Goal: Task Accomplishment & Management: Complete application form

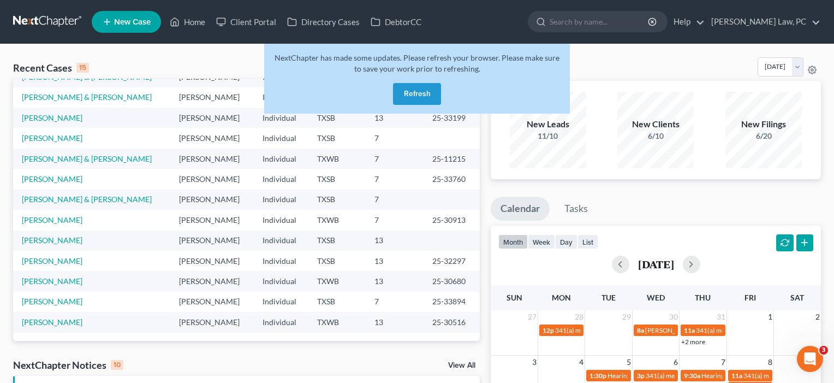
scroll to position [26, 0]
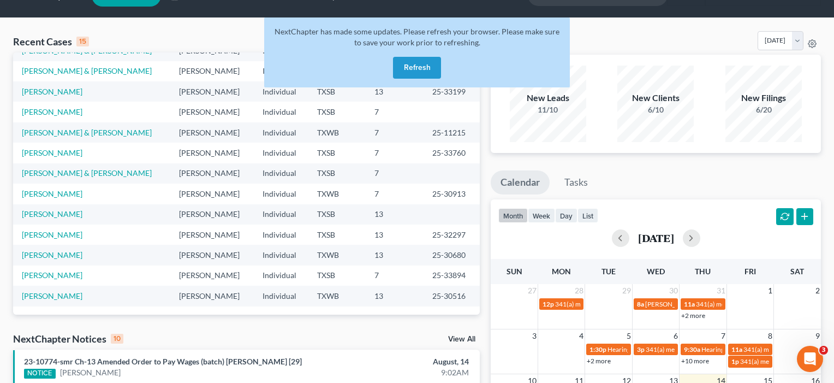
click at [415, 66] on button "Refresh" at bounding box center [417, 68] width 48 height 22
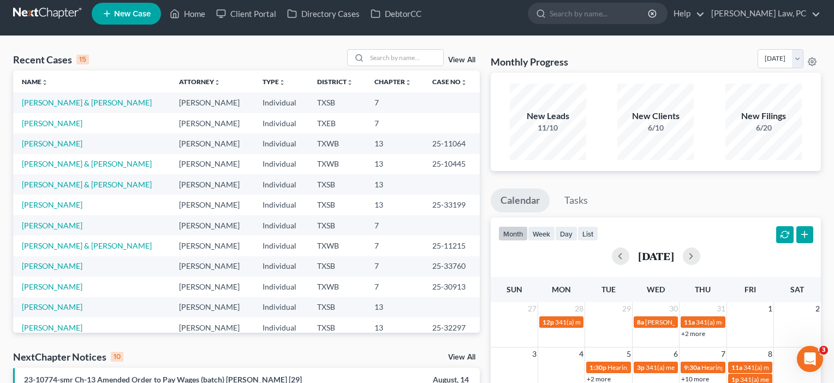
scroll to position [8, 0]
click at [50, 123] on link "[PERSON_NAME]" at bounding box center [52, 122] width 61 height 9
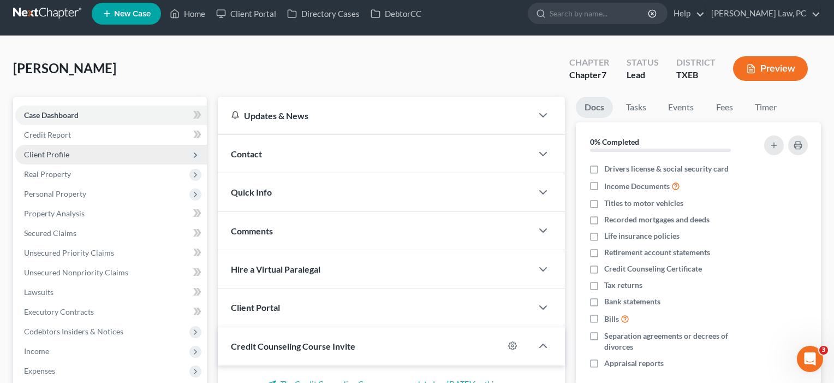
click at [61, 150] on span "Client Profile" at bounding box center [46, 154] width 45 height 9
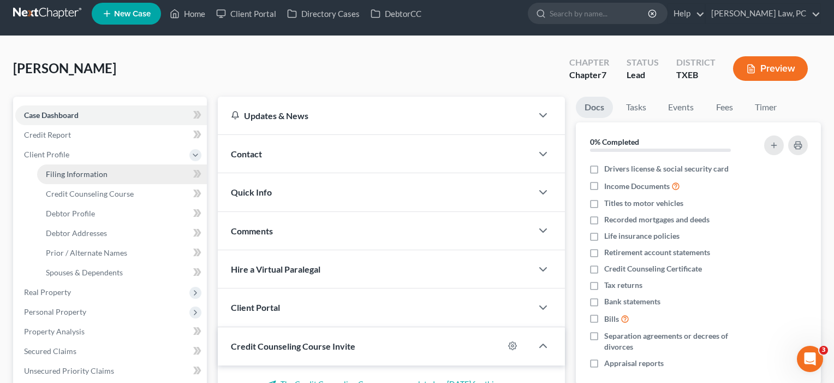
click at [70, 173] on span "Filing Information" at bounding box center [77, 173] width 62 height 9
select select "1"
select select "0"
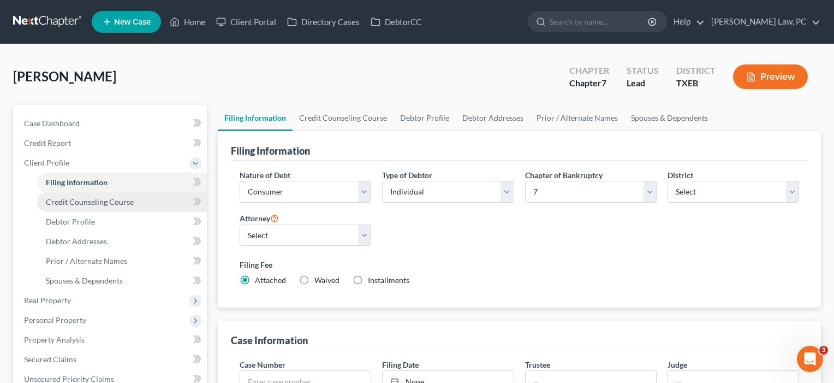
click at [80, 200] on span "Credit Counseling Course" at bounding box center [90, 201] width 88 height 9
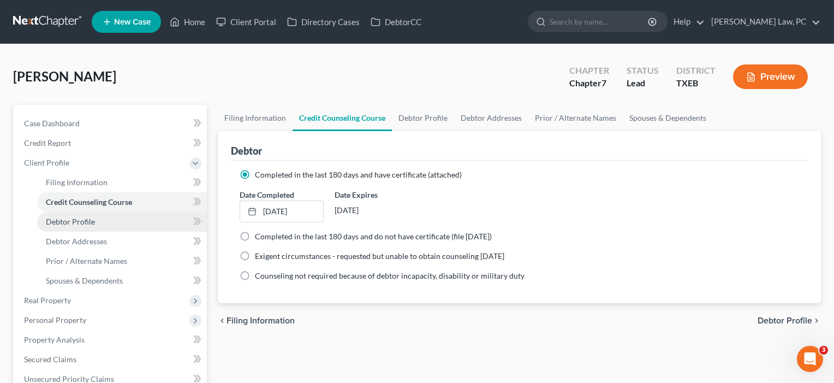
click at [81, 222] on span "Debtor Profile" at bounding box center [70, 221] width 49 height 9
select select "3"
select select "2"
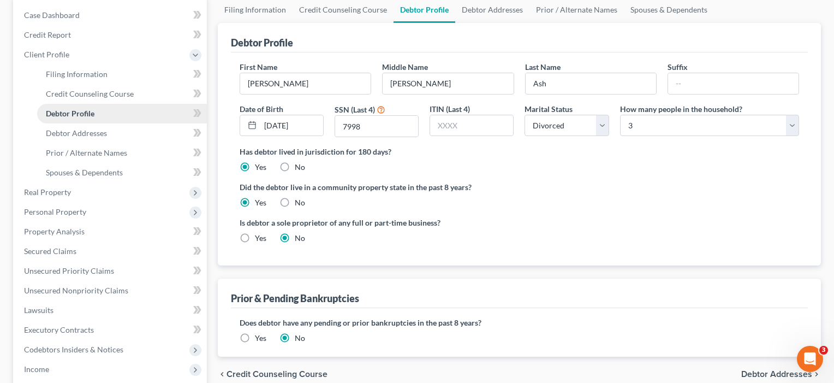
scroll to position [112, 0]
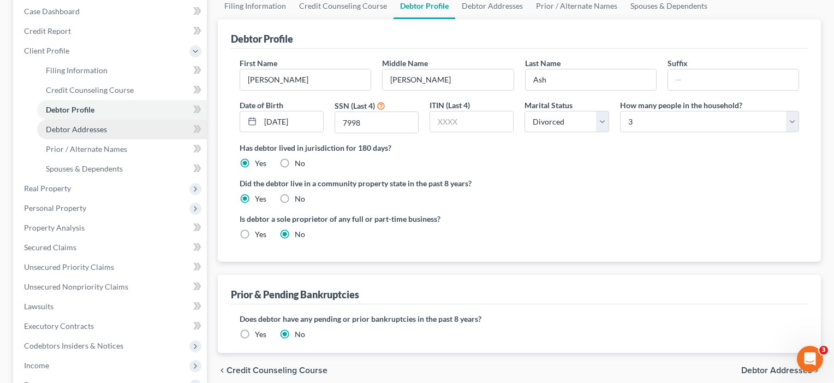
click at [96, 126] on span "Debtor Addresses" at bounding box center [76, 128] width 61 height 9
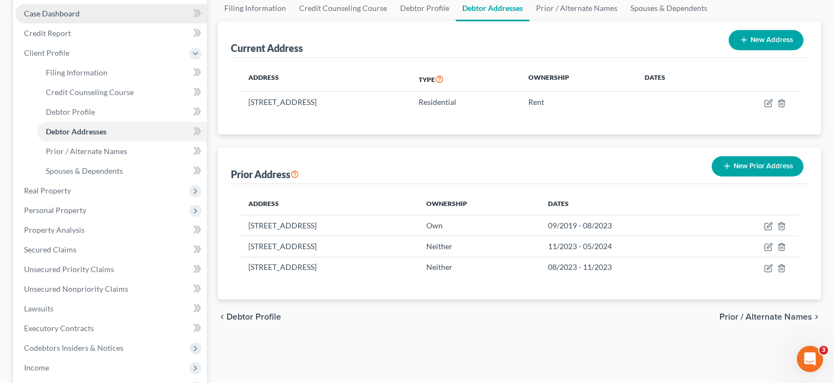
scroll to position [110, 0]
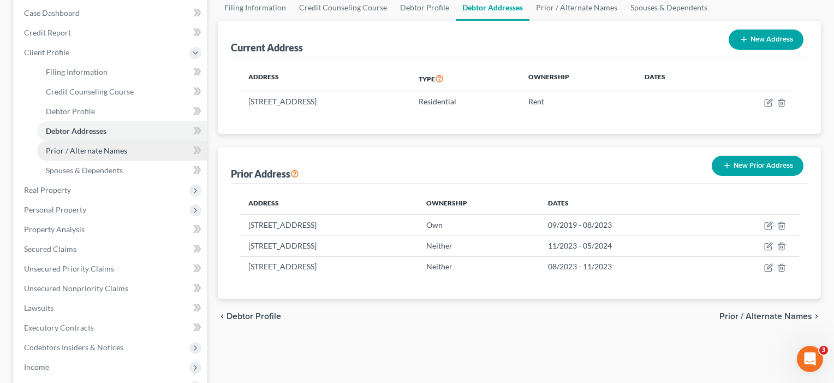
click at [102, 153] on span "Prior / Alternate Names" at bounding box center [86, 150] width 81 height 9
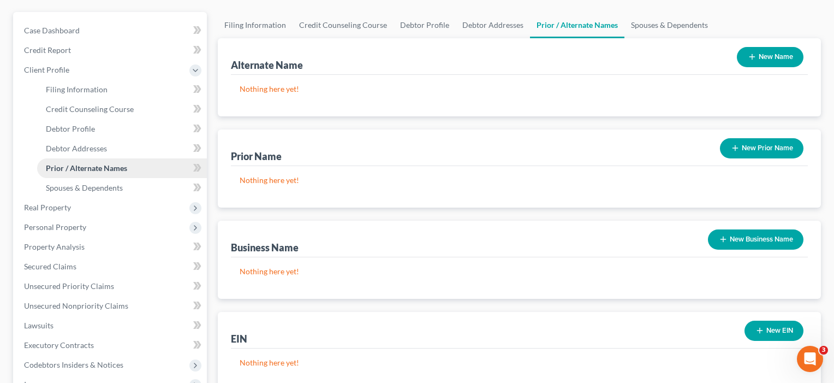
scroll to position [100, 0]
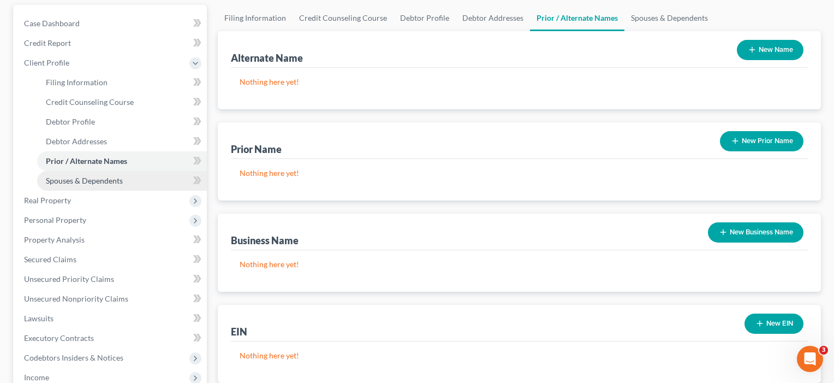
click at [89, 178] on span "Spouses & Dependents" at bounding box center [84, 180] width 77 height 9
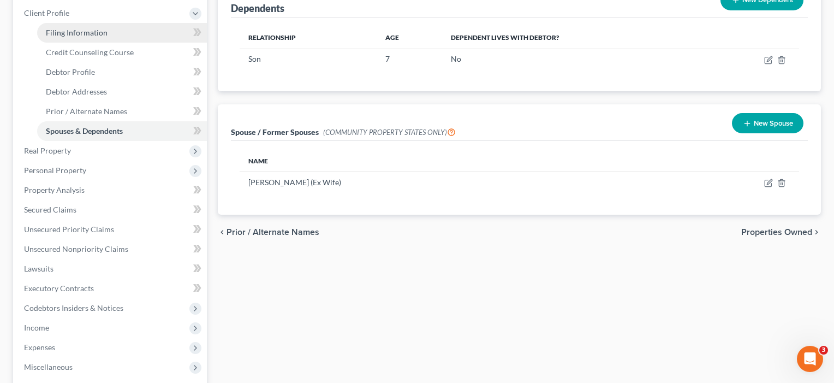
scroll to position [151, 0]
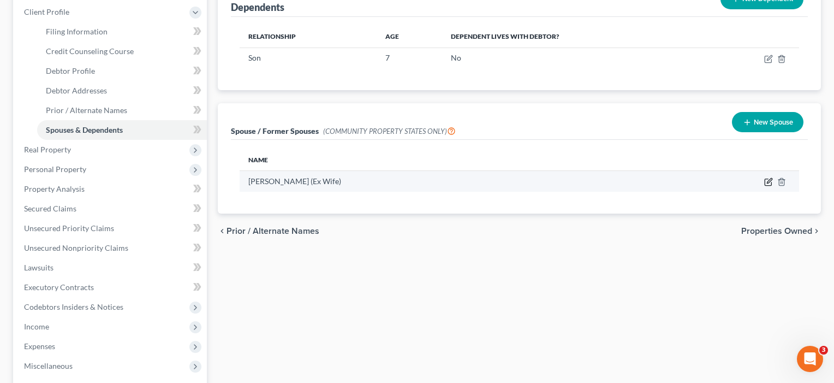
click at [768, 179] on icon "button" at bounding box center [768, 182] width 7 height 7
select select "8"
select select "2"
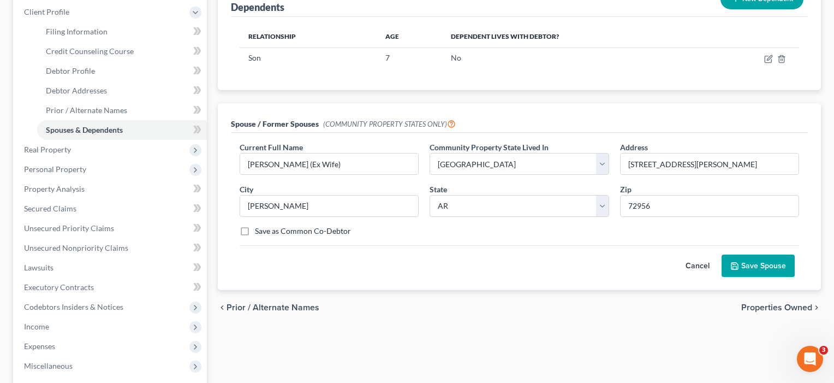
click at [773, 266] on button "Save Spouse" at bounding box center [758, 265] width 73 height 23
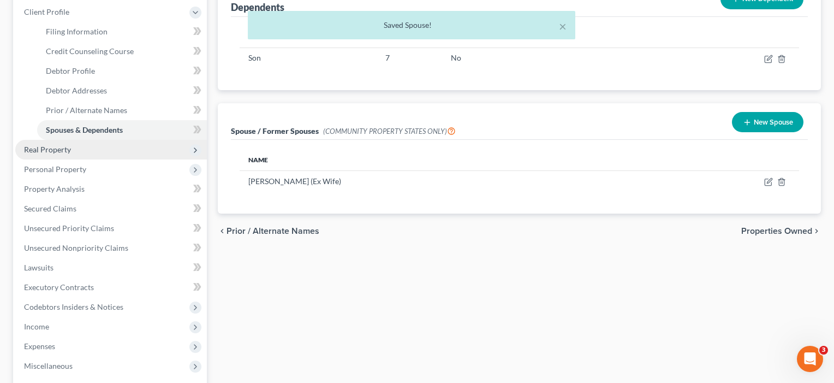
click at [52, 146] on span "Real Property" at bounding box center [47, 149] width 47 height 9
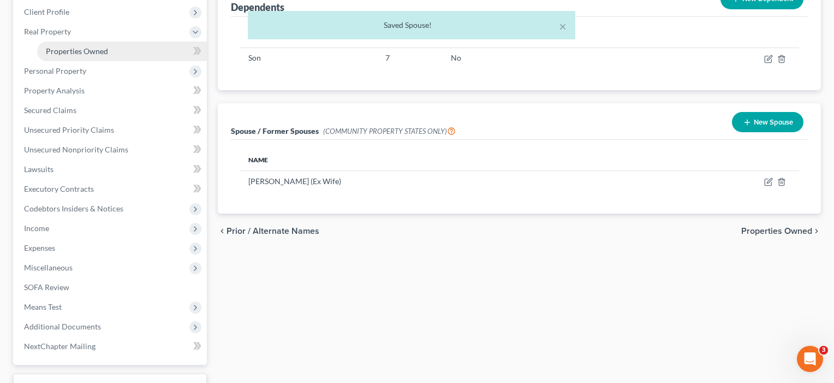
click at [75, 51] on span "Properties Owned" at bounding box center [77, 50] width 62 height 9
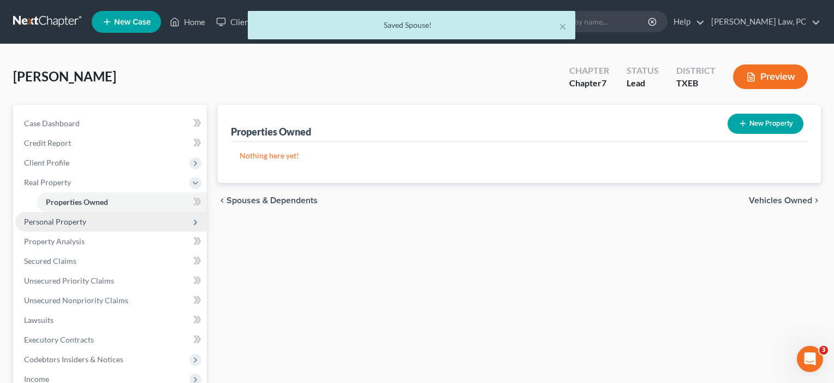
click at [55, 224] on span "Personal Property" at bounding box center [55, 221] width 62 height 9
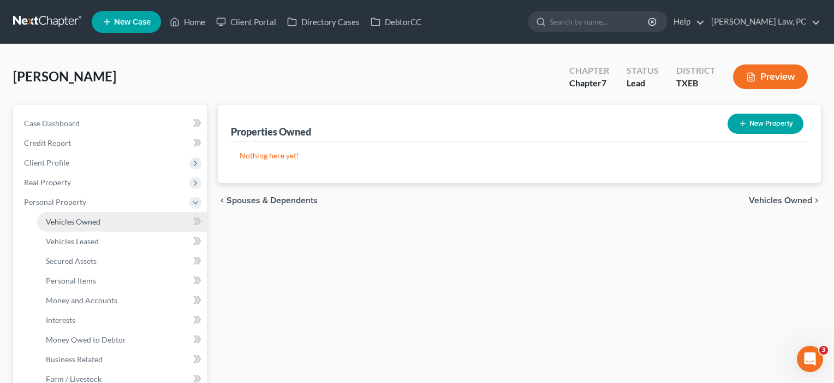
click at [64, 225] on span "Vehicles Owned" at bounding box center [73, 221] width 55 height 9
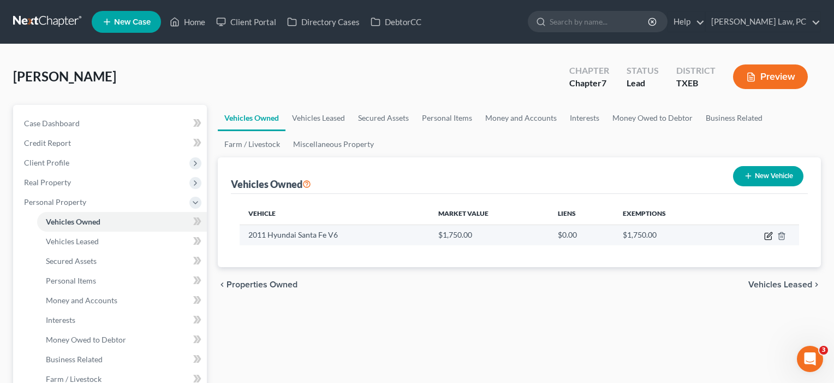
click at [771, 235] on icon "button" at bounding box center [768, 235] width 9 height 9
select select "0"
select select "15"
select select "2"
select select "0"
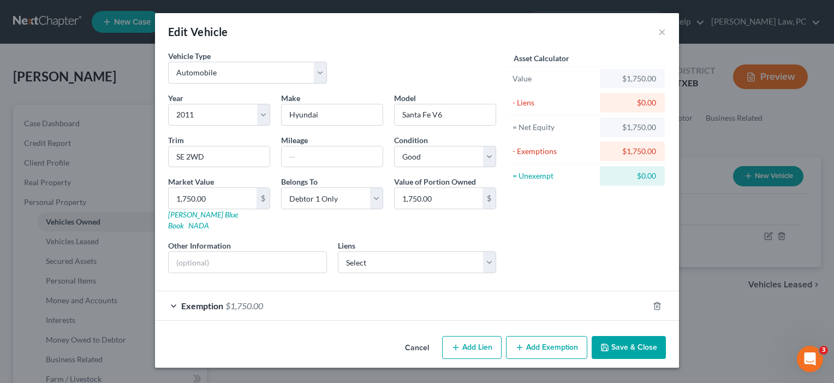
click at [482, 299] on div "Exemption $1,750.00" at bounding box center [401, 305] width 493 height 29
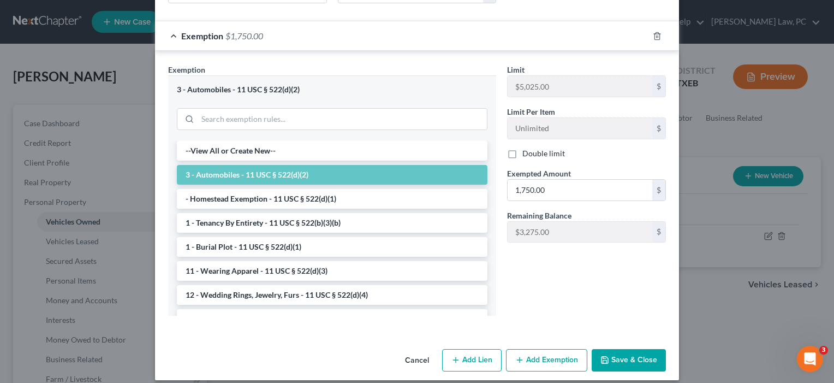
scroll to position [269, 0]
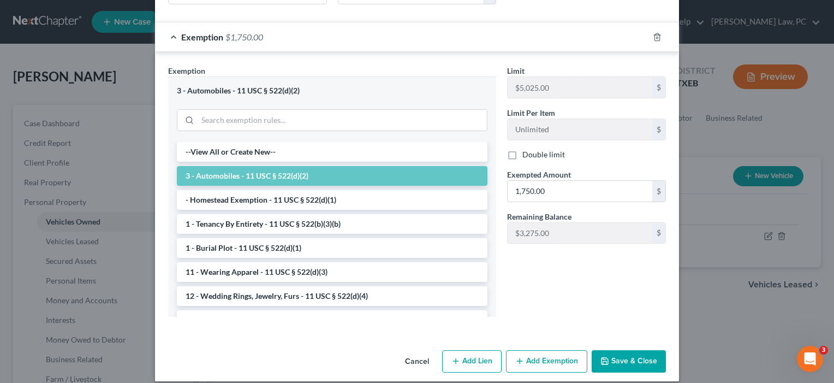
click at [630, 350] on button "Save & Close" at bounding box center [629, 361] width 74 height 23
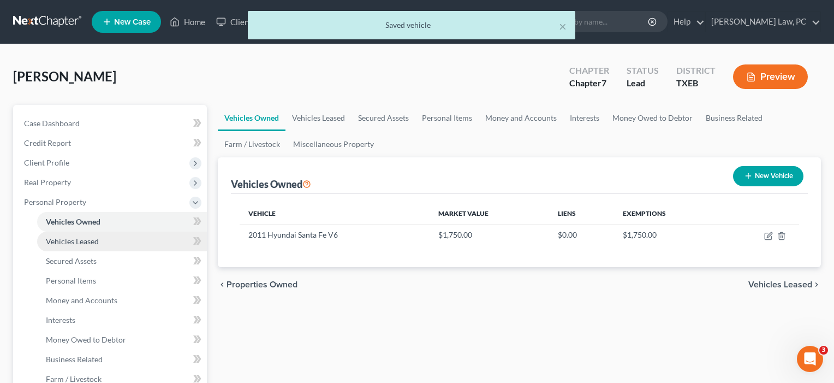
click at [80, 246] on link "Vehicles Leased" at bounding box center [122, 241] width 170 height 20
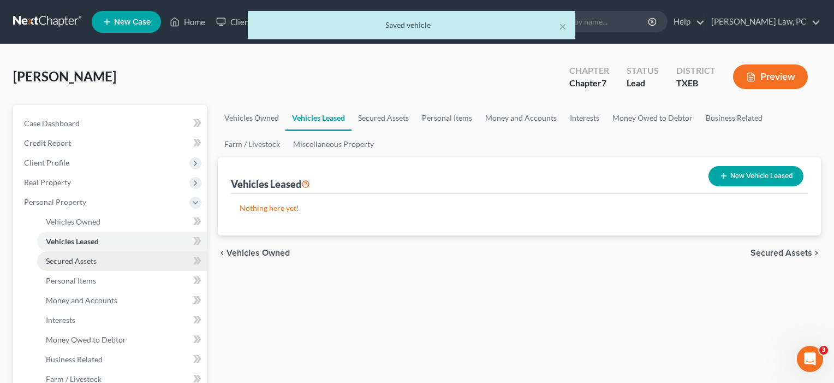
click at [88, 260] on span "Secured Assets" at bounding box center [71, 260] width 51 height 9
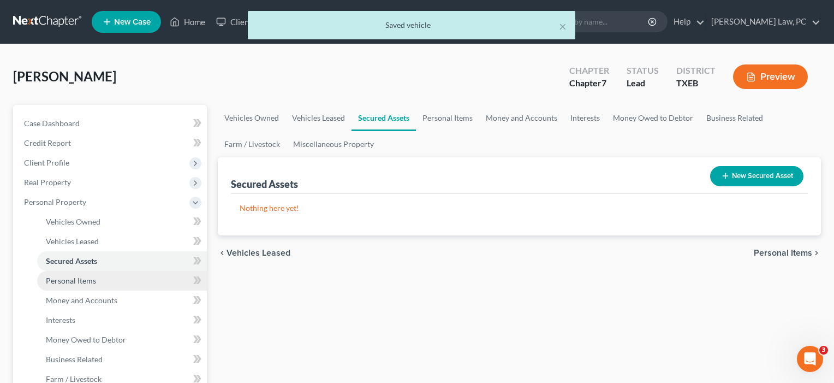
click at [92, 278] on span "Personal Items" at bounding box center [71, 280] width 50 height 9
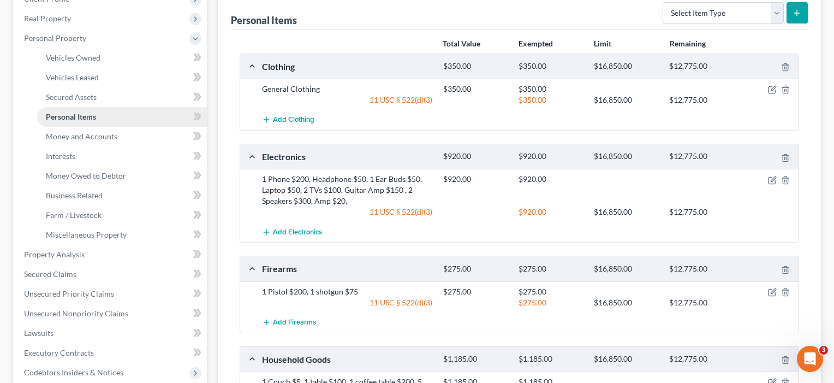
scroll to position [165, 0]
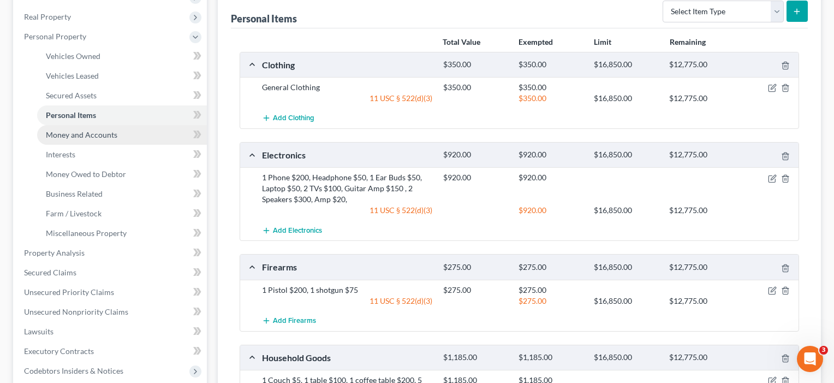
click at [86, 140] on link "Money and Accounts" at bounding box center [122, 135] width 170 height 20
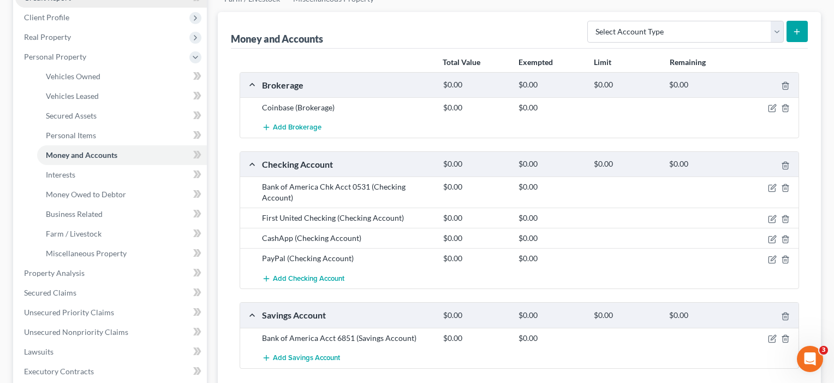
scroll to position [195, 0]
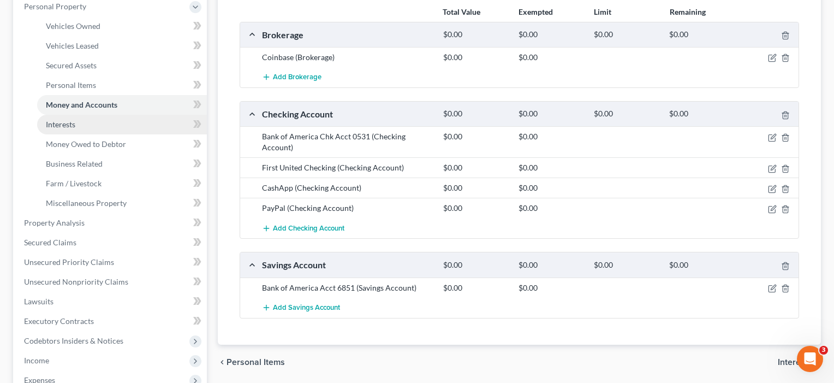
click at [63, 125] on span "Interests" at bounding box center [60, 124] width 29 height 9
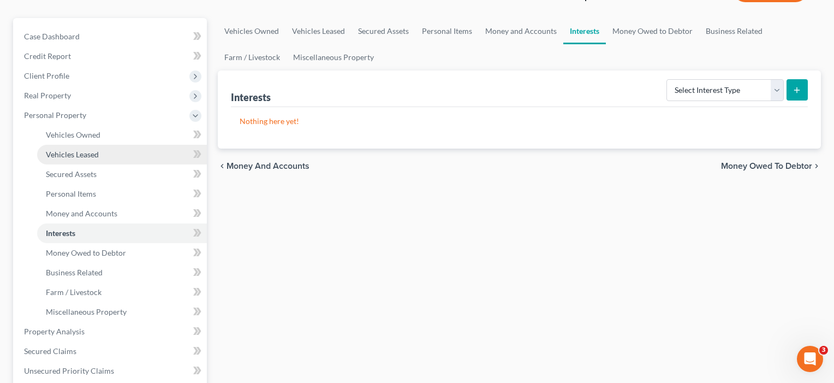
scroll to position [97, 0]
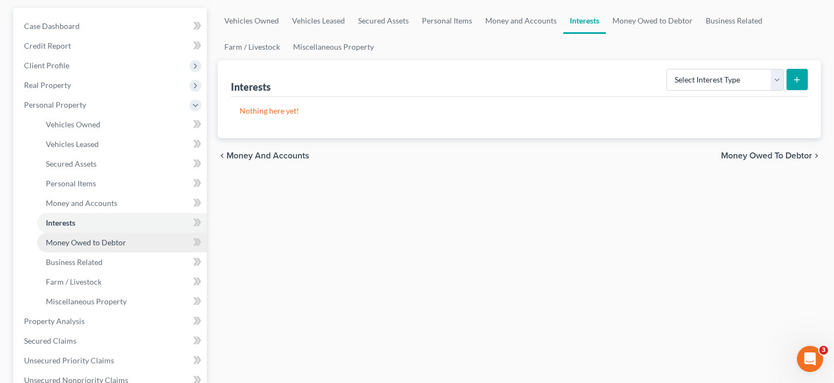
click at [70, 239] on span "Money Owed to Debtor" at bounding box center [86, 241] width 80 height 9
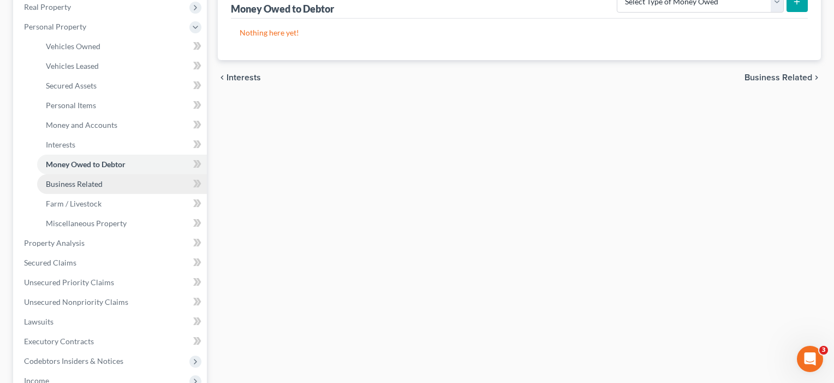
click at [71, 186] on span "Business Related" at bounding box center [74, 183] width 57 height 9
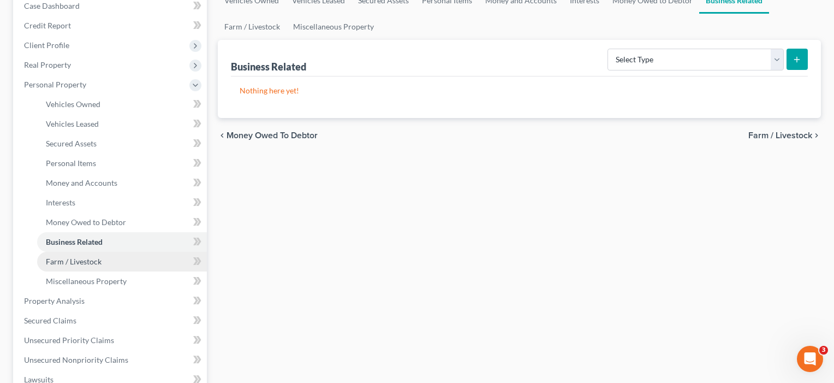
click at [82, 259] on span "Farm / Livestock" at bounding box center [74, 261] width 56 height 9
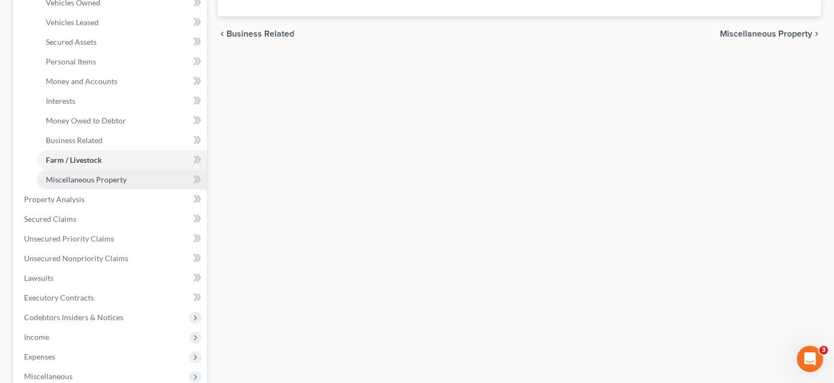
click at [85, 183] on span "Miscellaneous Property" at bounding box center [86, 179] width 81 height 9
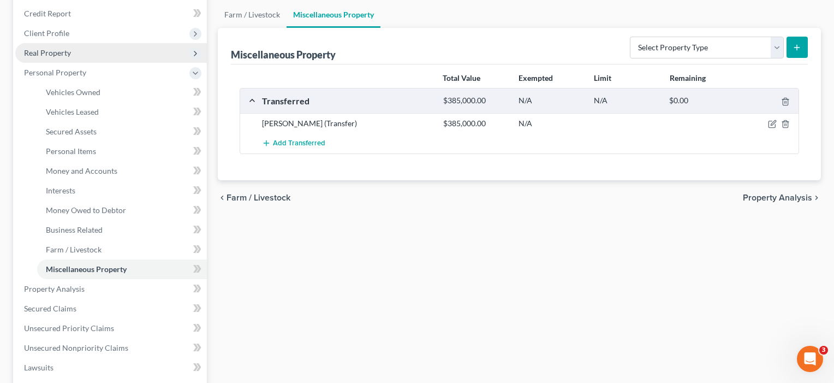
scroll to position [129, 0]
click at [772, 126] on icon "button" at bounding box center [773, 123] width 5 height 5
select select "Ordinary (within 2 years)"
select select "45"
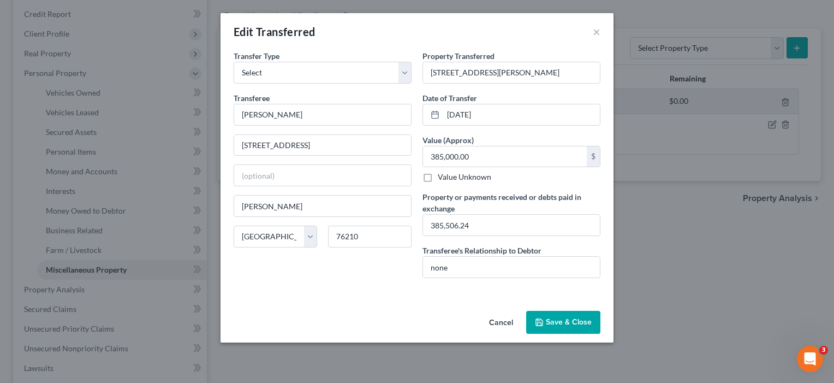
click at [570, 323] on button "Save & Close" at bounding box center [563, 322] width 74 height 23
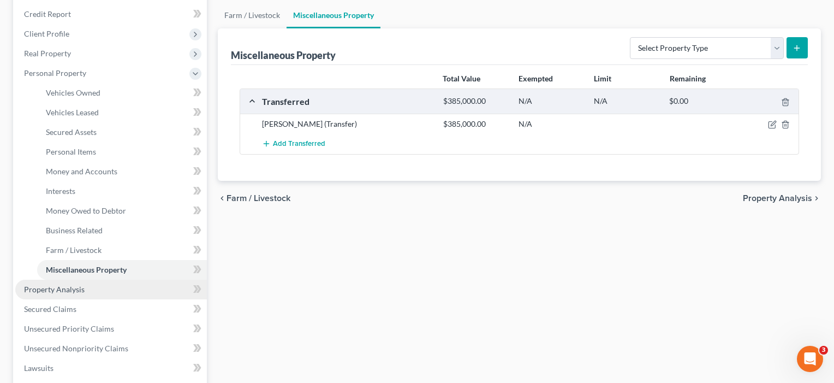
click at [67, 293] on span "Property Analysis" at bounding box center [54, 288] width 61 height 9
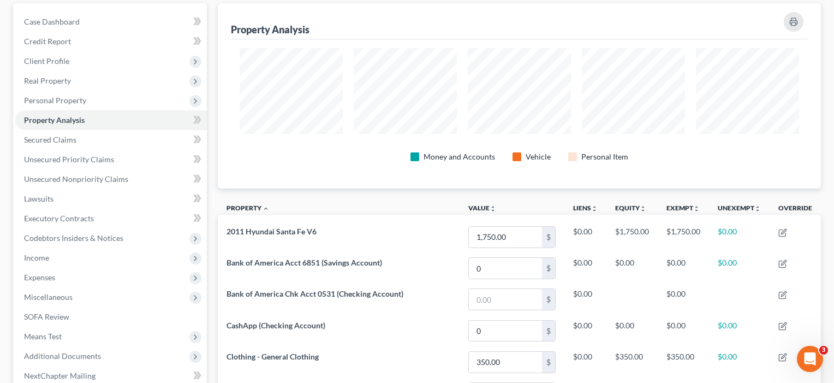
scroll to position [97, 0]
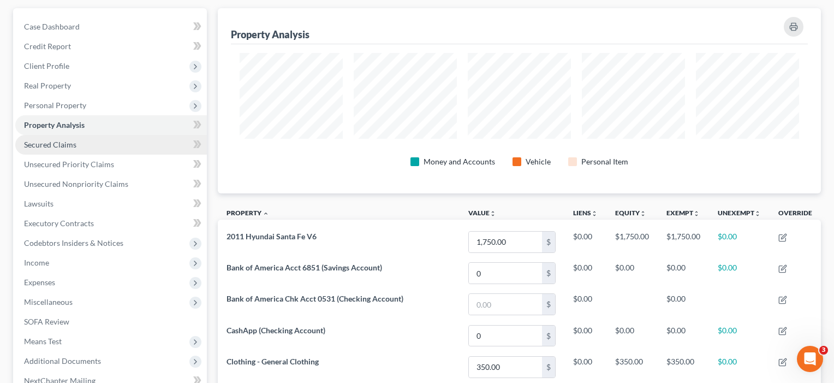
click at [62, 143] on span "Secured Claims" at bounding box center [50, 144] width 52 height 9
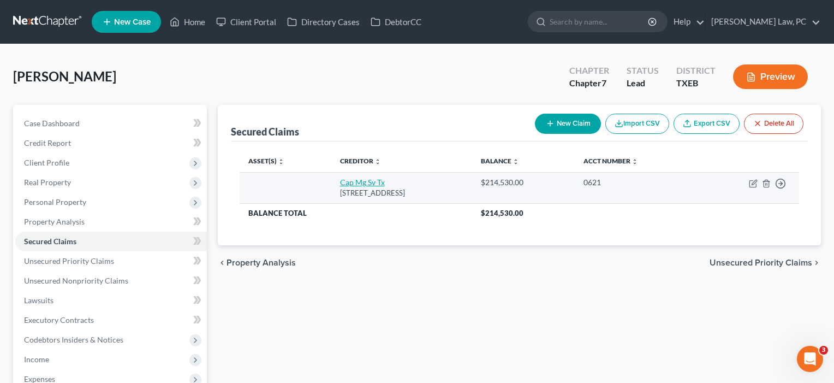
click at [367, 182] on link "Cap Mg Sv Tx" at bounding box center [362, 181] width 45 height 9
select select "45"
select select "0"
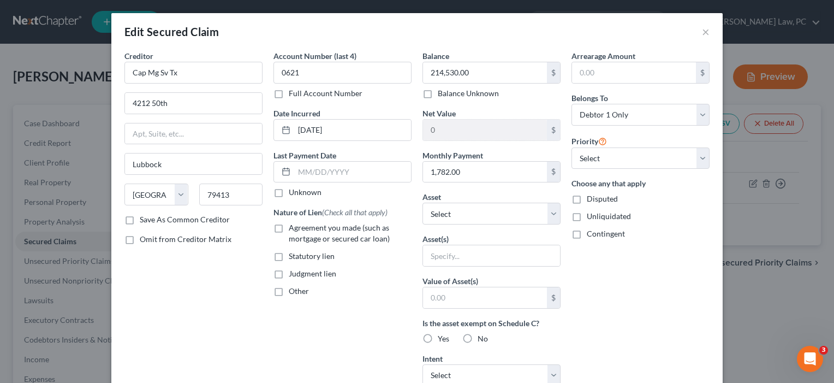
click at [300, 232] on span "Agreement you made (such as mortgage or secured car loan)" at bounding box center [339, 233] width 101 height 20
click at [300, 229] on input "Agreement you made (such as mortgage or secured car loan)" at bounding box center [296, 225] width 7 height 7
checkbox input "true"
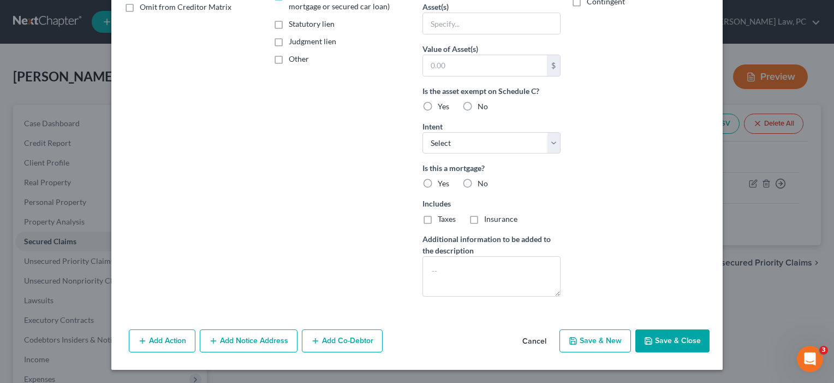
scroll to position [232, 0]
click at [652, 341] on icon "button" at bounding box center [648, 340] width 9 height 9
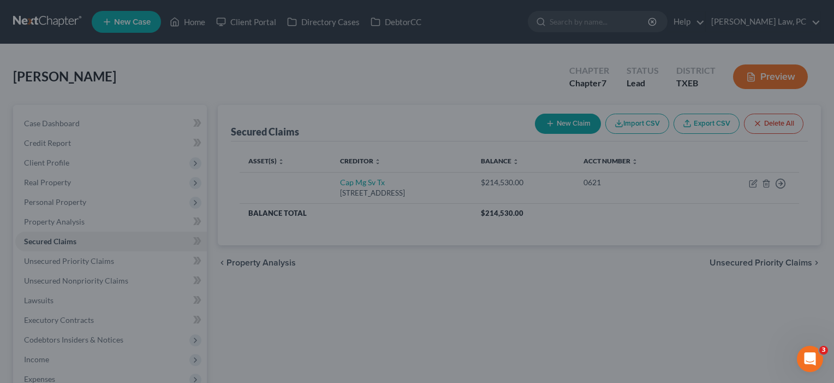
scroll to position [113, 0]
type input "0"
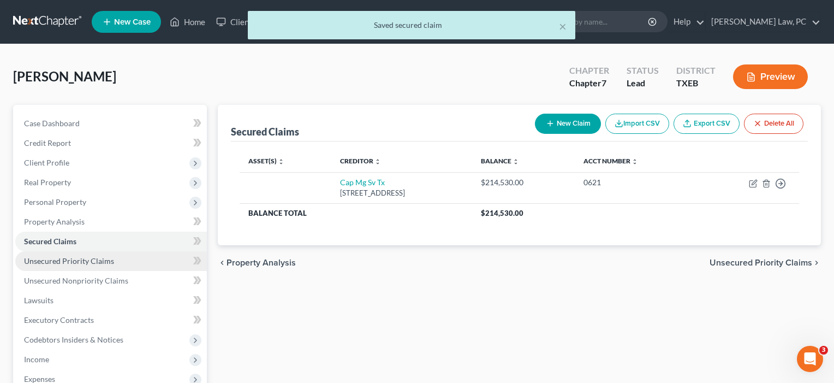
click at [69, 260] on span "Unsecured Priority Claims" at bounding box center [69, 260] width 90 height 9
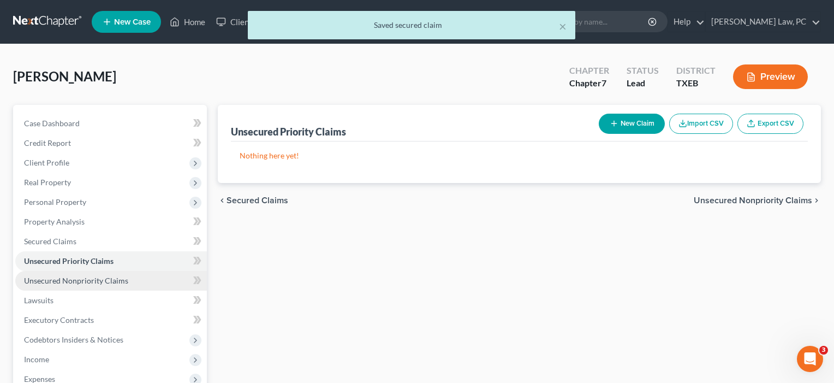
click at [74, 280] on span "Unsecured Nonpriority Claims" at bounding box center [76, 280] width 104 height 9
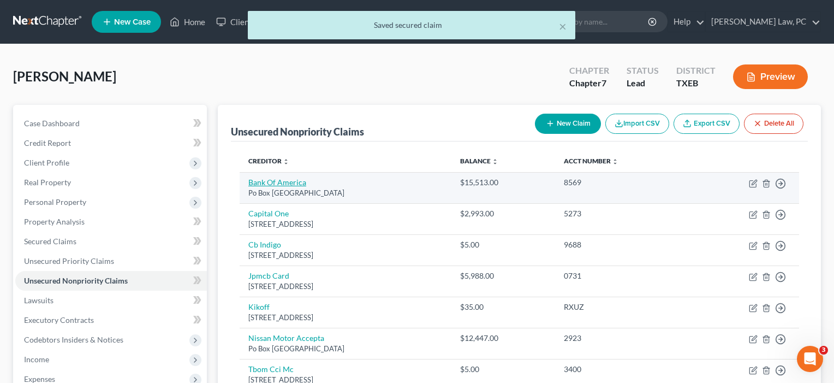
click at [281, 182] on link "Bank Of America" at bounding box center [277, 181] width 58 height 9
select select "45"
select select "2"
select select "0"
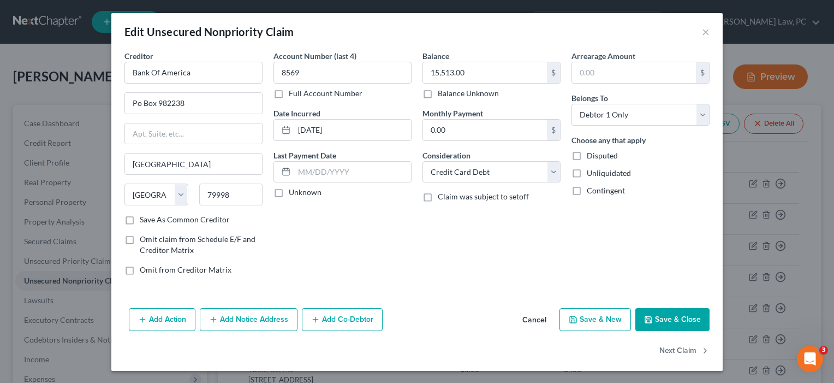
click at [657, 319] on button "Save & Close" at bounding box center [672, 319] width 74 height 23
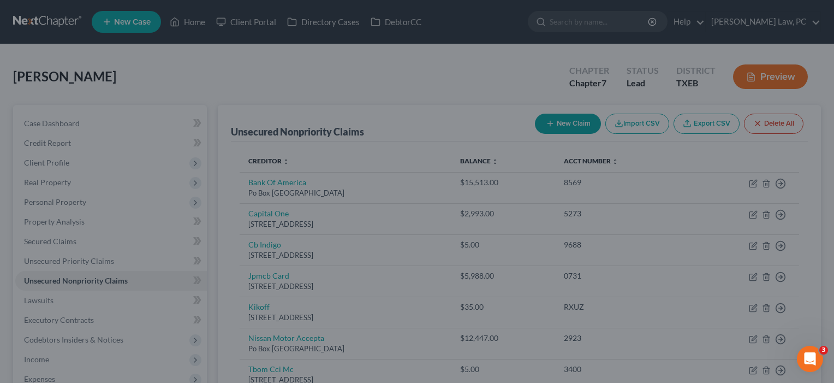
type input "0"
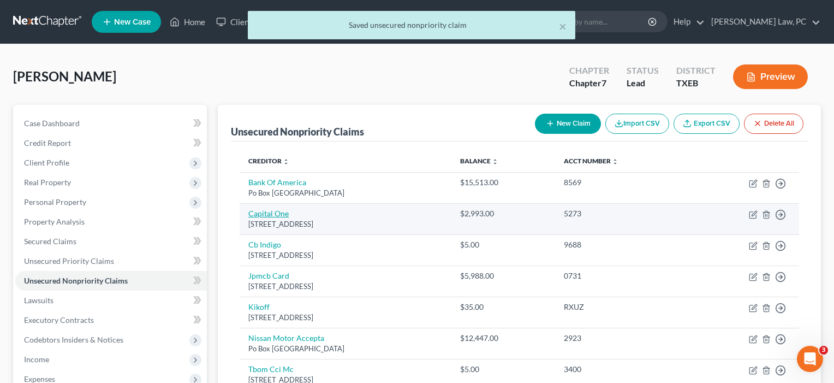
click at [266, 214] on link "Capital One" at bounding box center [268, 212] width 40 height 9
select select "46"
select select "2"
select select "0"
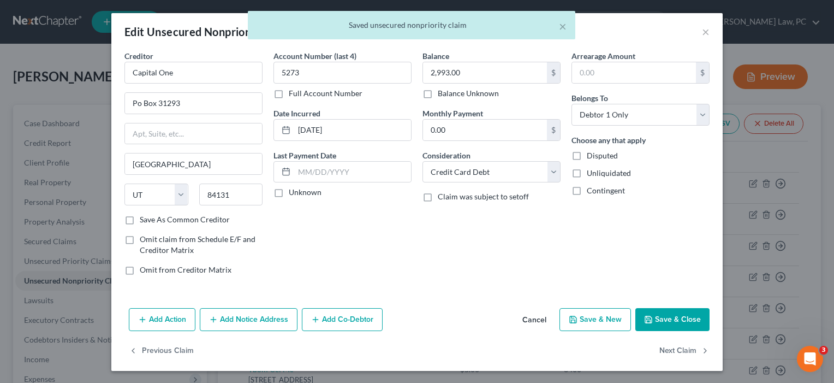
click at [665, 321] on button "Save & Close" at bounding box center [672, 319] width 74 height 23
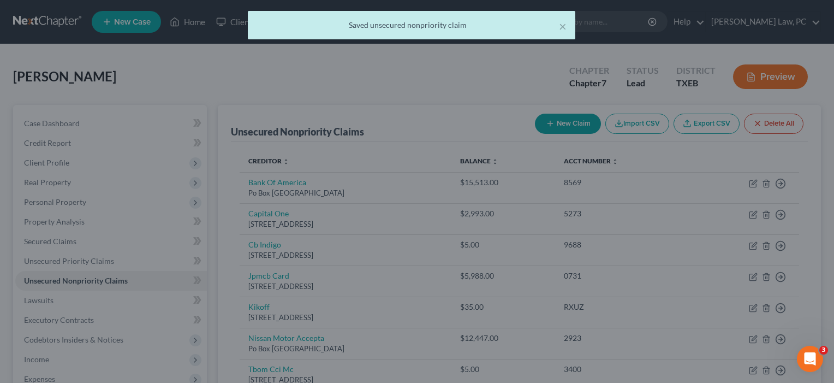
type input "0"
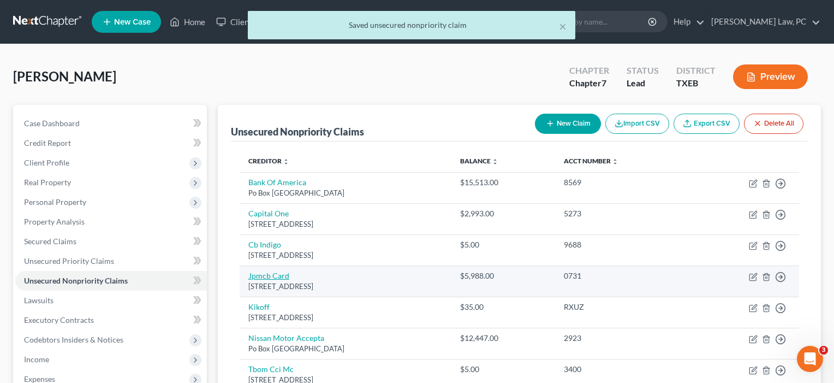
click at [272, 275] on link "Jpmcb Card" at bounding box center [268, 275] width 41 height 9
select select "7"
select select "0"
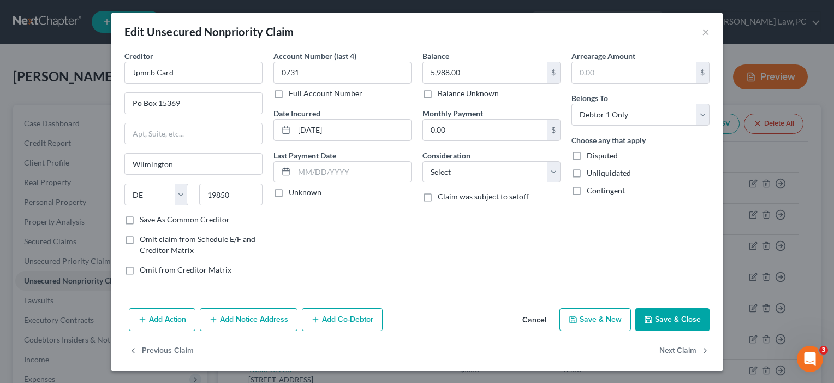
click at [656, 319] on button "Save & Close" at bounding box center [672, 319] width 74 height 23
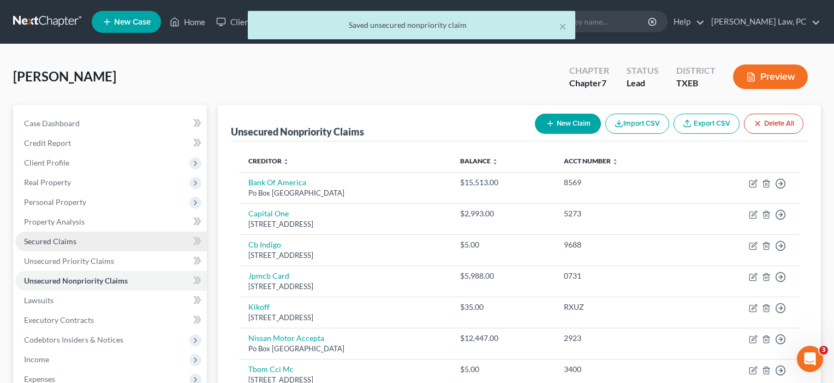
click at [56, 239] on span "Secured Claims" at bounding box center [50, 240] width 52 height 9
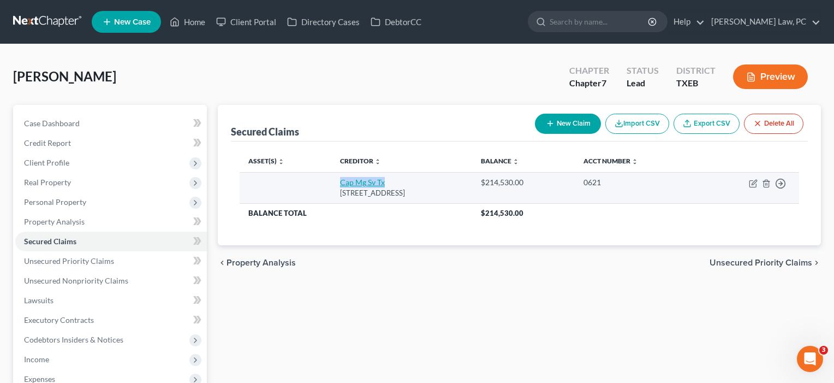
drag, startPoint x: 361, startPoint y: 181, endPoint x: 345, endPoint y: 182, distance: 15.3
click at [345, 182] on link "Cap Mg Sv Tx" at bounding box center [362, 181] width 45 height 9
select select "45"
select select "0"
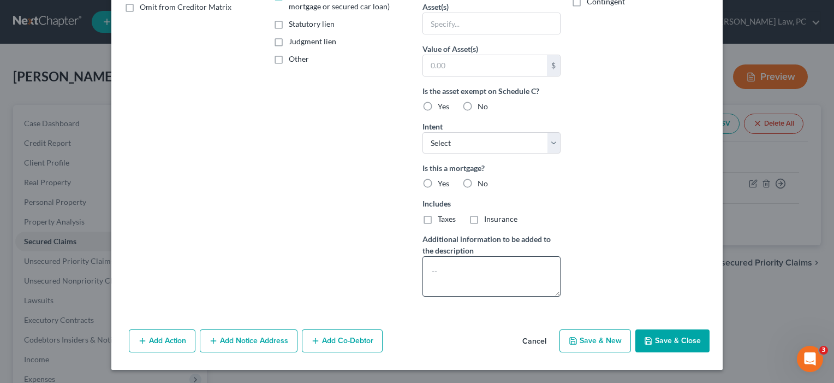
scroll to position [232, 0]
click at [652, 343] on icon "button" at bounding box center [648, 340] width 7 height 7
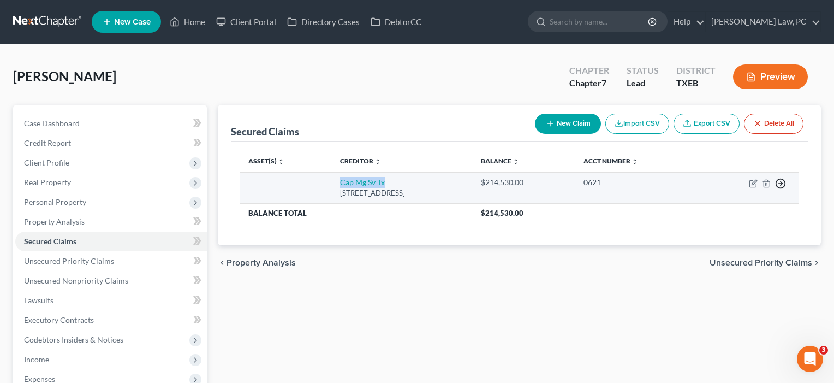
click at [784, 182] on icon "button" at bounding box center [780, 183] width 11 height 11
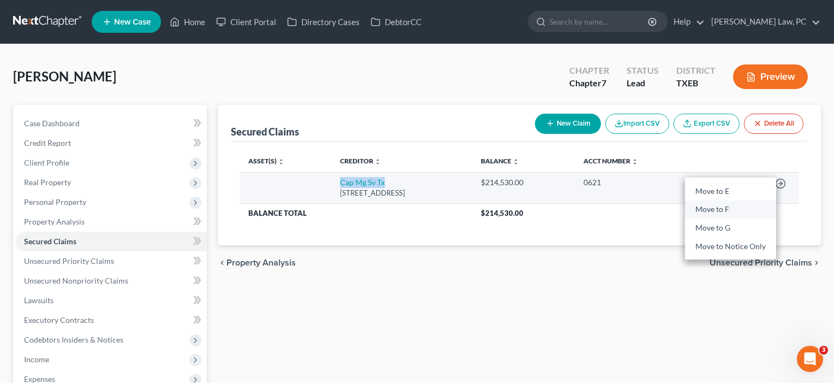
click at [748, 211] on link "Move to F" at bounding box center [730, 209] width 91 height 19
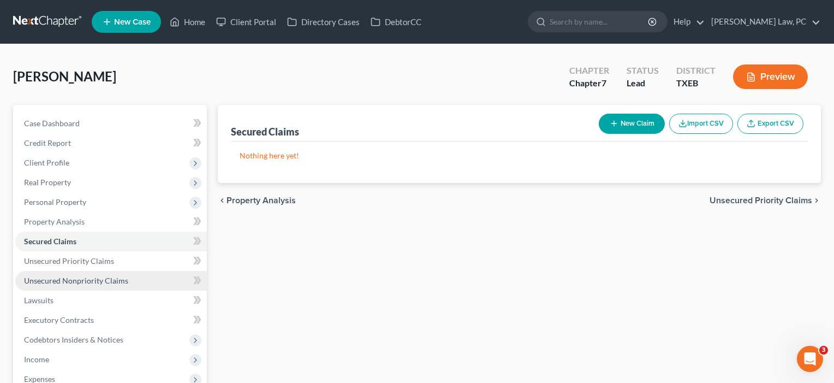
click at [64, 280] on span "Unsecured Nonpriority Claims" at bounding box center [76, 280] width 104 height 9
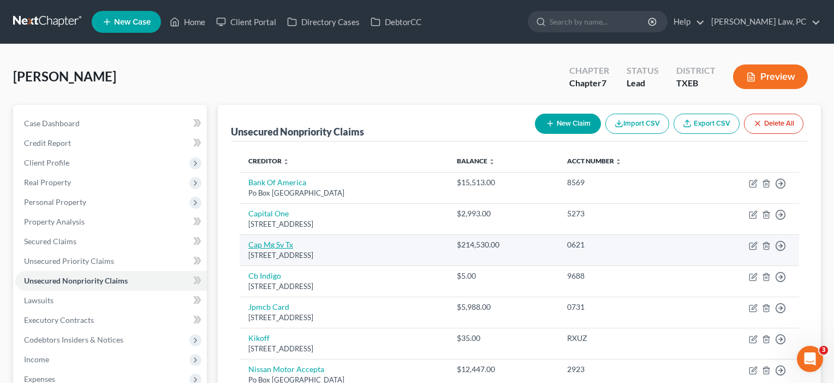
click at [275, 241] on link "Cap Mg Sv Tx" at bounding box center [270, 244] width 45 height 9
select select "45"
select select "0"
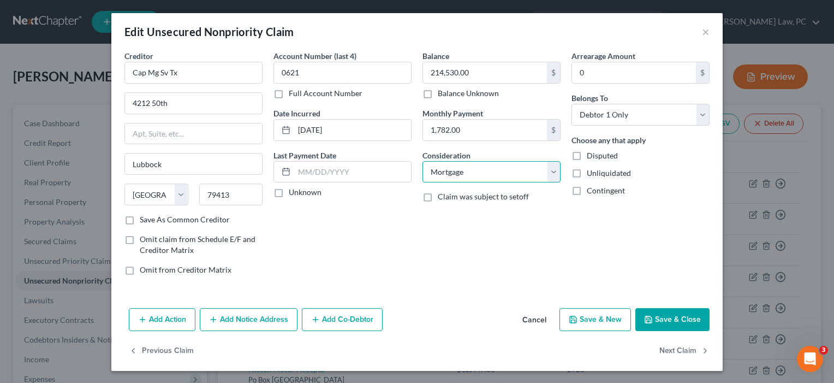
select select "14"
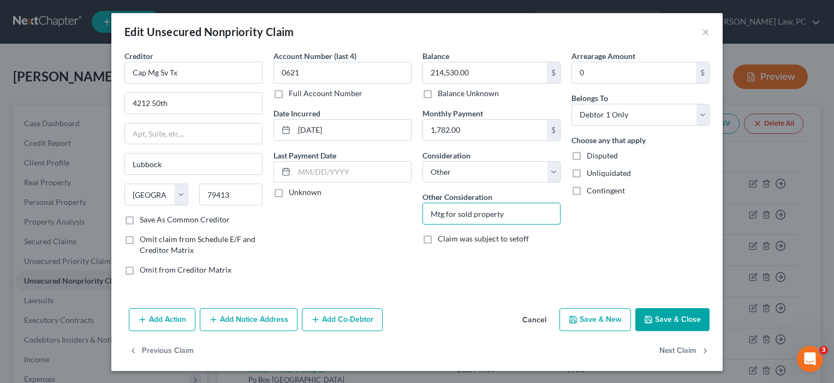
type input "Mtg for sold property"
click at [587, 154] on label "Disputed" at bounding box center [602, 155] width 31 height 11
click at [591, 154] on input "Disputed" at bounding box center [594, 153] width 7 height 7
checkbox input "true"
click at [182, 222] on label "Save As Common Creditor" at bounding box center [185, 219] width 90 height 11
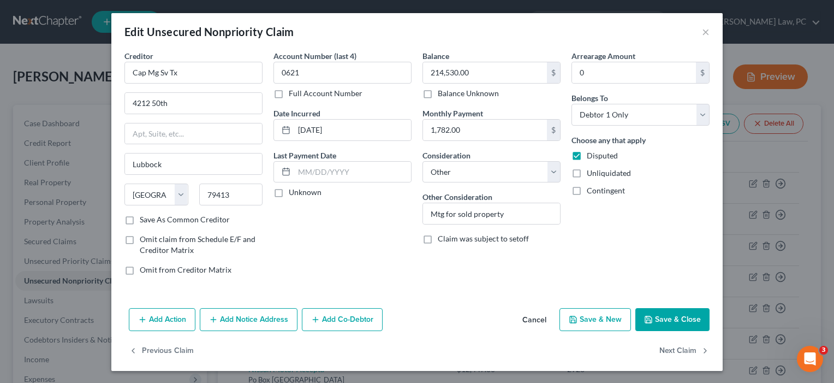
click at [151, 221] on input "Save As Common Creditor" at bounding box center [147, 217] width 7 height 7
click at [656, 318] on button "Save & Close" at bounding box center [672, 319] width 74 height 23
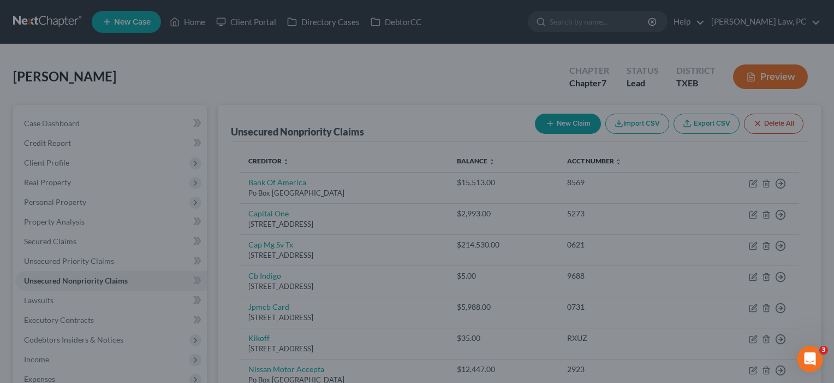
checkbox input "false"
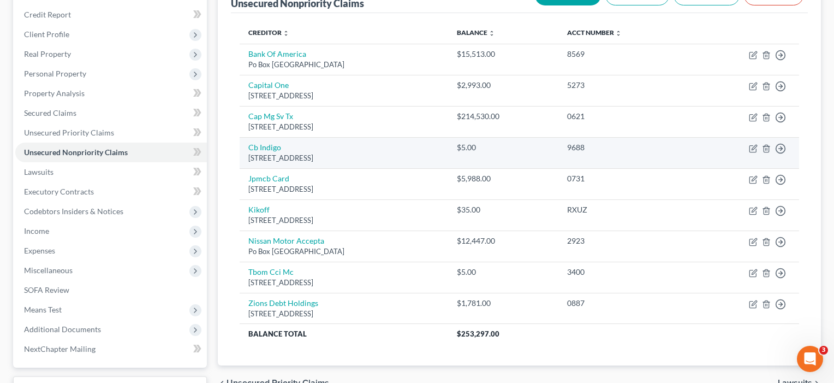
scroll to position [156, 0]
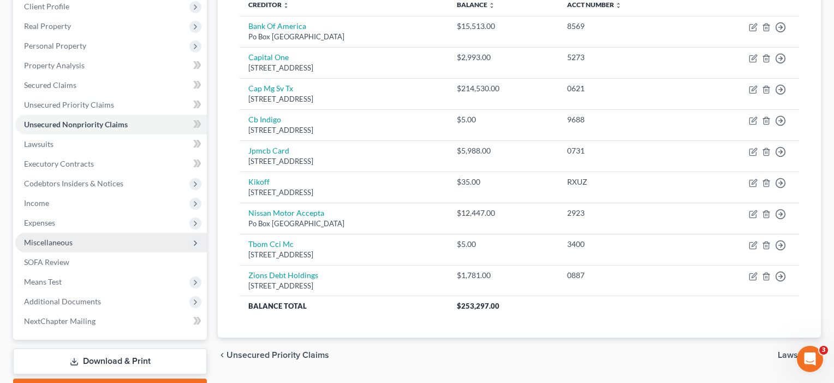
click at [46, 249] on span "Miscellaneous" at bounding box center [111, 243] width 192 height 20
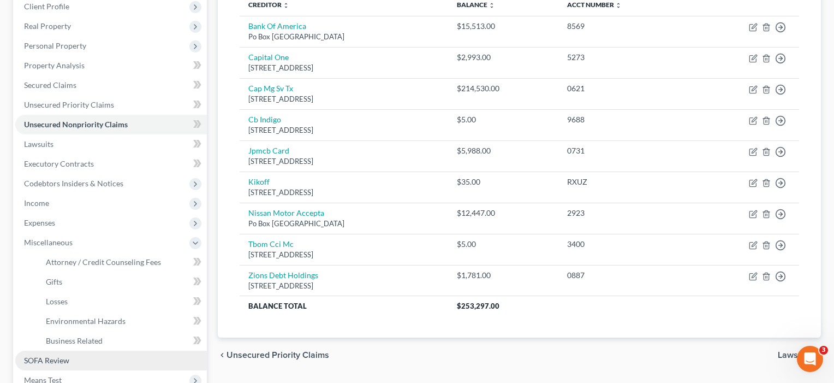
click at [43, 359] on span "SOFA Review" at bounding box center [46, 359] width 45 height 9
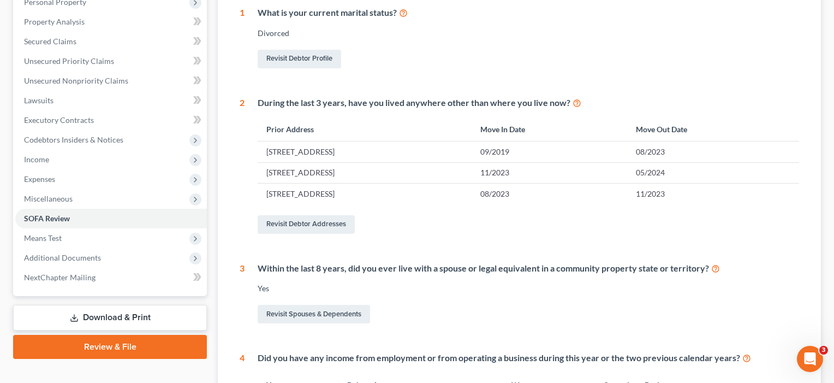
scroll to position [156, 0]
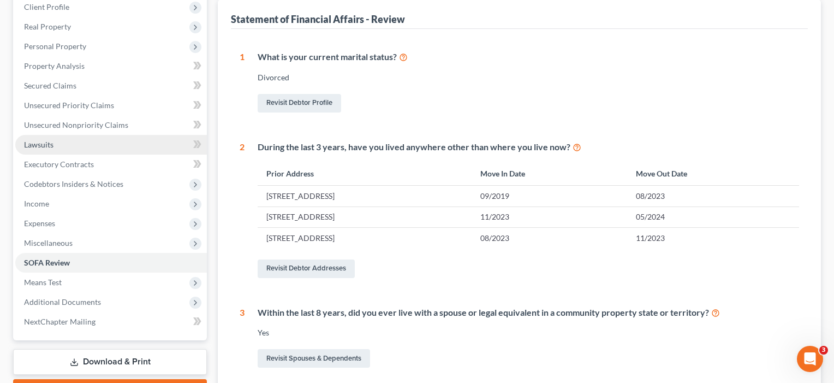
click at [43, 147] on span "Lawsuits" at bounding box center [38, 144] width 29 height 9
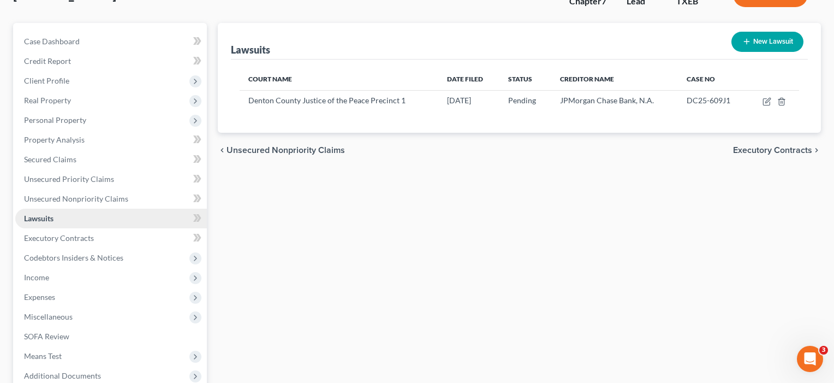
scroll to position [88, 0]
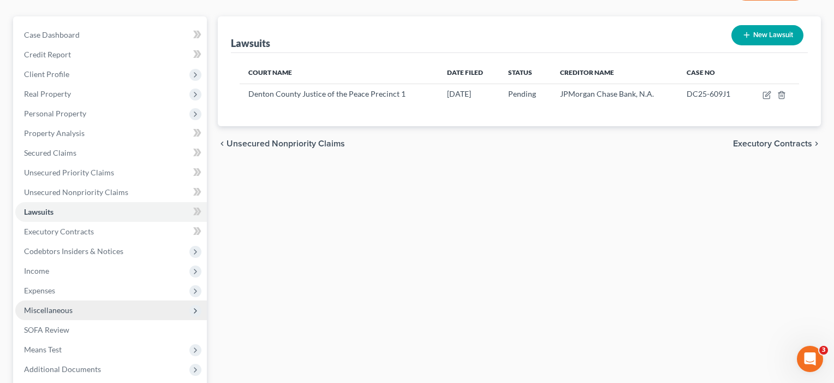
click at [52, 309] on span "Miscellaneous" at bounding box center [48, 309] width 49 height 9
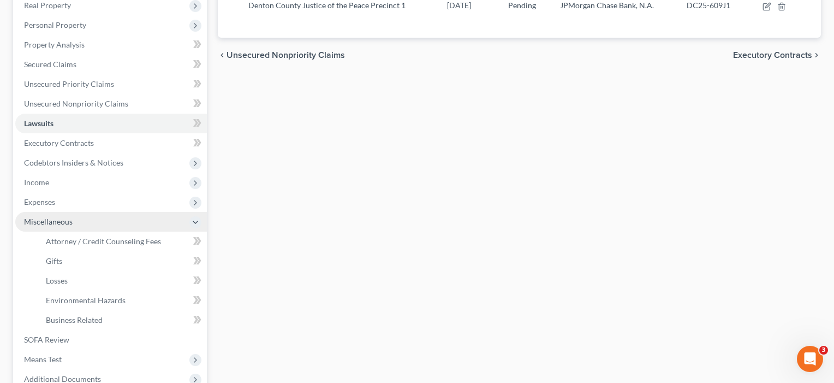
scroll to position [178, 0]
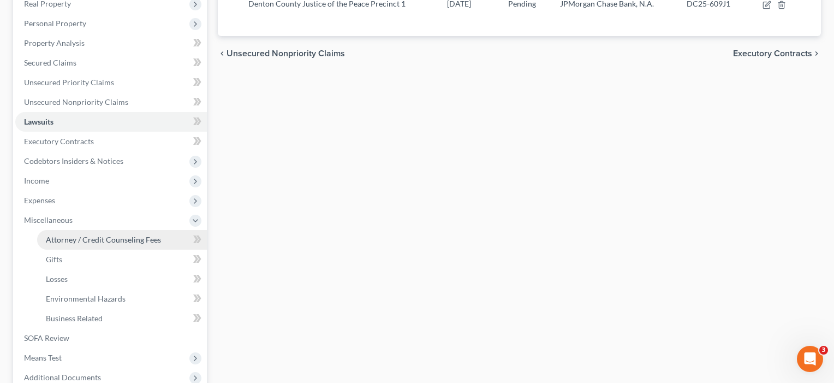
click at [77, 242] on span "Attorney / Credit Counseling Fees" at bounding box center [103, 239] width 115 height 9
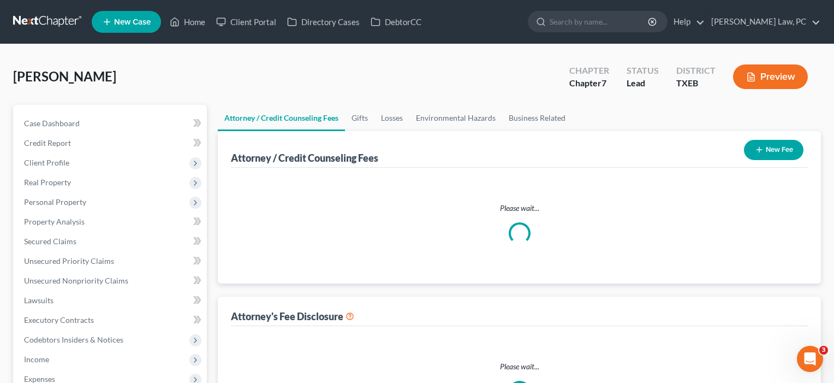
select select "4"
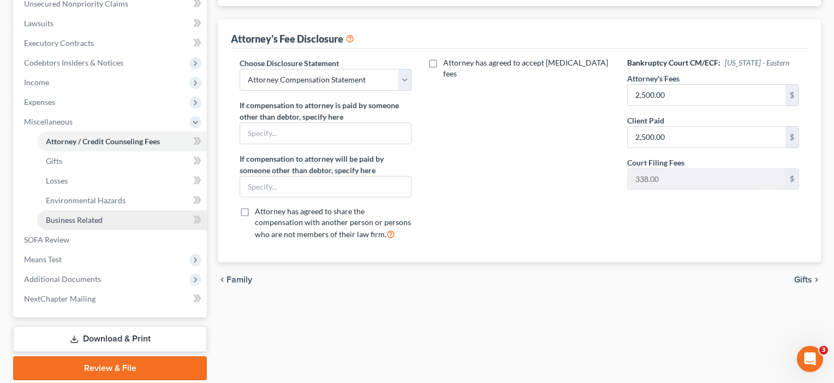
scroll to position [281, 0]
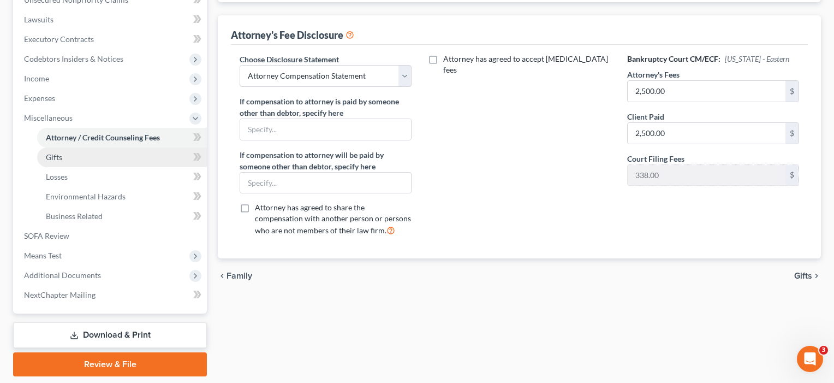
click at [59, 160] on span "Gifts" at bounding box center [54, 156] width 16 height 9
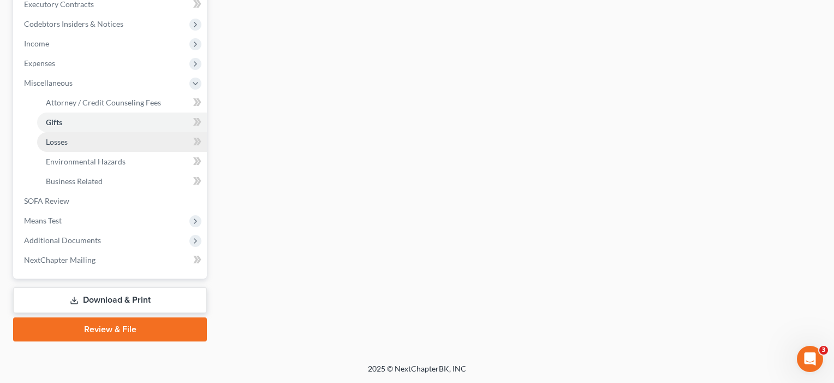
click at [59, 145] on span "Losses" at bounding box center [57, 141] width 22 height 9
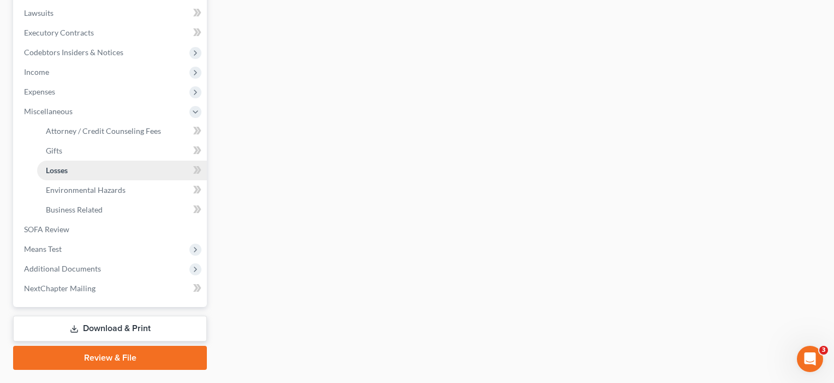
scroll to position [296, 0]
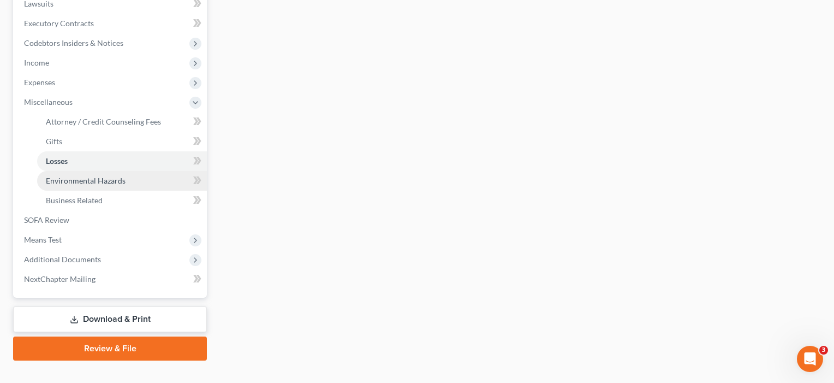
click at [54, 181] on span "Environmental Hazards" at bounding box center [86, 180] width 80 height 9
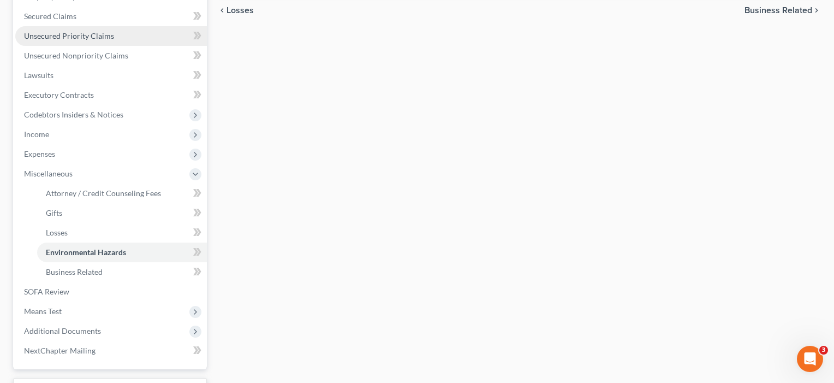
scroll to position [275, 0]
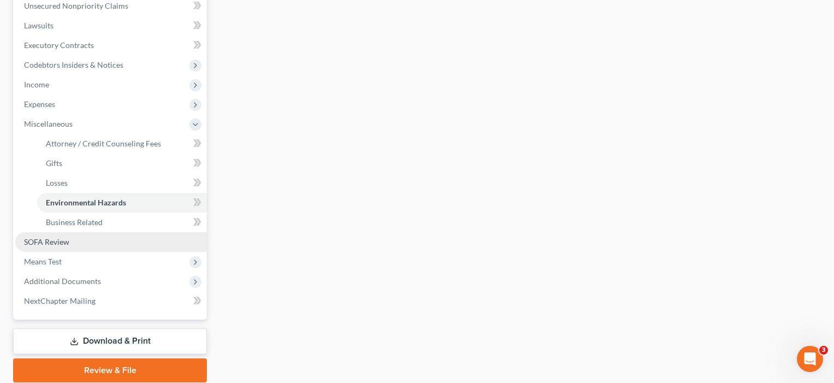
click at [47, 242] on span "SOFA Review" at bounding box center [46, 241] width 45 height 9
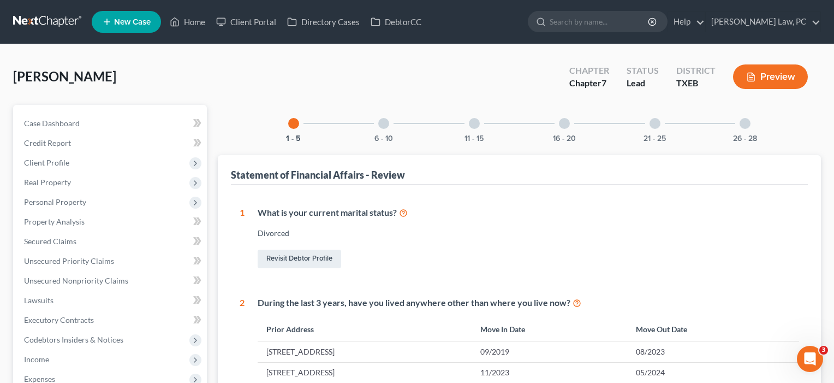
click at [384, 122] on div at bounding box center [383, 123] width 11 height 11
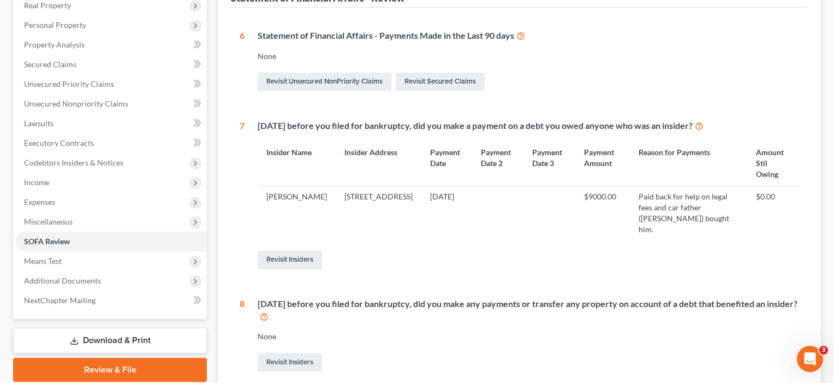
scroll to position [29, 0]
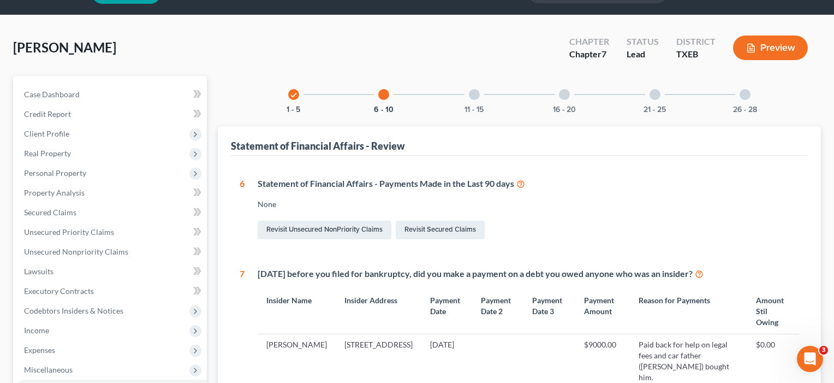
click at [473, 93] on div at bounding box center [474, 94] width 11 height 11
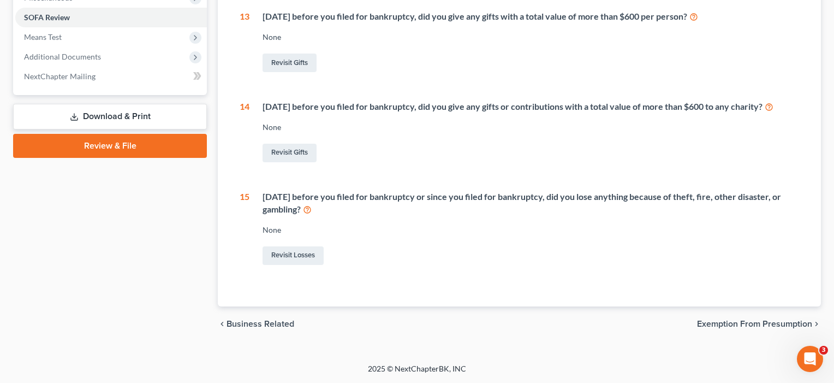
scroll to position [409, 0]
click at [752, 323] on span "Exemption from Presumption" at bounding box center [754, 323] width 115 height 9
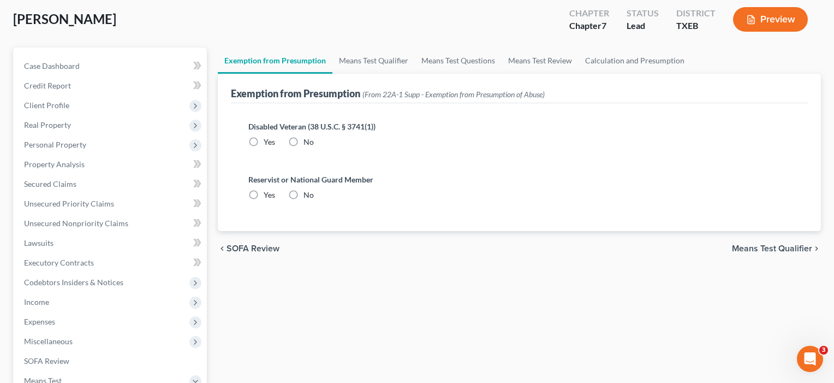
radio input "true"
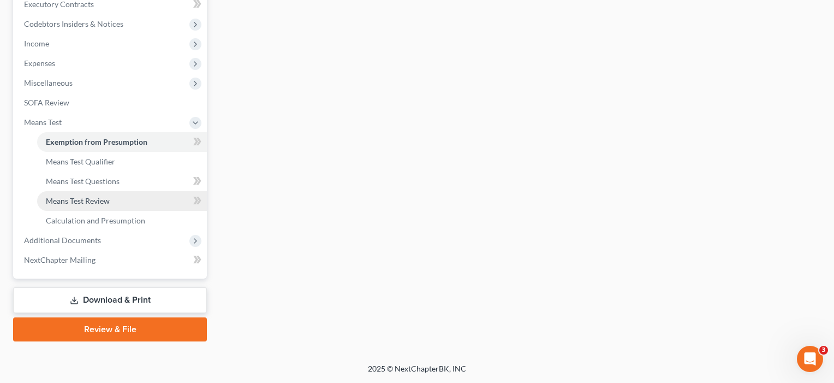
click at [104, 202] on span "Means Test Review" at bounding box center [78, 200] width 64 height 9
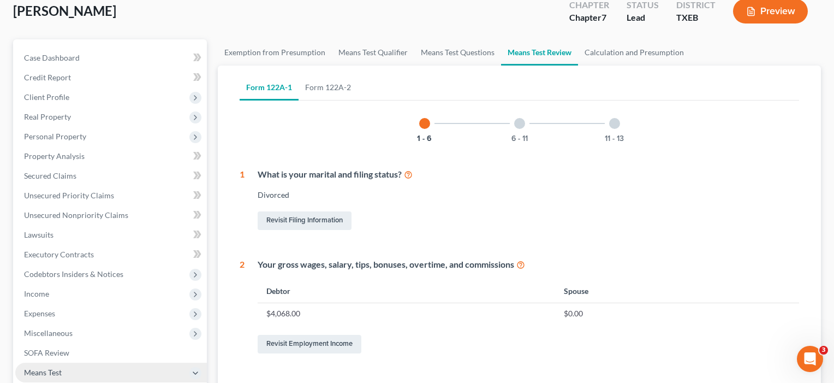
scroll to position [85, 0]
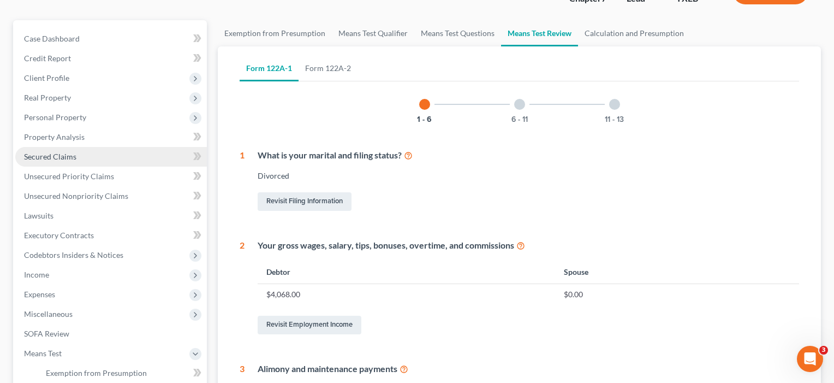
click at [73, 157] on span "Secured Claims" at bounding box center [50, 156] width 52 height 9
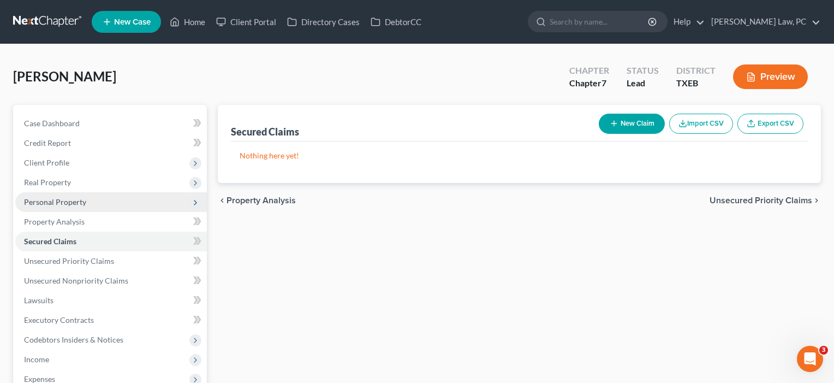
click at [64, 201] on span "Personal Property" at bounding box center [55, 201] width 62 height 9
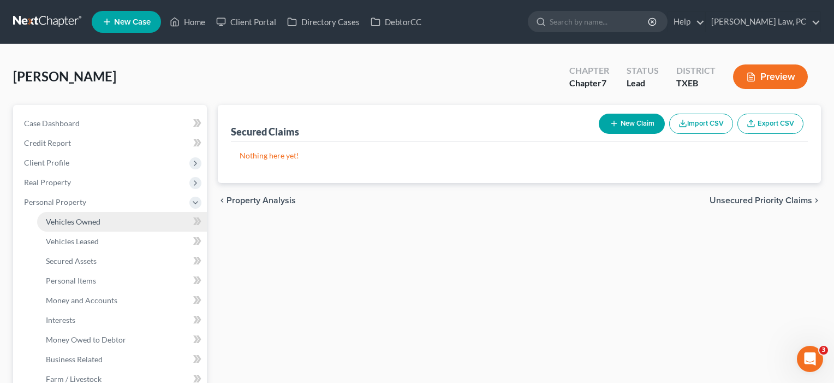
click at [68, 220] on span "Vehicles Owned" at bounding box center [73, 221] width 55 height 9
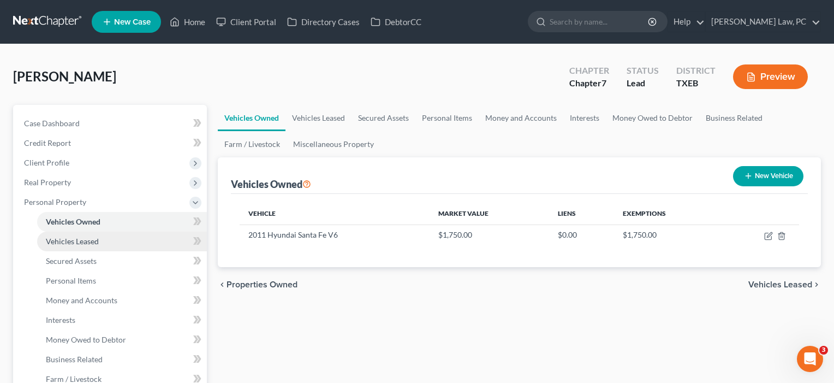
click at [75, 244] on span "Vehicles Leased" at bounding box center [72, 240] width 53 height 9
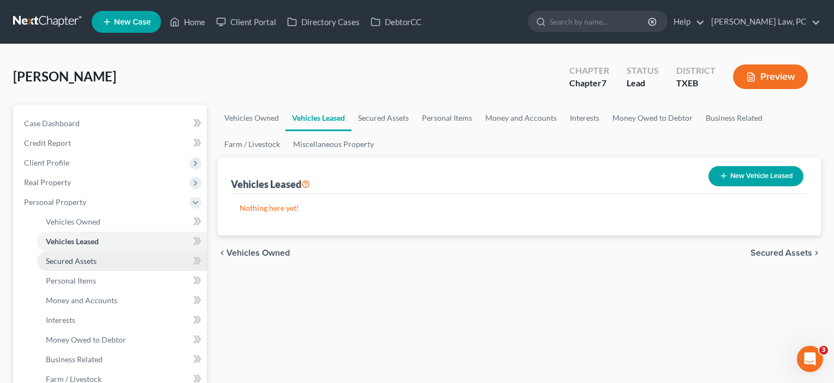
click at [75, 260] on span "Secured Assets" at bounding box center [71, 260] width 51 height 9
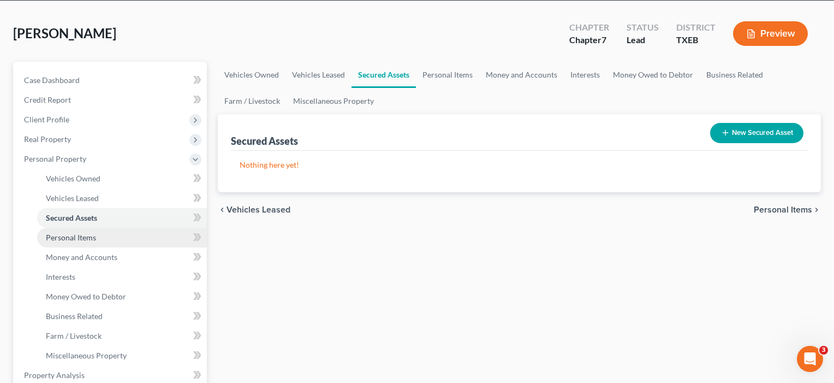
click at [74, 242] on link "Personal Items" at bounding box center [122, 238] width 170 height 20
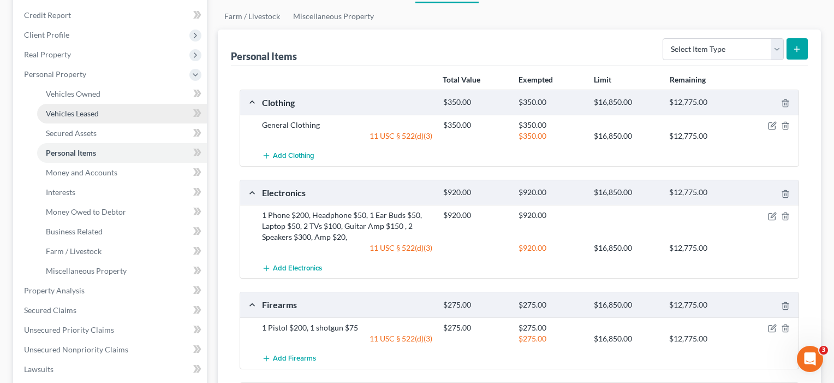
scroll to position [136, 0]
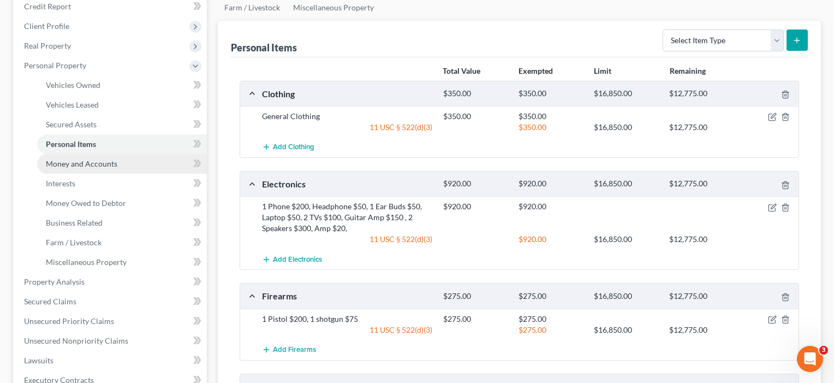
click at [77, 164] on span "Money and Accounts" at bounding box center [81, 163] width 71 height 9
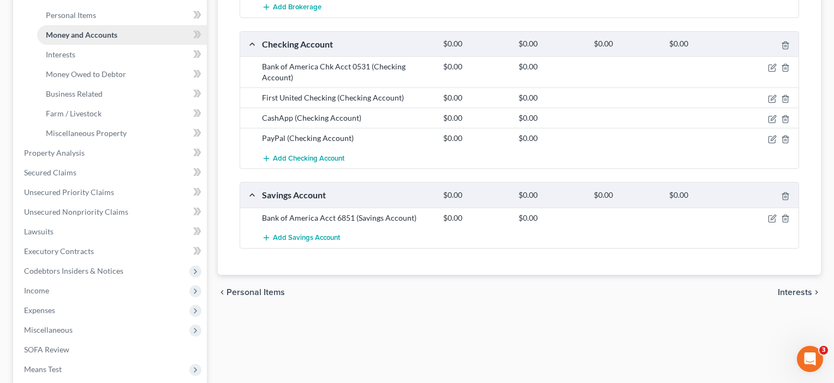
scroll to position [266, 0]
click at [81, 133] on span "Miscellaneous Property" at bounding box center [86, 132] width 81 height 9
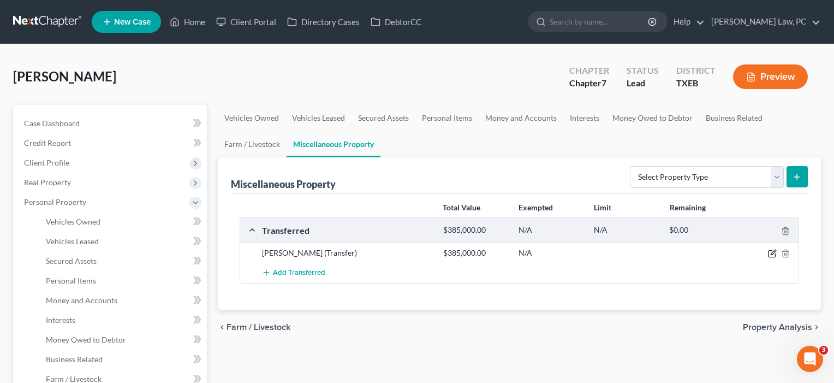
click at [773, 254] on icon "button" at bounding box center [773, 252] width 5 height 5
select select "Ordinary (within 2 years)"
select select "45"
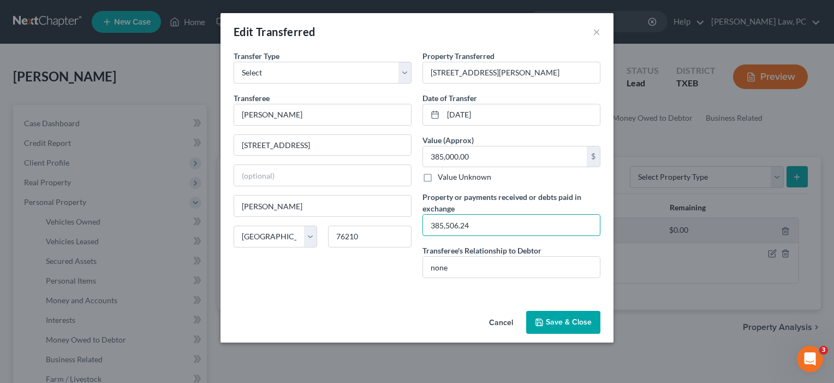
drag, startPoint x: 478, startPoint y: 224, endPoint x: 414, endPoint y: 228, distance: 63.4
type input "20,000"
click at [569, 321] on button "Save & Close" at bounding box center [563, 322] width 74 height 23
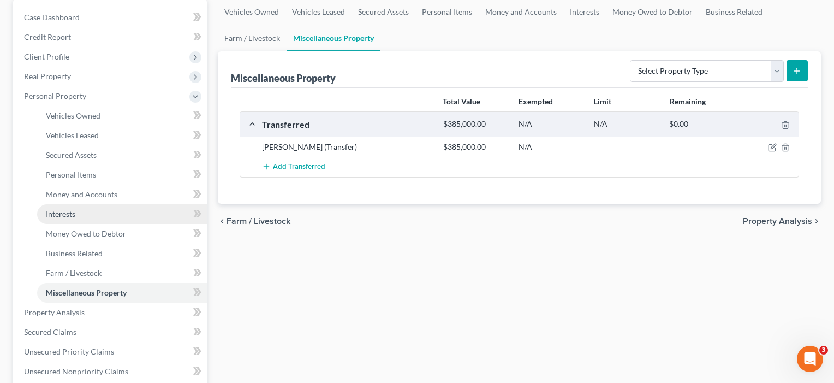
scroll to position [107, 0]
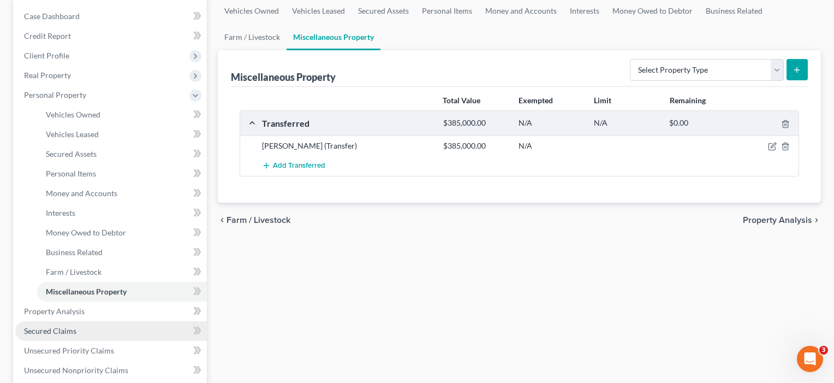
click at [43, 331] on span "Secured Claims" at bounding box center [50, 330] width 52 height 9
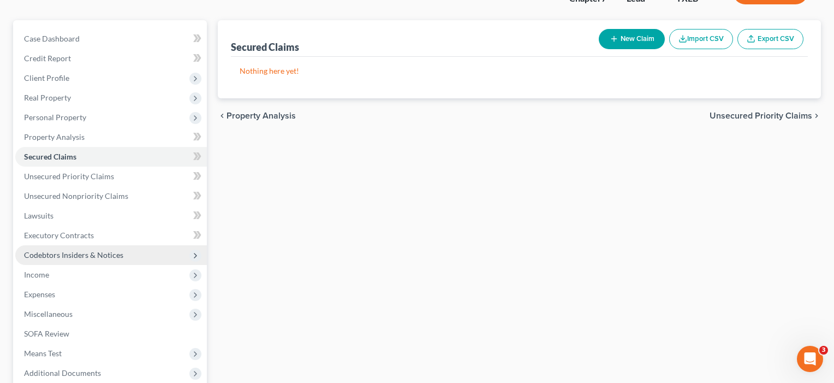
scroll to position [98, 0]
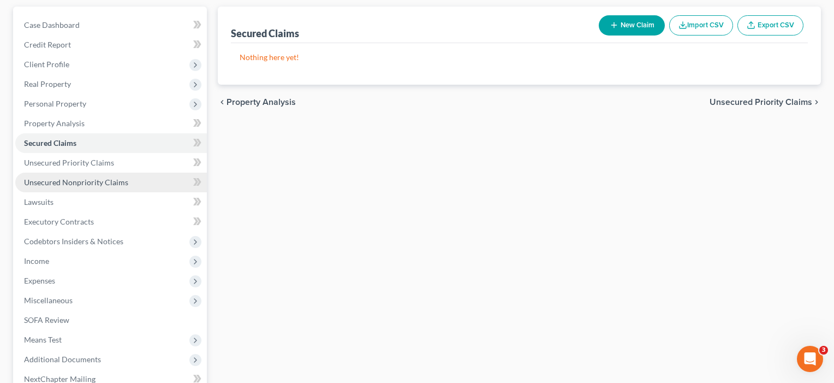
click at [87, 183] on span "Unsecured Nonpriority Claims" at bounding box center [76, 181] width 104 height 9
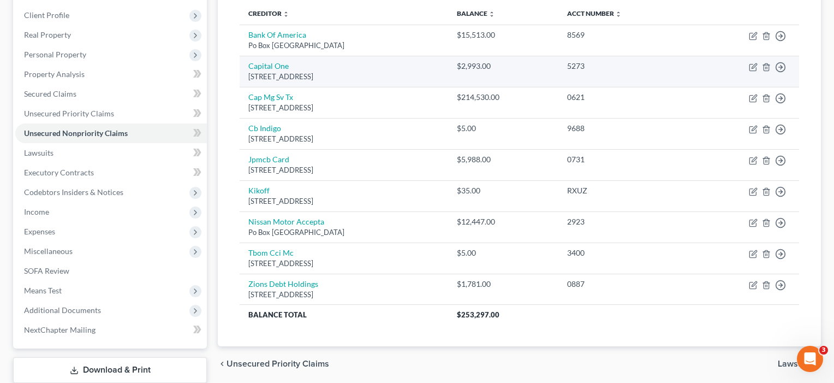
scroll to position [207, 0]
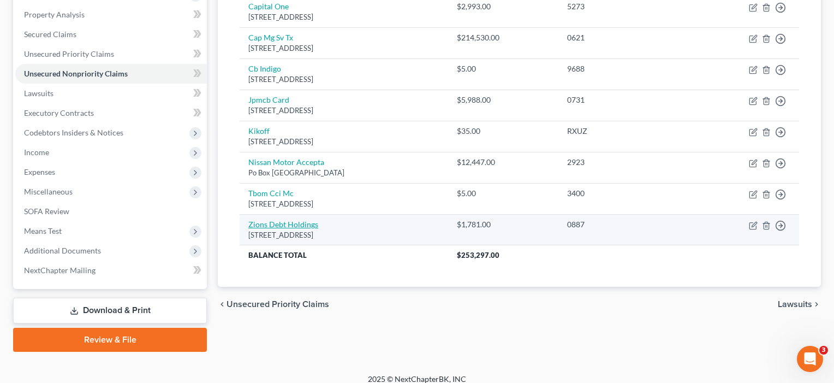
click at [281, 220] on link "Zions Debt Holdings" at bounding box center [283, 223] width 70 height 9
select select "46"
select select "1"
select select "0"
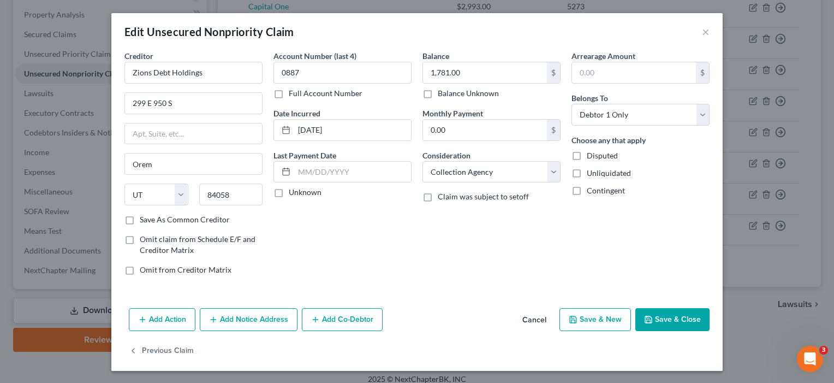
click at [211, 217] on label "Save As Common Creditor" at bounding box center [185, 219] width 90 height 11
click at [151, 217] on input "Save As Common Creditor" at bounding box center [147, 217] width 7 height 7
click at [675, 316] on button "Save & Close" at bounding box center [672, 319] width 74 height 23
checkbox input "false"
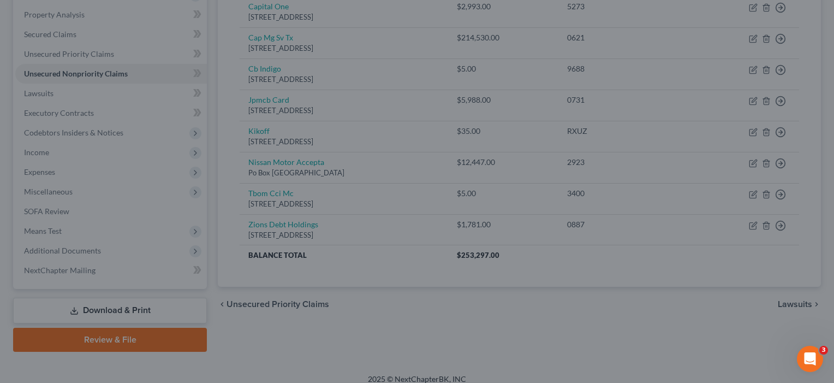
type input "0"
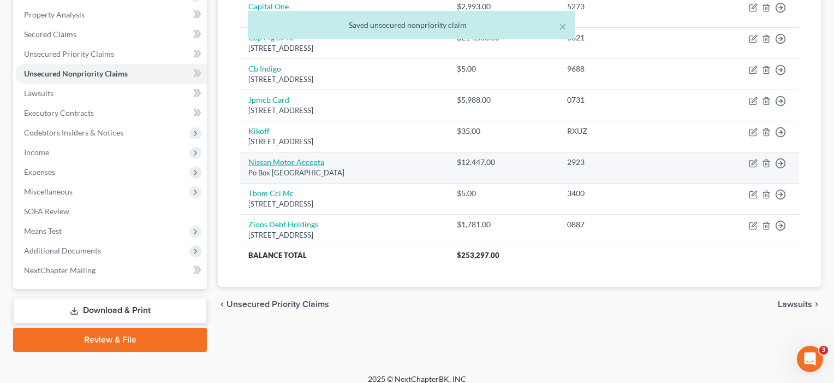
click at [270, 161] on link "Nissan Motor Accepta" at bounding box center [286, 161] width 76 height 9
select select "45"
select select "4"
select select "0"
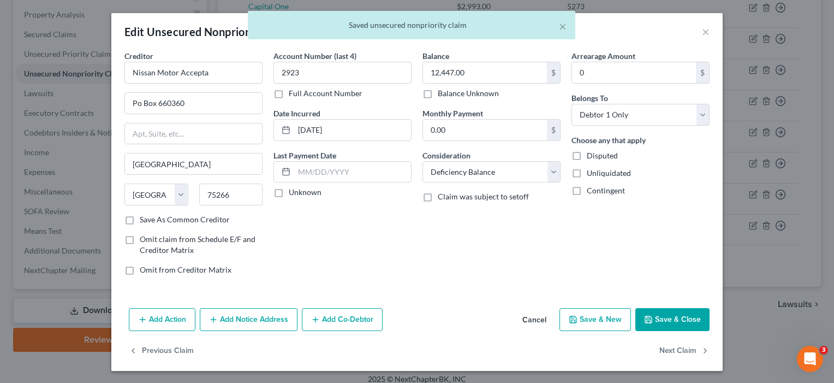
click at [210, 211] on div "State AL AK AR AZ CA CO CT DE DC FL GA GU HI ID IL IN IA KS KY LA ME MD MA MI M…" at bounding box center [193, 198] width 149 height 31
click at [210, 217] on label "Save As Common Creditor" at bounding box center [185, 219] width 90 height 11
click at [151, 217] on input "Save As Common Creditor" at bounding box center [147, 217] width 7 height 7
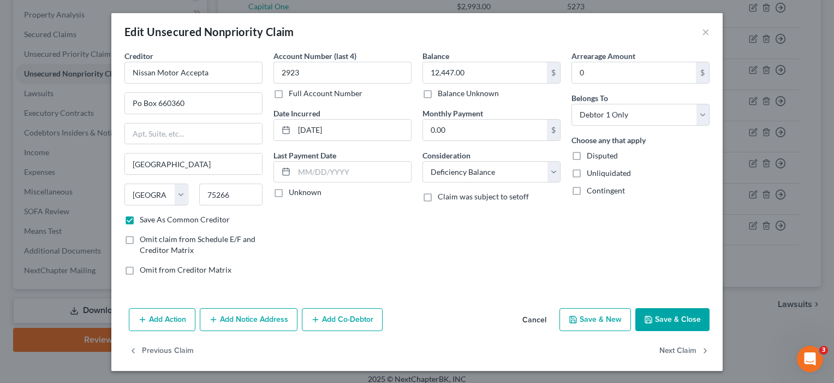
click at [681, 317] on button "Save & Close" at bounding box center [672, 319] width 74 height 23
checkbox input "false"
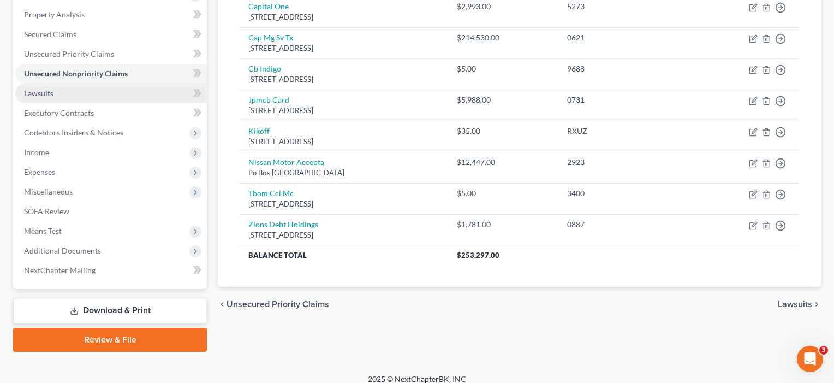
click at [51, 92] on span "Lawsuits" at bounding box center [38, 92] width 29 height 9
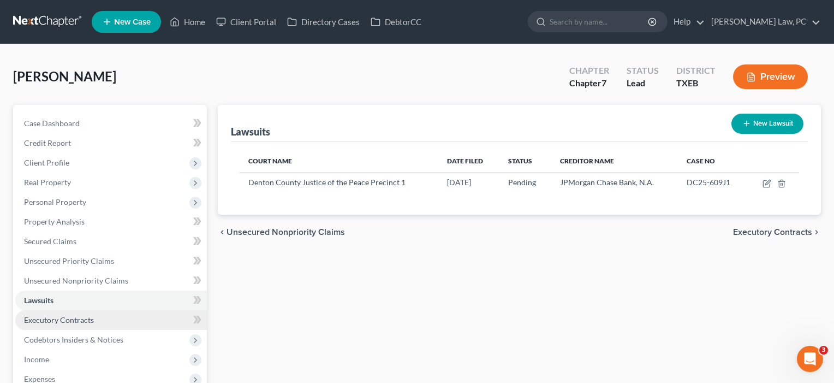
click at [49, 321] on span "Executory Contracts" at bounding box center [59, 319] width 70 height 9
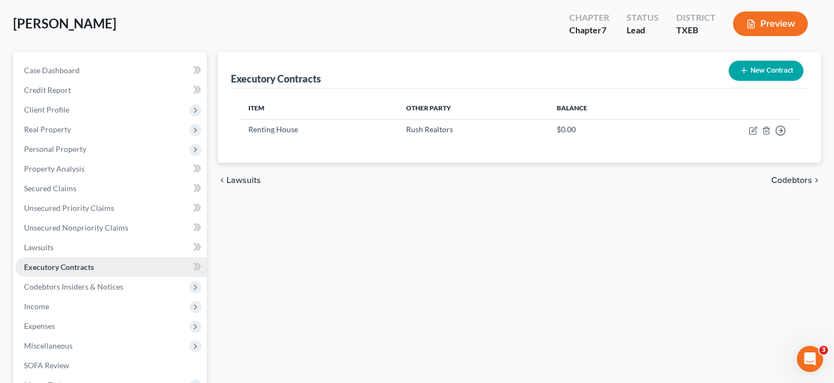
scroll to position [59, 0]
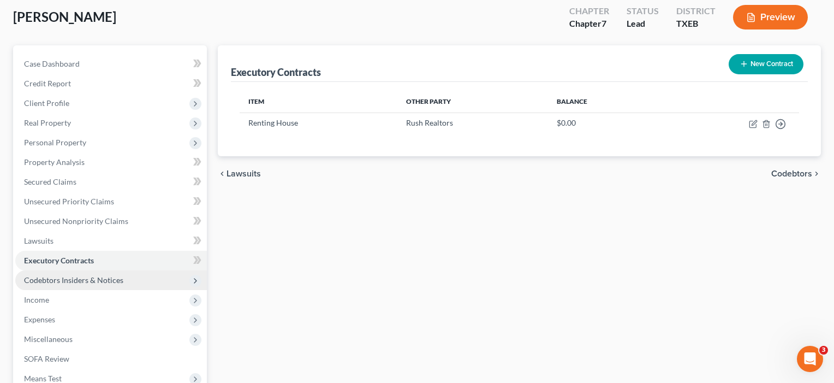
click at [91, 279] on span "Codebtors Insiders & Notices" at bounding box center [73, 279] width 99 height 9
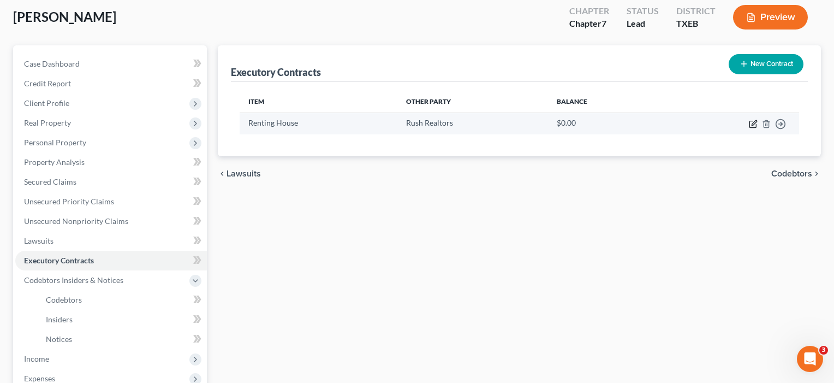
click at [753, 124] on icon "button" at bounding box center [754, 122] width 5 height 5
select select "3"
select select "45"
select select "0"
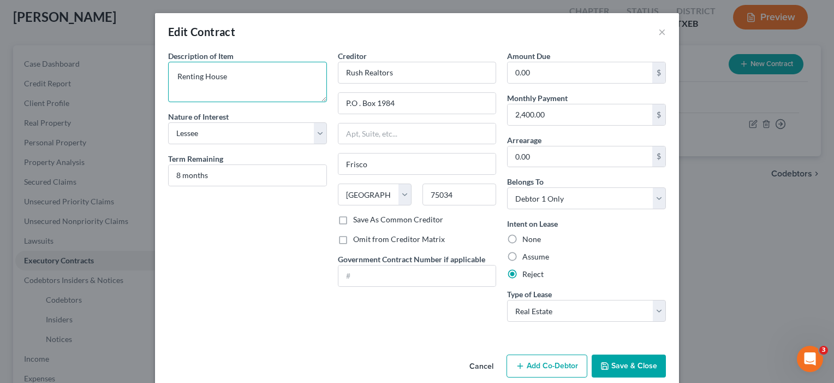
drag, startPoint x: 233, startPoint y: 76, endPoint x: 150, endPoint y: 80, distance: 83.0
click at [150, 80] on div "Edit Contract × Description of non-residential real property * Description of I…" at bounding box center [417, 191] width 834 height 383
type textarea "Residential Lease"
click at [386, 218] on label "Save As Common Creditor" at bounding box center [398, 219] width 90 height 11
click at [365, 218] on input "Save As Common Creditor" at bounding box center [360, 217] width 7 height 7
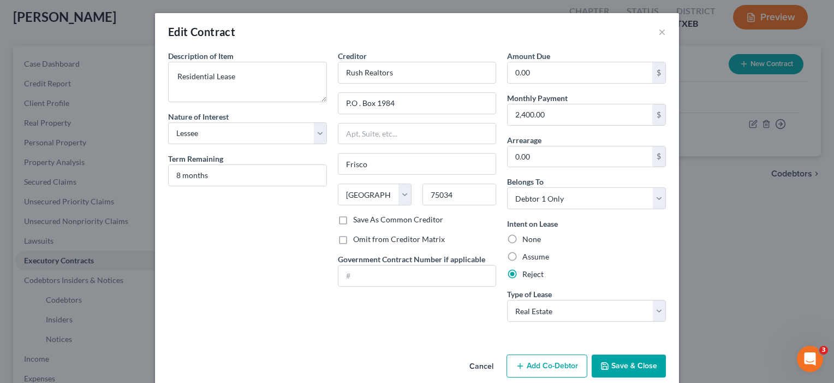
checkbox input "true"
click at [633, 367] on button "Save & Close" at bounding box center [629, 365] width 74 height 23
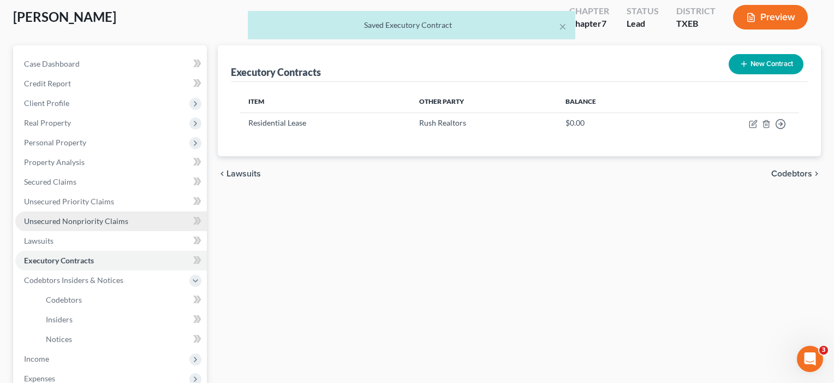
click at [95, 221] on span "Unsecured Nonpriority Claims" at bounding box center [76, 220] width 104 height 9
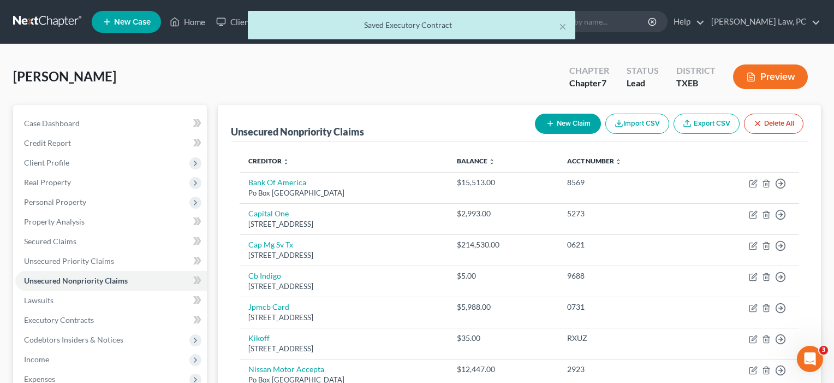
click at [562, 126] on button "New Claim" at bounding box center [568, 124] width 66 height 20
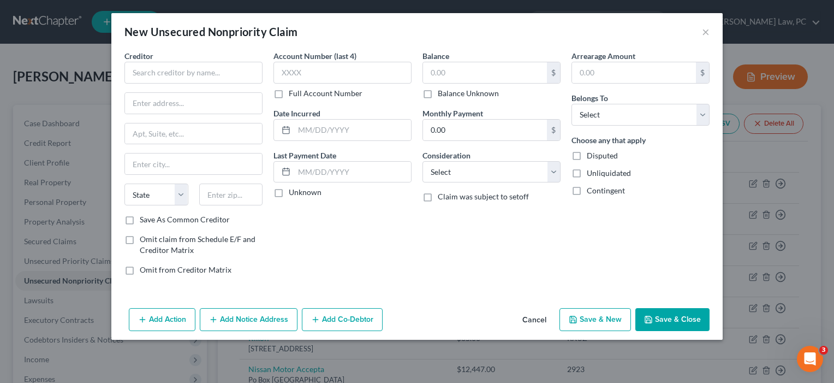
click at [205, 84] on div "Creditor * State AL AK AR AZ CA CO CT DE DC FL GA GU HI ID IL IN IA KS KY LA ME…" at bounding box center [193, 132] width 138 height 164
click at [194, 67] on input "text" at bounding box center [193, 73] width 138 height 22
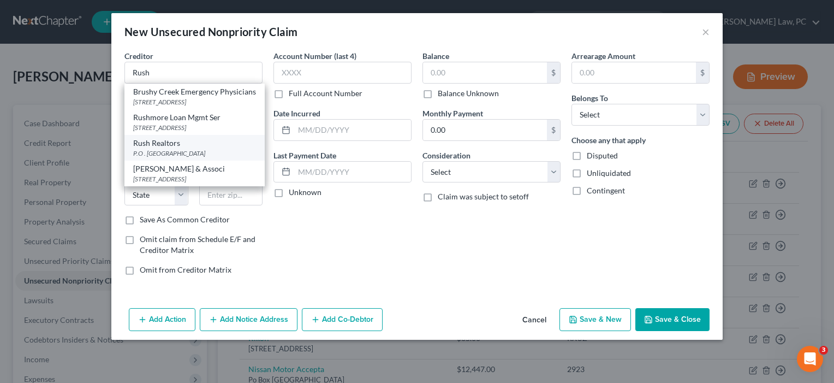
click at [193, 147] on div "Rush Realtors" at bounding box center [194, 143] width 123 height 11
type input "Rush Realtors"
type input "P.O . Box 1984"
type input "Frisco"
select select "45"
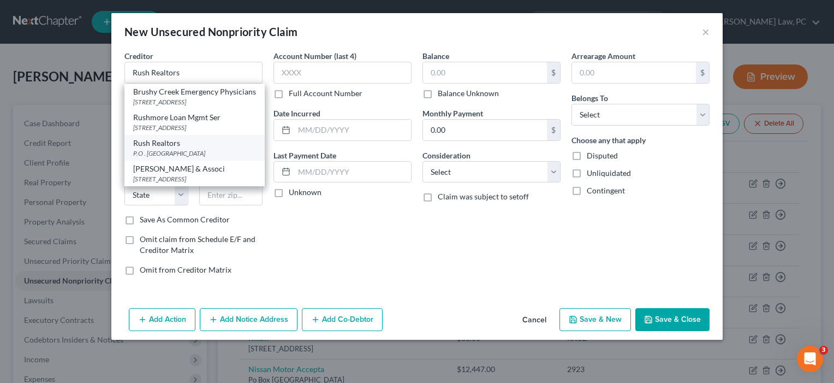
type input "75034"
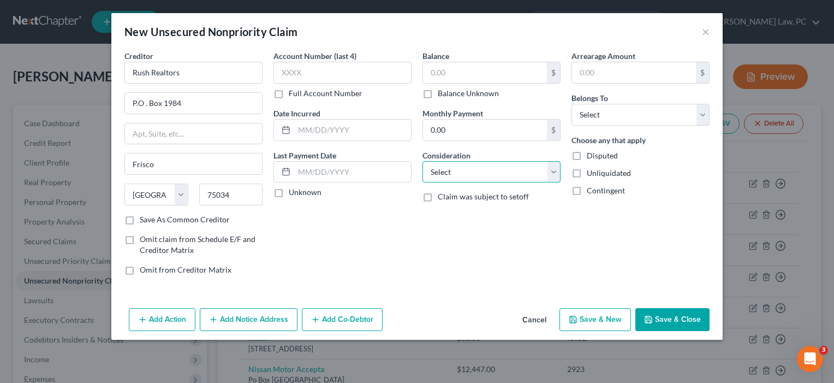
select select "4"
select select "0"
click at [674, 321] on button "Save & Close" at bounding box center [672, 319] width 74 height 23
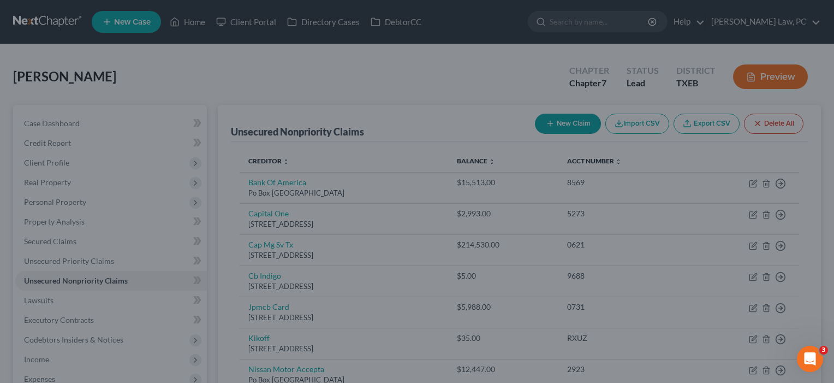
type input "0.00"
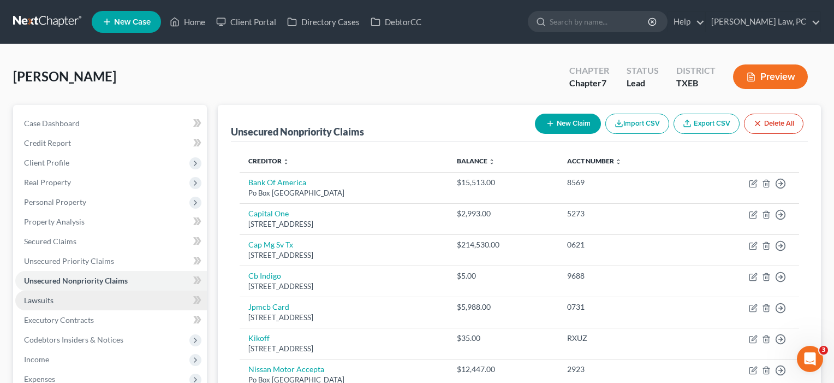
click at [47, 302] on span "Lawsuits" at bounding box center [38, 299] width 29 height 9
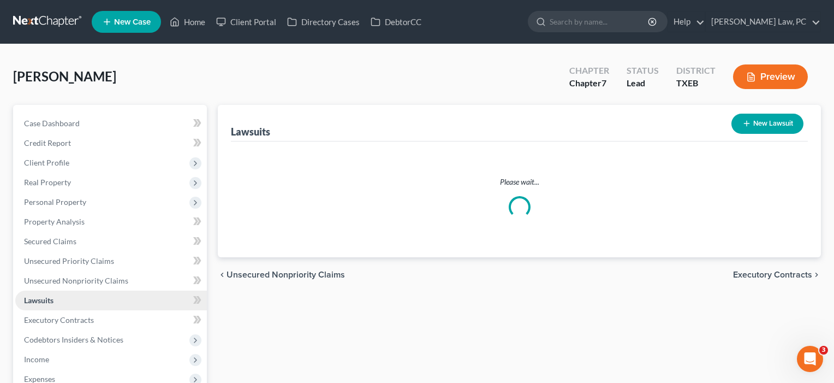
click at [47, 302] on span "Lawsuits" at bounding box center [38, 299] width 29 height 9
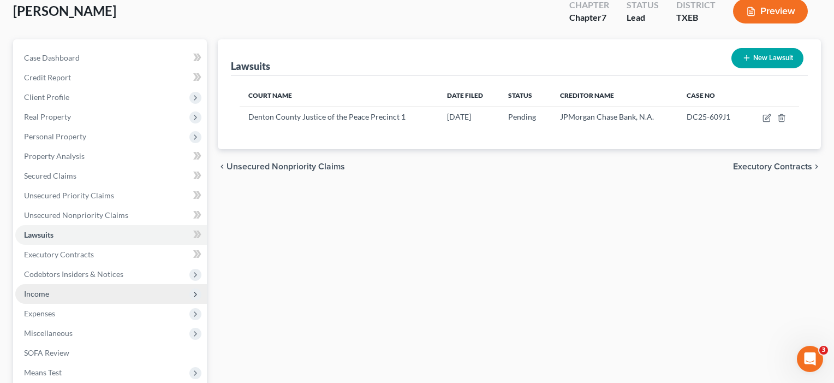
scroll to position [67, 0]
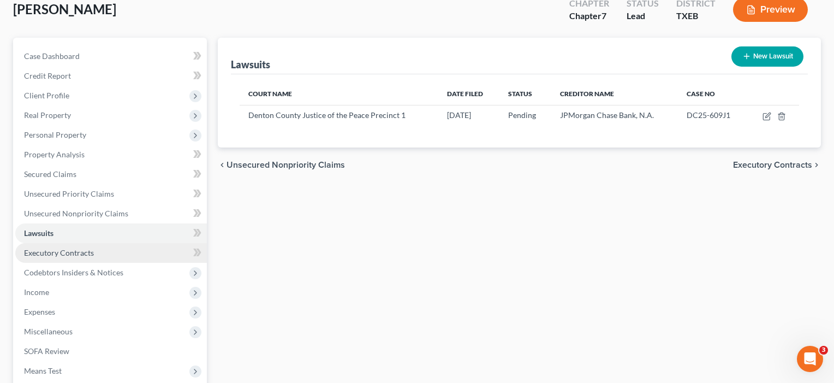
click at [50, 257] on span "Executory Contracts" at bounding box center [59, 252] width 70 height 9
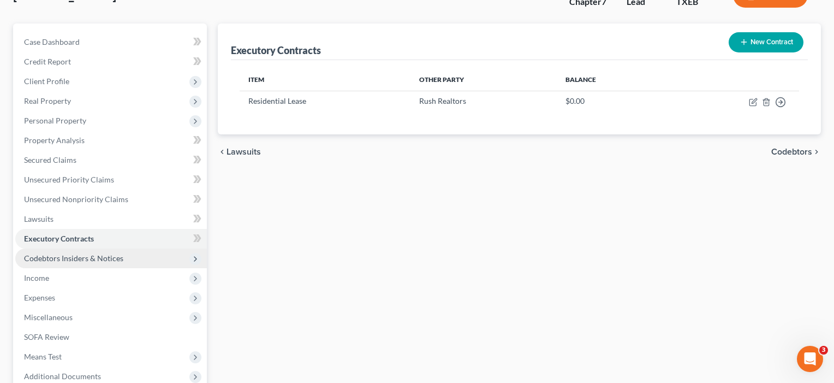
scroll to position [85, 0]
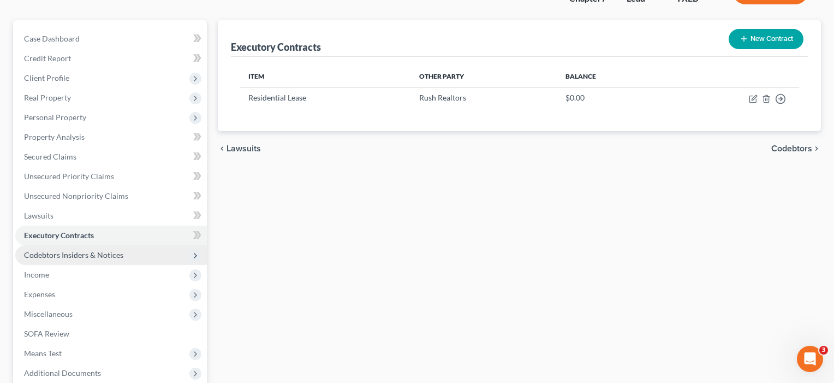
click at [47, 257] on span "Codebtors Insiders & Notices" at bounding box center [73, 254] width 99 height 9
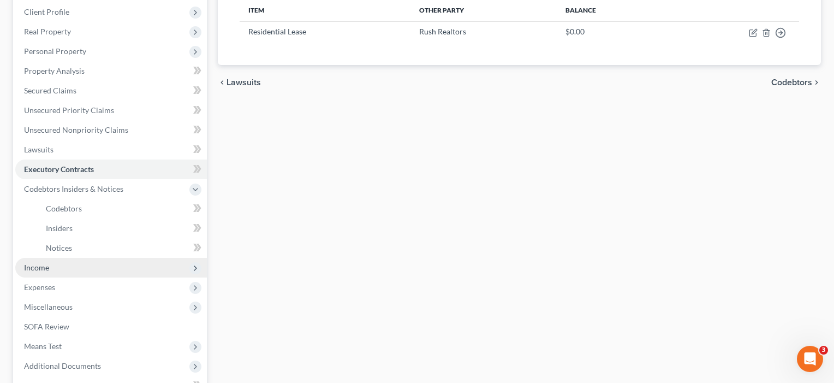
click at [34, 270] on span "Income" at bounding box center [36, 267] width 25 height 9
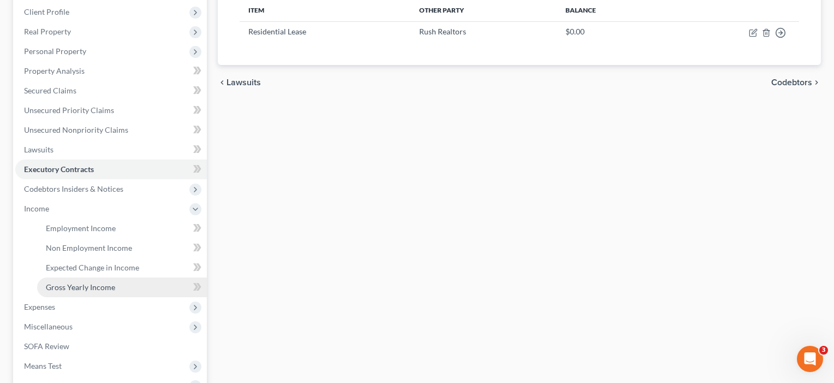
click at [51, 281] on link "Gross Yearly Income" at bounding box center [122, 287] width 170 height 20
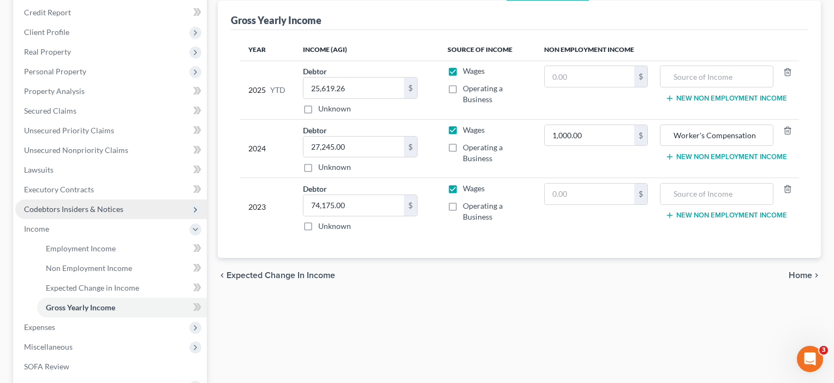
scroll to position [198, 0]
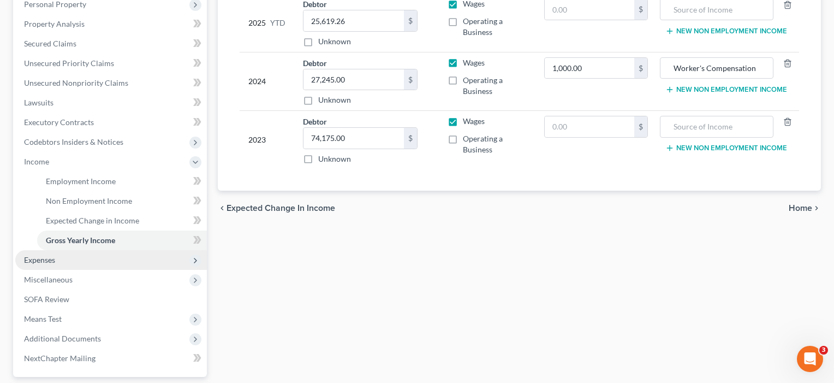
click at [48, 260] on span "Expenses" at bounding box center [39, 259] width 31 height 9
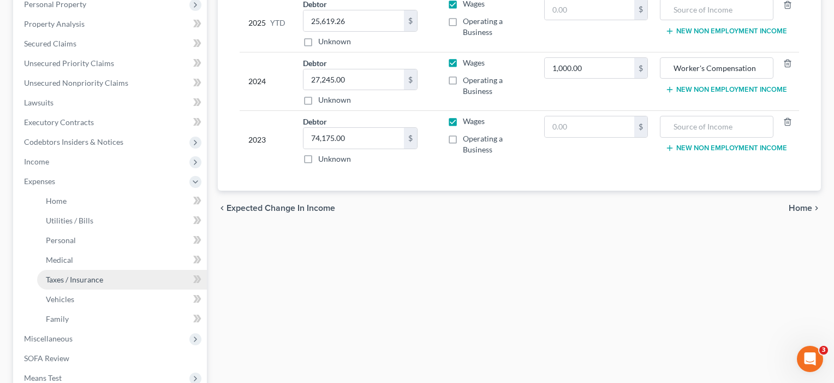
click at [56, 288] on link "Taxes / Insurance" at bounding box center [122, 280] width 170 height 20
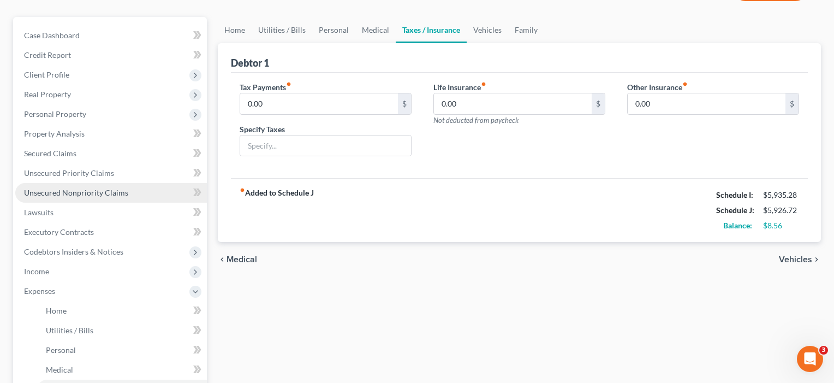
scroll to position [129, 0]
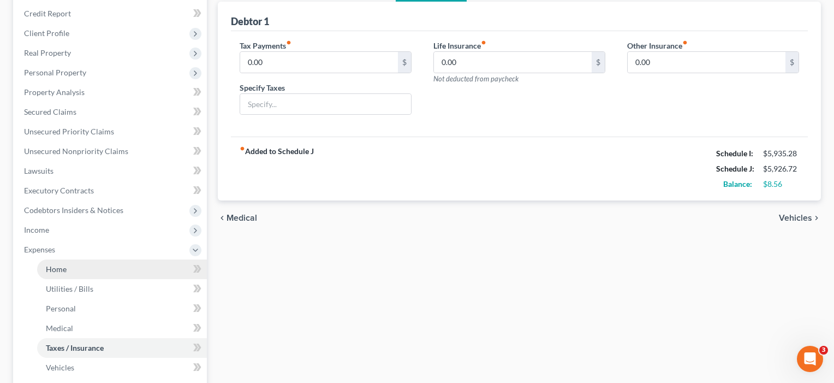
click at [56, 267] on span "Home" at bounding box center [56, 268] width 21 height 9
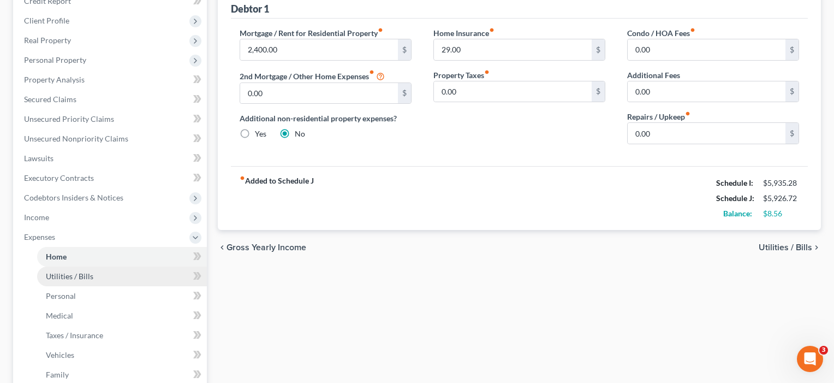
click at [55, 279] on span "Utilities / Bills" at bounding box center [69, 275] width 47 height 9
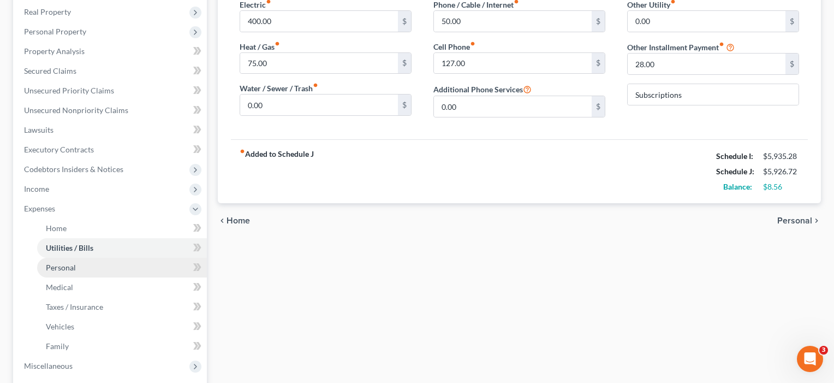
click at [57, 269] on span "Personal" at bounding box center [61, 267] width 30 height 9
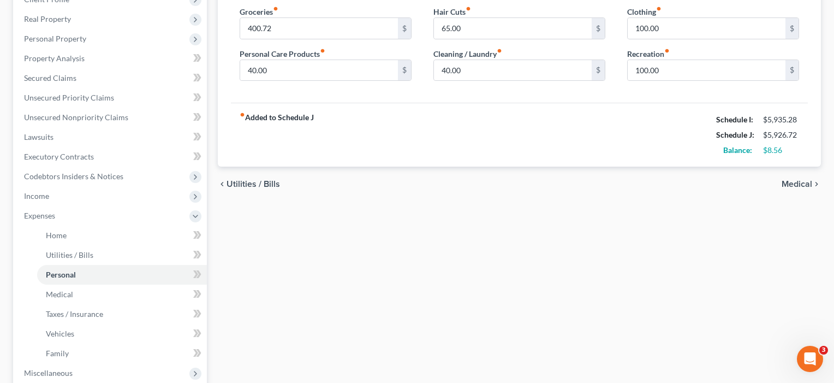
scroll to position [164, 0]
click at [54, 293] on span "Medical" at bounding box center [59, 292] width 27 height 9
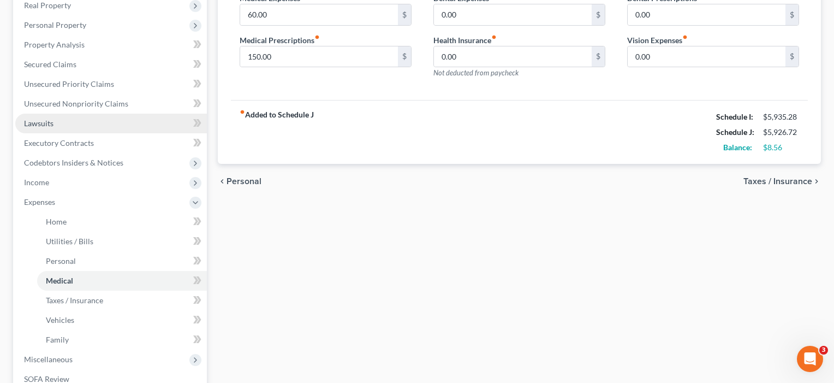
scroll to position [242, 0]
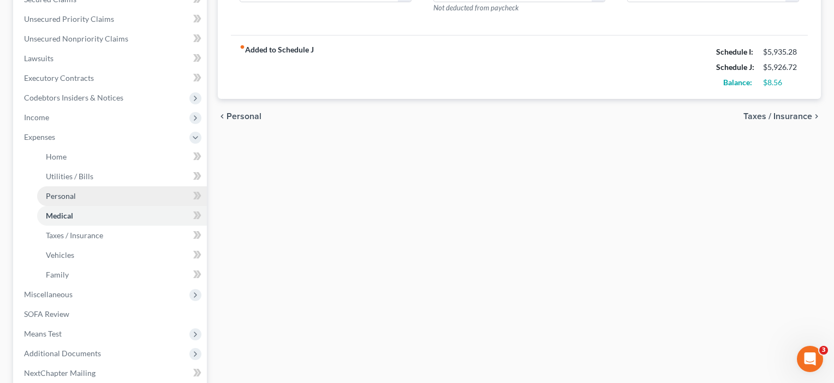
click at [66, 193] on span "Personal" at bounding box center [61, 195] width 30 height 9
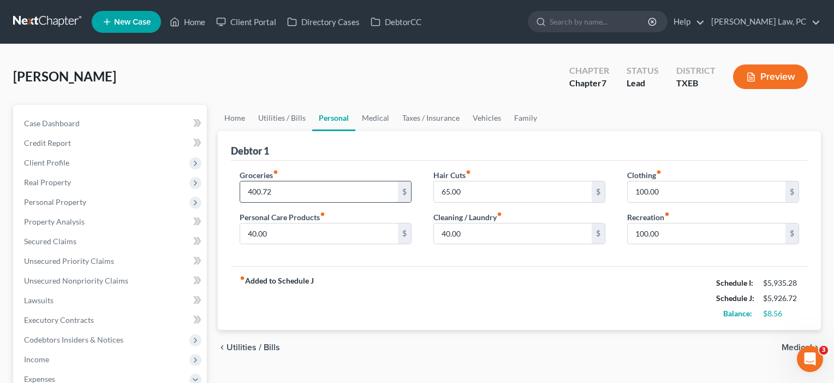
click at [257, 193] on input "400.72" at bounding box center [319, 191] width 158 height 21
type input "450.72"
drag, startPoint x: 667, startPoint y: 229, endPoint x: 594, endPoint y: 227, distance: 72.6
click at [594, 227] on div "Groceries fiber_manual_record 450.72 $ Personal Care Products fiber_manual_reco…" at bounding box center [519, 211] width 581 height 84
type input "50"
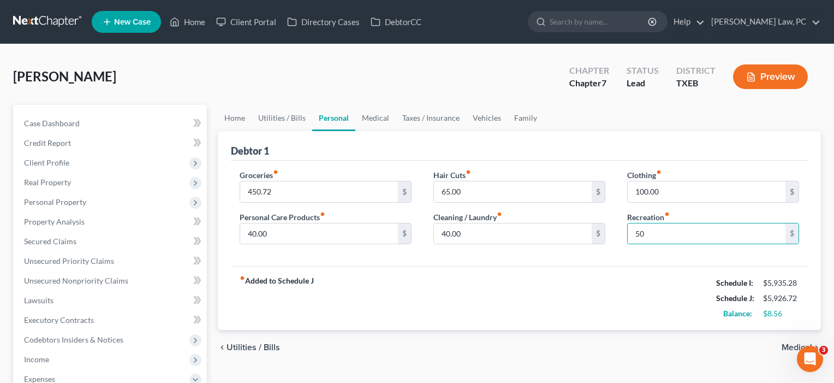
click at [555, 266] on div "fiber_manual_record Added to Schedule J Schedule I: $5,935.28 Schedule J: $5,92…" at bounding box center [519, 298] width 577 height 64
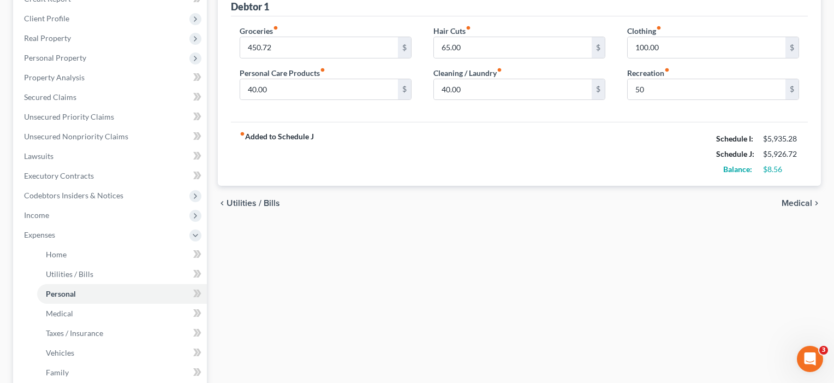
scroll to position [185, 0]
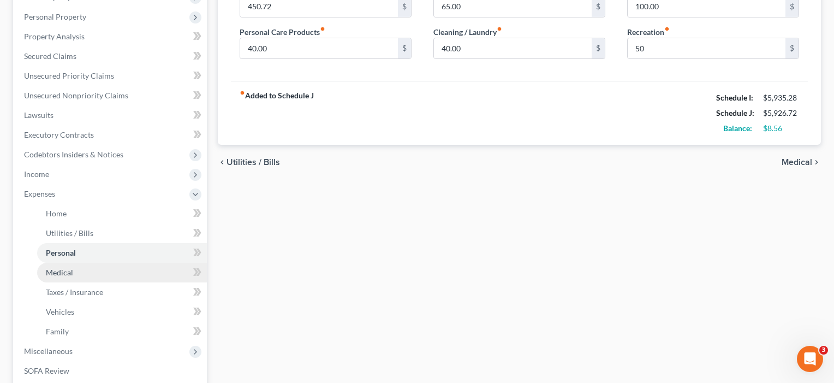
click at [70, 270] on span "Medical" at bounding box center [59, 271] width 27 height 9
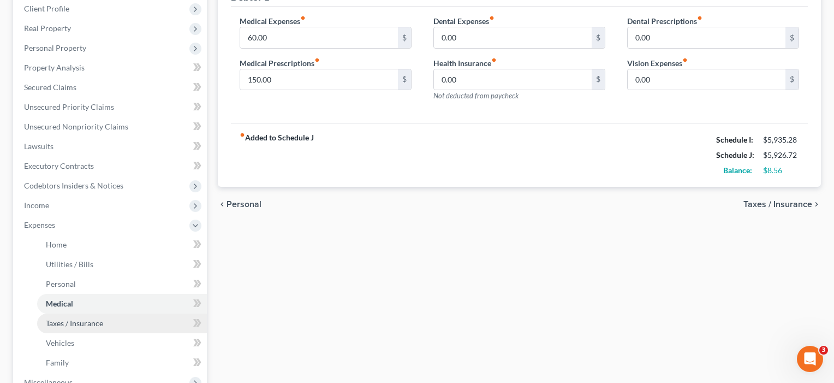
click at [59, 324] on span "Taxes / Insurance" at bounding box center [74, 322] width 57 height 9
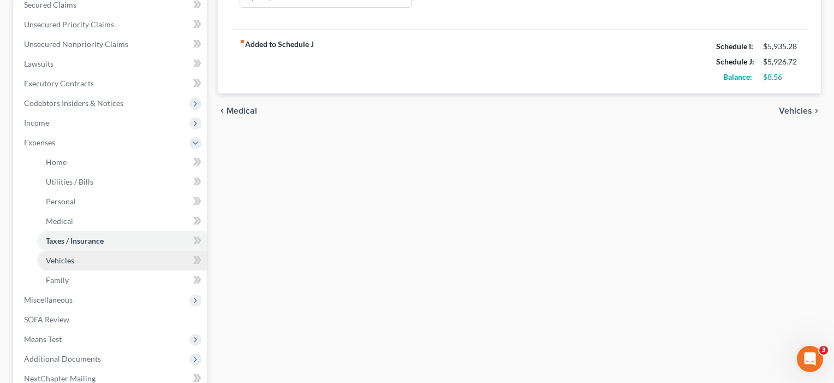
click at [89, 258] on link "Vehicles" at bounding box center [122, 261] width 170 height 20
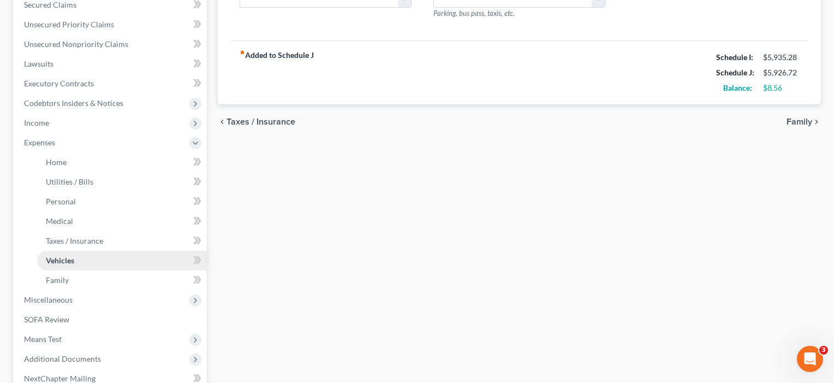
scroll to position [34, 0]
click at [49, 280] on span "Family" at bounding box center [57, 279] width 23 height 9
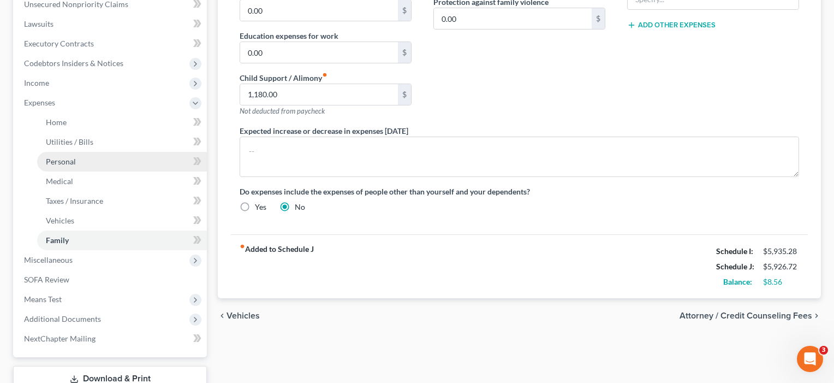
scroll to position [314, 0]
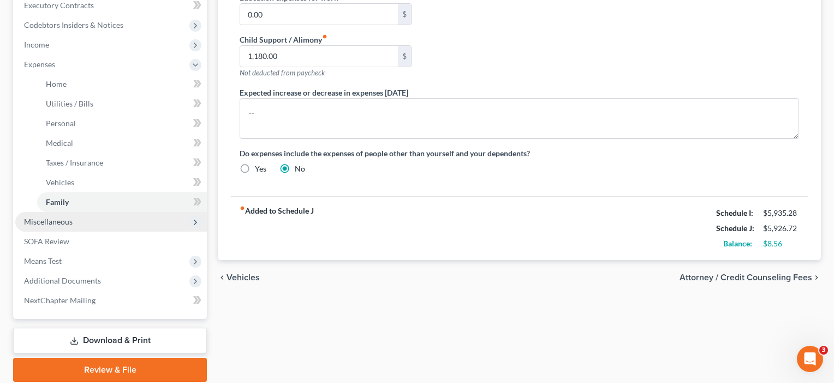
click at [55, 227] on span "Miscellaneous" at bounding box center [111, 222] width 192 height 20
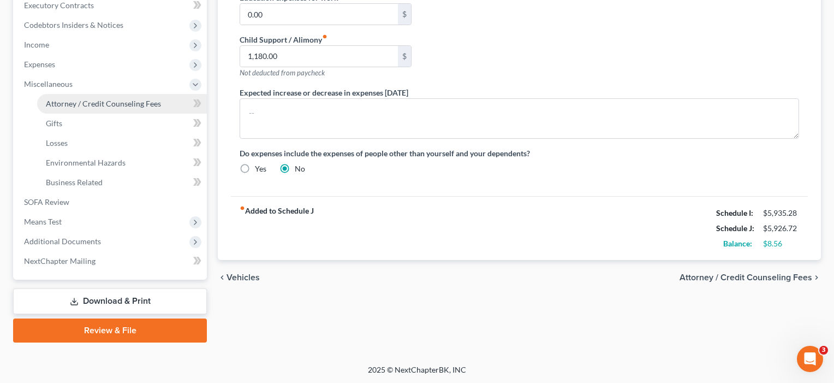
click at [105, 99] on span "Attorney / Credit Counseling Fees" at bounding box center [103, 103] width 115 height 9
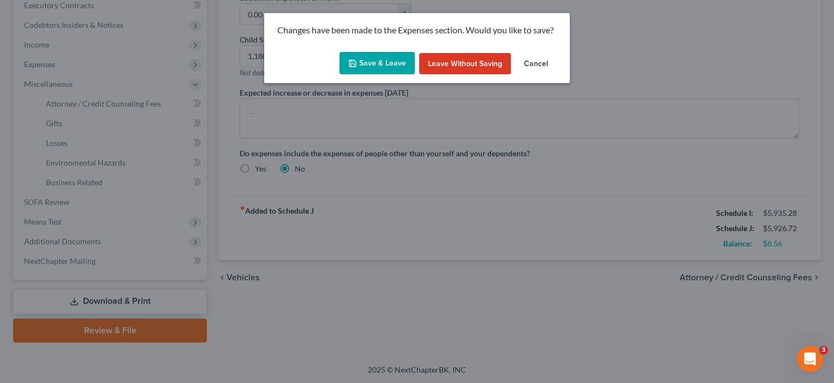
click at [363, 65] on button "Save & Leave" at bounding box center [376, 63] width 75 height 23
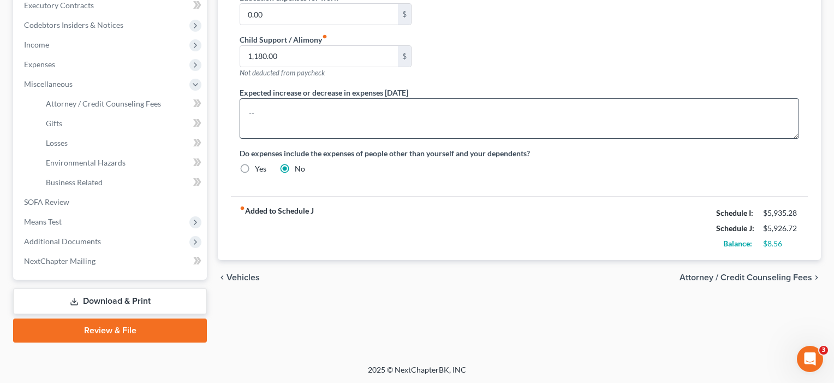
select select "4"
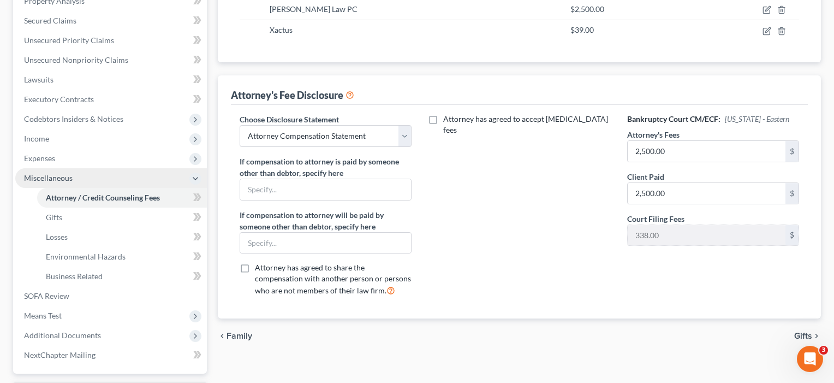
scroll to position [237, 0]
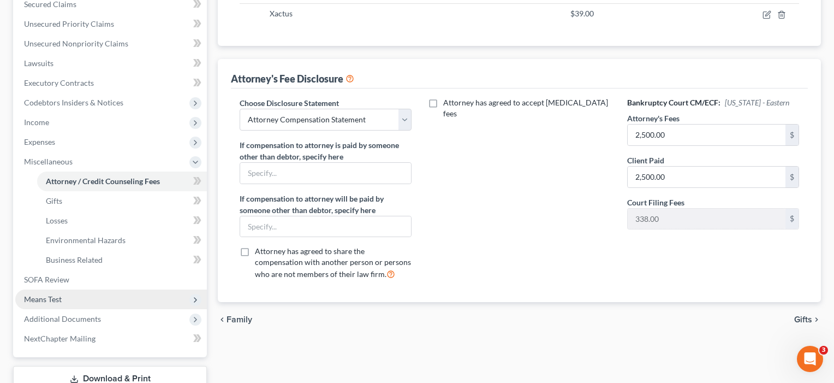
click at [46, 297] on span "Means Test" at bounding box center [43, 298] width 38 height 9
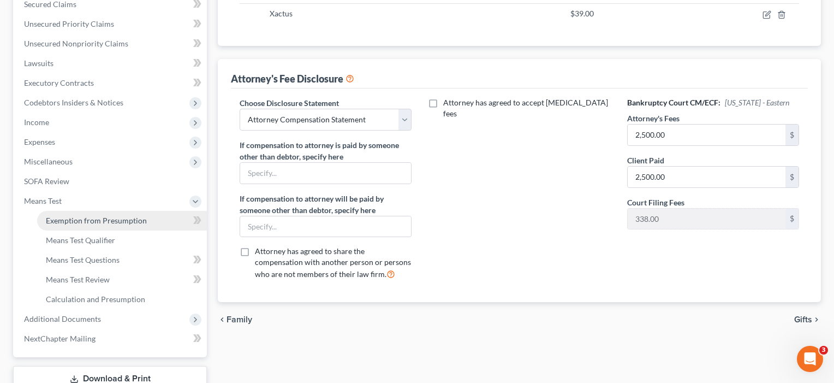
click at [90, 222] on span "Exemption from Presumption" at bounding box center [96, 220] width 101 height 9
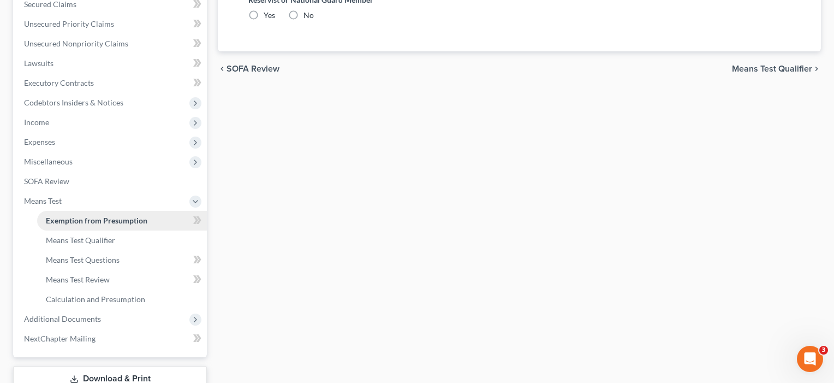
scroll to position [61, 0]
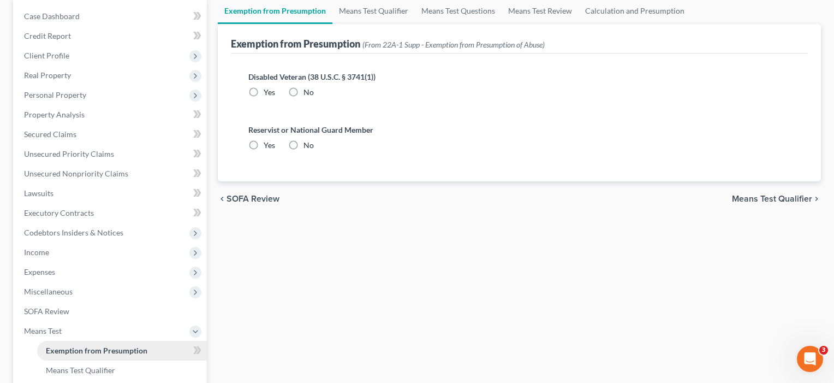
radio input "true"
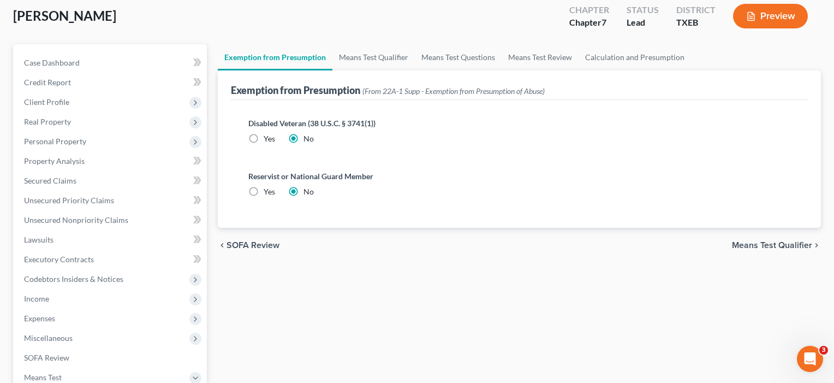
scroll to position [0, 0]
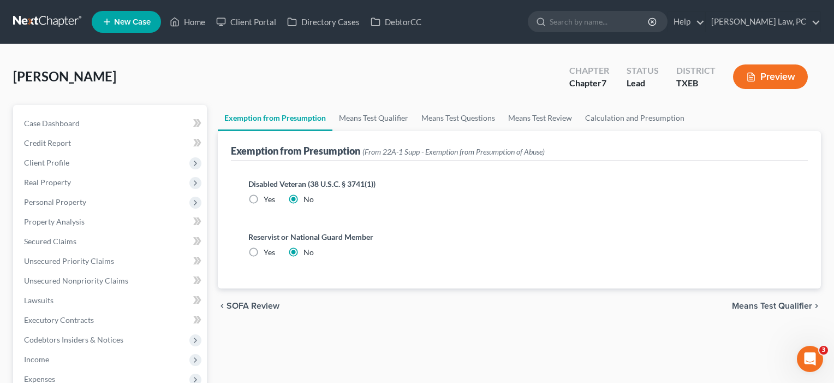
click at [754, 307] on span "Means Test Qualifier" at bounding box center [772, 305] width 80 height 9
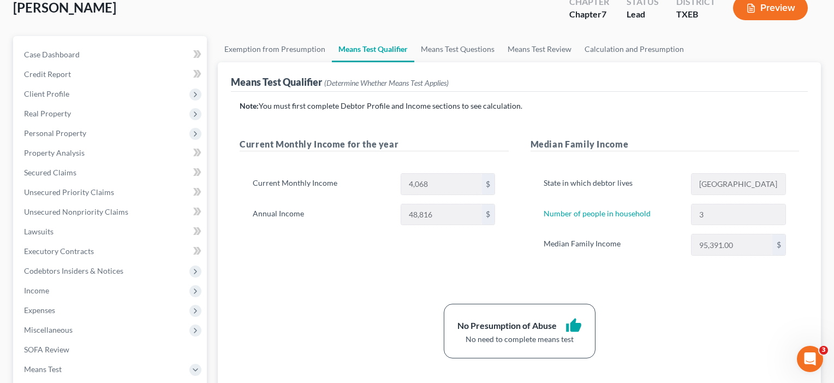
scroll to position [70, 0]
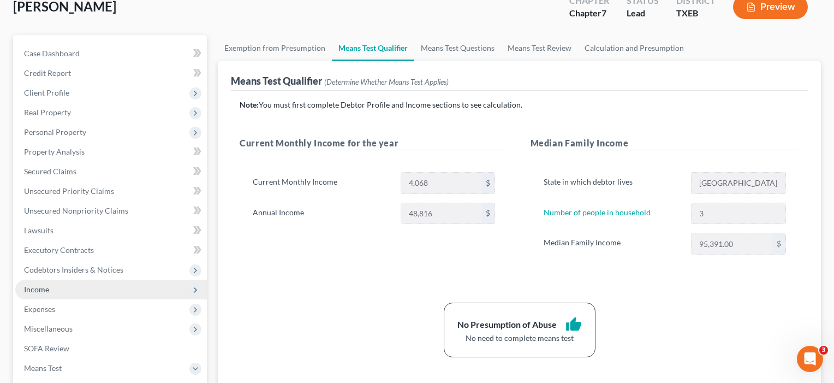
click at [43, 292] on span "Income" at bounding box center [36, 288] width 25 height 9
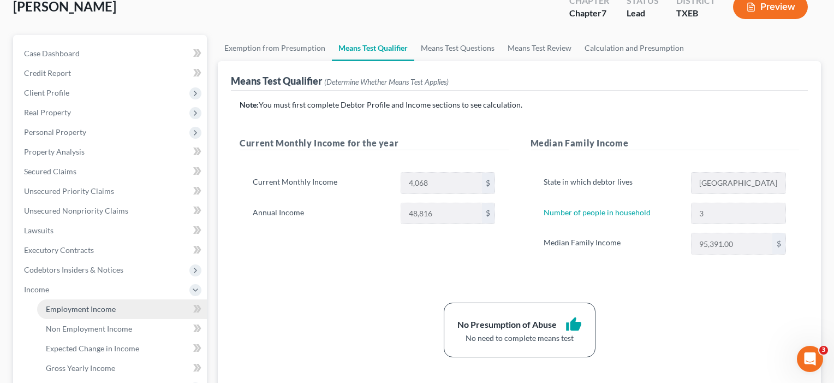
click at [62, 311] on span "Employment Income" at bounding box center [81, 308] width 70 height 9
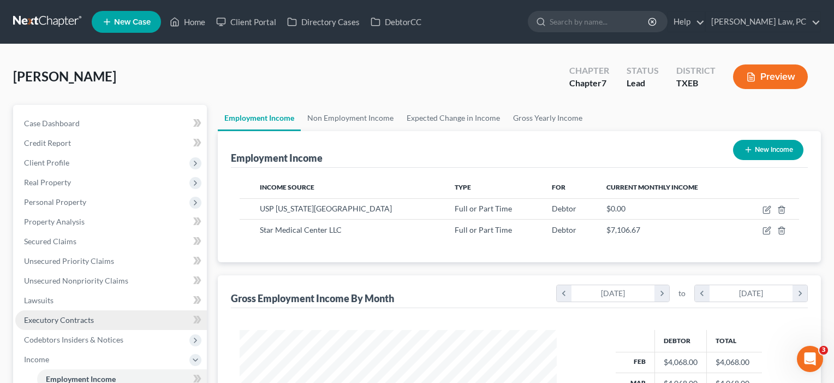
scroll to position [195, 339]
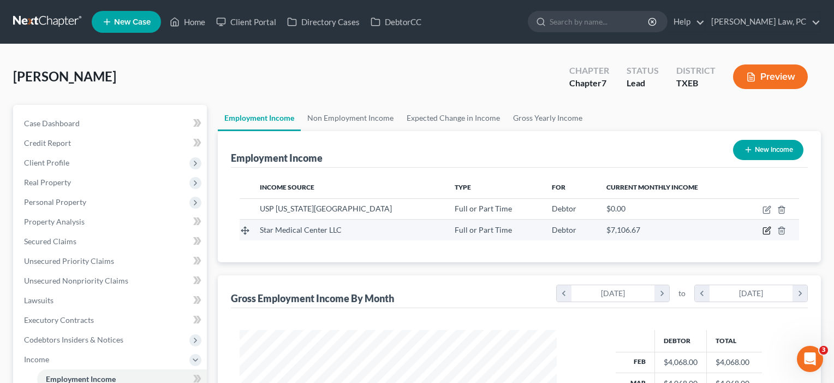
click at [767, 233] on icon "button" at bounding box center [766, 230] width 9 height 9
select select "0"
select select "45"
select select "2"
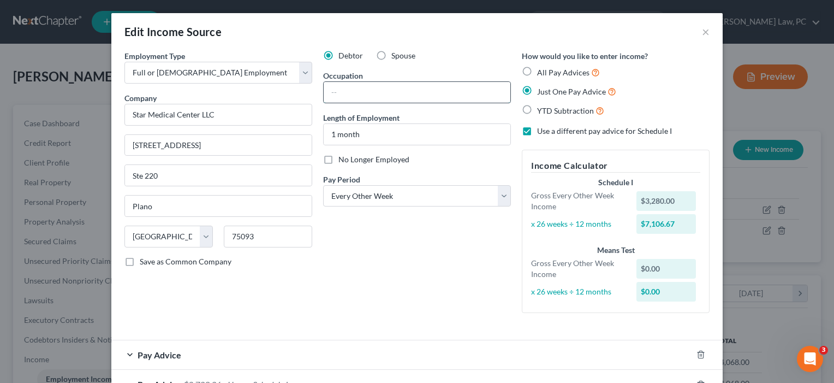
click at [349, 95] on input "text" at bounding box center [417, 92] width 187 height 21
click at [706, 33] on button "×" at bounding box center [706, 31] width 8 height 13
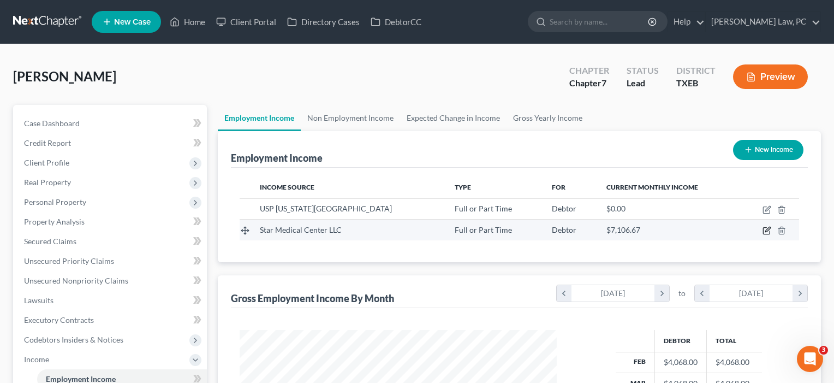
click at [768, 231] on icon "button" at bounding box center [767, 229] width 5 height 5
select select "0"
select select "45"
select select "2"
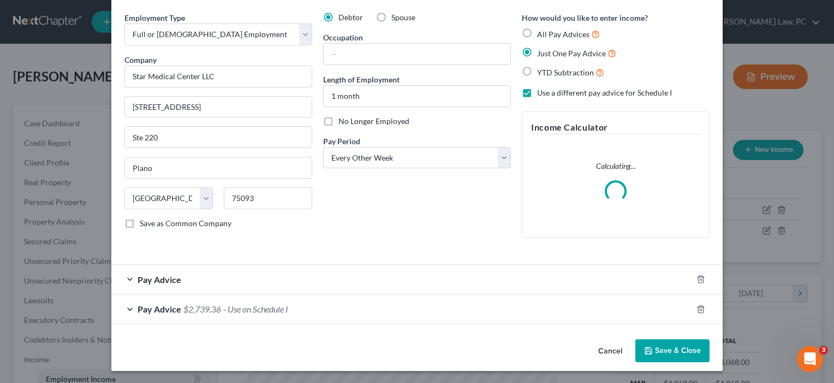
scroll to position [38, 0]
click at [678, 351] on button "Save & Close" at bounding box center [672, 350] width 74 height 23
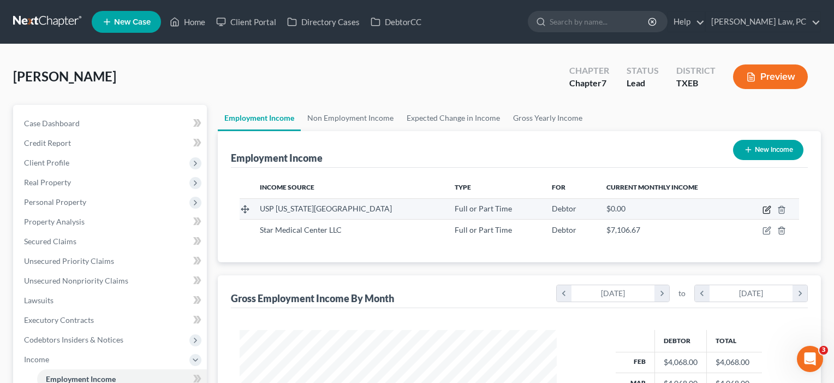
click at [766, 210] on icon "button" at bounding box center [767, 208] width 5 height 5
select select "0"
select select "45"
select select "2"
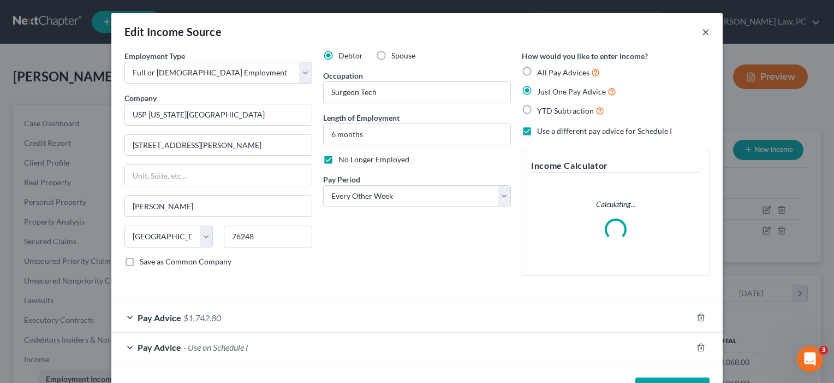
click at [708, 31] on button "×" at bounding box center [706, 31] width 8 height 13
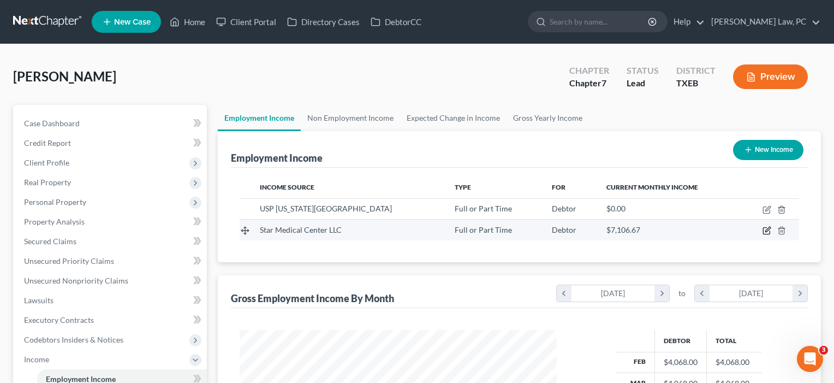
click at [763, 229] on icon "button" at bounding box center [766, 230] width 9 height 9
select select "0"
select select "45"
select select "2"
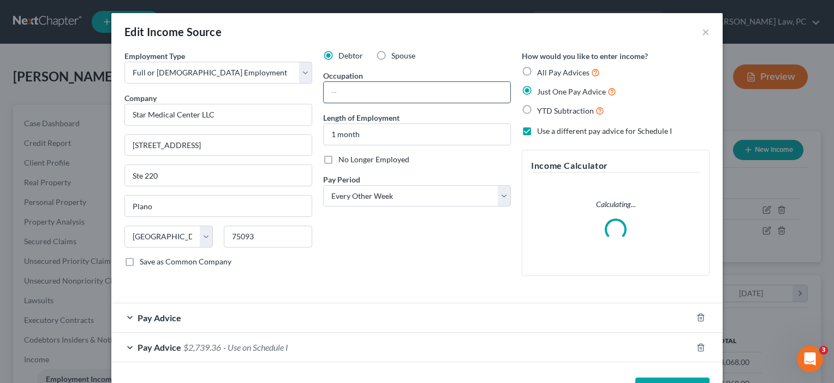
click at [353, 92] on input "text" at bounding box center [417, 92] width 187 height 21
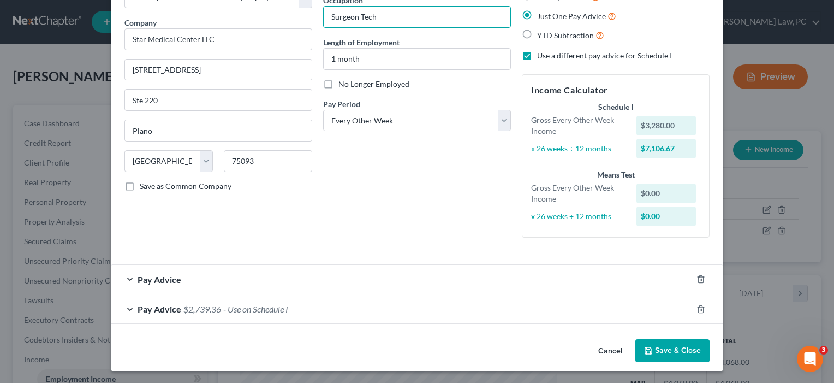
scroll to position [75, 0]
type input "Surgeon Tech"
click at [670, 348] on button "Save & Close" at bounding box center [672, 350] width 74 height 23
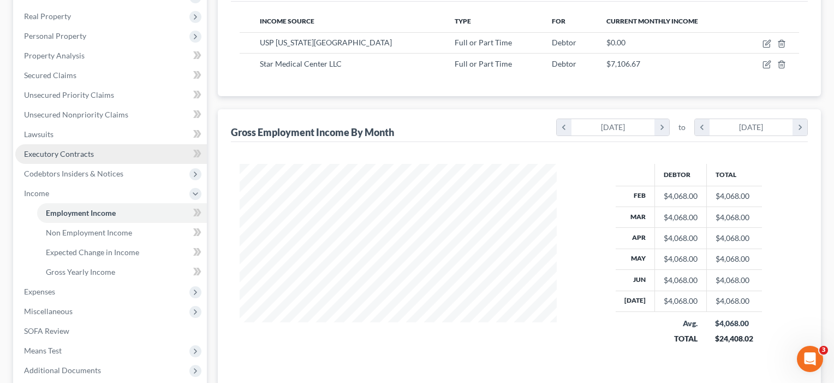
scroll to position [168, 0]
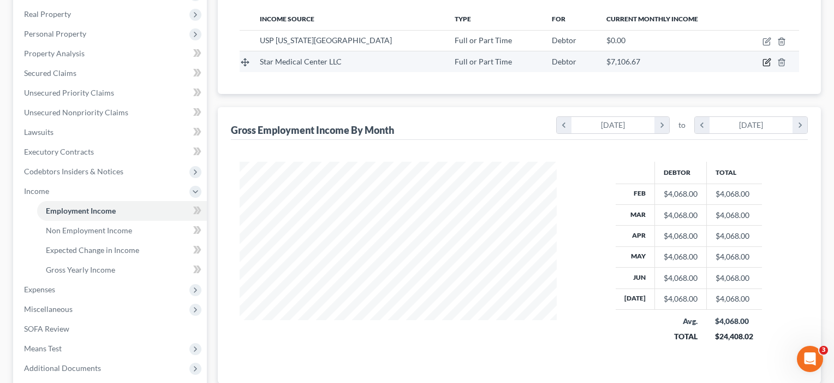
click at [764, 62] on icon "button" at bounding box center [766, 62] width 7 height 7
select select "0"
select select "45"
select select "2"
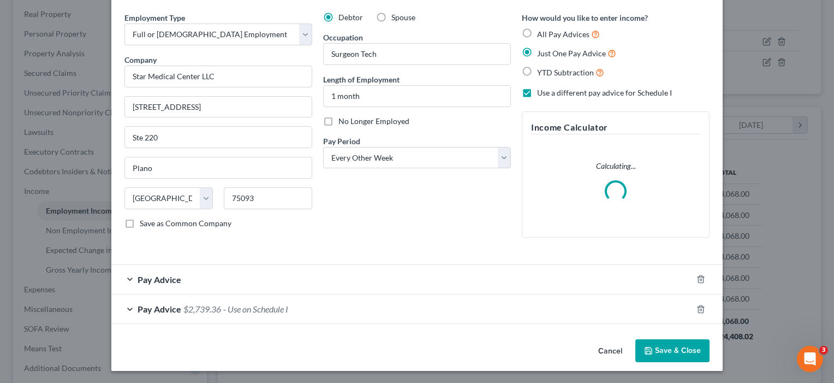
click at [674, 348] on button "Save & Close" at bounding box center [672, 350] width 74 height 23
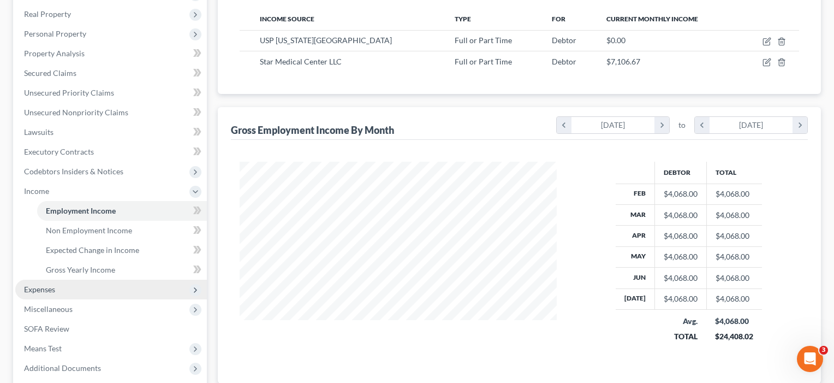
click at [38, 294] on span "Expenses" at bounding box center [111, 289] width 192 height 20
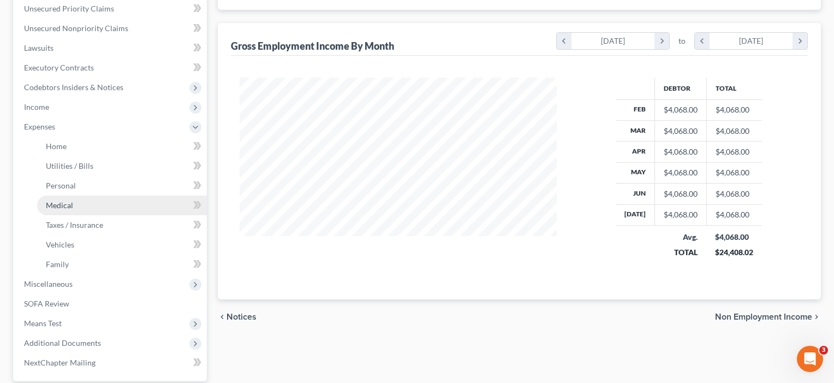
scroll to position [281, 0]
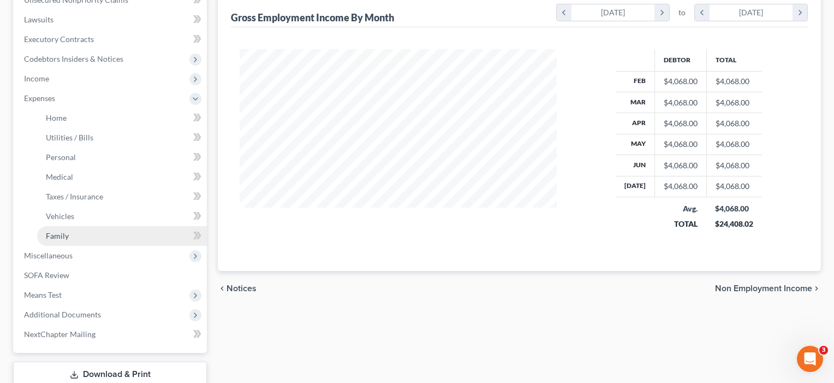
click at [70, 241] on link "Family" at bounding box center [122, 236] width 170 height 20
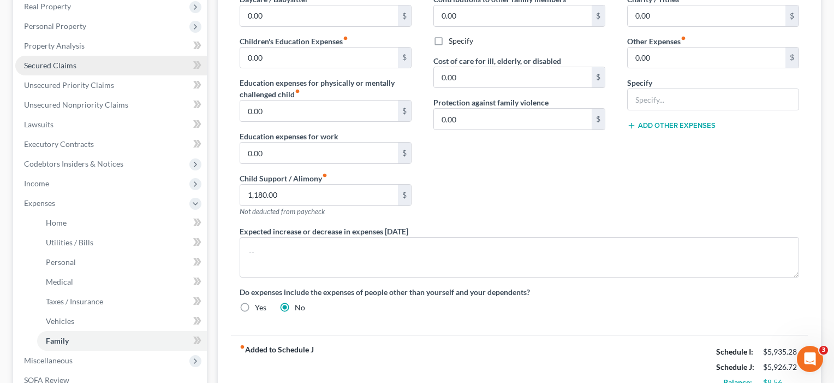
scroll to position [229, 0]
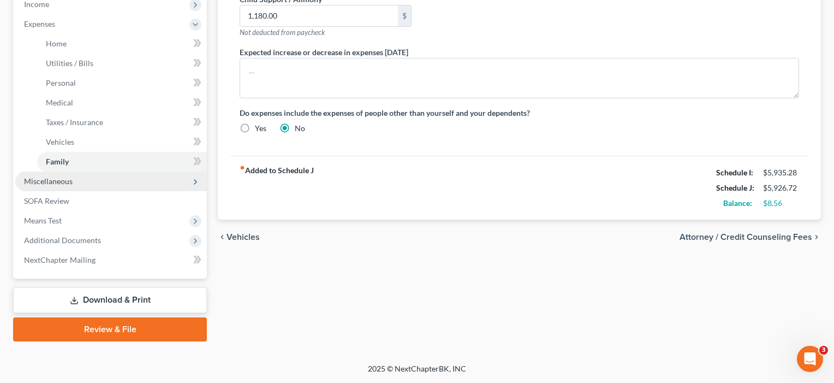
click at [61, 184] on span "Miscellaneous" at bounding box center [48, 180] width 49 height 9
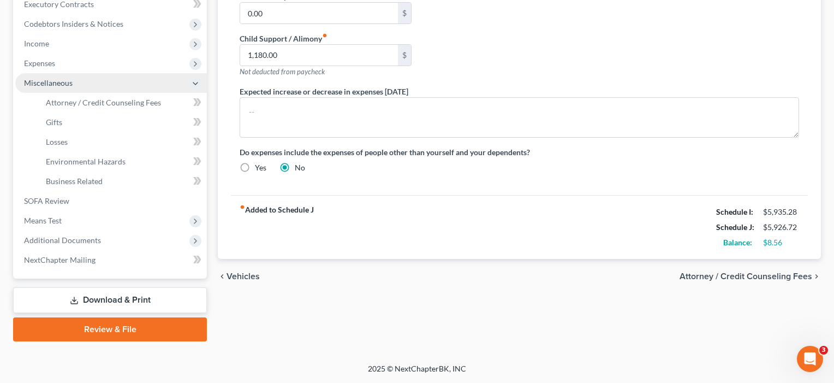
scroll to position [315, 0]
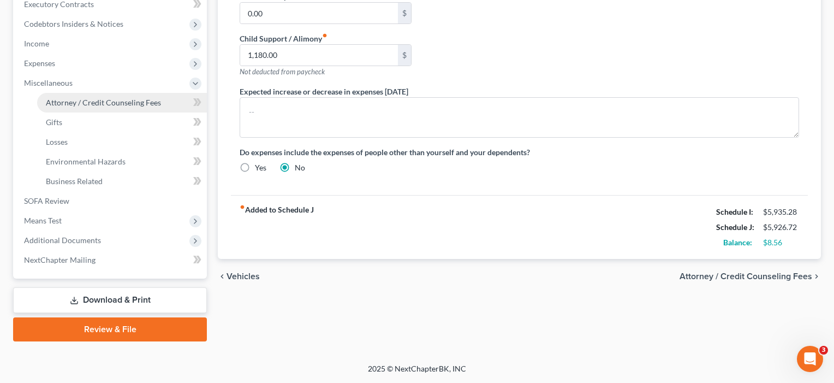
click at [83, 100] on span "Attorney / Credit Counseling Fees" at bounding box center [103, 102] width 115 height 9
select select "4"
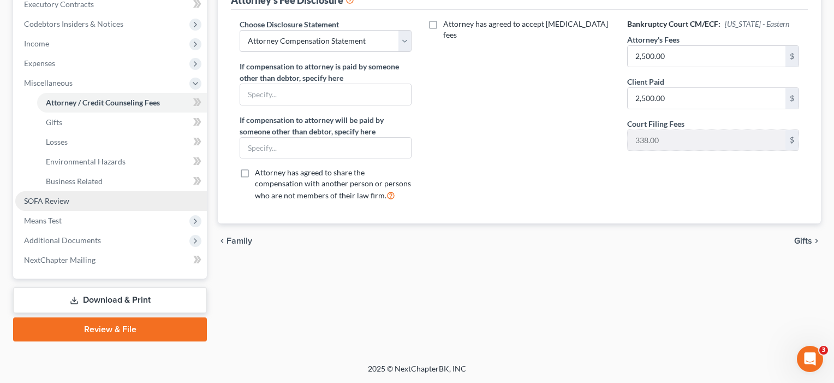
scroll to position [315, 0]
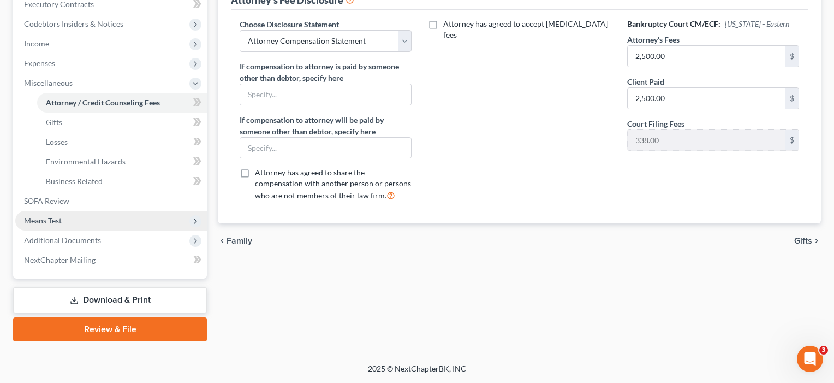
click at [55, 219] on span "Means Test" at bounding box center [43, 220] width 38 height 9
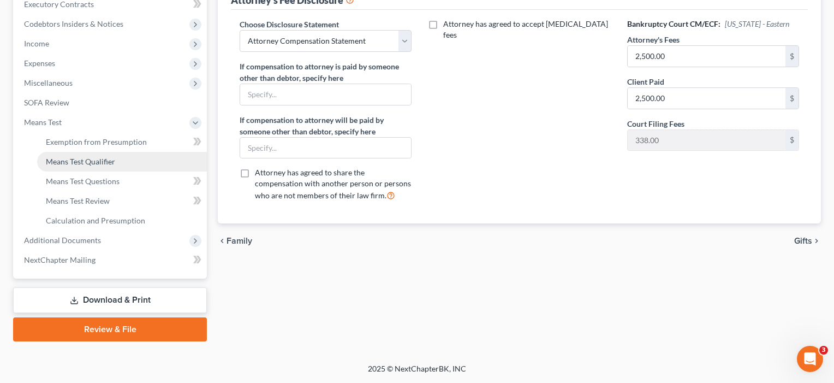
click at [87, 168] on link "Means Test Qualifier" at bounding box center [122, 162] width 170 height 20
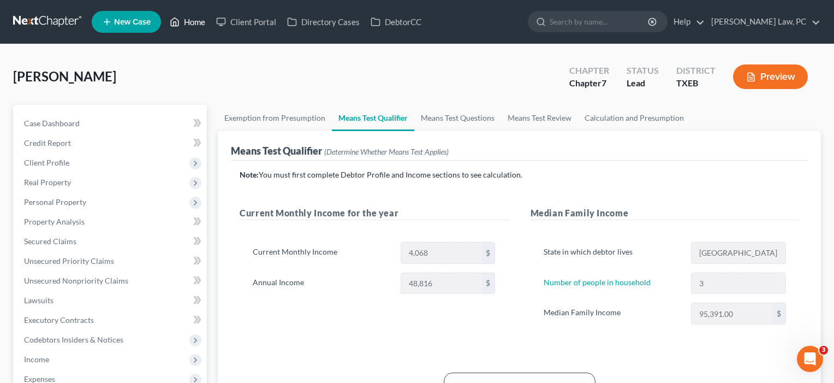
click at [188, 26] on link "Home" at bounding box center [187, 22] width 46 height 20
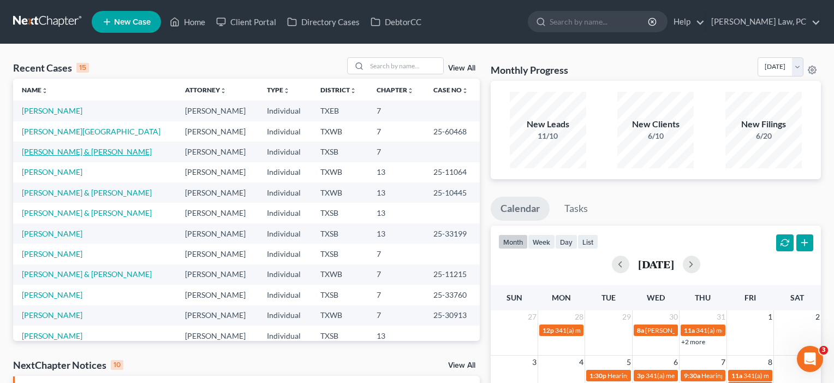
click at [83, 153] on link "[PERSON_NAME] & [PERSON_NAME]" at bounding box center [87, 151] width 130 height 9
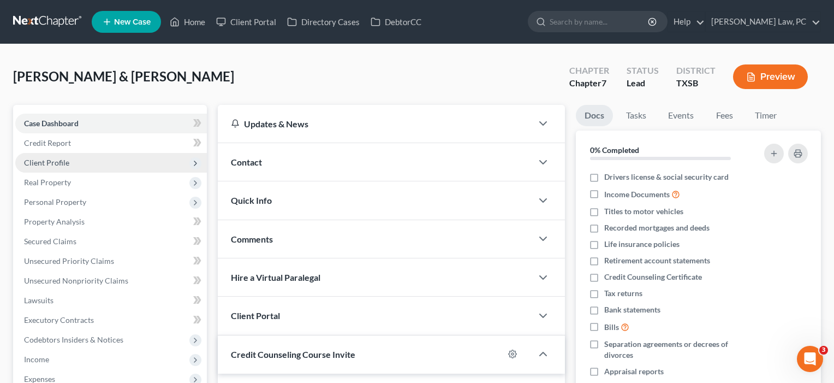
click at [55, 162] on span "Client Profile" at bounding box center [46, 162] width 45 height 9
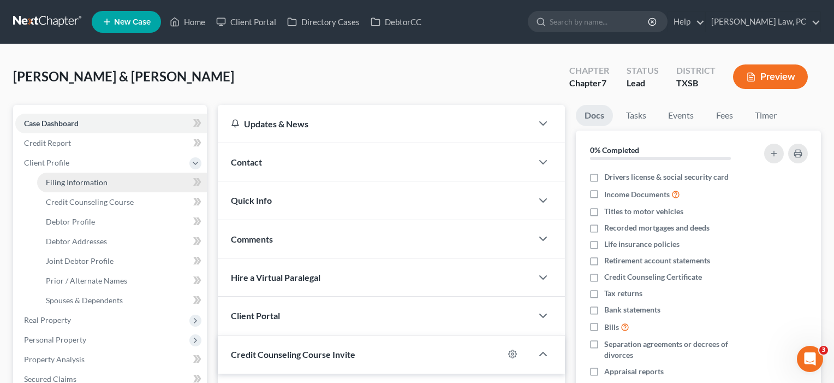
click at [74, 184] on span "Filing Information" at bounding box center [77, 181] width 62 height 9
select select "1"
select select "0"
select select "79"
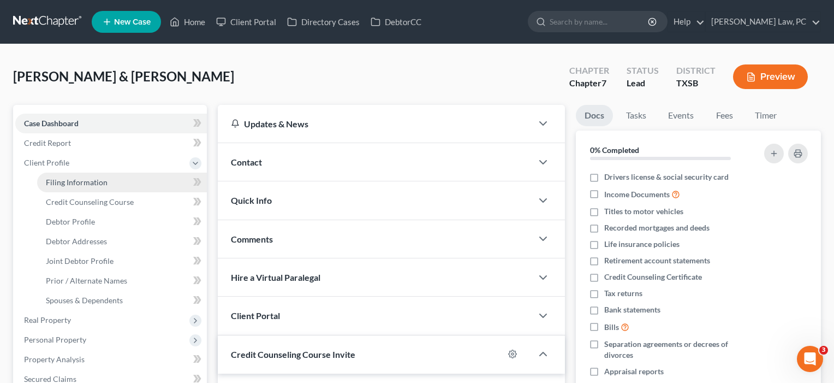
select select "0"
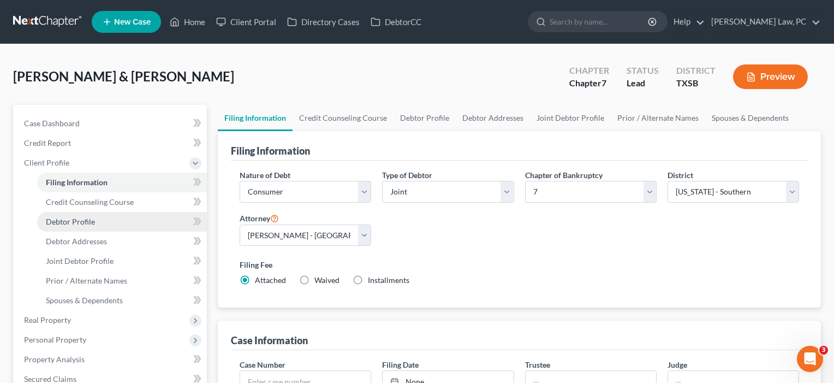
click at [96, 227] on link "Debtor Profile" at bounding box center [122, 222] width 170 height 20
select select "1"
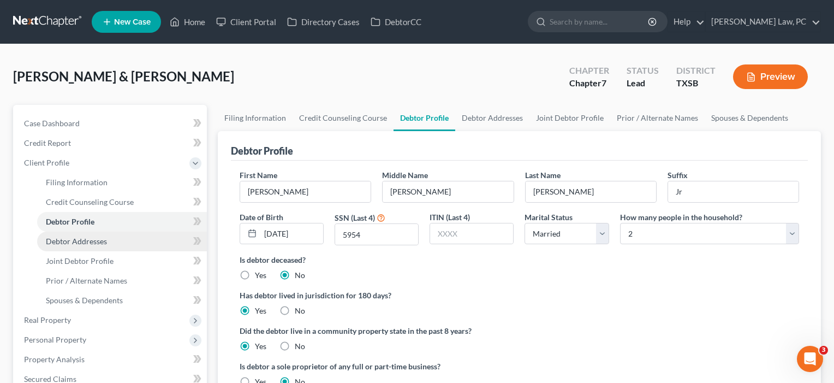
click at [89, 239] on span "Debtor Addresses" at bounding box center [76, 240] width 61 height 9
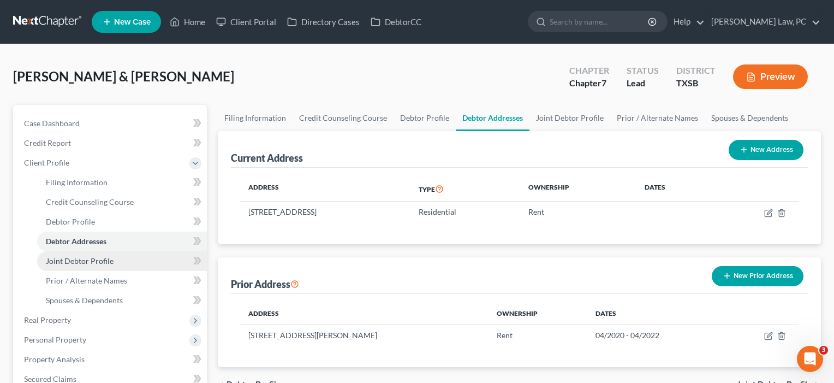
click at [85, 257] on span "Joint Debtor Profile" at bounding box center [80, 260] width 68 height 9
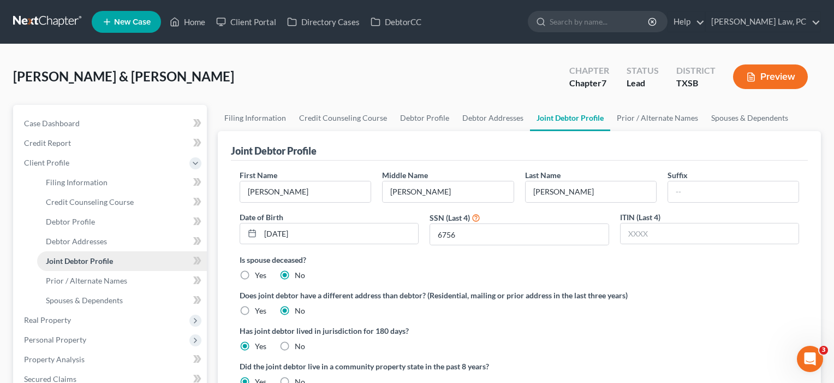
click at [82, 261] on span "Joint Debtor Profile" at bounding box center [79, 260] width 67 height 9
click at [85, 222] on span "Debtor Profile" at bounding box center [70, 221] width 49 height 9
select select "1"
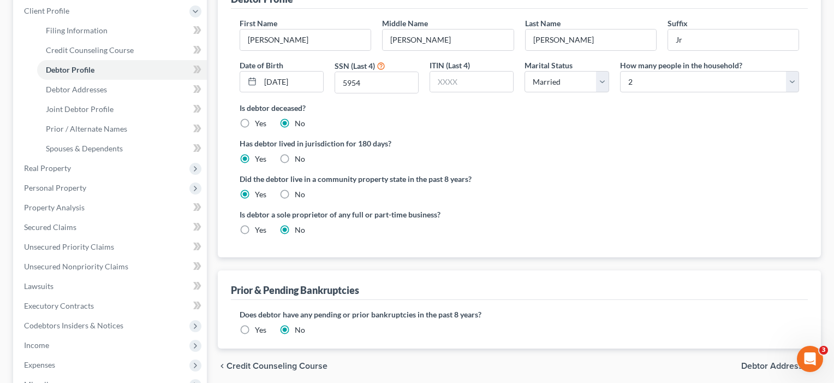
scroll to position [153, 0]
click at [52, 169] on span "Real Property" at bounding box center [47, 166] width 47 height 9
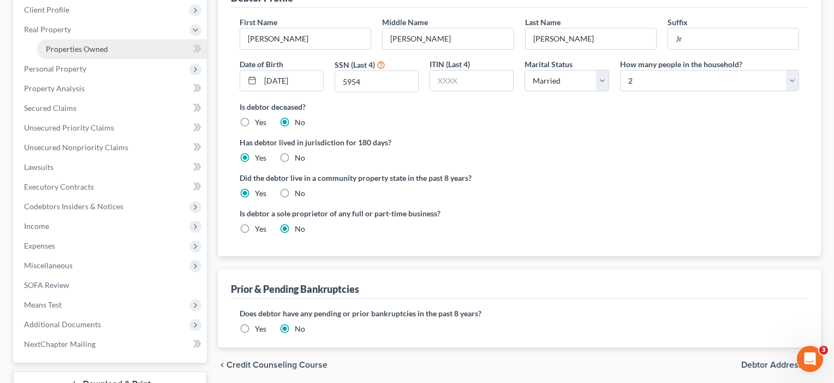
click at [94, 55] on link "Properties Owned" at bounding box center [122, 49] width 170 height 20
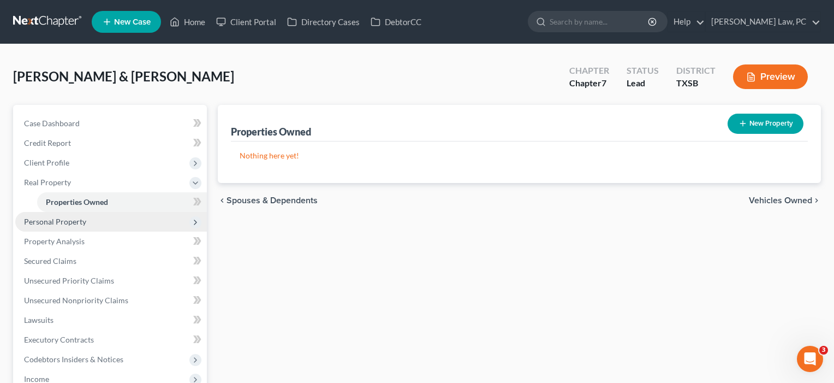
click at [69, 224] on span "Personal Property" at bounding box center [55, 221] width 62 height 9
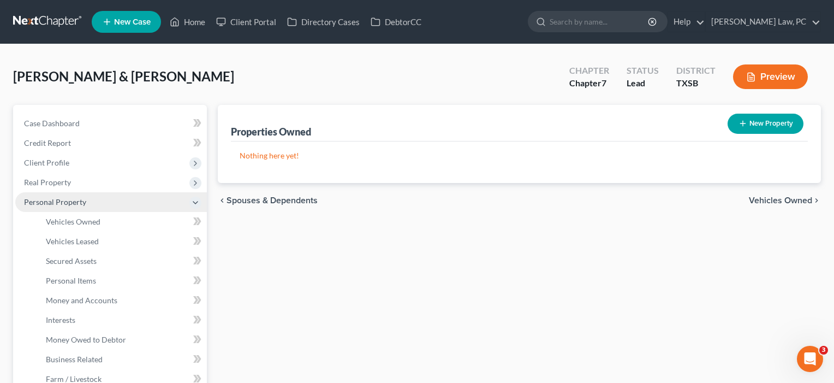
click at [69, 224] on span "Vehicles Owned" at bounding box center [73, 221] width 55 height 9
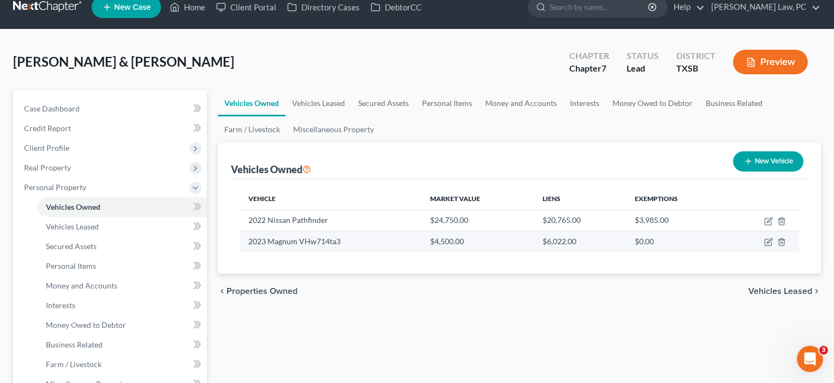
scroll to position [19, 0]
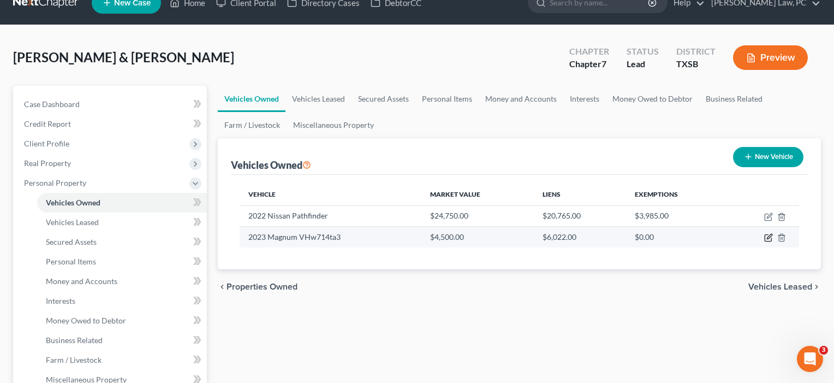
click at [771, 239] on icon "button" at bounding box center [768, 238] width 7 height 7
select select "2"
select select "3"
select select "2"
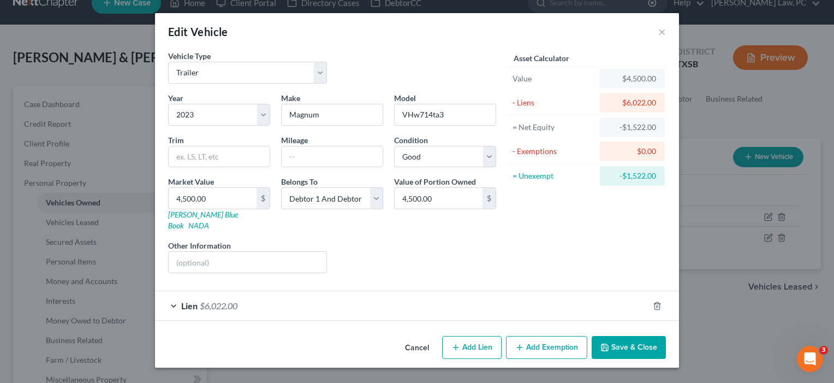
click at [626, 339] on button "Save & Close" at bounding box center [629, 347] width 74 height 23
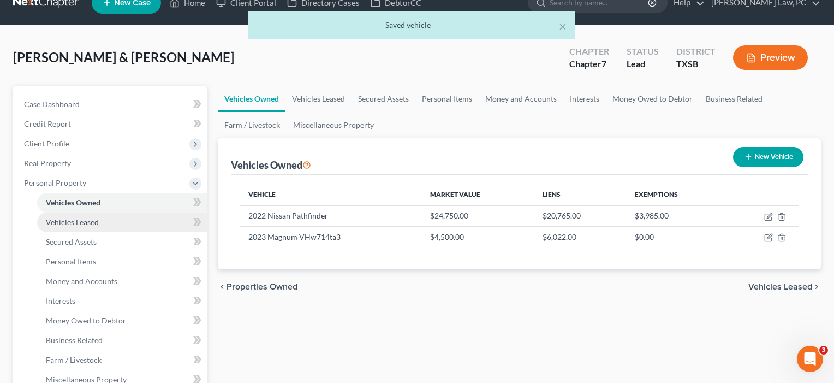
click at [81, 222] on span "Vehicles Leased" at bounding box center [72, 221] width 53 height 9
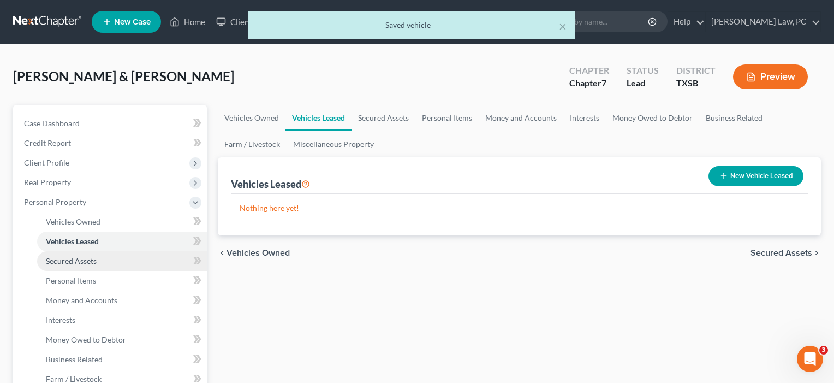
click at [85, 252] on link "Secured Assets" at bounding box center [122, 261] width 170 height 20
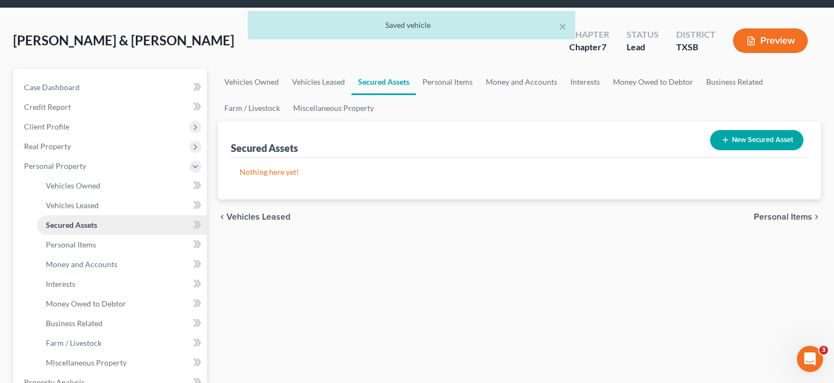
scroll to position [37, 0]
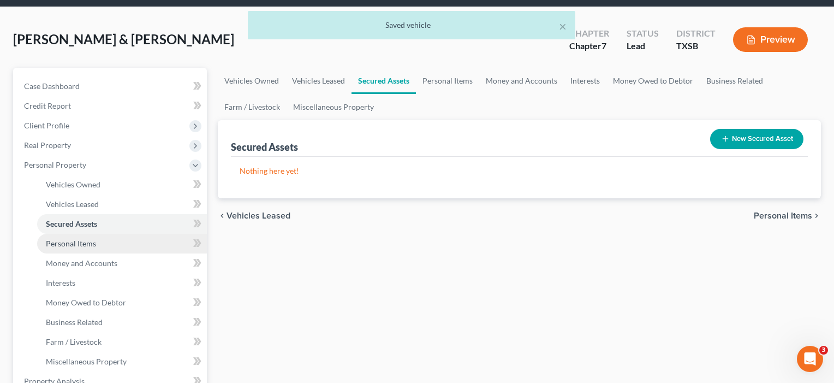
click at [84, 251] on link "Personal Items" at bounding box center [122, 244] width 170 height 20
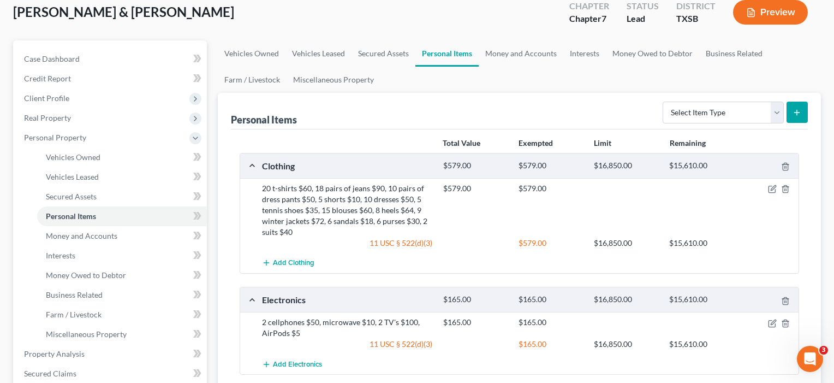
scroll to position [43, 0]
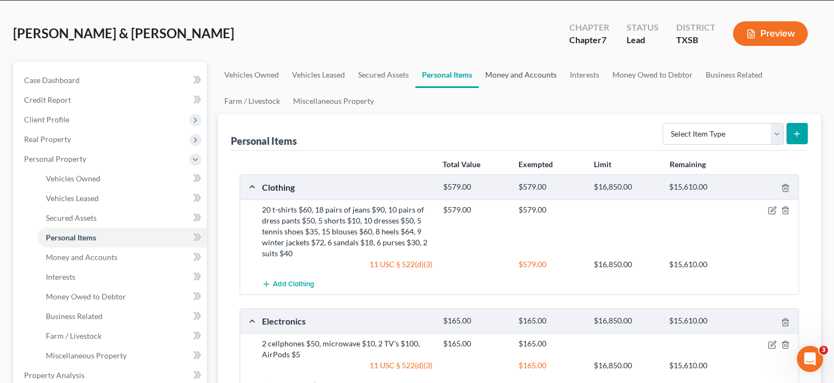
click at [521, 73] on link "Money and Accounts" at bounding box center [521, 75] width 85 height 26
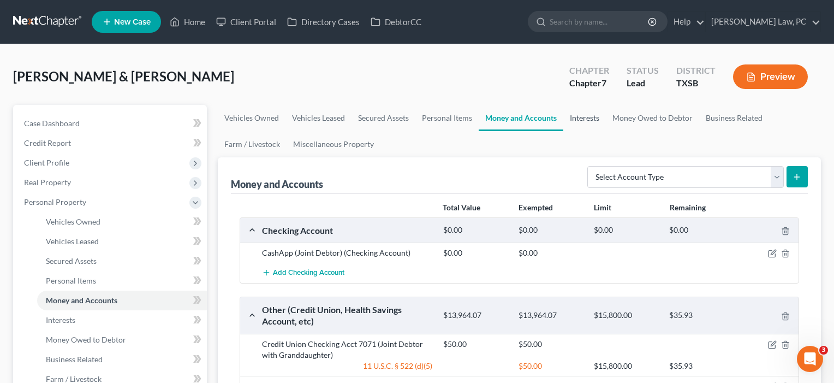
click at [591, 117] on link "Interests" at bounding box center [584, 118] width 43 height 26
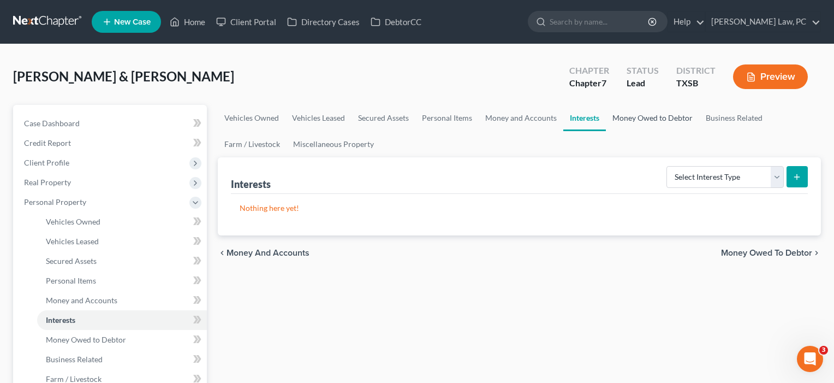
click at [646, 113] on link "Money Owed to Debtor" at bounding box center [652, 118] width 93 height 26
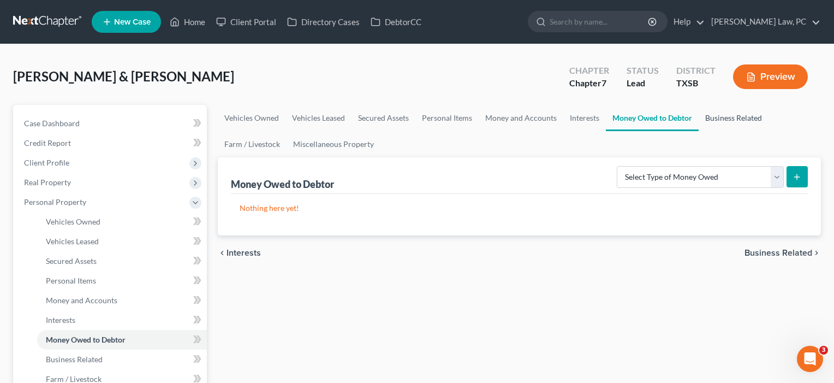
click at [725, 118] on link "Business Related" at bounding box center [734, 118] width 70 height 26
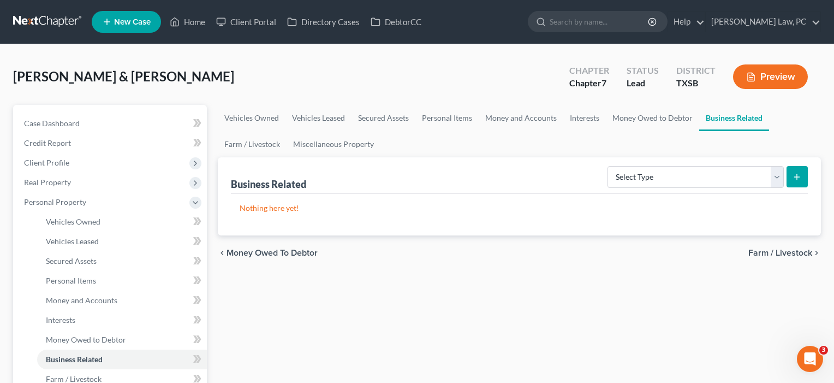
scroll to position [51, 1]
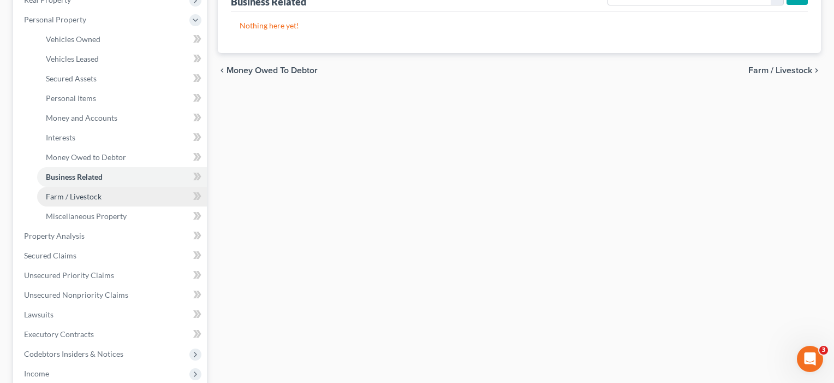
click at [67, 201] on link "Farm / Livestock" at bounding box center [122, 197] width 170 height 20
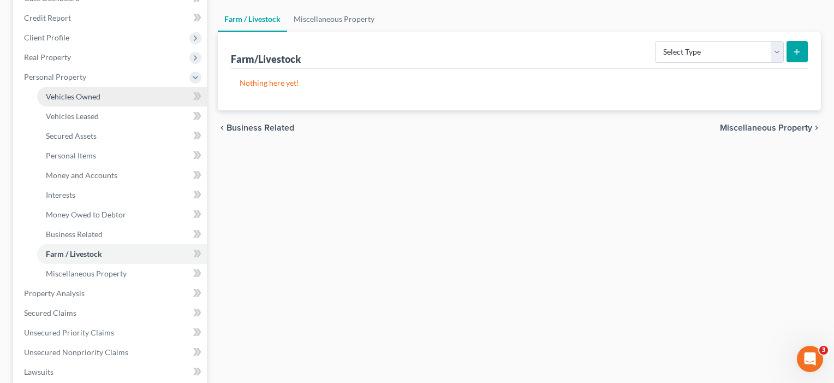
scroll to position [172, 0]
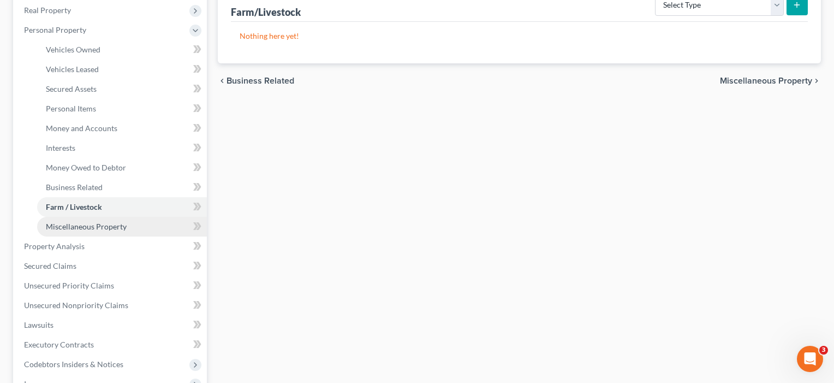
click at [75, 226] on span "Miscellaneous Property" at bounding box center [86, 226] width 81 height 9
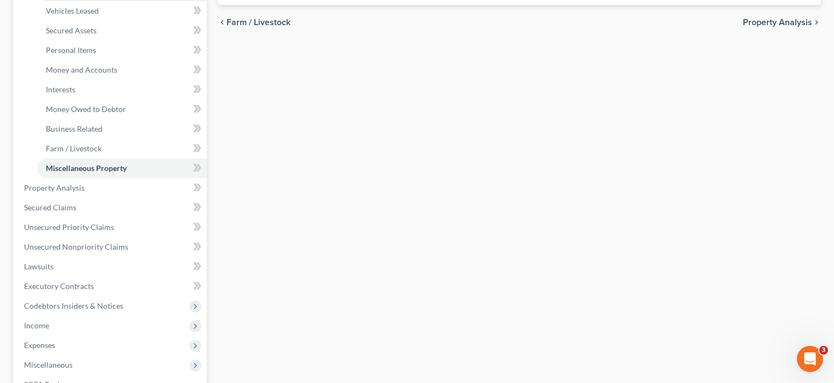
scroll to position [259, 0]
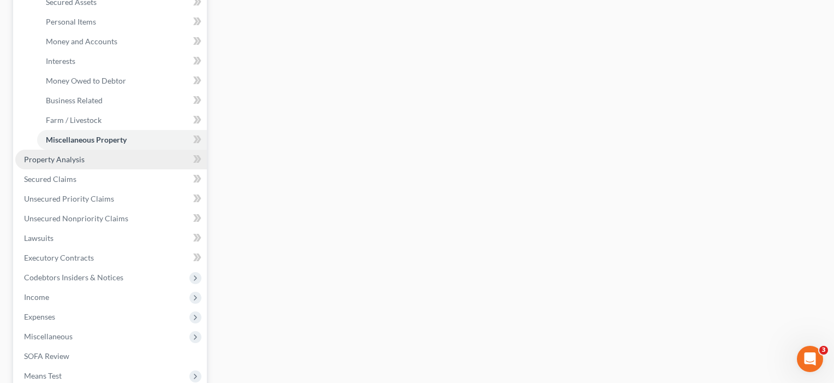
click at [75, 160] on span "Property Analysis" at bounding box center [54, 158] width 61 height 9
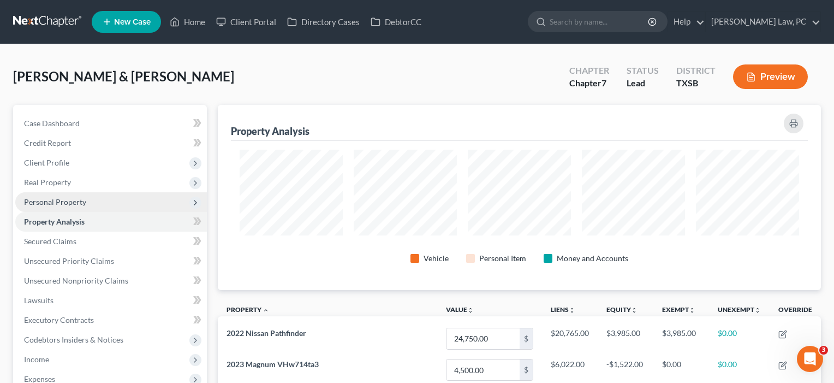
scroll to position [545606, 545188]
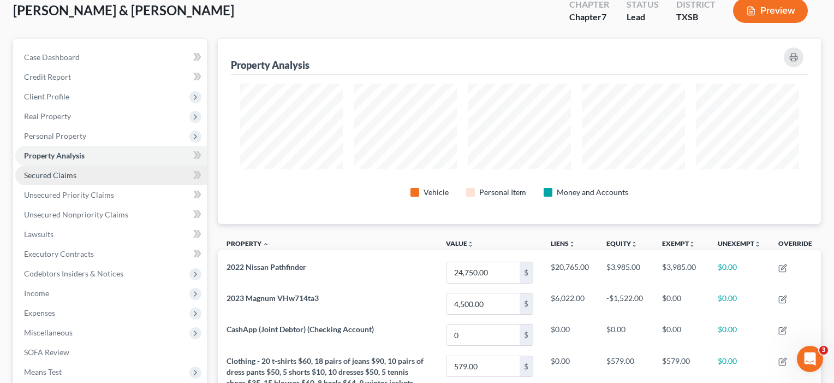
click at [58, 177] on span "Secured Claims" at bounding box center [50, 174] width 52 height 9
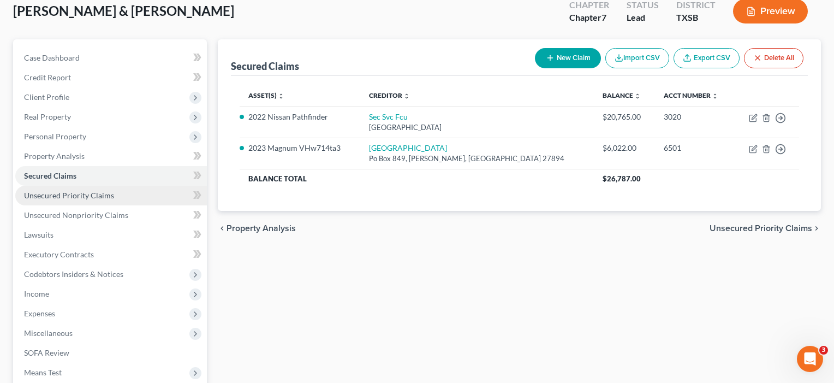
click at [50, 201] on link "Unsecured Priority Claims" at bounding box center [111, 196] width 192 height 20
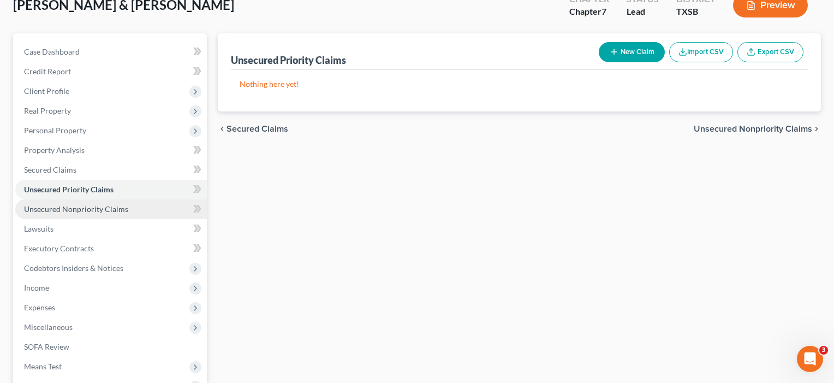
click at [53, 211] on span "Unsecured Nonpriority Claims" at bounding box center [76, 208] width 104 height 9
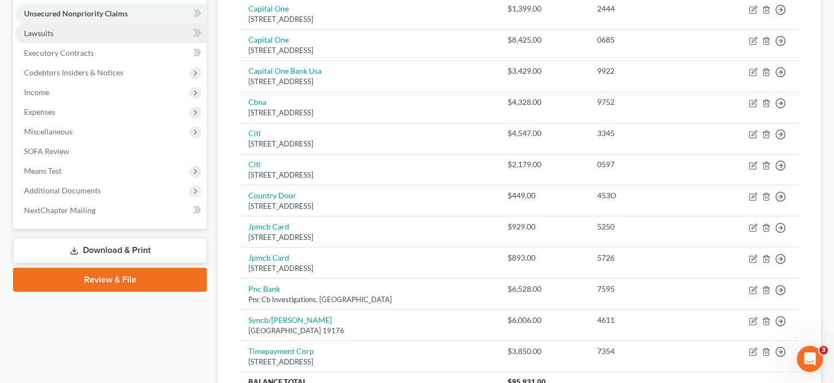
click at [50, 37] on span "Lawsuits" at bounding box center [38, 32] width 29 height 9
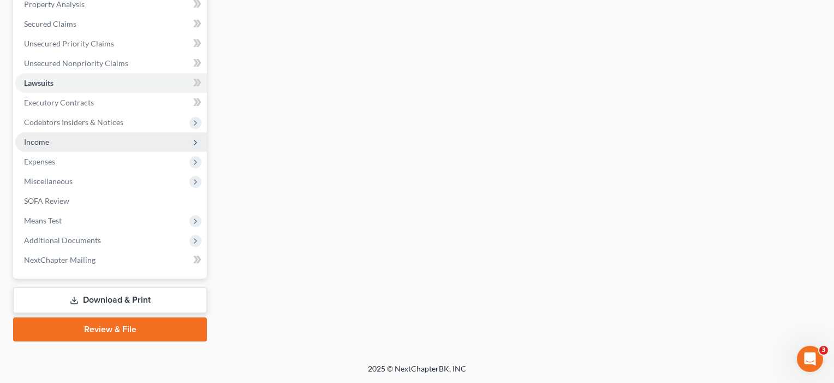
click at [45, 146] on span "Income" at bounding box center [111, 142] width 192 height 20
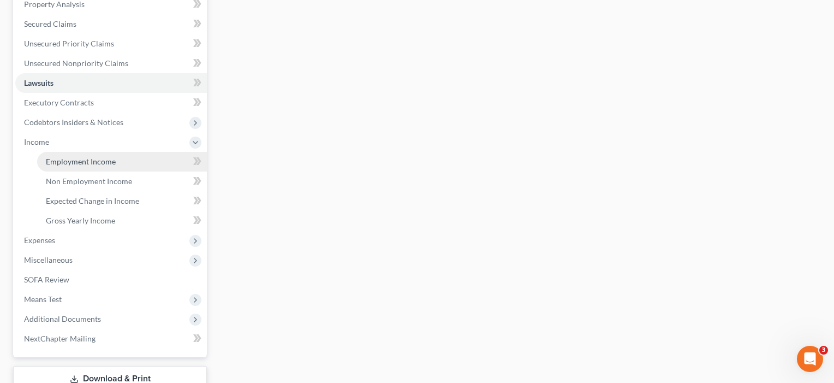
click at [59, 157] on span "Employment Income" at bounding box center [81, 161] width 70 height 9
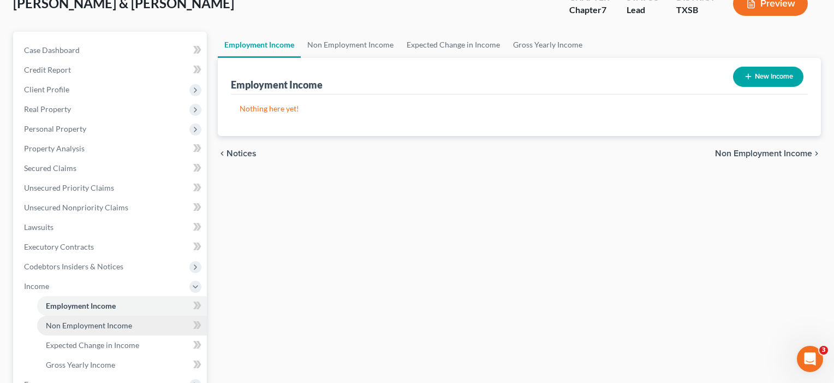
click at [92, 324] on span "Non Employment Income" at bounding box center [89, 324] width 86 height 9
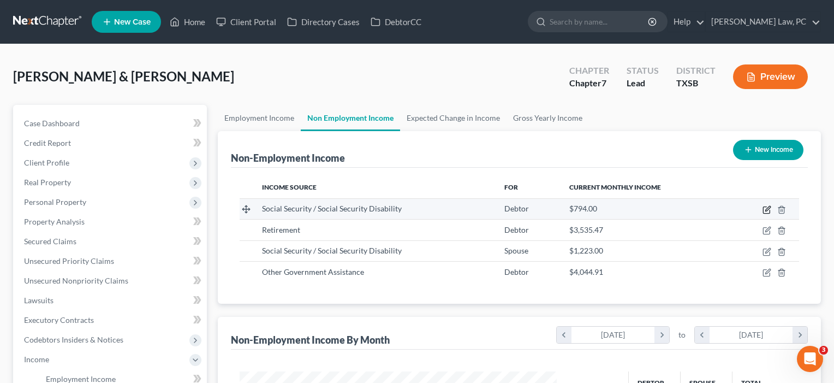
click at [765, 208] on icon "button" at bounding box center [766, 209] width 9 height 9
select select "4"
select select "0"
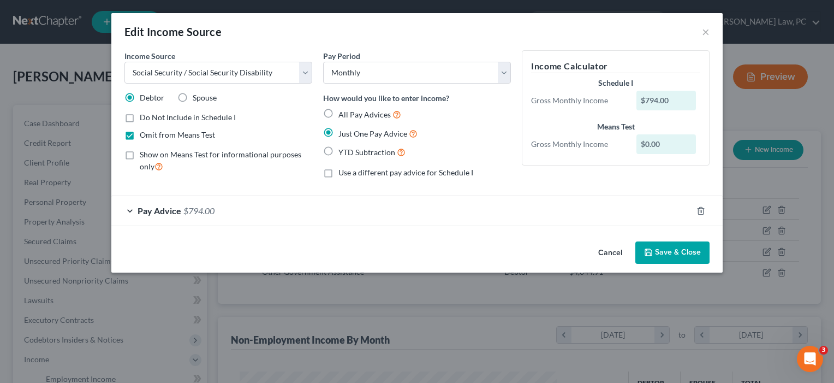
click at [666, 251] on button "Save & Close" at bounding box center [672, 252] width 74 height 23
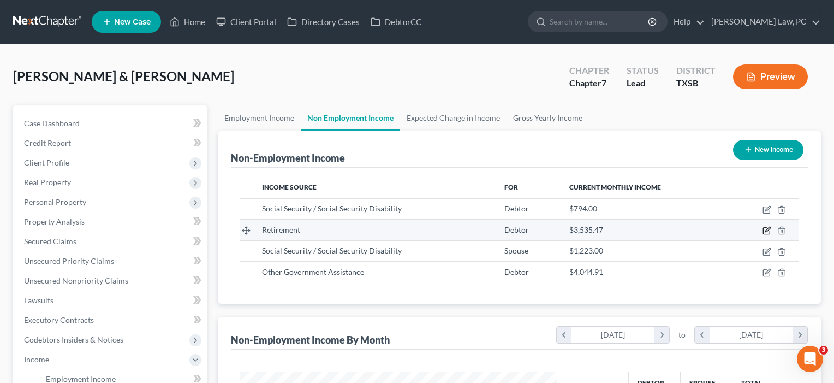
click at [766, 230] on icon "button" at bounding box center [766, 230] width 9 height 9
select select "3"
select select "0"
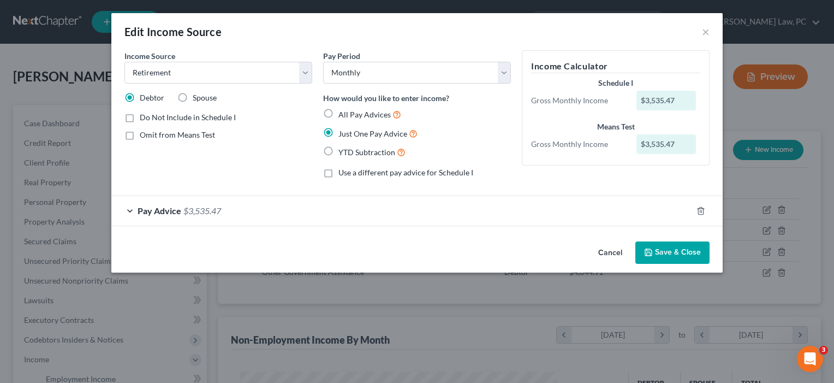
click at [669, 250] on button "Save & Close" at bounding box center [672, 252] width 74 height 23
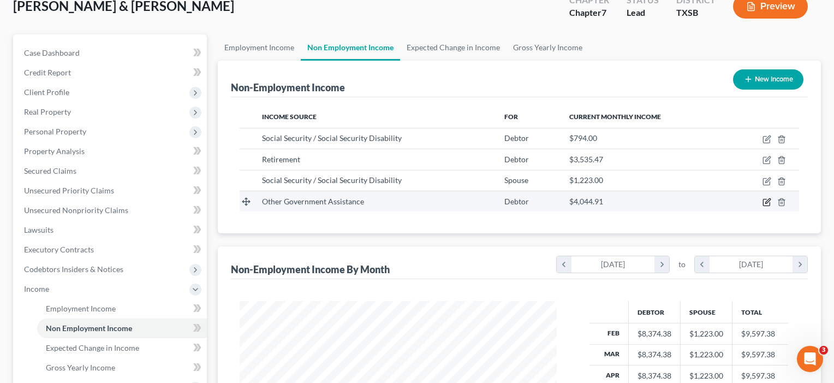
click at [765, 202] on icon "button" at bounding box center [766, 202] width 9 height 9
select select "5"
select select "0"
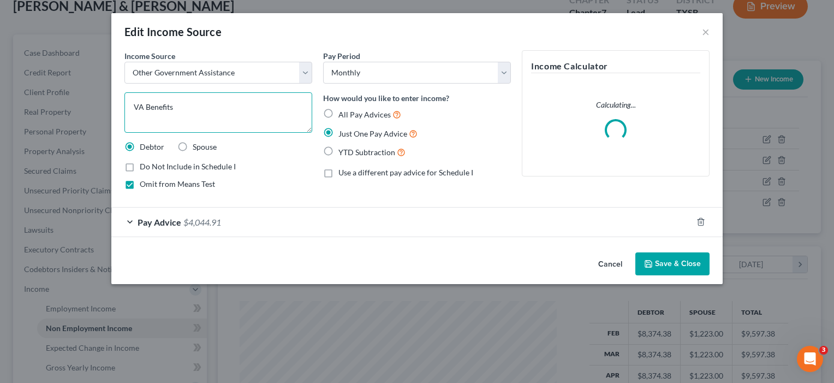
click at [144, 109] on textarea "VA Benefits" at bounding box center [218, 112] width 188 height 40
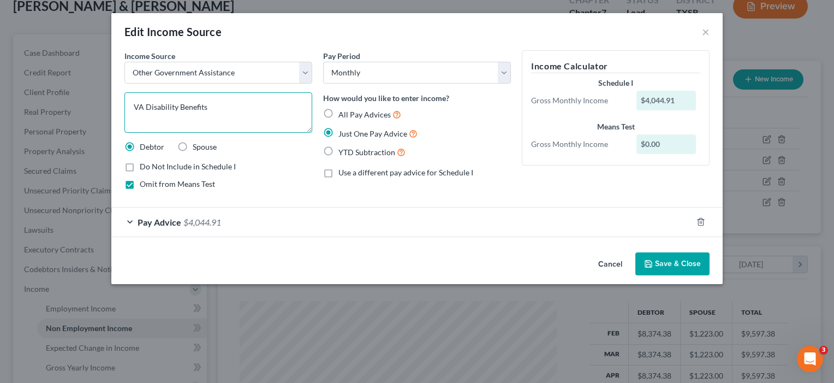
type textarea "VA Disability Benefits"
click at [666, 266] on button "Save & Close" at bounding box center [672, 263] width 74 height 23
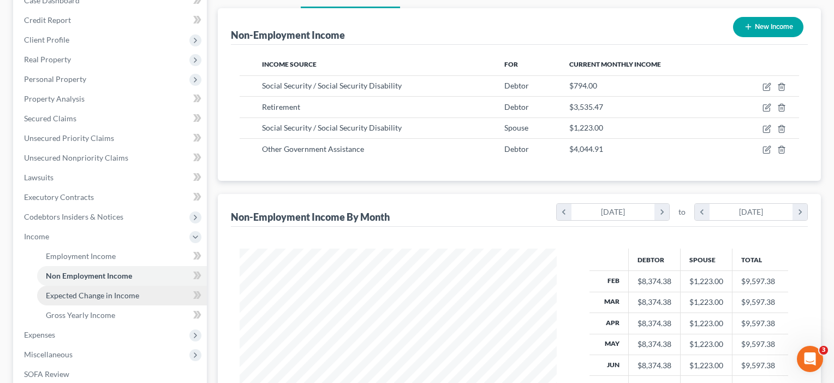
click at [94, 297] on span "Expected Change in Income" at bounding box center [92, 294] width 93 height 9
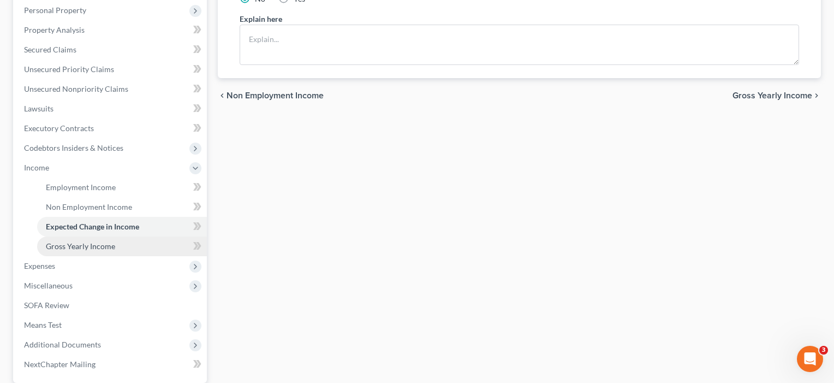
click at [82, 250] on span "Gross Yearly Income" at bounding box center [80, 245] width 69 height 9
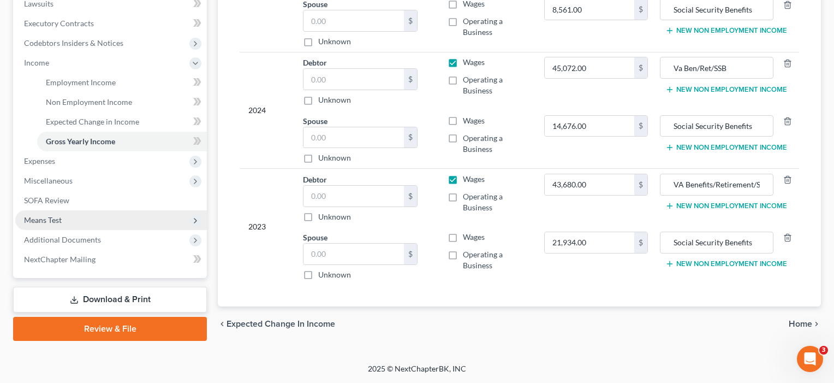
scroll to position [297, 0]
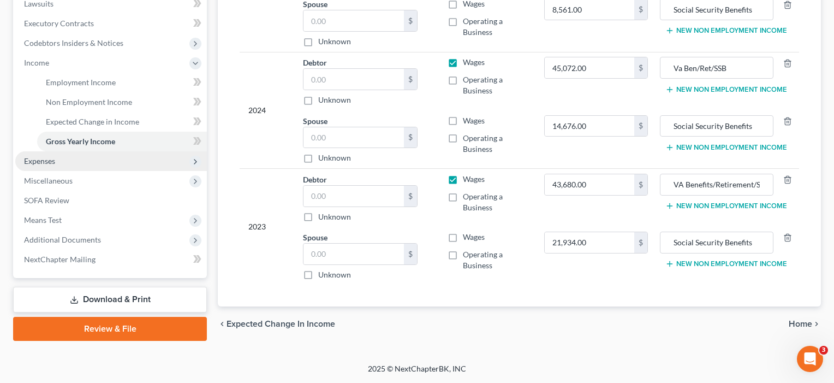
click at [44, 162] on span "Expenses" at bounding box center [39, 160] width 31 height 9
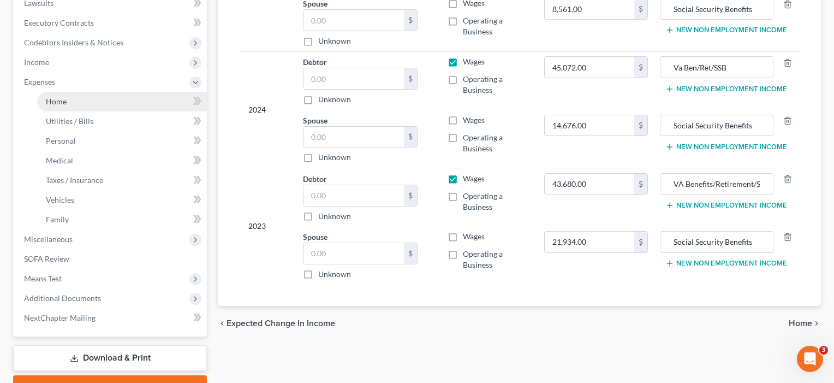
click at [50, 104] on span "Home" at bounding box center [56, 101] width 21 height 9
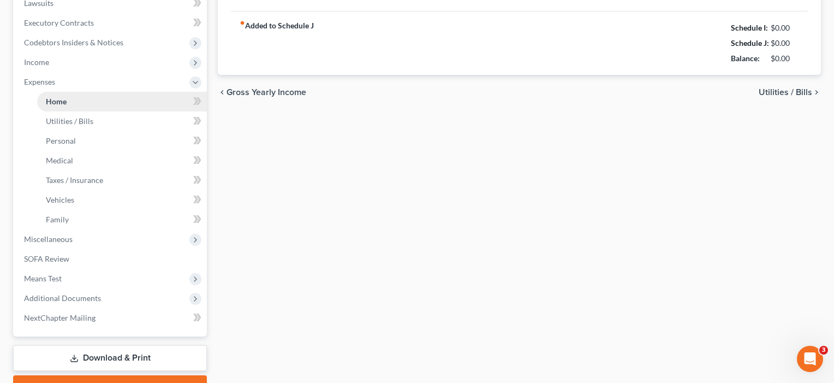
scroll to position [1, 0]
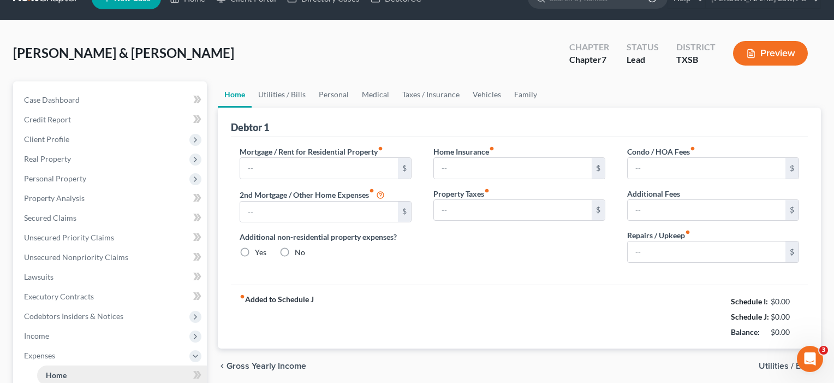
type input "1,850.00"
type input "0.00"
radio input "true"
type input "0.00"
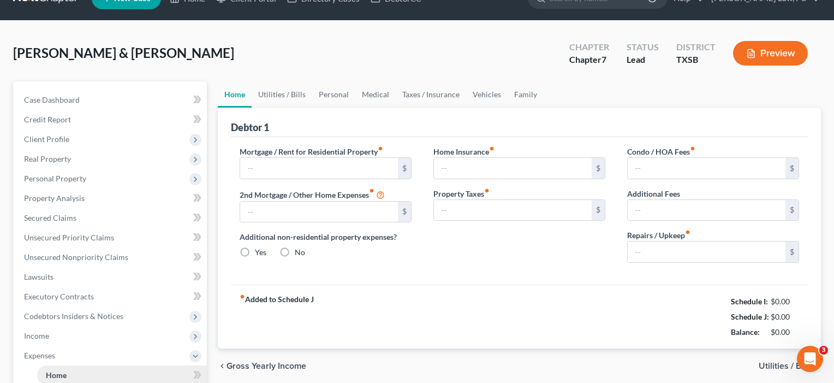
type input "0.00"
type input "100.00"
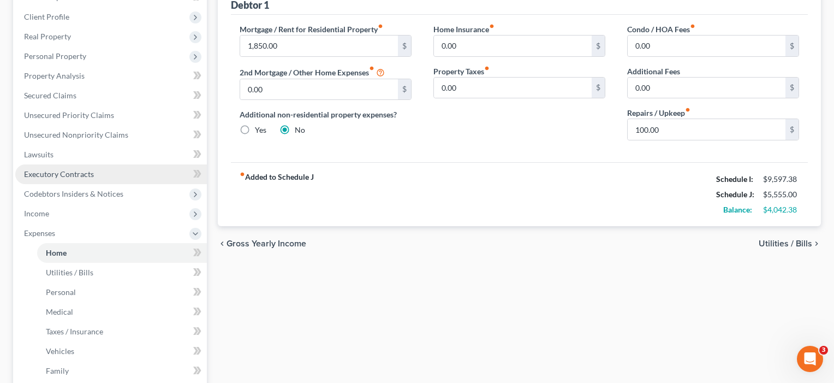
scroll to position [152, 0]
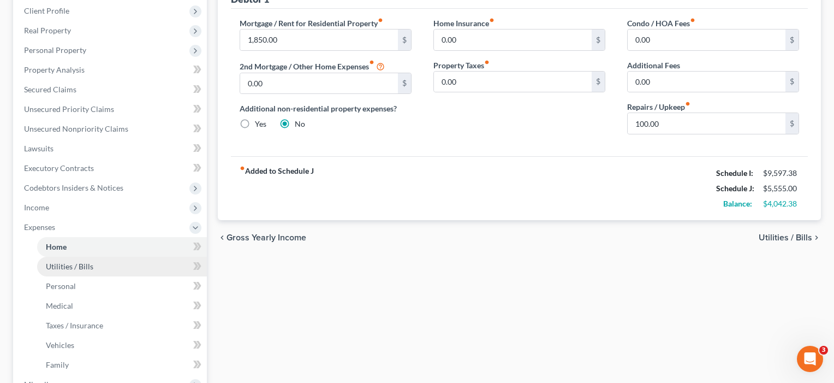
click at [71, 262] on span "Utilities / Bills" at bounding box center [69, 265] width 47 height 9
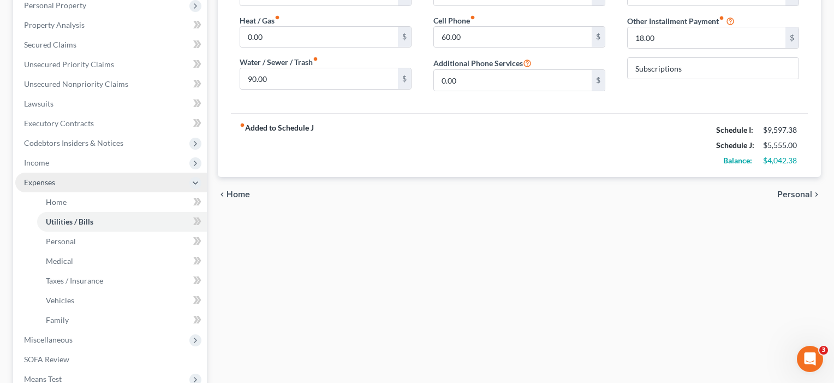
scroll to position [205, 0]
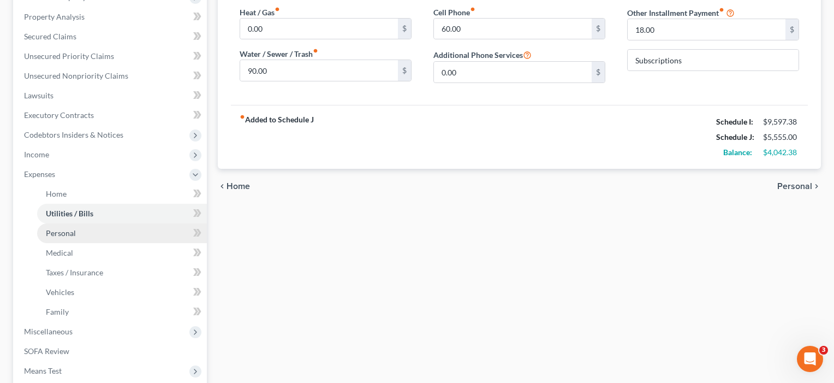
click at [62, 233] on span "Personal" at bounding box center [61, 232] width 30 height 9
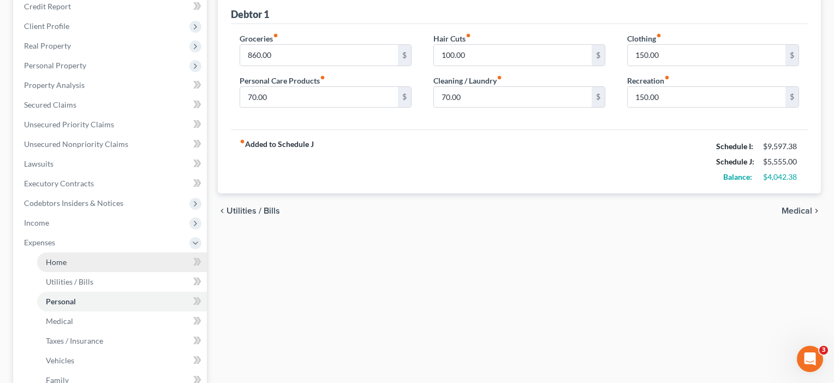
scroll to position [139, 0]
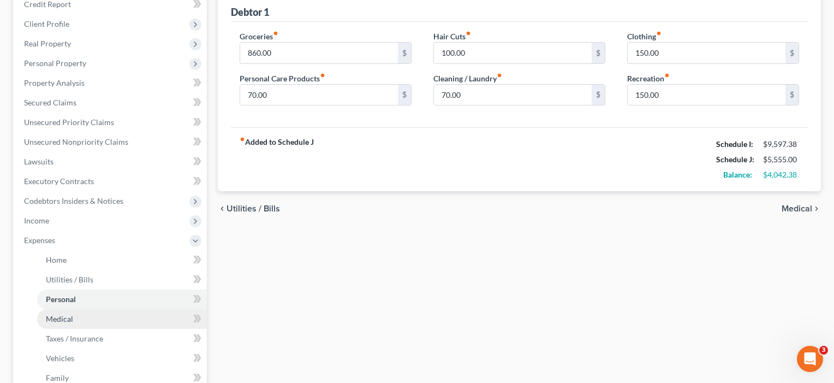
click at [63, 318] on span "Medical" at bounding box center [59, 318] width 27 height 9
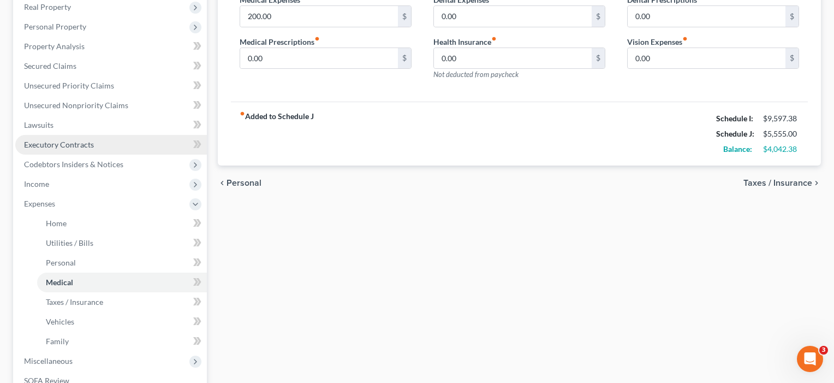
scroll to position [205, 0]
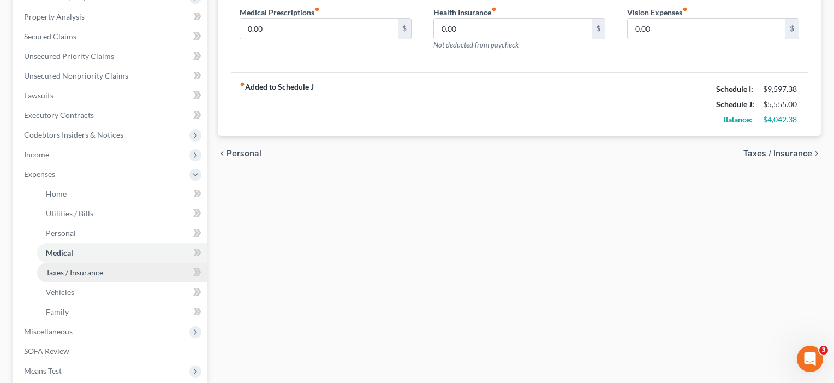
click at [57, 274] on span "Taxes / Insurance" at bounding box center [74, 271] width 57 height 9
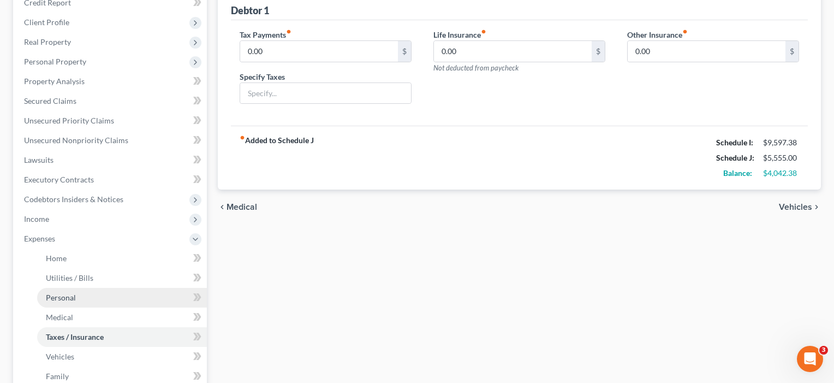
scroll to position [150, 0]
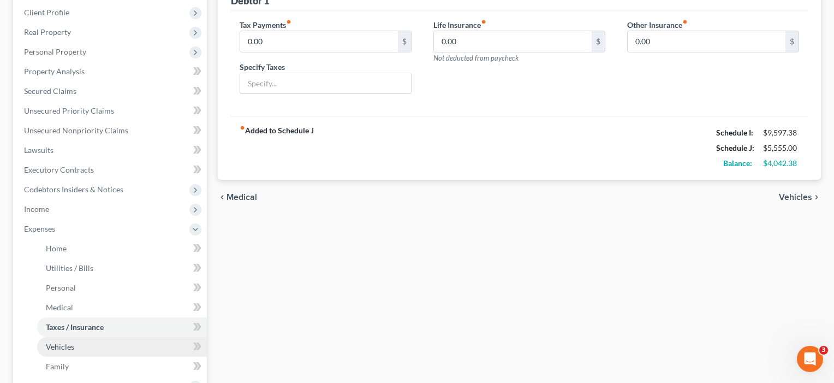
click at [64, 344] on span "Vehicles" at bounding box center [60, 346] width 28 height 9
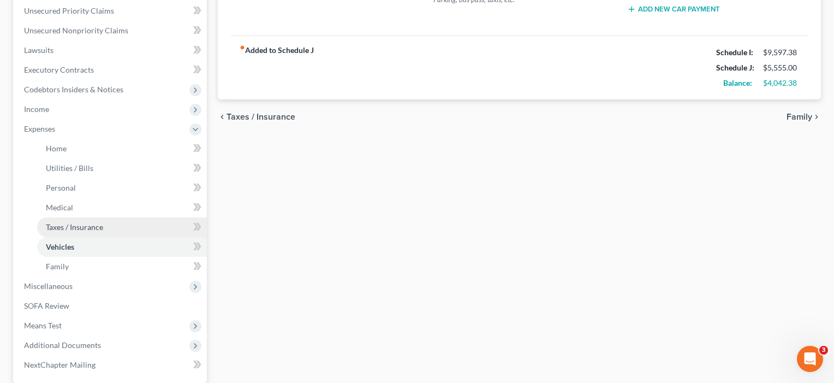
scroll to position [288, 0]
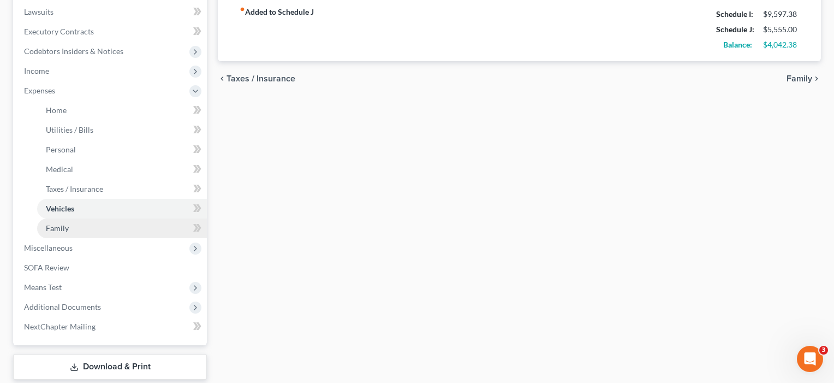
click at [62, 231] on span "Family" at bounding box center [57, 227] width 23 height 9
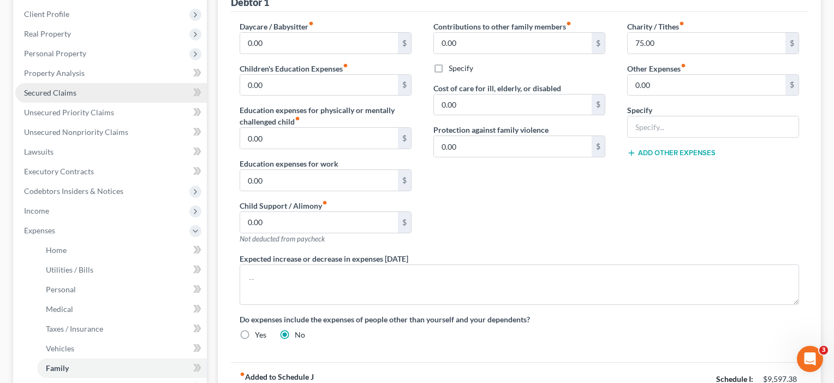
scroll to position [150, 0]
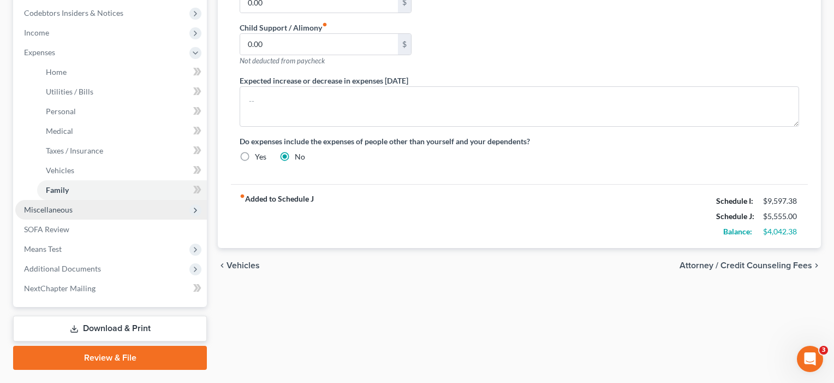
click at [53, 211] on span "Miscellaneous" at bounding box center [48, 209] width 49 height 9
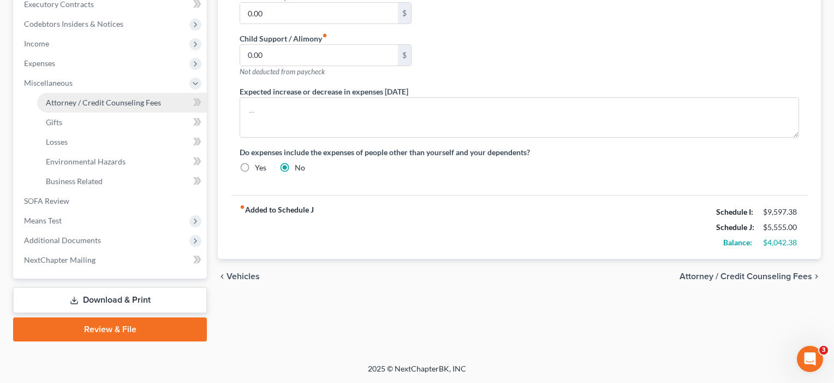
click at [103, 103] on span "Attorney / Credit Counseling Fees" at bounding box center [103, 102] width 115 height 9
select select "4"
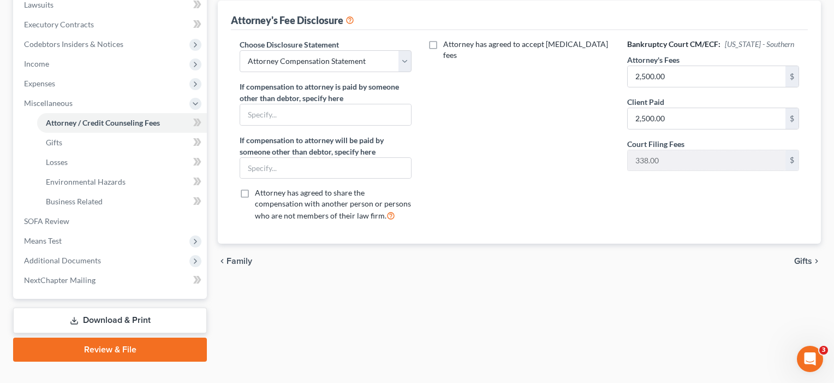
scroll to position [301, 0]
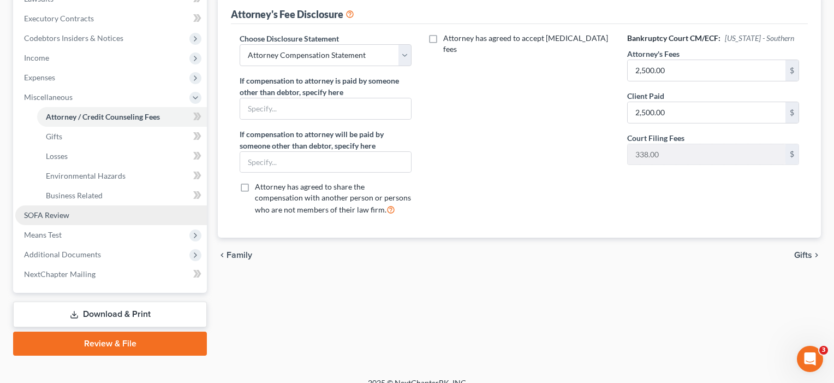
click at [63, 212] on span "SOFA Review" at bounding box center [46, 214] width 45 height 9
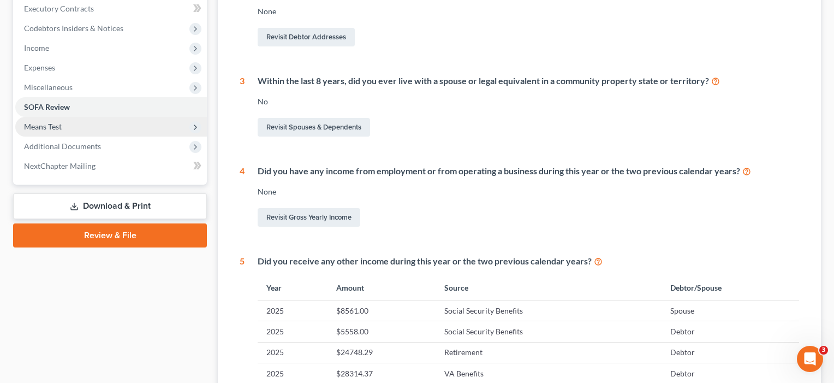
click at [71, 128] on span "Means Test" at bounding box center [111, 127] width 192 height 20
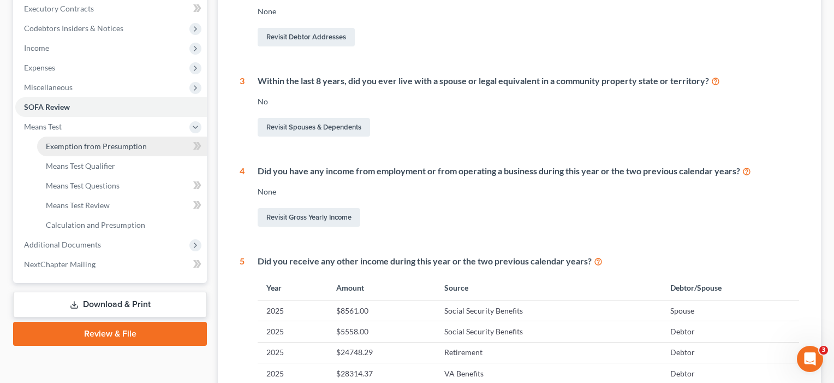
click at [73, 144] on span "Exemption from Presumption" at bounding box center [96, 145] width 101 height 9
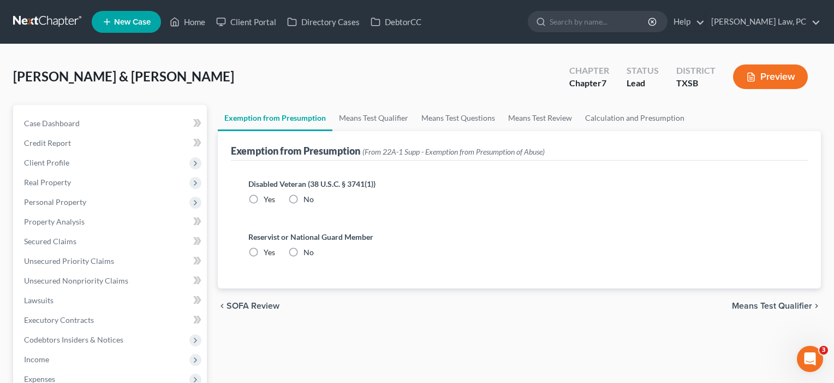
click at [303, 201] on label "No" at bounding box center [308, 199] width 10 height 11
click at [308, 201] on input "No" at bounding box center [311, 197] width 7 height 7
radio input "true"
click at [303, 255] on label "No" at bounding box center [308, 252] width 10 height 11
click at [308, 254] on input "No" at bounding box center [311, 250] width 7 height 7
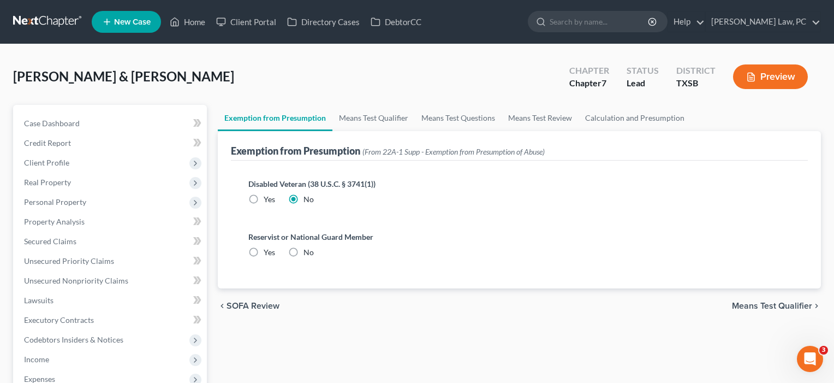
radio input "true"
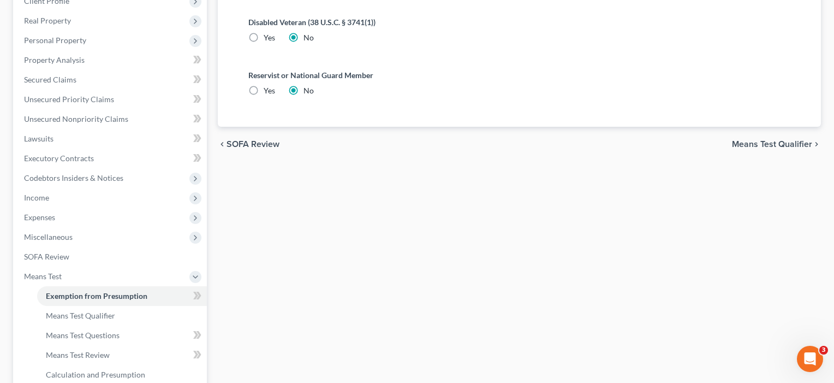
click at [785, 144] on span "Means Test Qualifier" at bounding box center [772, 144] width 80 height 9
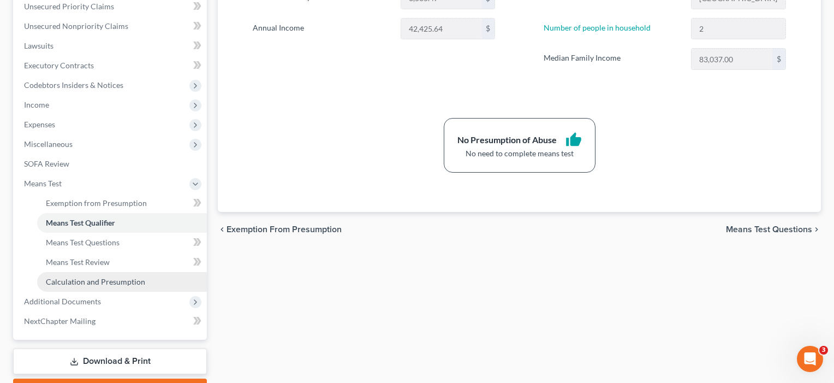
click at [117, 283] on span "Calculation and Presumption" at bounding box center [95, 281] width 99 height 9
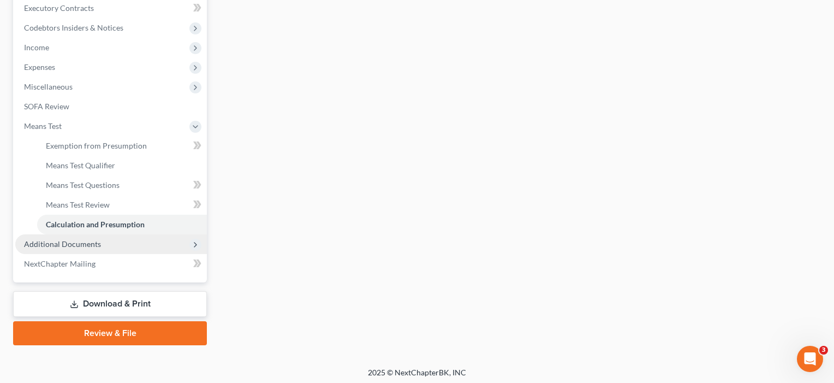
click at [92, 239] on span "Additional Documents" at bounding box center [62, 243] width 77 height 9
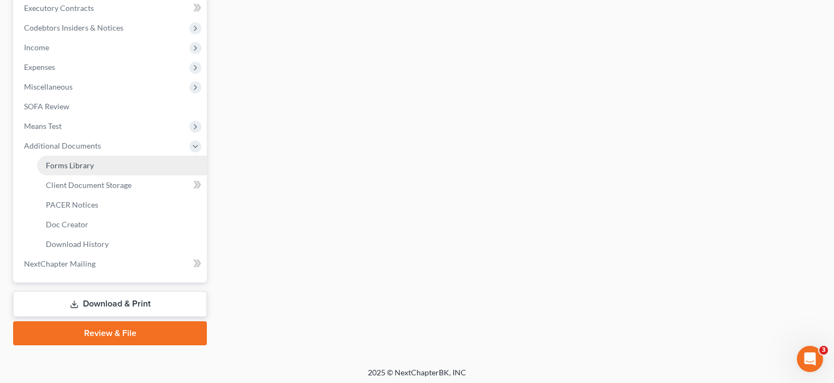
click at [78, 172] on link "Forms Library" at bounding box center [122, 166] width 170 height 20
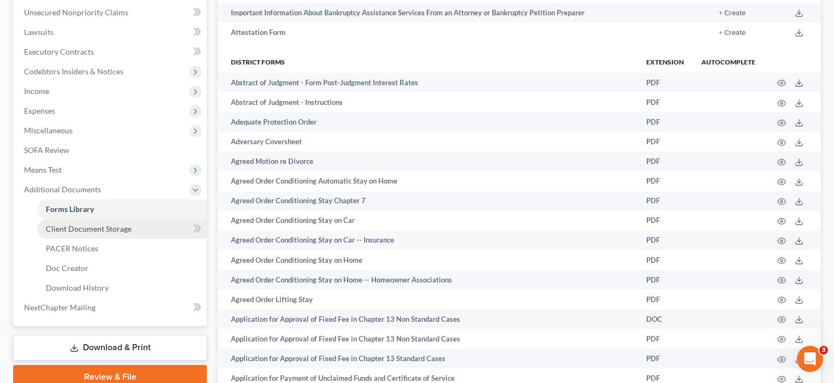
click at [81, 236] on link "Client Document Storage" at bounding box center [122, 229] width 170 height 20
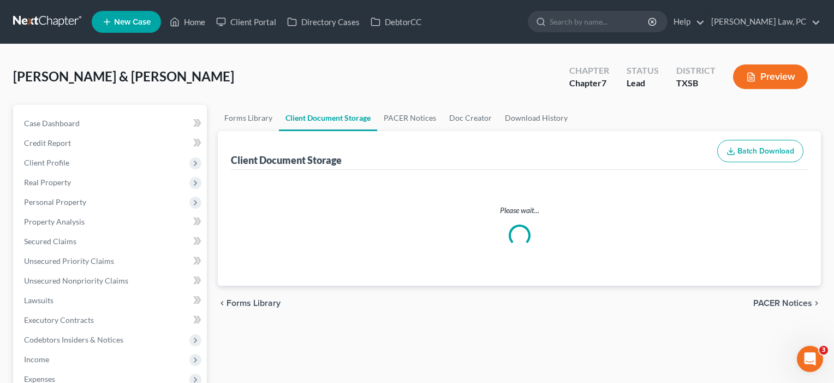
select select "8"
select select "39"
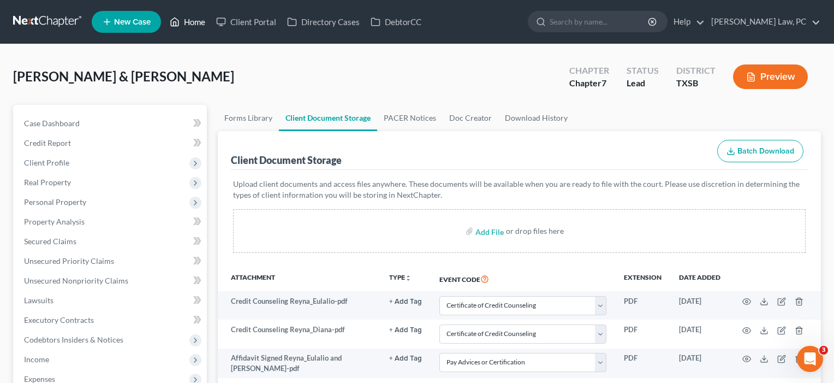
click at [196, 24] on link "Home" at bounding box center [187, 22] width 46 height 20
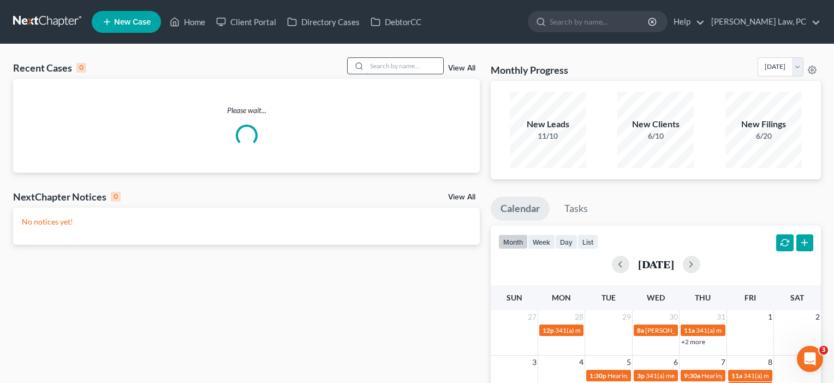
click at [396, 63] on input "search" at bounding box center [405, 66] width 76 height 16
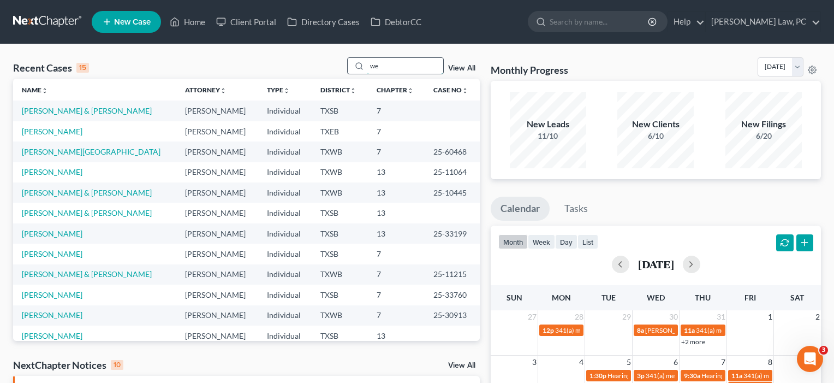
type input "w"
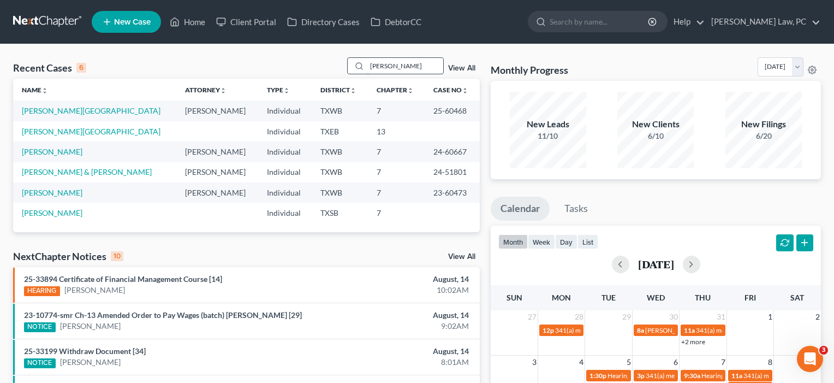
type input "Elise"
drag, startPoint x: 396, startPoint y: 63, endPoint x: 63, endPoint y: 111, distance: 336.4
click at [63, 111] on link "Loughrey, Elissa" at bounding box center [91, 110] width 139 height 9
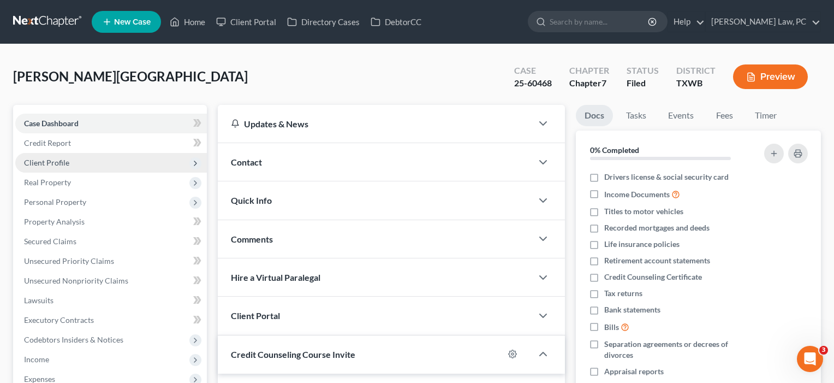
click at [59, 160] on span "Client Profile" at bounding box center [46, 162] width 45 height 9
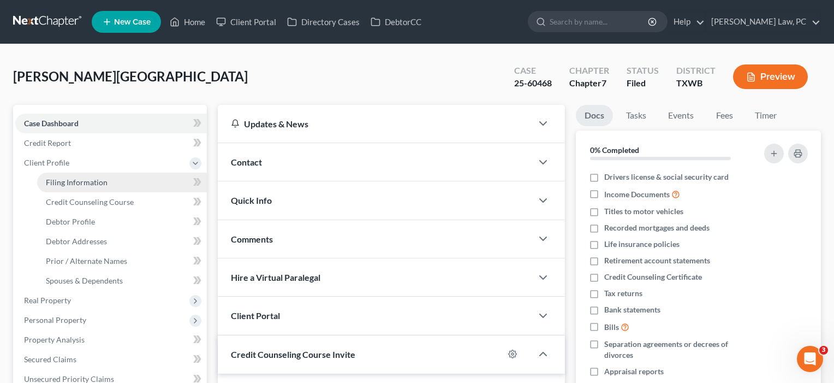
click at [79, 186] on span "Filing Information" at bounding box center [77, 181] width 62 height 9
select select "1"
select select "0"
select select "80"
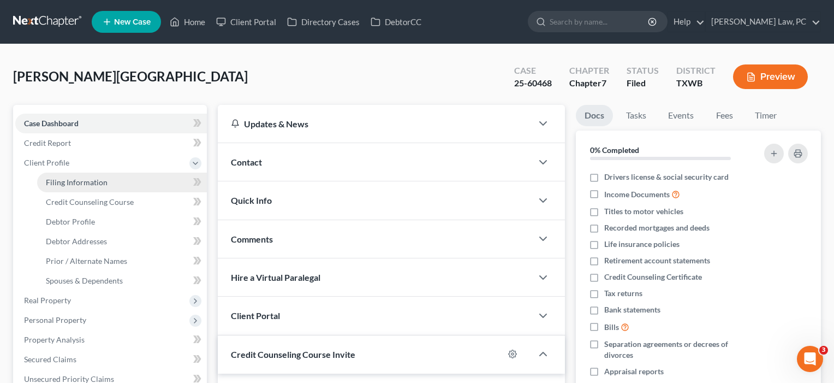
select select "1"
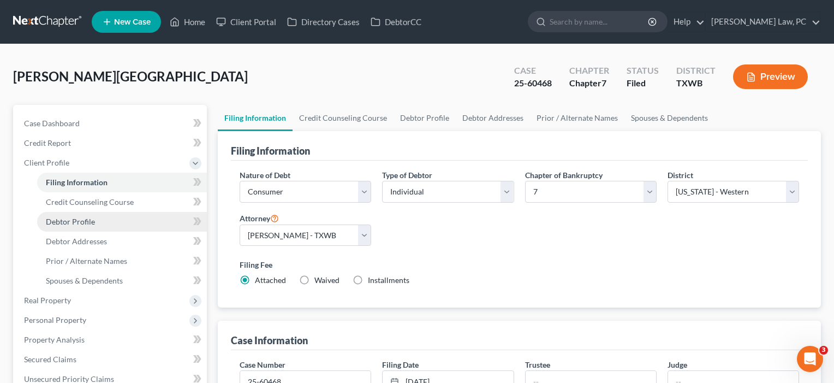
click at [76, 224] on span "Debtor Profile" at bounding box center [70, 221] width 49 height 9
select select "0"
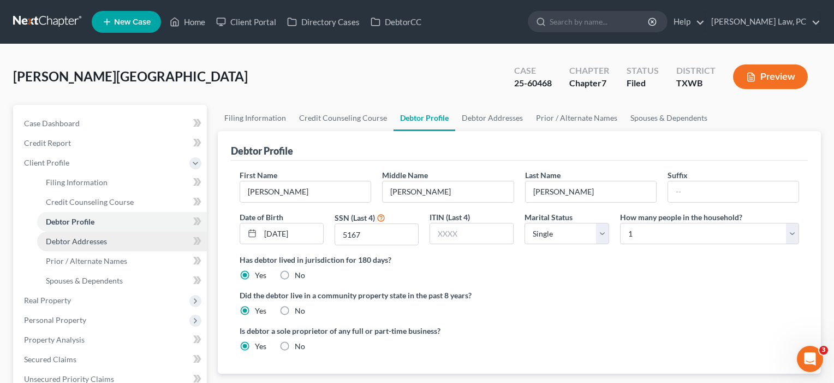
click at [80, 241] on span "Debtor Addresses" at bounding box center [76, 240] width 61 height 9
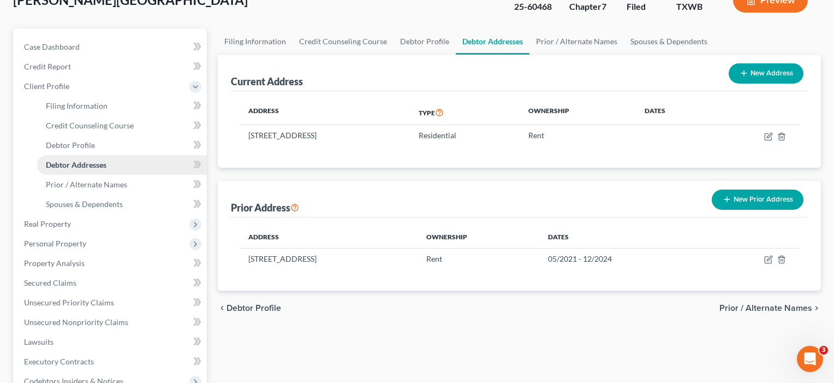
scroll to position [82, 0]
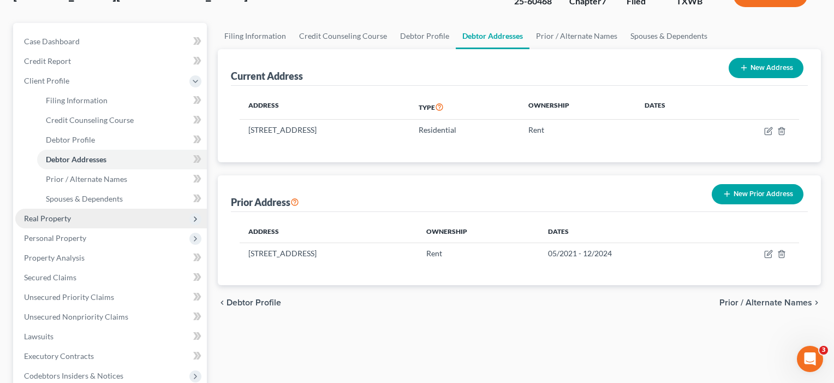
click at [59, 216] on span "Real Property" at bounding box center [47, 217] width 47 height 9
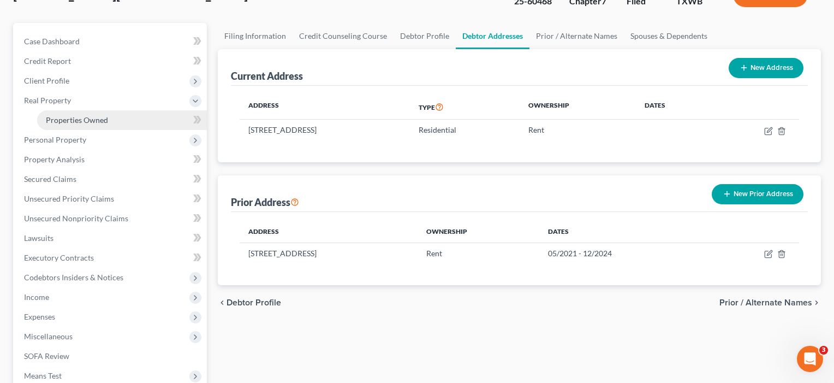
click at [75, 118] on span "Properties Owned" at bounding box center [77, 119] width 62 height 9
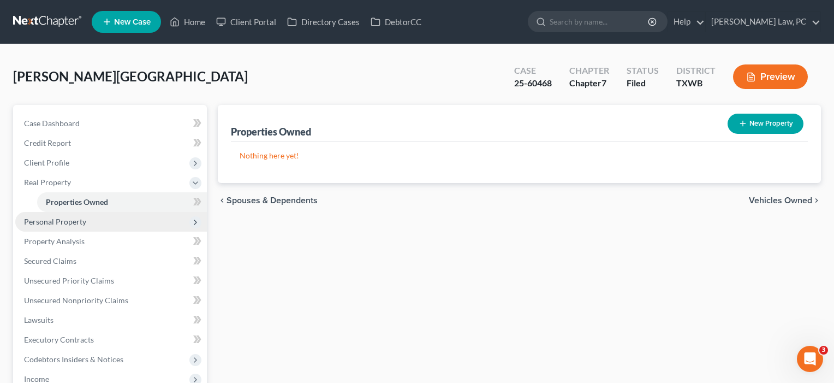
click at [80, 220] on span "Personal Property" at bounding box center [55, 221] width 62 height 9
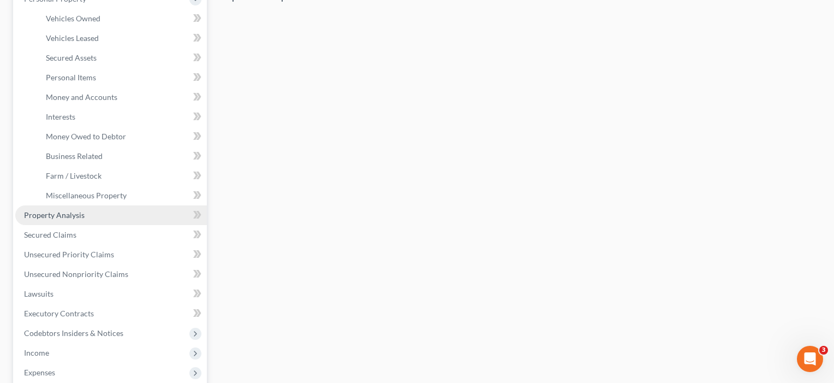
scroll to position [204, 0]
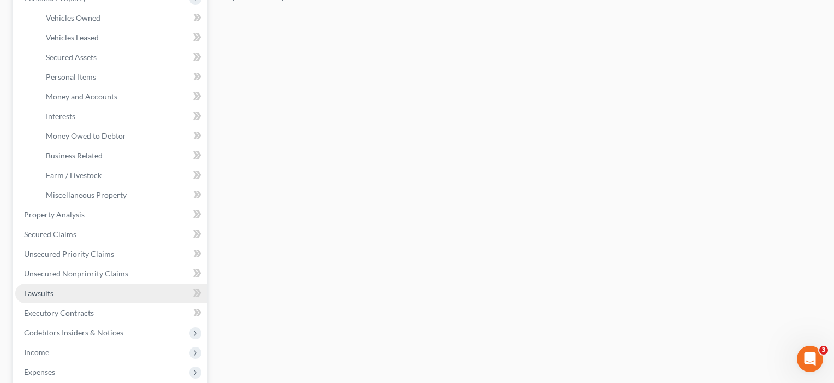
click at [80, 291] on link "Lawsuits" at bounding box center [111, 293] width 192 height 20
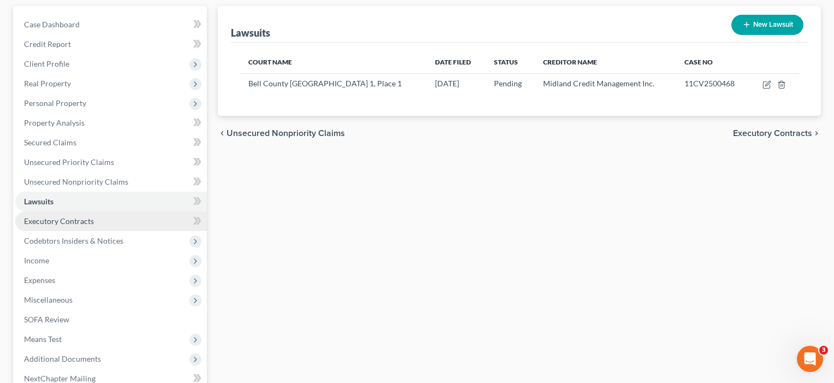
scroll to position [100, 0]
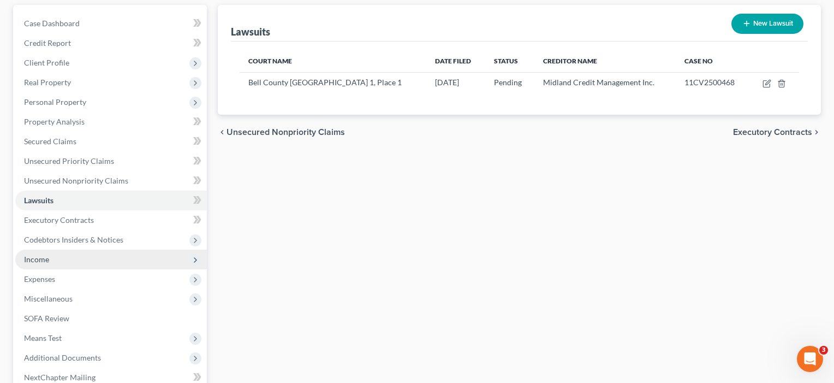
click at [45, 260] on span "Income" at bounding box center [36, 258] width 25 height 9
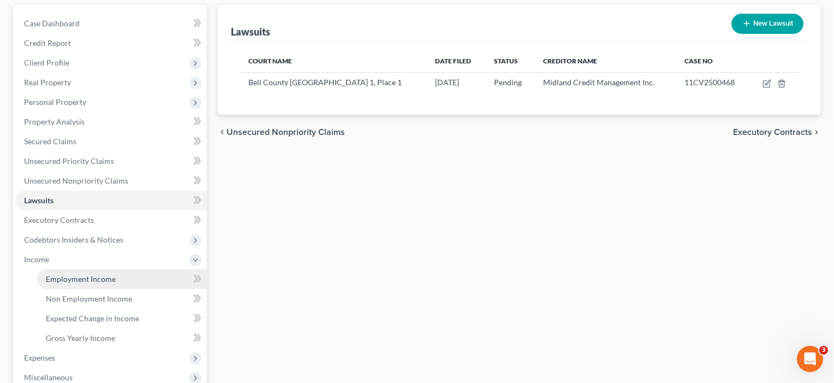
click at [83, 276] on span "Employment Income" at bounding box center [81, 278] width 70 height 9
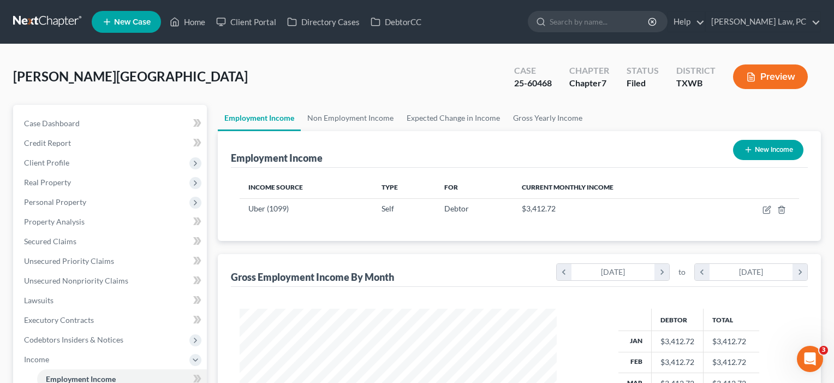
scroll to position [195, 339]
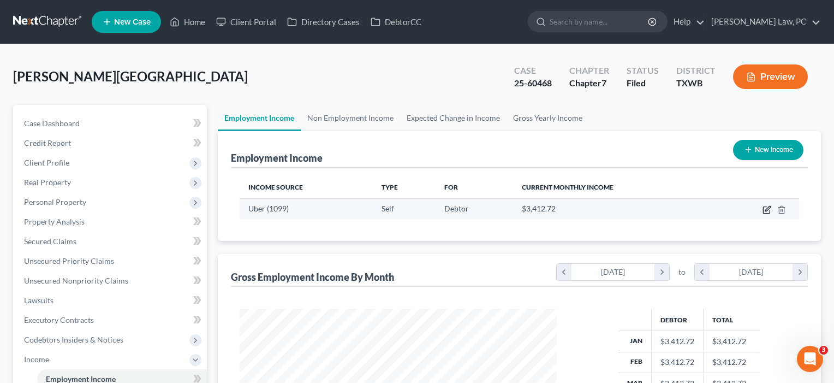
click at [764, 210] on icon "button" at bounding box center [766, 209] width 9 height 9
select select "1"
select select "4"
select select "0"
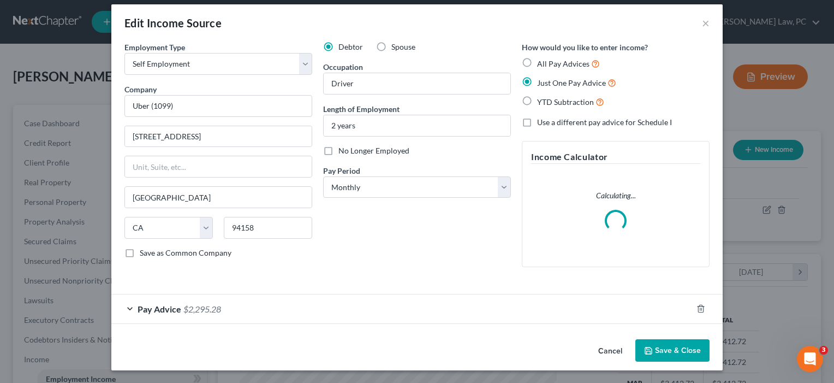
scroll to position [8, 0]
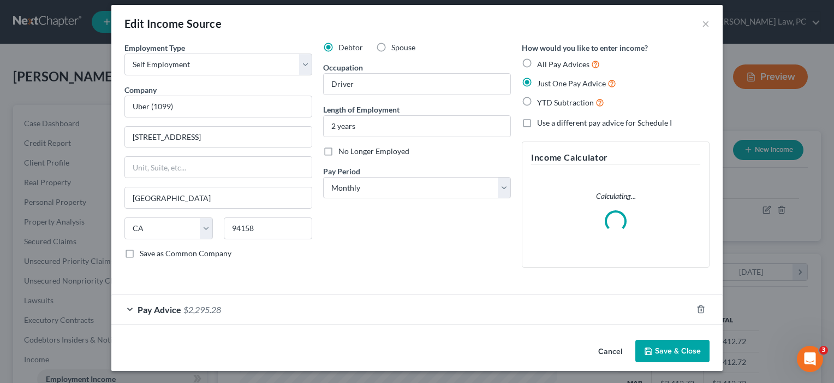
click at [337, 303] on div "Pay Advice $2,295.28" at bounding box center [401, 309] width 581 height 29
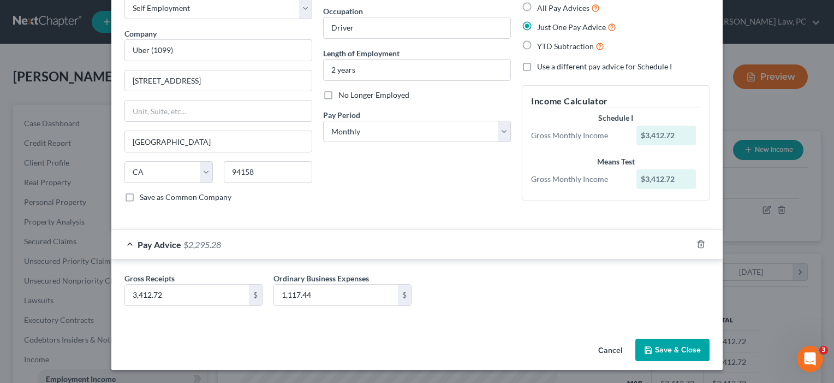
scroll to position [64, 0]
click at [657, 348] on button "Save & Close" at bounding box center [672, 349] width 74 height 23
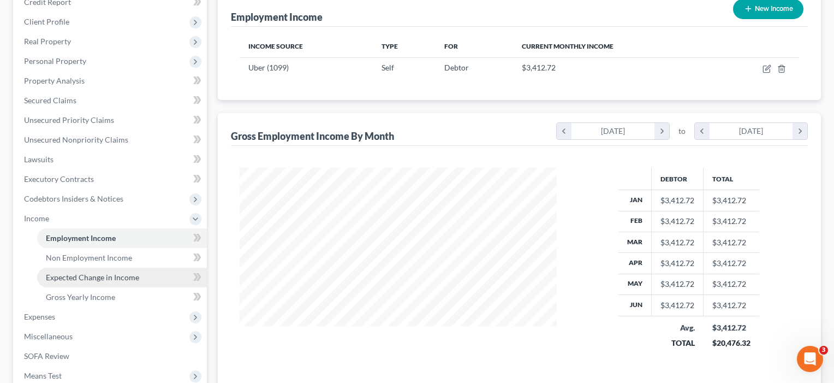
scroll to position [159, 0]
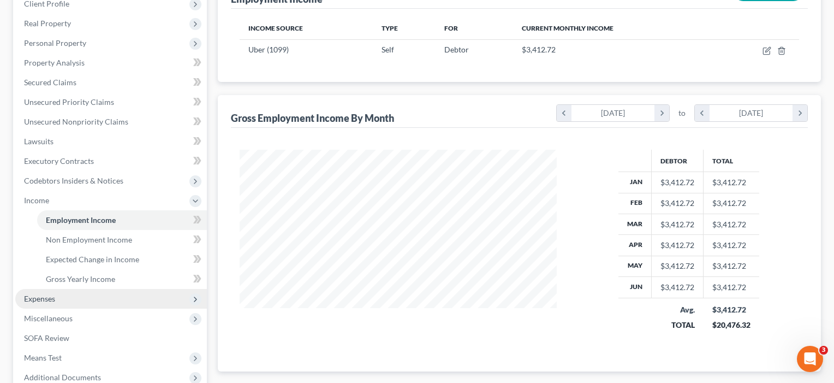
click at [59, 303] on span "Expenses" at bounding box center [111, 299] width 192 height 20
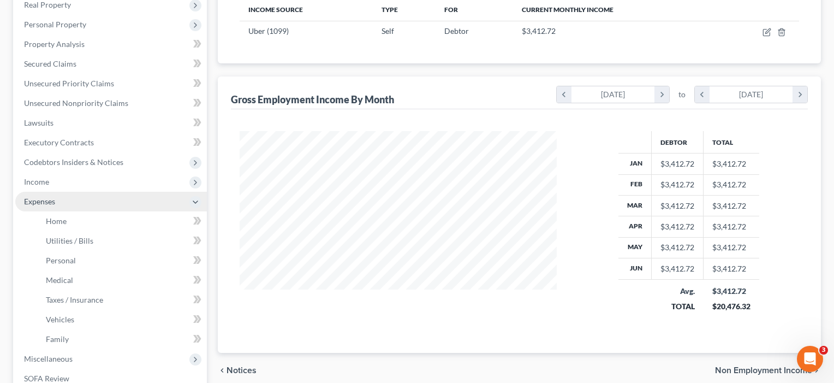
scroll to position [188, 0]
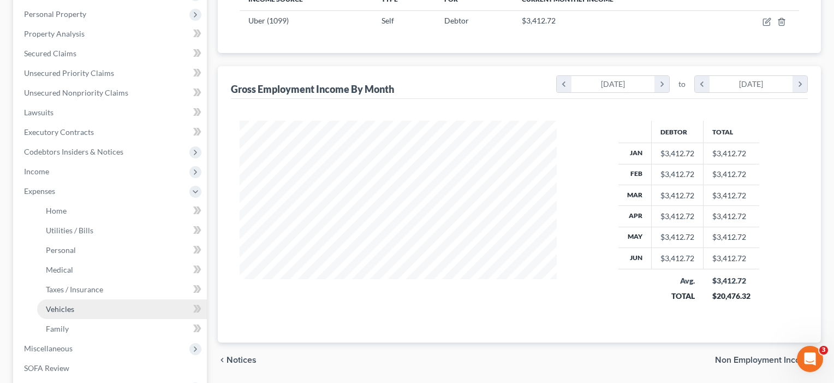
click at [59, 303] on link "Vehicles" at bounding box center [122, 309] width 170 height 20
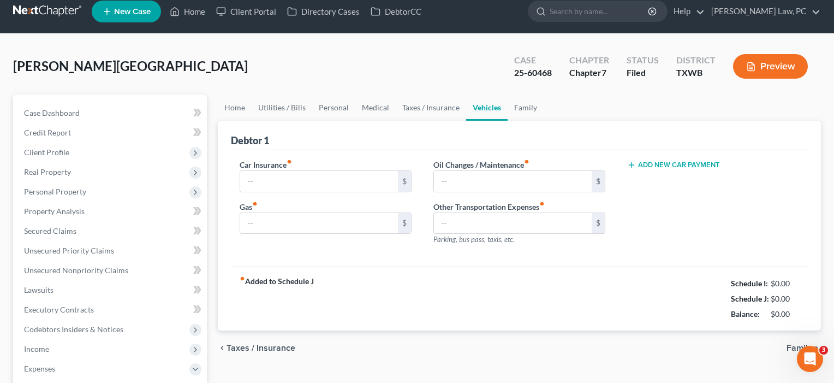
type input "60.00"
type input "0.00"
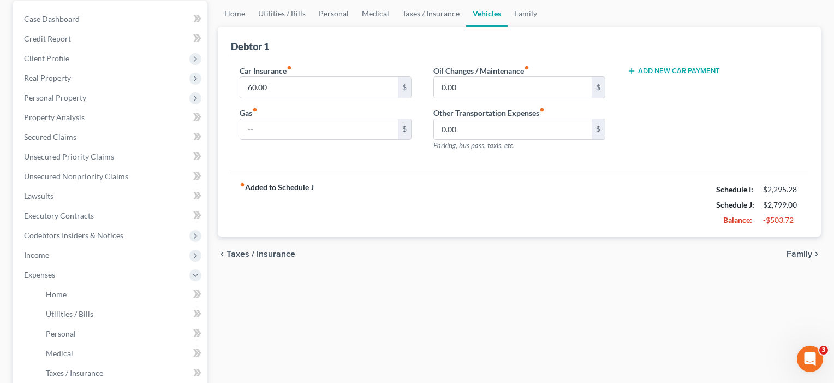
scroll to position [86, 0]
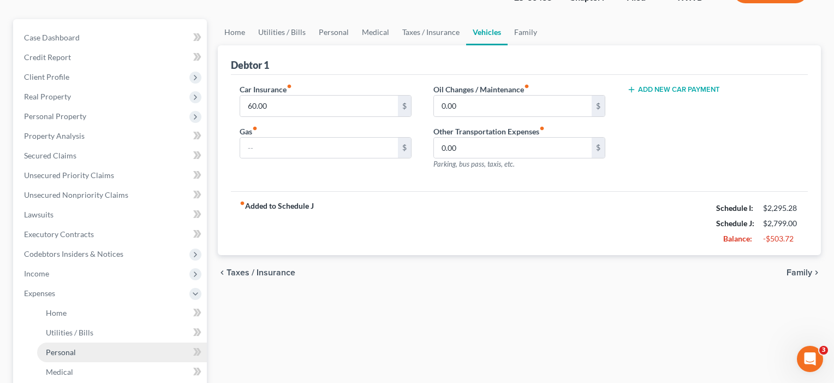
click at [65, 349] on span "Personal" at bounding box center [61, 351] width 30 height 9
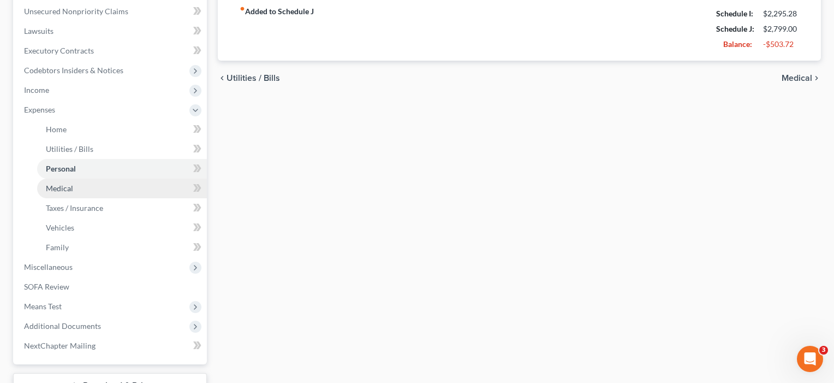
click at [62, 189] on span "Medical" at bounding box center [59, 187] width 27 height 9
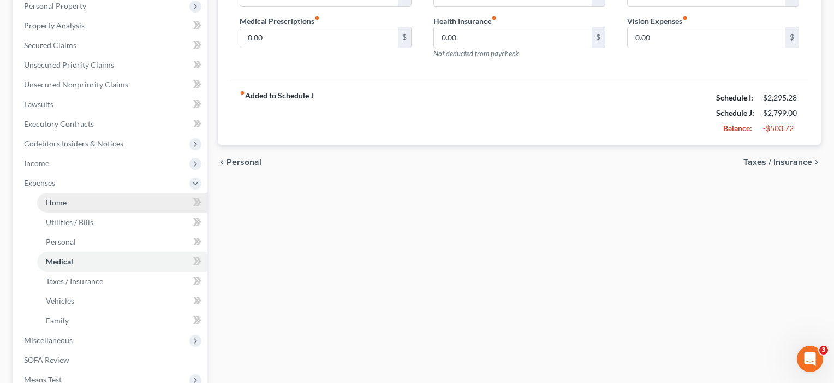
scroll to position [197, 0]
click at [63, 205] on span "Home" at bounding box center [56, 200] width 21 height 9
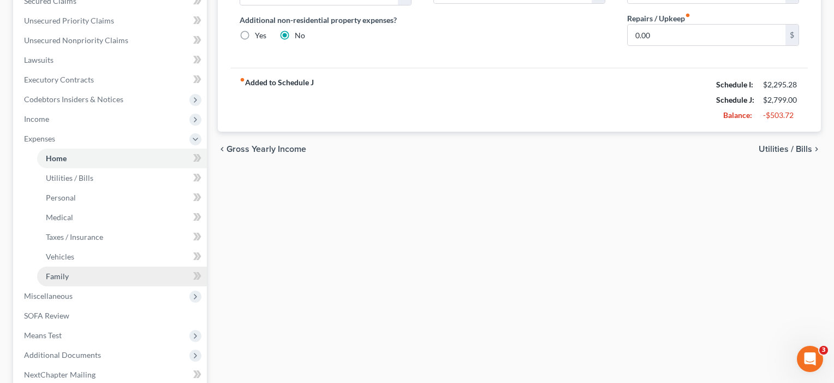
scroll to position [254, 0]
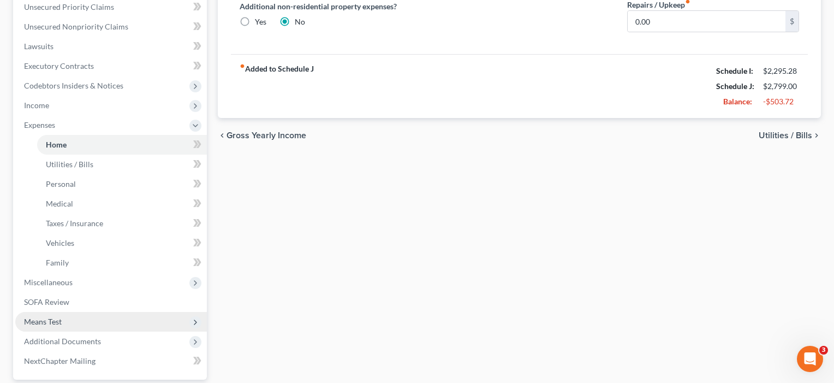
click at [58, 319] on span "Means Test" at bounding box center [43, 321] width 38 height 9
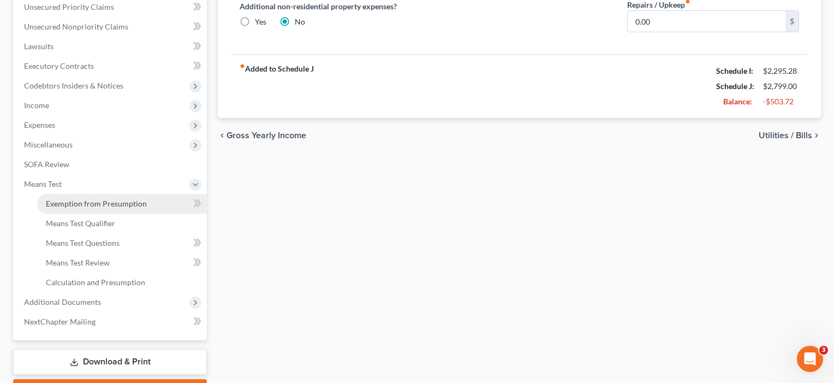
click at [88, 207] on span "Exemption from Presumption" at bounding box center [96, 203] width 101 height 9
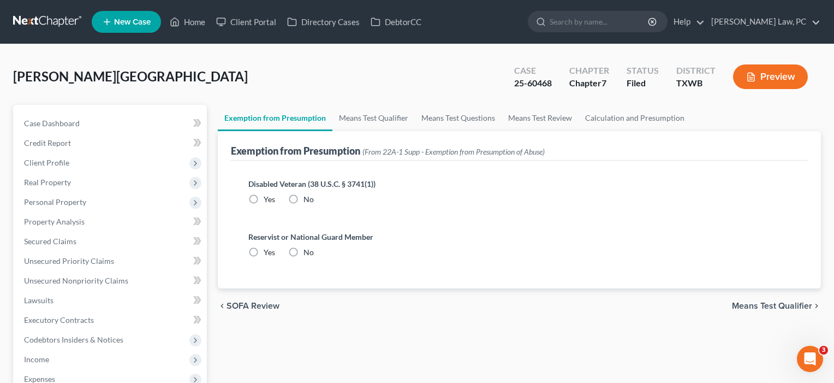
click at [303, 197] on label "No" at bounding box center [308, 199] width 10 height 11
click at [308, 197] on input "No" at bounding box center [311, 197] width 7 height 7
radio input "true"
click at [303, 248] on label "No" at bounding box center [308, 252] width 10 height 11
click at [308, 248] on input "No" at bounding box center [311, 250] width 7 height 7
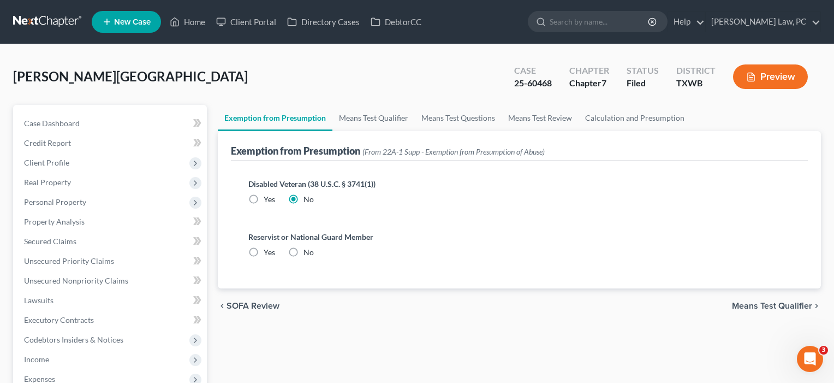
radio input "true"
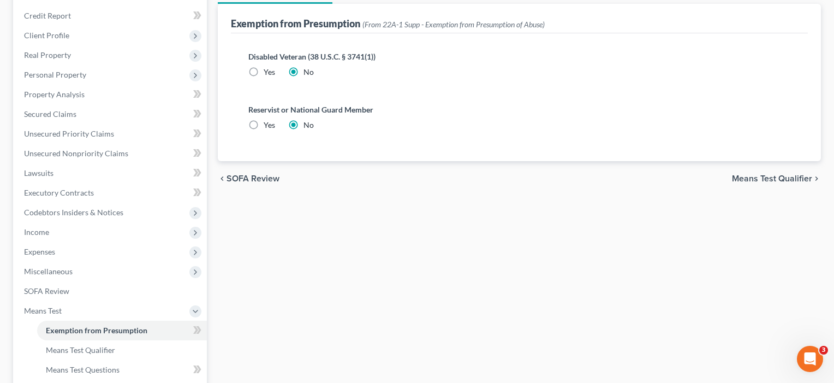
click at [765, 179] on span "Means Test Qualifier" at bounding box center [772, 178] width 80 height 9
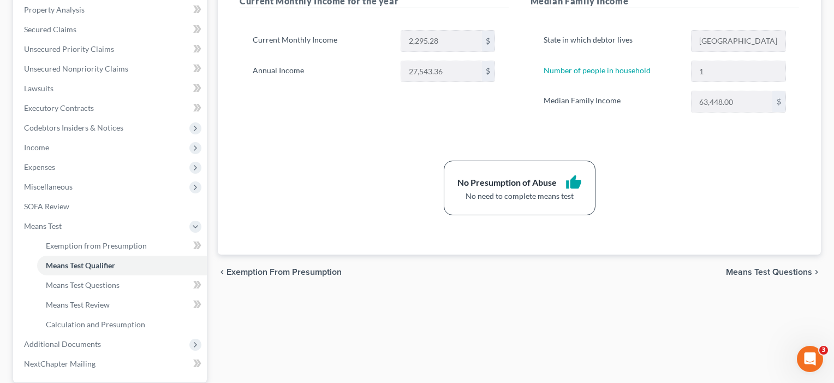
scroll to position [216, 0]
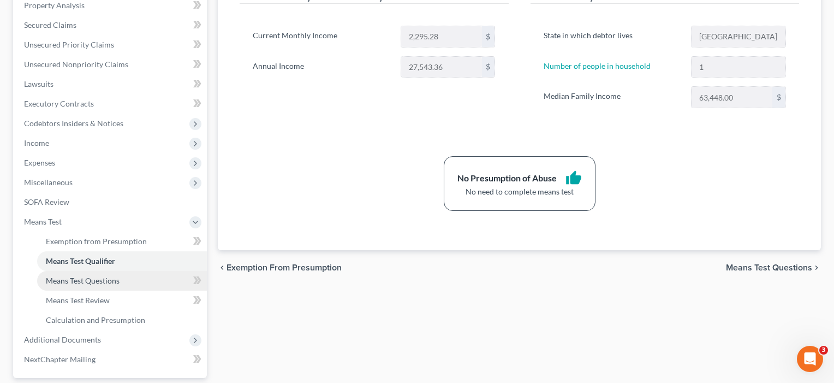
click at [102, 277] on span "Means Test Questions" at bounding box center [83, 280] width 74 height 9
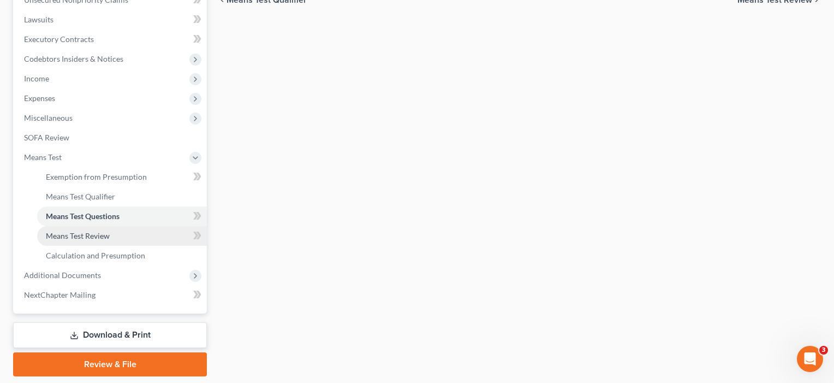
click at [93, 239] on span "Means Test Review" at bounding box center [78, 235] width 64 height 9
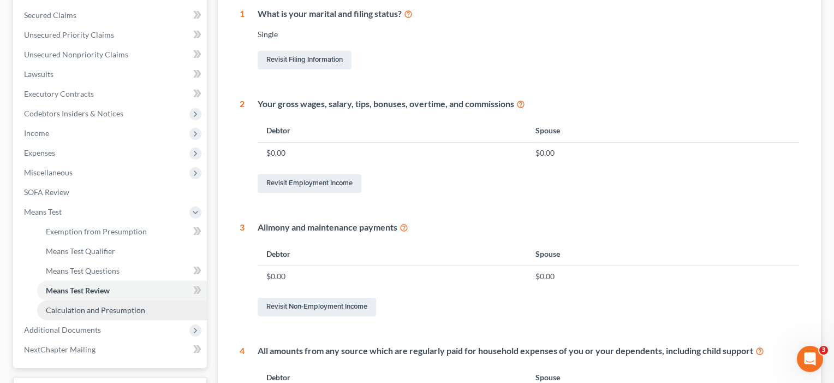
click at [102, 314] on span "Calculation and Presumption" at bounding box center [95, 309] width 99 height 9
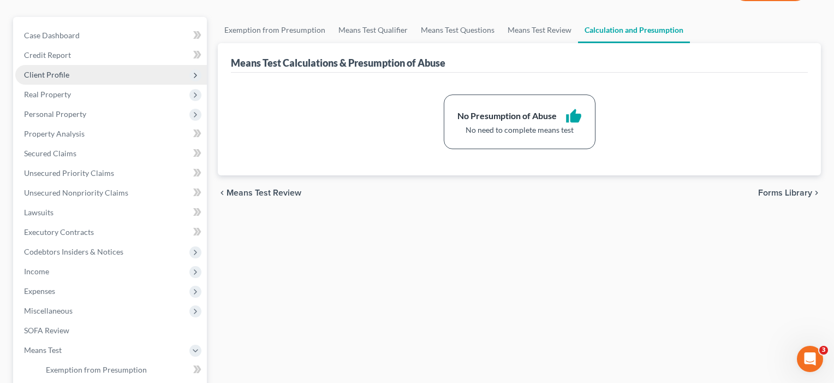
click at [56, 73] on span "Client Profile" at bounding box center [46, 74] width 45 height 9
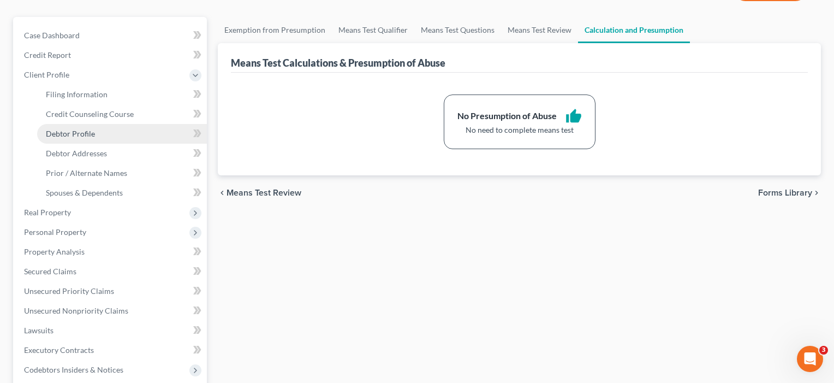
click at [72, 134] on span "Debtor Profile" at bounding box center [70, 133] width 49 height 9
select select "0"
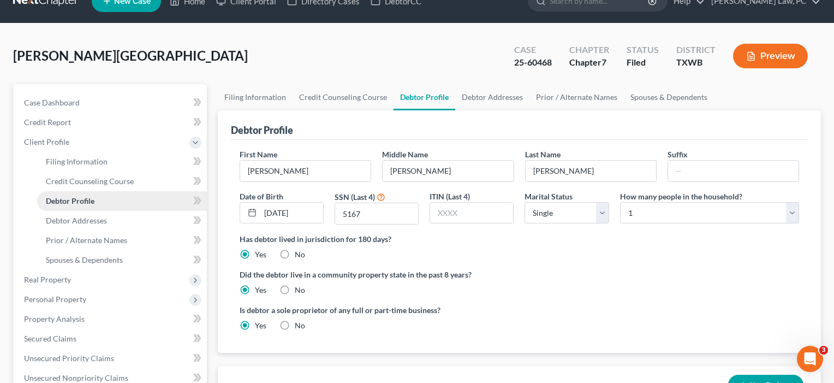
scroll to position [20, 0]
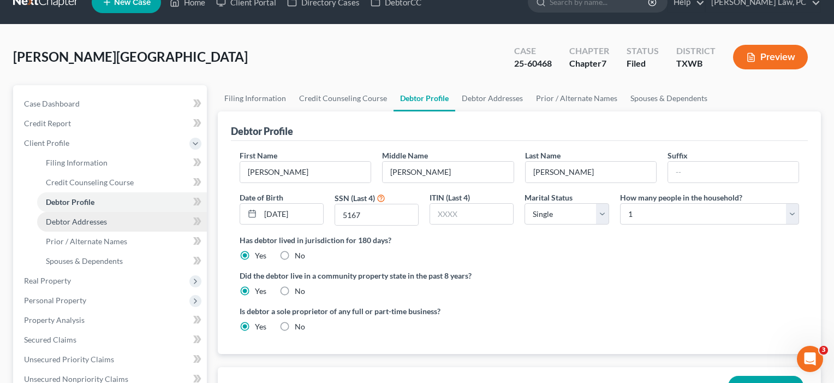
click at [79, 221] on span "Debtor Addresses" at bounding box center [76, 221] width 61 height 9
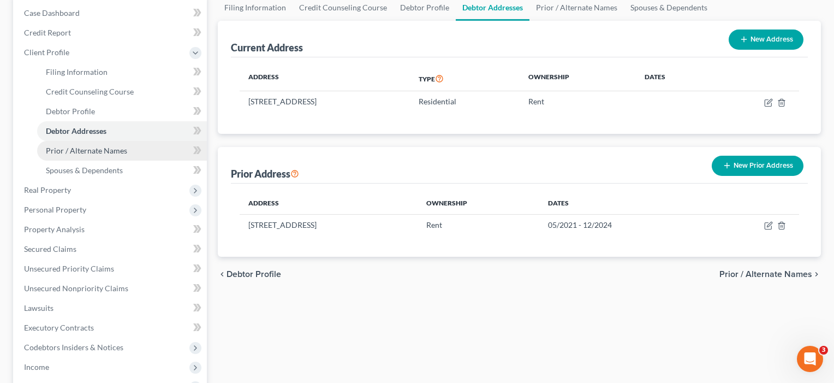
click at [103, 150] on span "Prior / Alternate Names" at bounding box center [86, 150] width 81 height 9
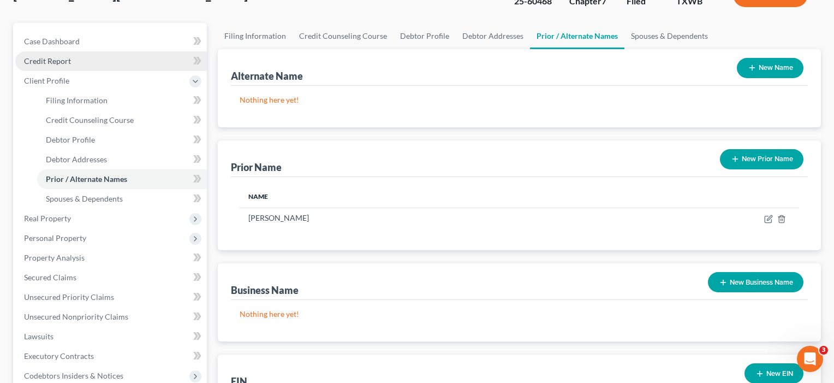
scroll to position [118, 0]
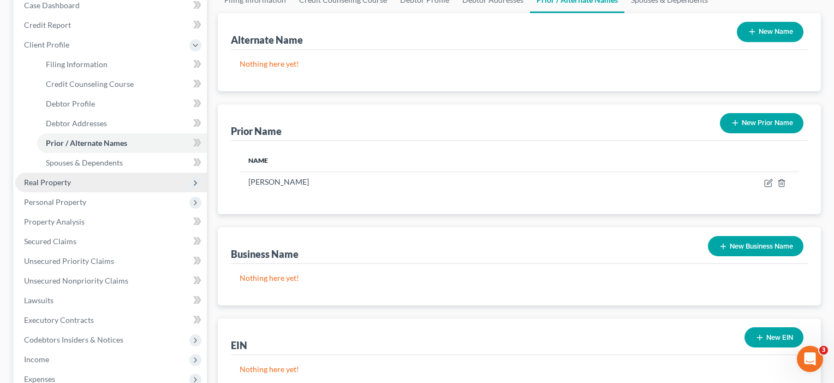
click at [61, 183] on span "Real Property" at bounding box center [47, 181] width 47 height 9
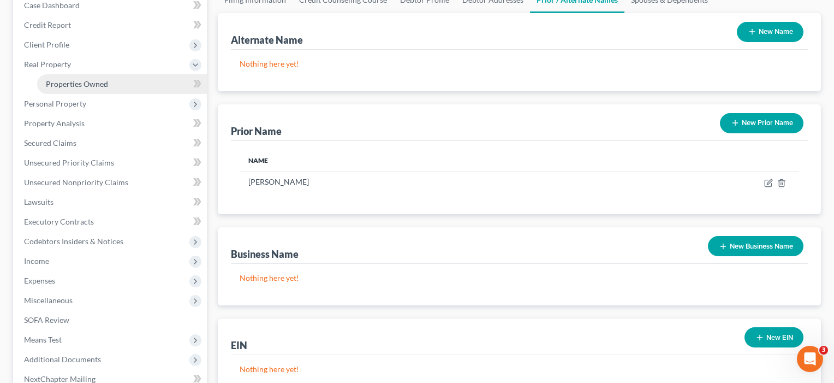
click at [80, 86] on span "Properties Owned" at bounding box center [77, 83] width 62 height 9
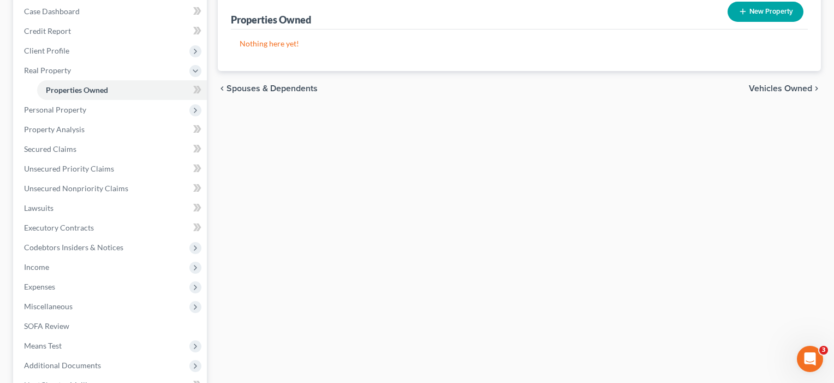
scroll to position [122, 0]
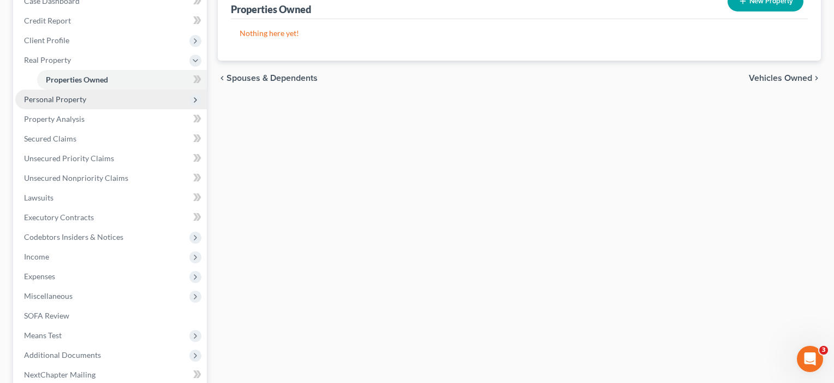
click at [50, 100] on span "Personal Property" at bounding box center [55, 98] width 62 height 9
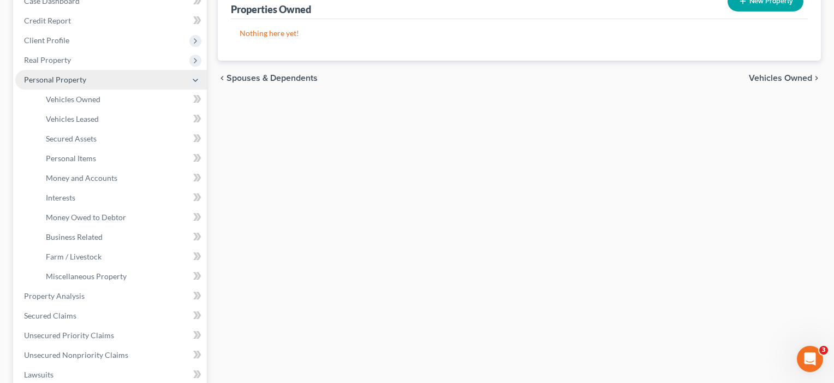
click at [50, 100] on span "Vehicles Owned" at bounding box center [73, 98] width 55 height 9
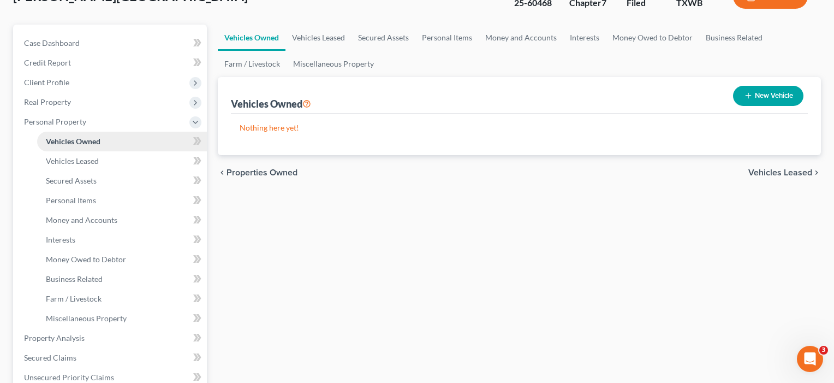
scroll to position [85, 0]
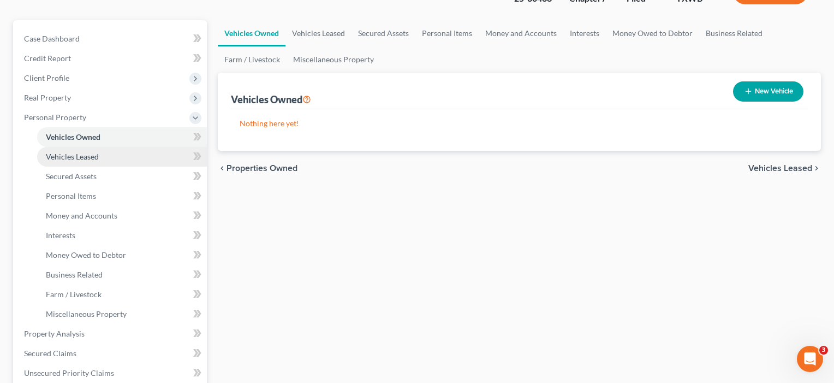
click at [69, 153] on span "Vehicles Leased" at bounding box center [72, 156] width 53 height 9
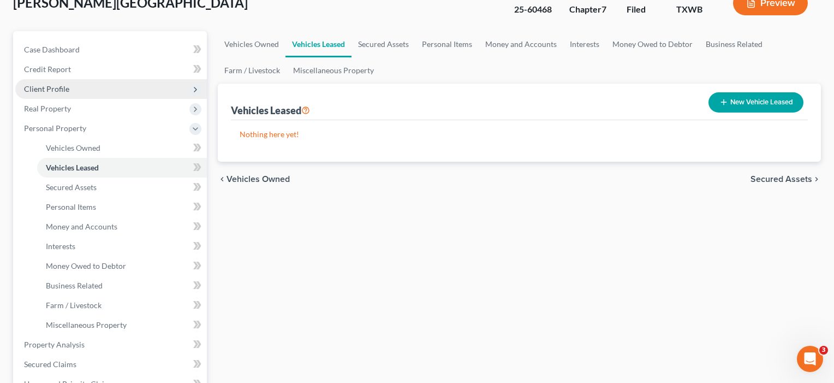
scroll to position [75, 0]
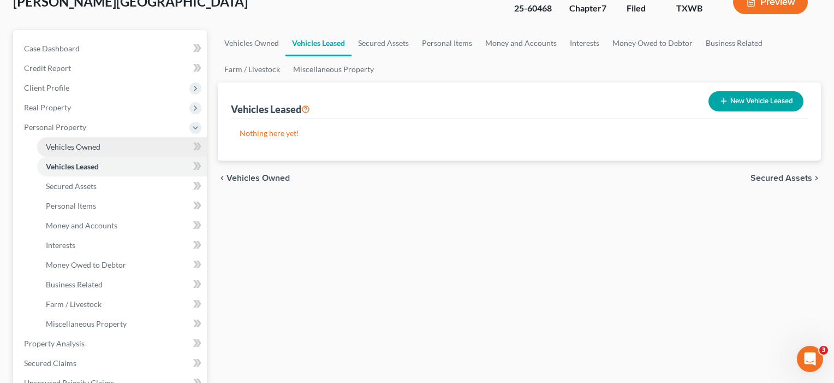
click at [76, 146] on span "Vehicles Owned" at bounding box center [73, 146] width 55 height 9
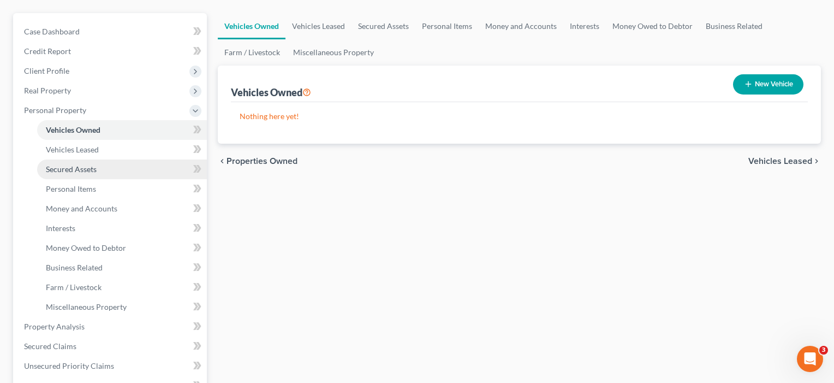
scroll to position [68, 0]
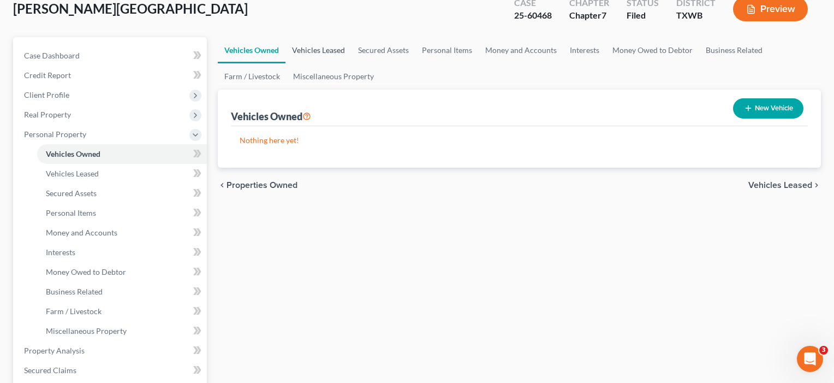
click at [321, 47] on link "Vehicles Leased" at bounding box center [318, 50] width 66 height 26
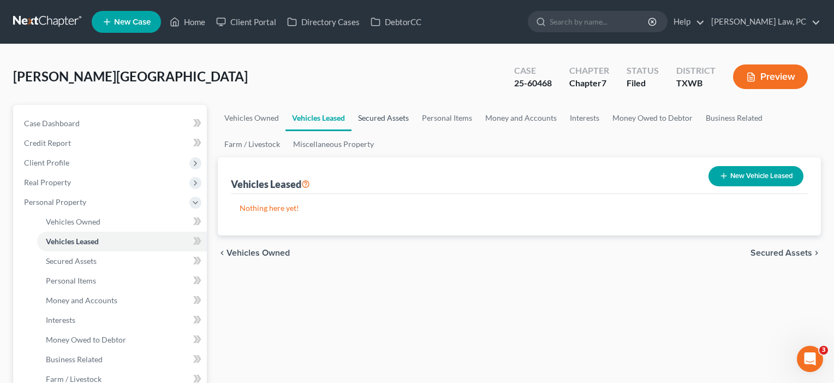
click at [383, 117] on link "Secured Assets" at bounding box center [383, 118] width 64 height 26
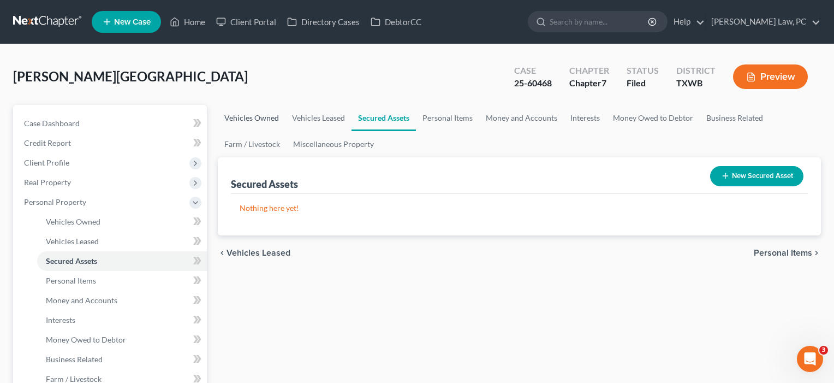
click at [252, 116] on link "Vehicles Owned" at bounding box center [252, 118] width 68 height 26
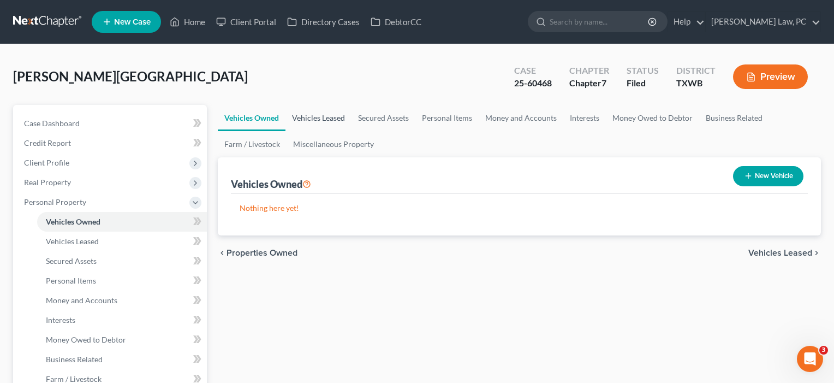
click at [324, 120] on link "Vehicles Leased" at bounding box center [318, 118] width 66 height 26
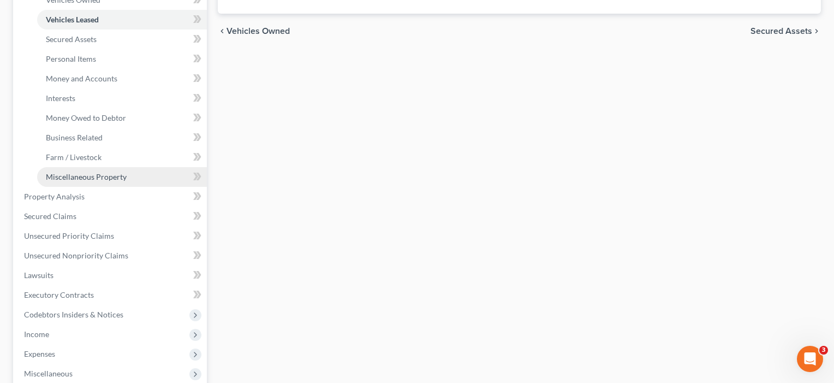
scroll to position [223, 0]
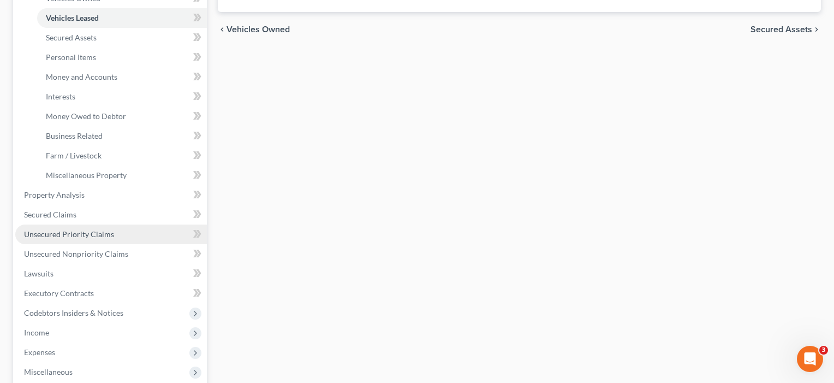
click at [66, 238] on span "Unsecured Priority Claims" at bounding box center [69, 233] width 90 height 9
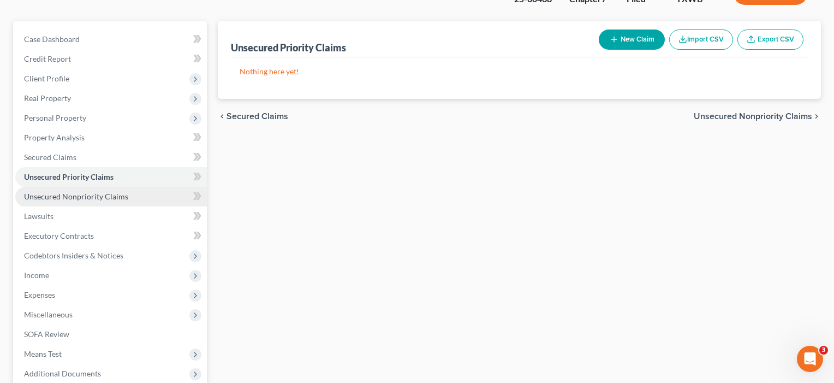
scroll to position [85, 0]
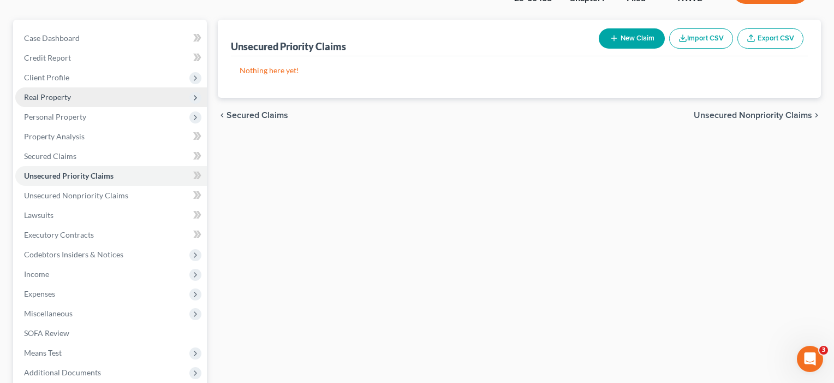
click at [69, 100] on span "Real Property" at bounding box center [47, 96] width 47 height 9
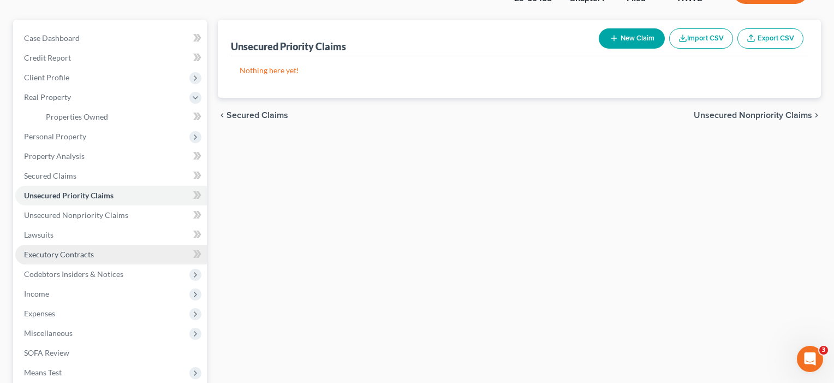
click at [72, 253] on span "Executory Contracts" at bounding box center [59, 253] width 70 height 9
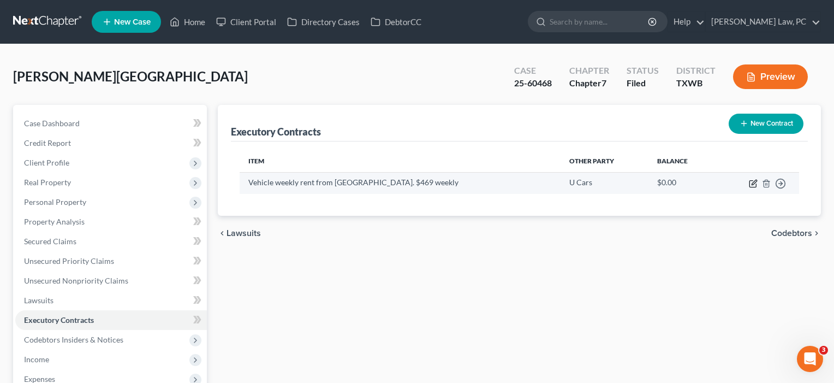
click at [754, 183] on icon "button" at bounding box center [754, 182] width 5 height 5
select select "3"
select select "45"
select select "0"
select select "1"
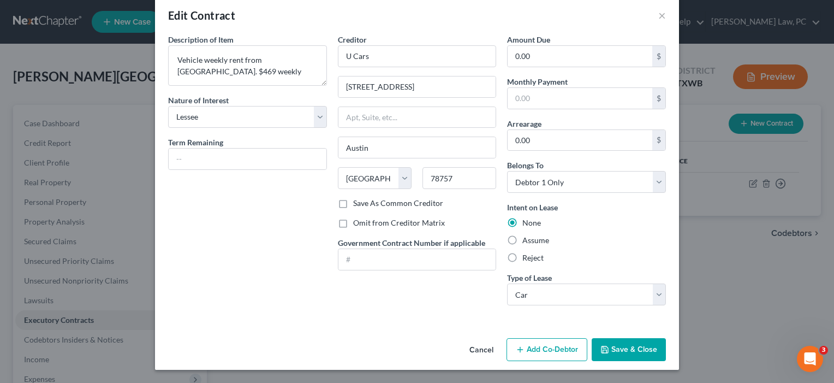
scroll to position [16, 0]
click at [629, 343] on button "Save & Close" at bounding box center [629, 349] width 74 height 23
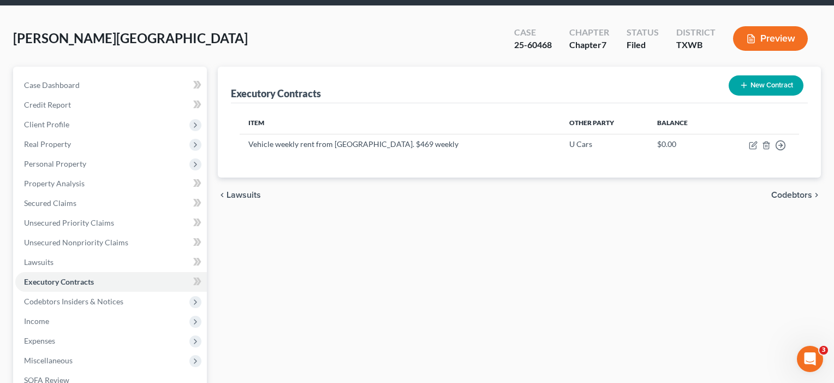
scroll to position [40, 0]
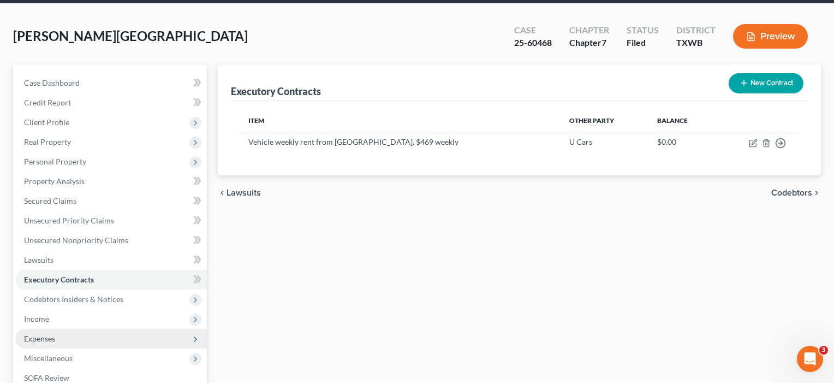
click at [47, 338] on span "Expenses" at bounding box center [39, 337] width 31 height 9
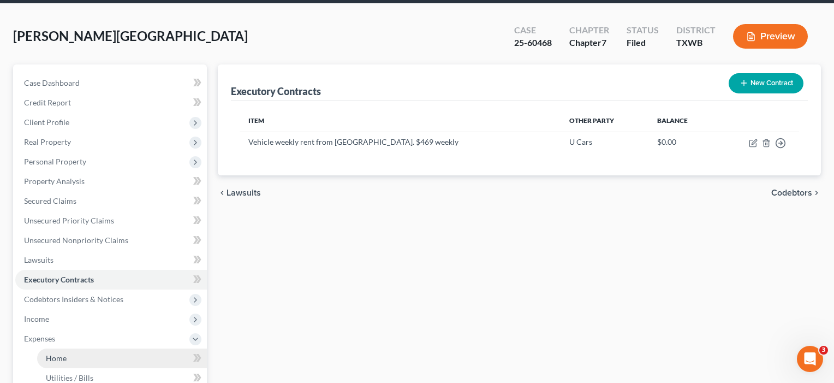
click at [57, 359] on span "Home" at bounding box center [56, 357] width 21 height 9
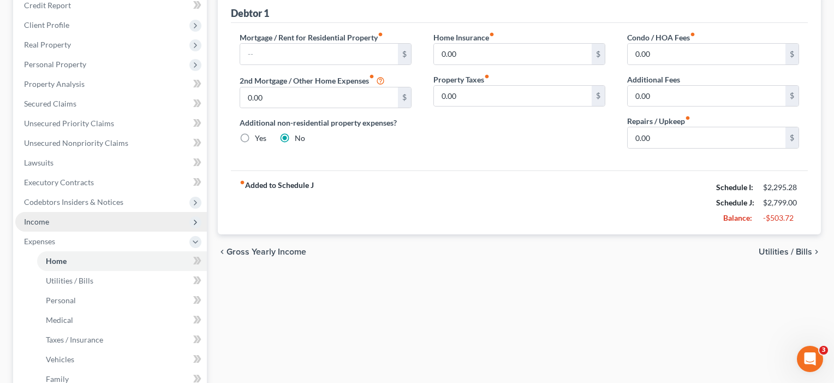
scroll to position [140, 0]
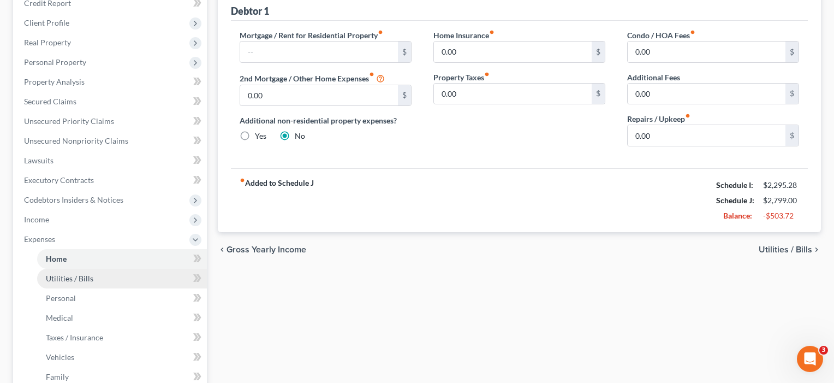
click at [80, 278] on span "Utilities / Bills" at bounding box center [69, 277] width 47 height 9
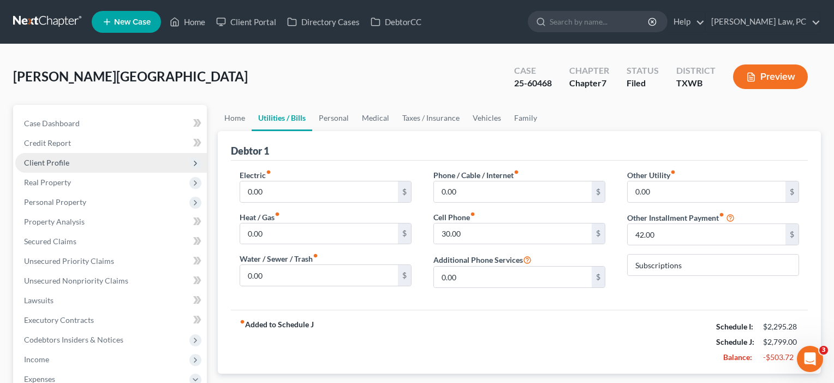
click at [49, 162] on span "Client Profile" at bounding box center [46, 162] width 45 height 9
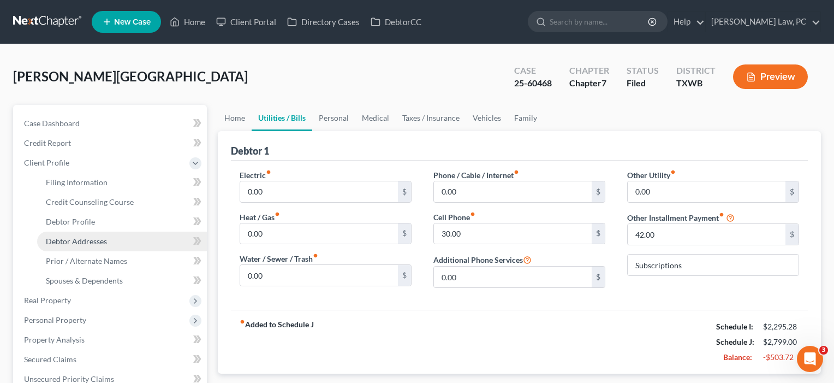
click at [71, 241] on span "Debtor Addresses" at bounding box center [76, 240] width 61 height 9
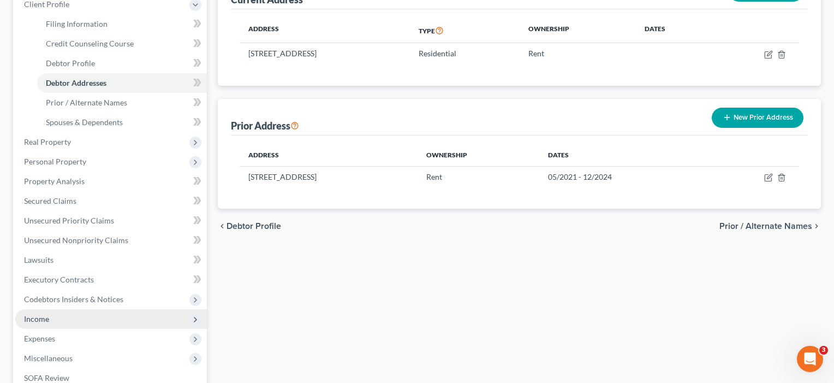
scroll to position [162, 0]
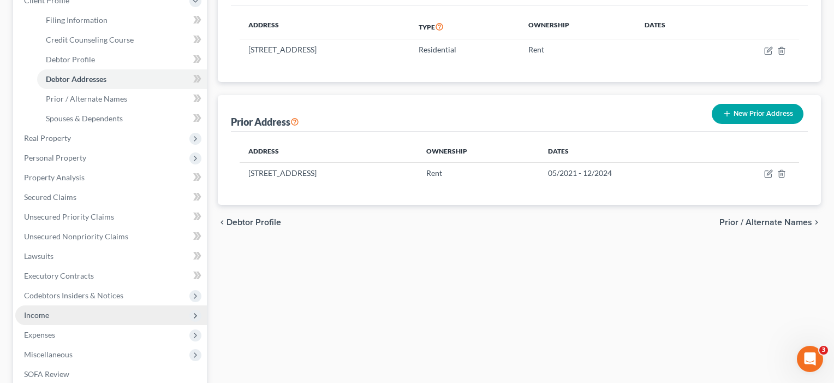
click at [41, 312] on span "Income" at bounding box center [36, 314] width 25 height 9
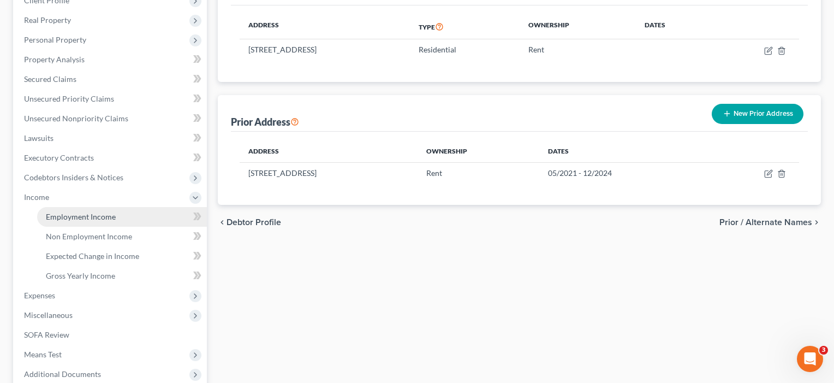
click at [84, 210] on link "Employment Income" at bounding box center [122, 217] width 170 height 20
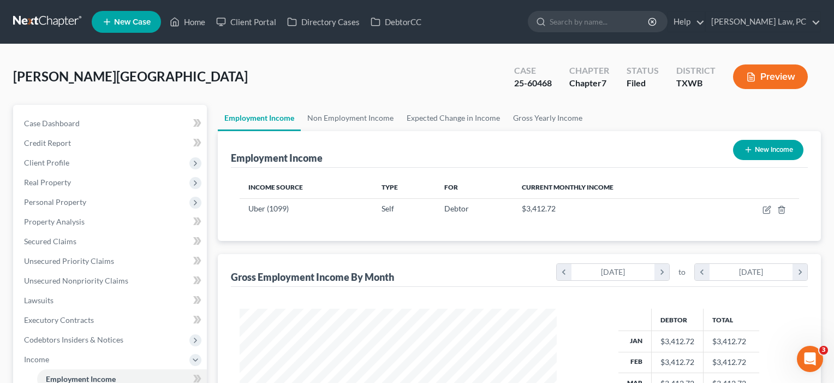
scroll to position [195, 339]
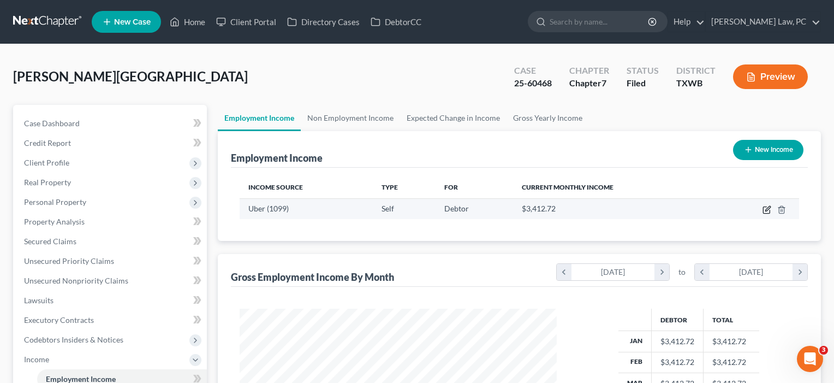
click at [767, 210] on icon "button" at bounding box center [767, 208] width 5 height 5
select select "1"
select select "4"
select select "0"
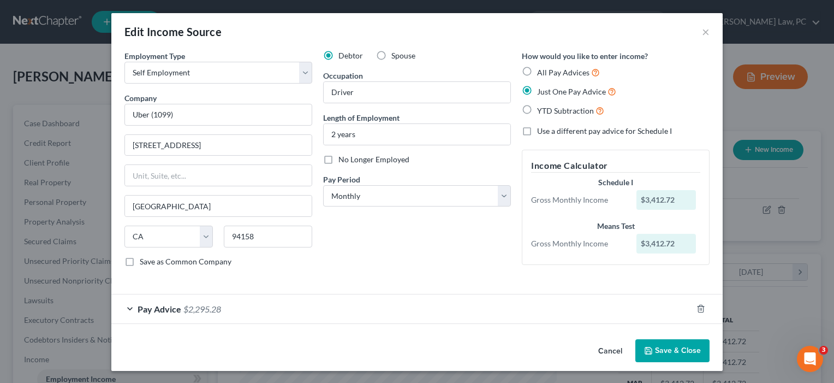
click at [676, 351] on button "Save & Close" at bounding box center [672, 350] width 74 height 23
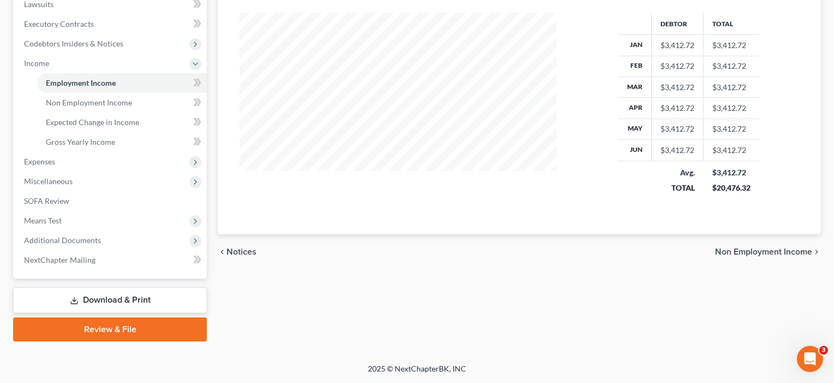
scroll to position [296, 0]
click at [81, 241] on span "Additional Documents" at bounding box center [62, 239] width 77 height 9
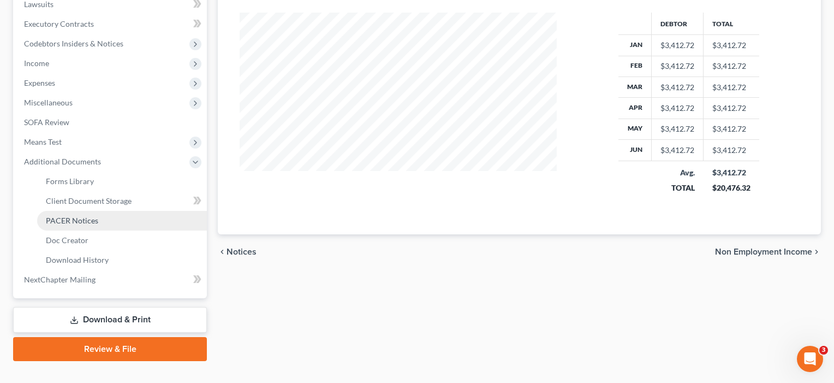
click at [74, 218] on span "PACER Notices" at bounding box center [72, 220] width 52 height 9
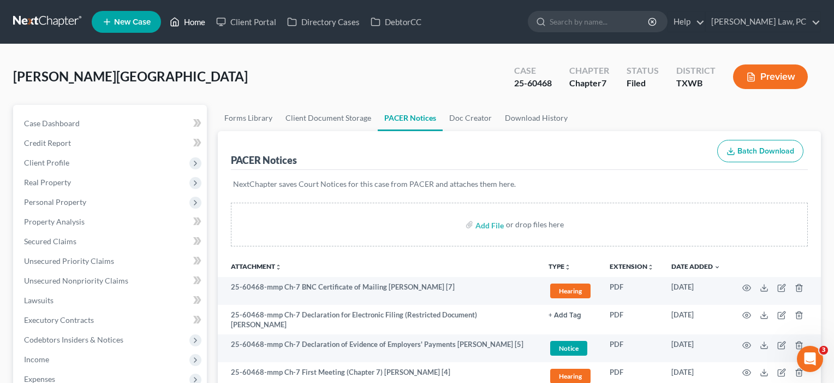
click at [198, 24] on link "Home" at bounding box center [187, 22] width 46 height 20
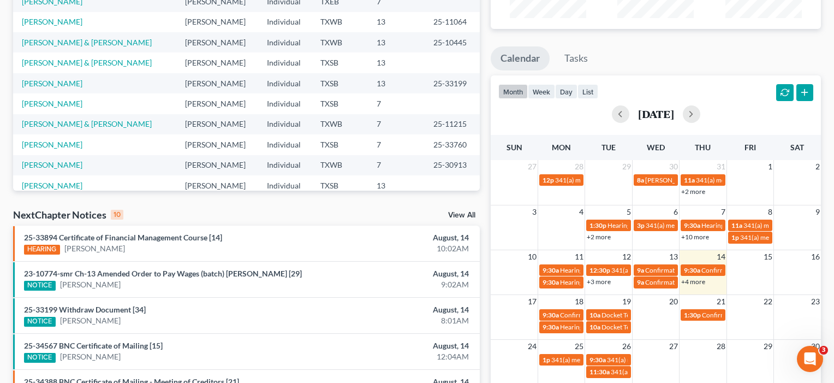
scroll to position [152, 0]
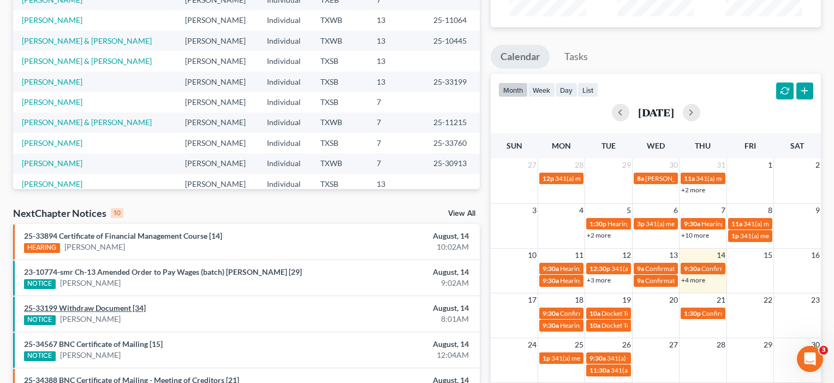
click at [103, 312] on link "25-33199 Withdraw Document [34]" at bounding box center [85, 307] width 122 height 9
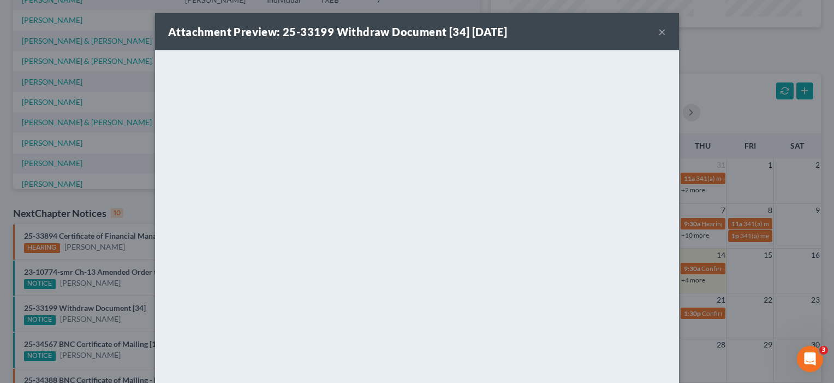
click at [664, 32] on button "×" at bounding box center [662, 31] width 8 height 13
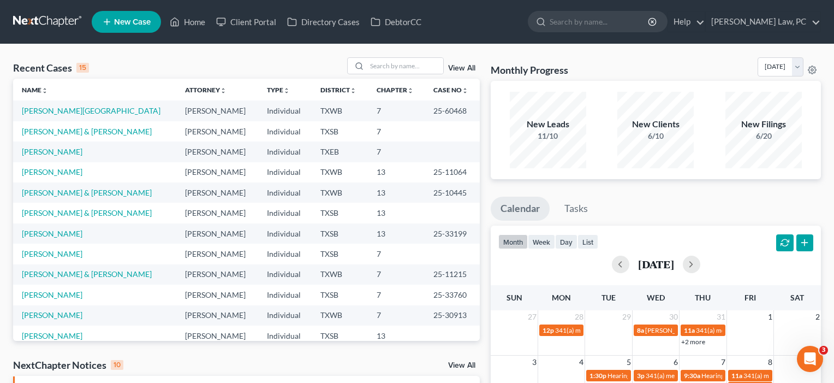
scroll to position [0, 0]
click at [380, 68] on input "search" at bounding box center [405, 66] width 76 height 16
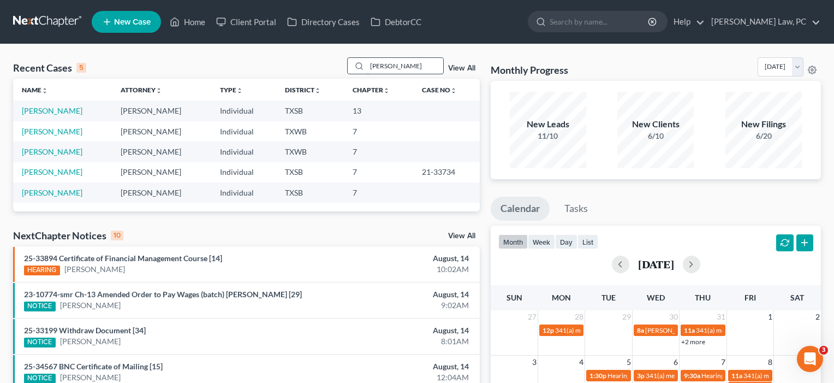
type input "Moore"
drag, startPoint x: 380, startPoint y: 68, endPoint x: 50, endPoint y: 112, distance: 333.6
click at [50, 112] on link "[PERSON_NAME]" at bounding box center [52, 110] width 61 height 9
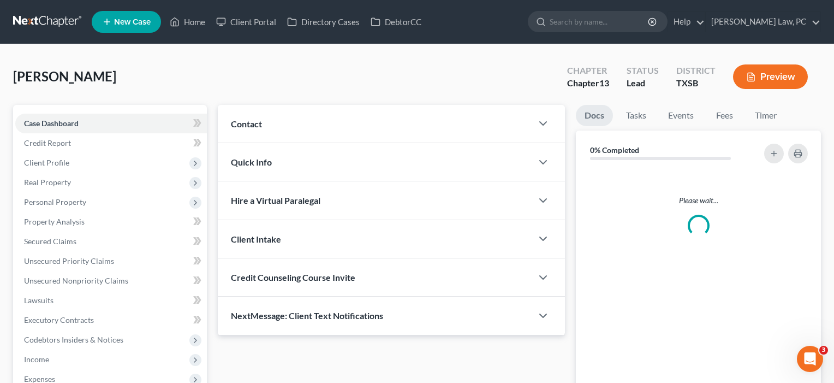
click at [50, 112] on div "Case Dashboard Payments Invoices Payments Payments Credit Report Client Profile…" at bounding box center [110, 310] width 194 height 410
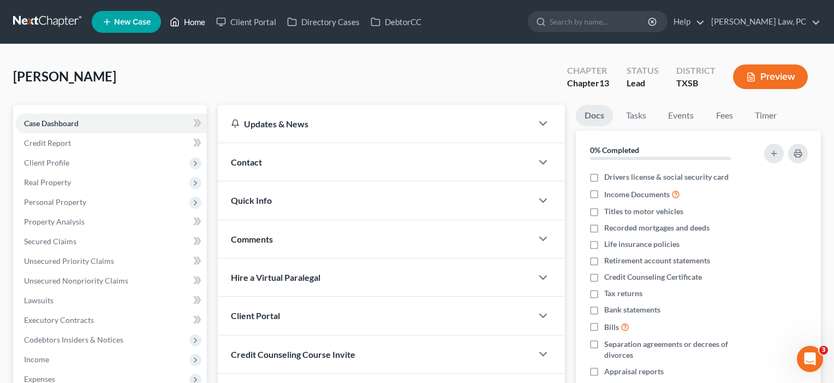
click at [195, 25] on link "Home" at bounding box center [187, 22] width 46 height 20
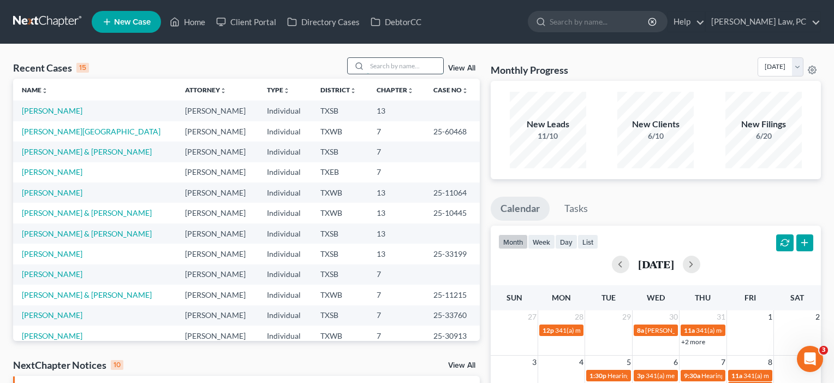
click at [371, 70] on input "search" at bounding box center [405, 66] width 76 height 16
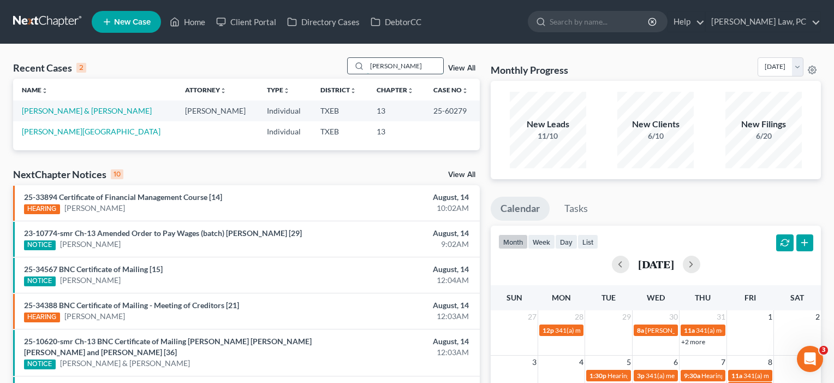
type input "Ledesma"
drag, startPoint x: 371, startPoint y: 70, endPoint x: 78, endPoint y: 111, distance: 295.9
click at [78, 111] on link "Ledesma, Steven & Delisa" at bounding box center [87, 110] width 130 height 9
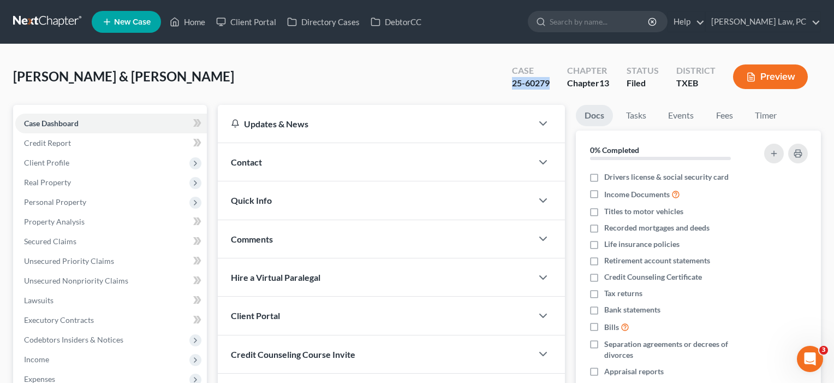
drag, startPoint x: 549, startPoint y: 83, endPoint x: 496, endPoint y: 82, distance: 52.4
click at [496, 82] on div "Ledesma, Steven & Delisa Upgraded Case 25-60279 Chapter Chapter 13 Status Filed…" at bounding box center [417, 80] width 808 height 47
copy div "25-60279"
click at [63, 162] on span "Client Profile" at bounding box center [46, 162] width 45 height 9
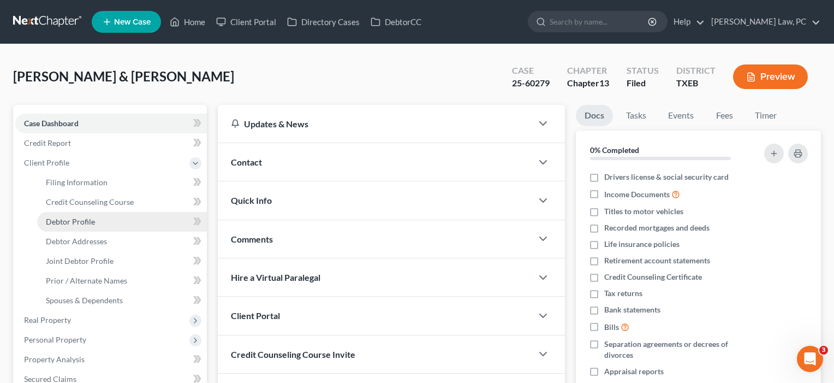
click at [87, 222] on span "Debtor Profile" at bounding box center [70, 221] width 49 height 9
select select "1"
select select "3"
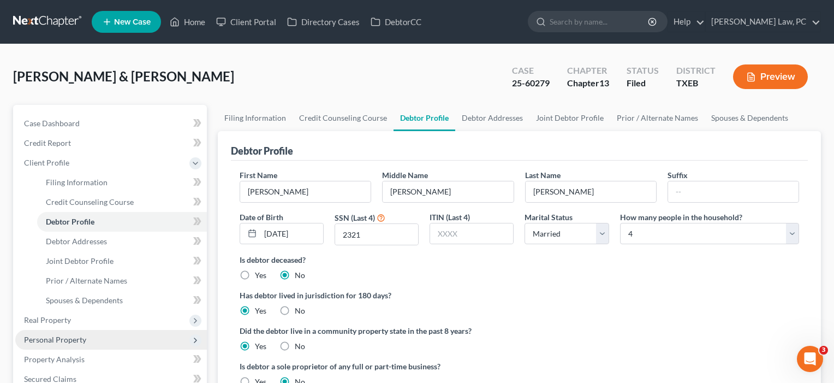
click at [65, 342] on span "Personal Property" at bounding box center [55, 339] width 62 height 9
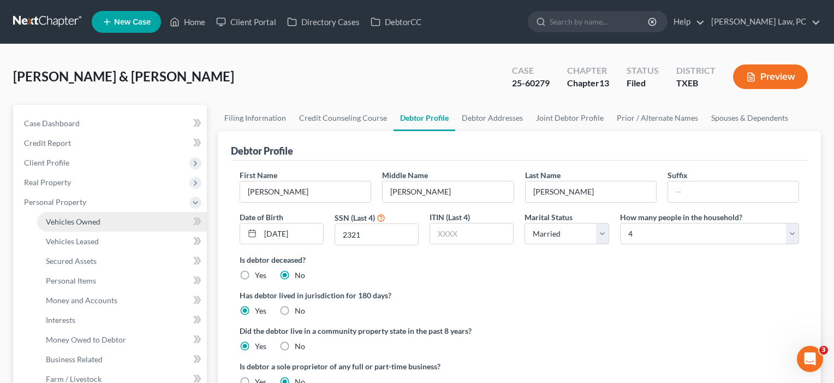
click at [88, 224] on span "Vehicles Owned" at bounding box center [73, 221] width 55 height 9
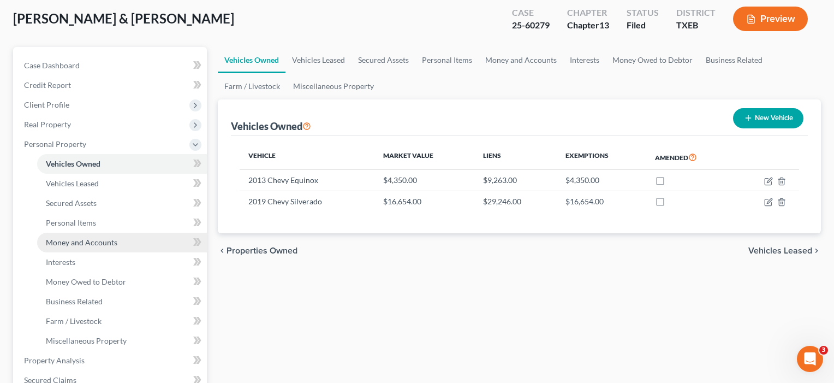
scroll to position [59, 0]
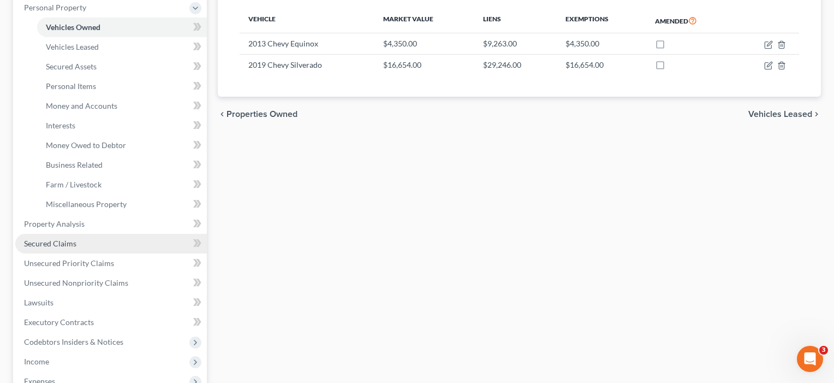
click at [73, 241] on span "Secured Claims" at bounding box center [50, 243] width 52 height 9
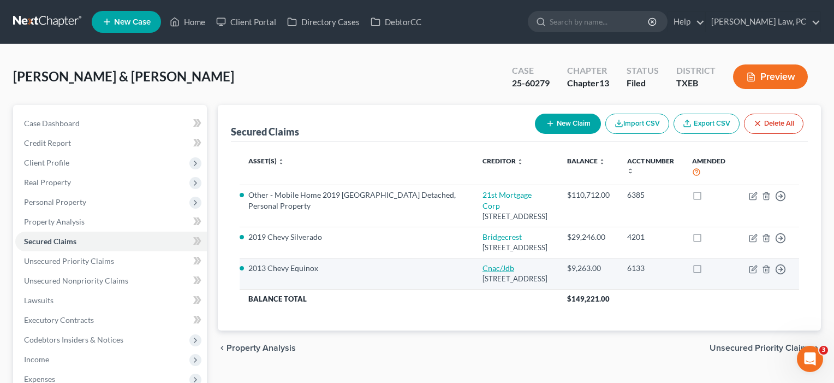
click at [496, 272] on link "Cnac/Jdb" at bounding box center [498, 267] width 32 height 9
select select "45"
select select "9"
select select "2"
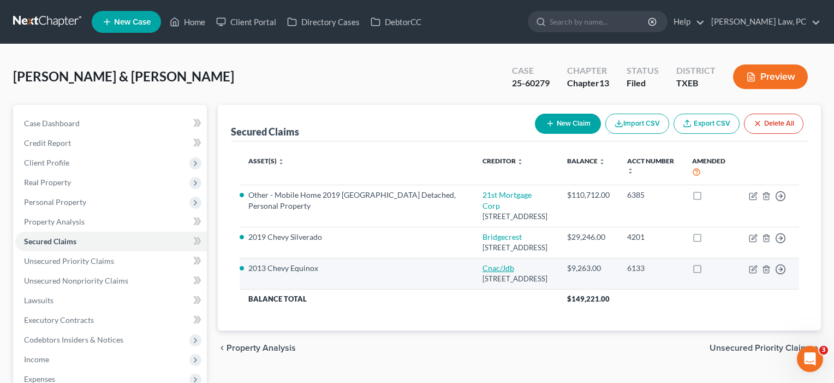
select select "0"
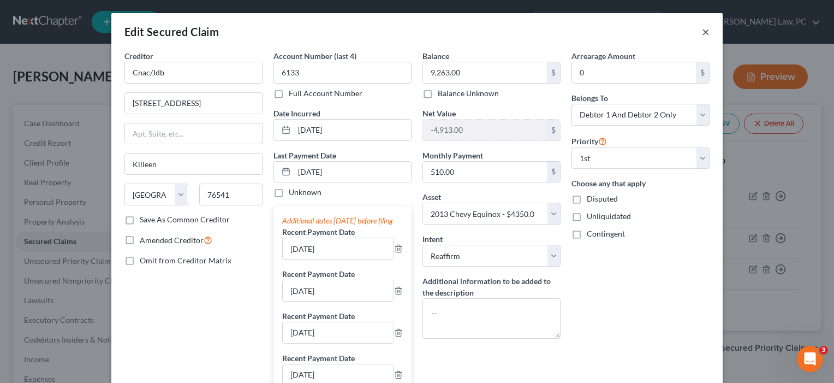
click at [705, 34] on button "×" at bounding box center [706, 31] width 8 height 13
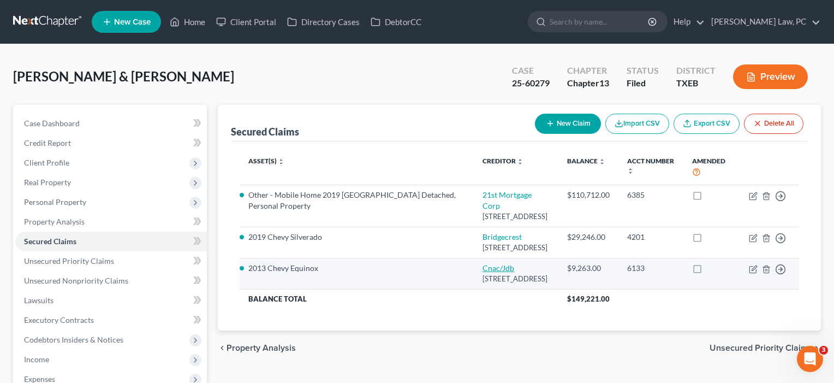
click at [503, 272] on link "Cnac/Jdb" at bounding box center [498, 267] width 32 height 9
select select "45"
select select "9"
select select "2"
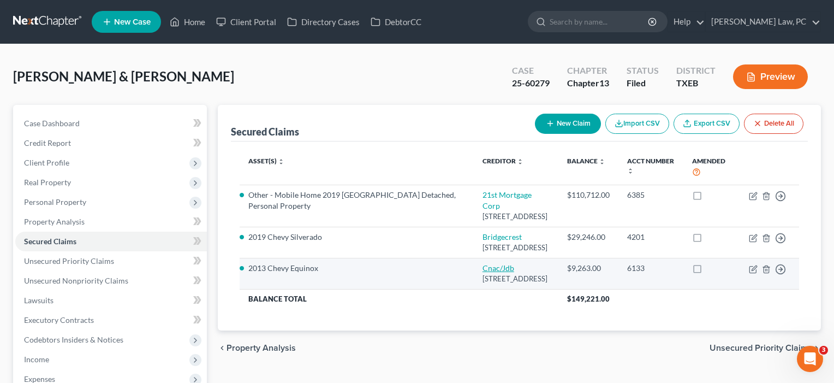
select select "0"
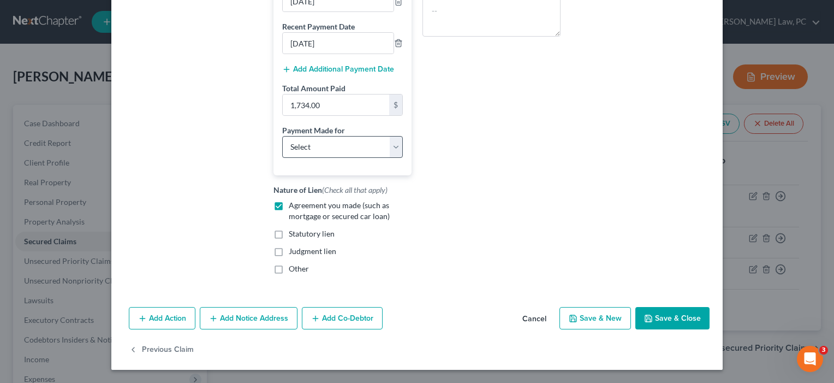
scroll to position [384, 0]
select select "0"
click at [664, 318] on button "Save & Close" at bounding box center [672, 318] width 74 height 23
select select
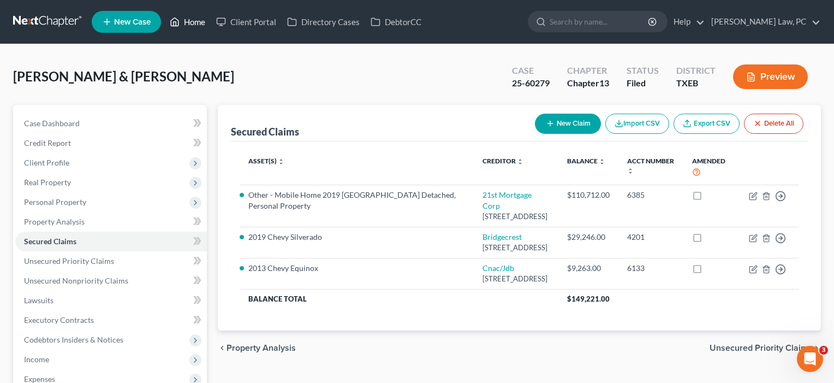
click at [198, 21] on link "Home" at bounding box center [187, 22] width 46 height 20
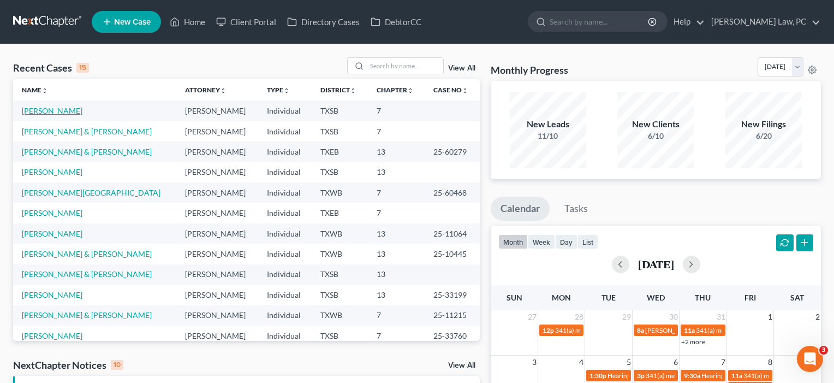
click at [47, 109] on link "[PERSON_NAME]" at bounding box center [52, 110] width 61 height 9
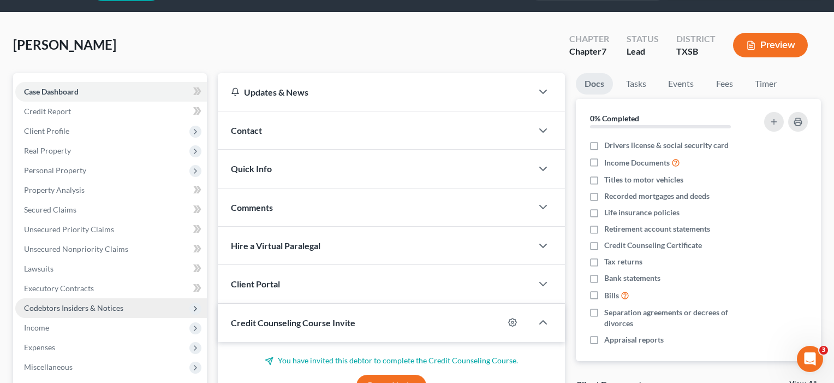
scroll to position [41, 0]
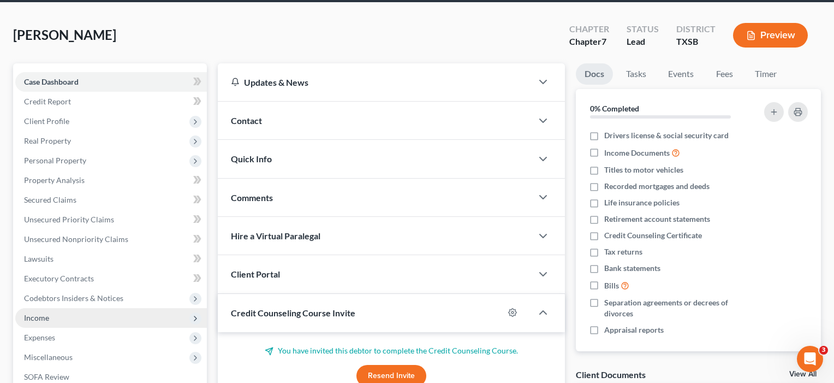
click at [36, 315] on span "Income" at bounding box center [36, 317] width 25 height 9
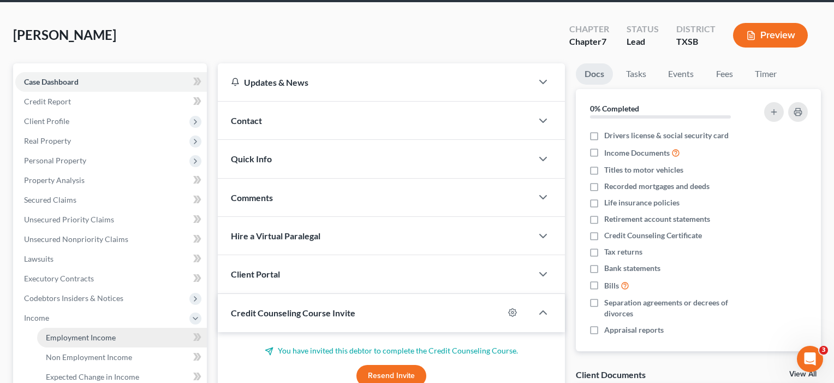
click at [54, 338] on span "Employment Income" at bounding box center [81, 336] width 70 height 9
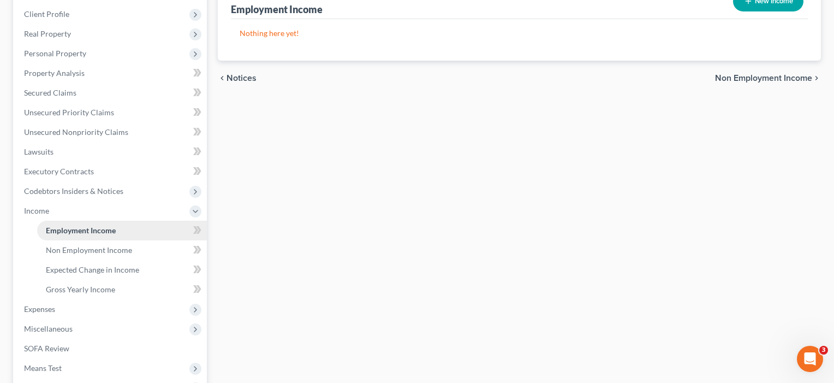
scroll to position [149, 0]
click at [79, 250] on span "Non Employment Income" at bounding box center [89, 249] width 86 height 9
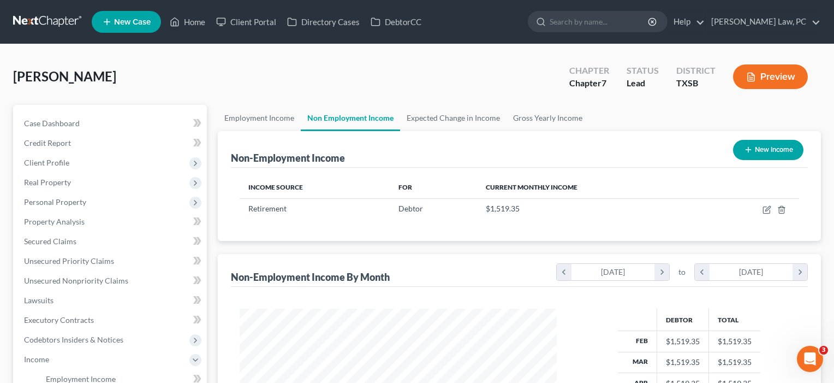
scroll to position [195, 339]
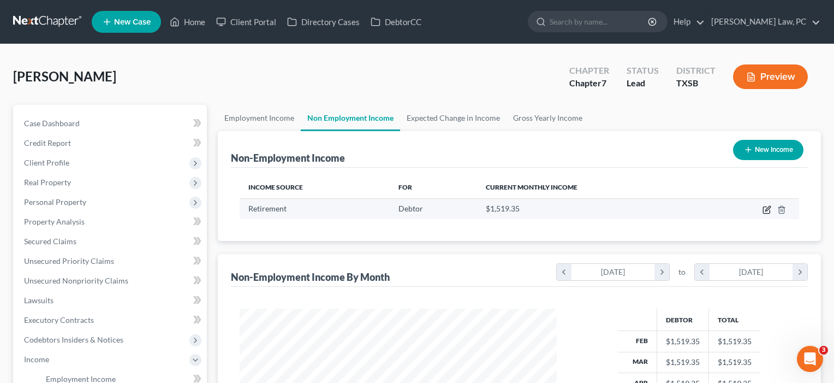
click at [767, 213] on icon "button" at bounding box center [766, 209] width 9 height 9
select select "3"
select select "0"
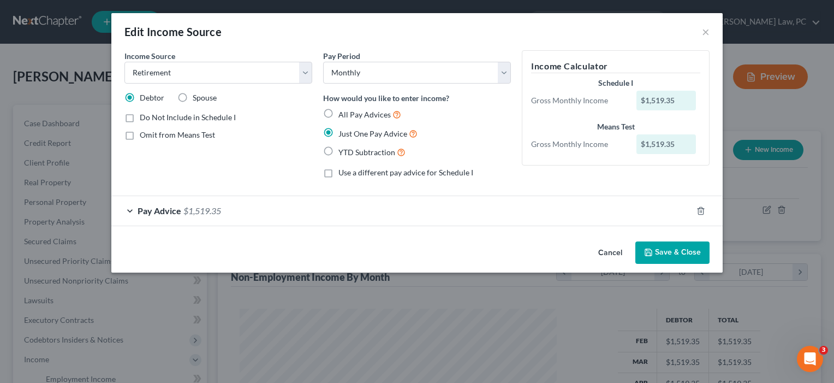
click at [661, 255] on button "Save & Close" at bounding box center [672, 252] width 74 height 23
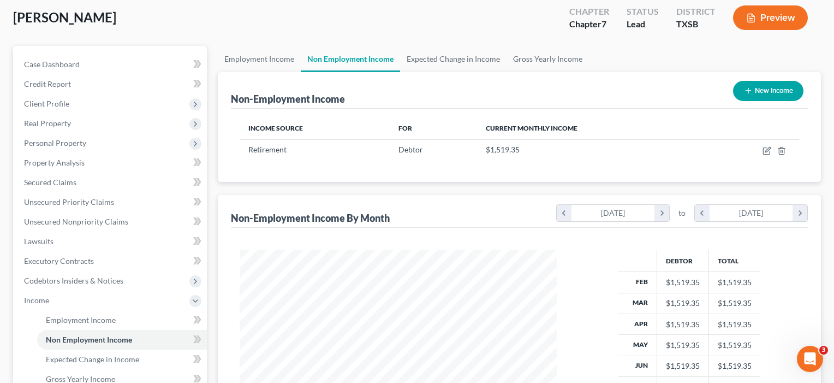
scroll to position [58, 0]
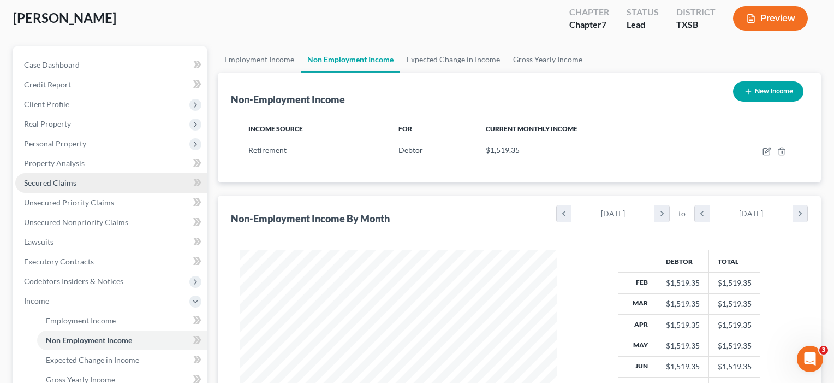
click at [65, 186] on span "Secured Claims" at bounding box center [50, 182] width 52 height 9
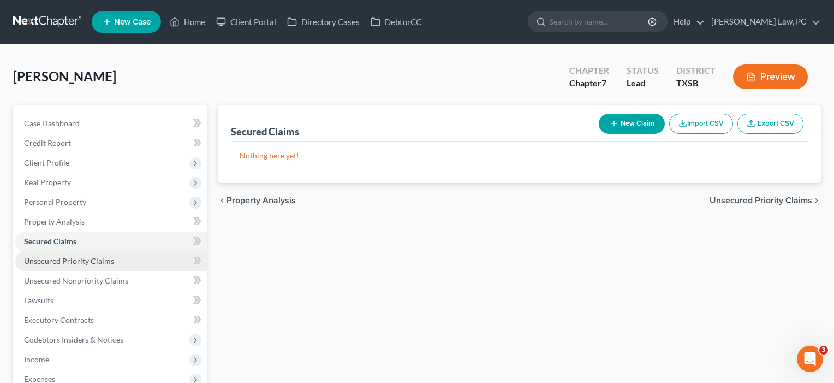
click at [66, 259] on span "Unsecured Priority Claims" at bounding box center [69, 260] width 90 height 9
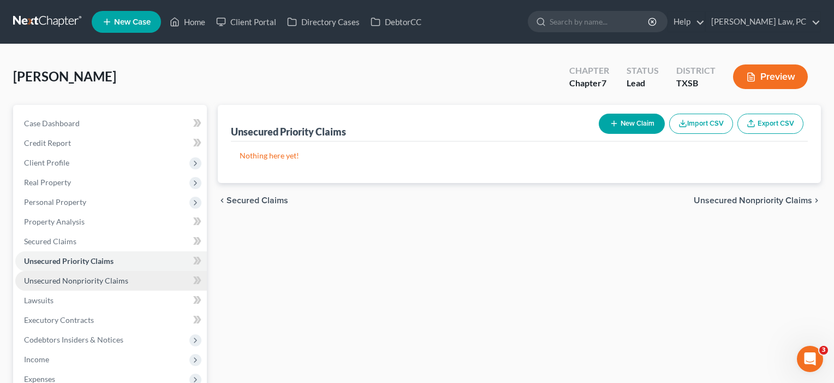
click at [71, 279] on span "Unsecured Nonpriority Claims" at bounding box center [76, 280] width 104 height 9
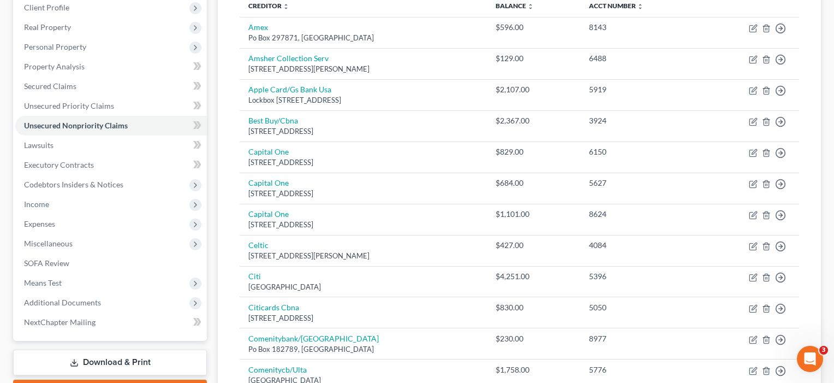
scroll to position [157, 0]
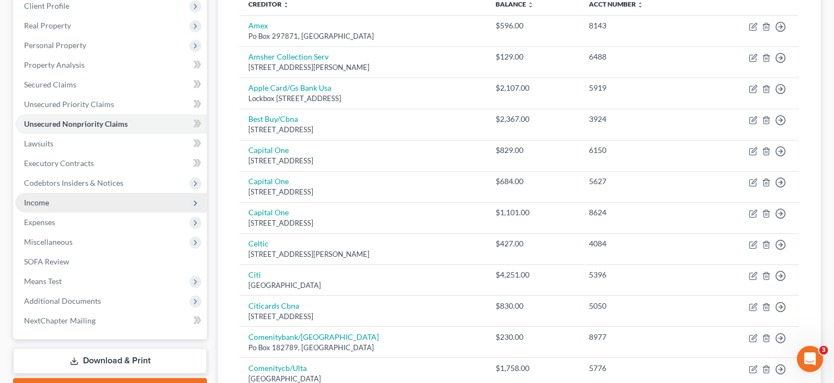
click at [53, 205] on span "Income" at bounding box center [111, 203] width 192 height 20
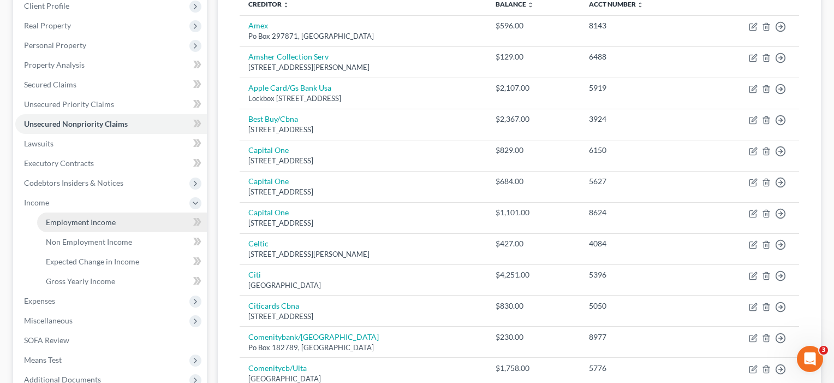
click at [62, 226] on span "Employment Income" at bounding box center [81, 221] width 70 height 9
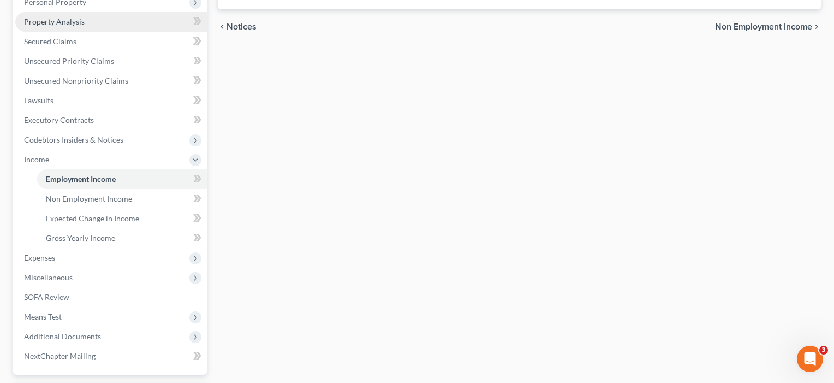
scroll to position [200, 0]
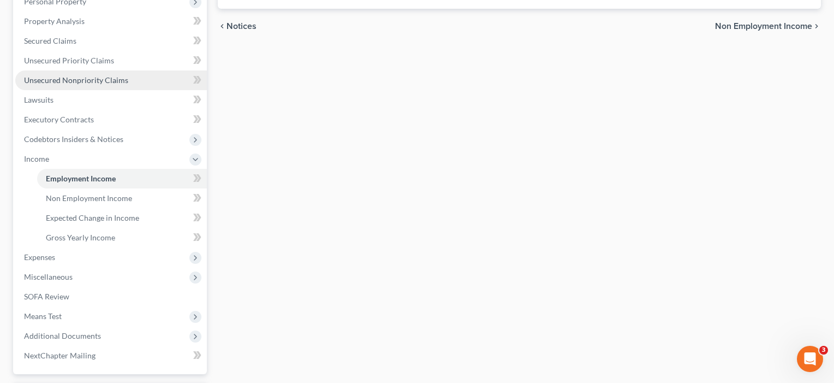
click at [88, 82] on span "Unsecured Nonpriority Claims" at bounding box center [76, 79] width 104 height 9
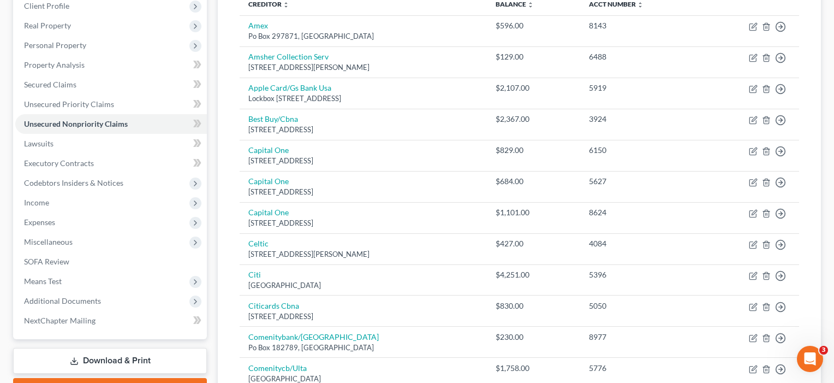
scroll to position [164, 0]
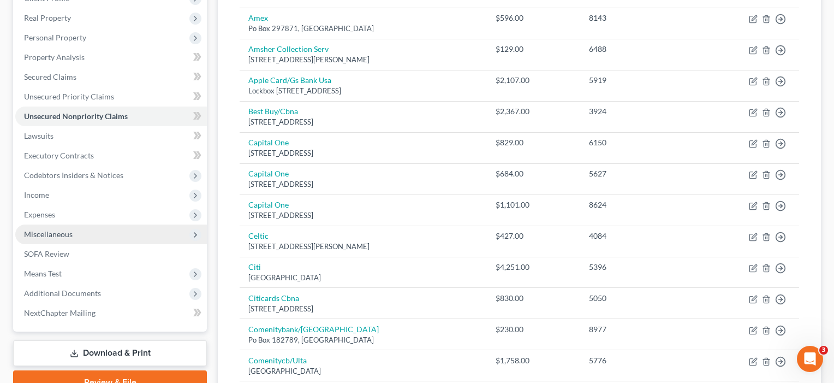
click at [53, 230] on span "Miscellaneous" at bounding box center [48, 233] width 49 height 9
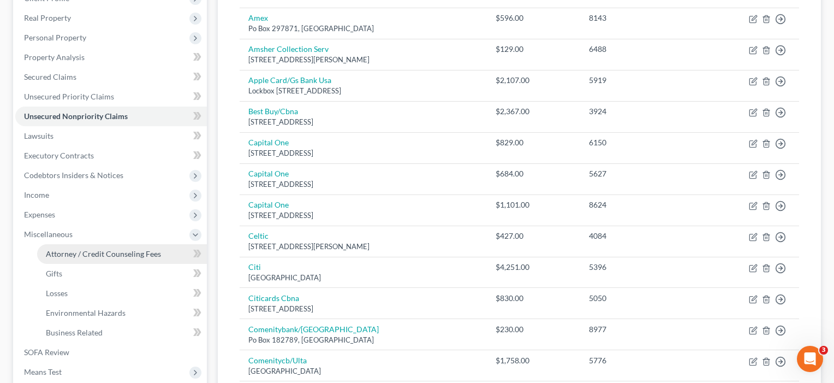
click at [69, 253] on span "Attorney / Credit Counseling Fees" at bounding box center [103, 253] width 115 height 9
select select "4"
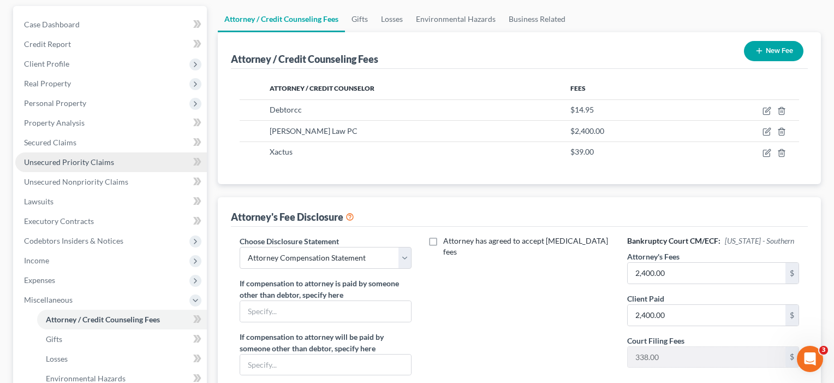
scroll to position [103, 0]
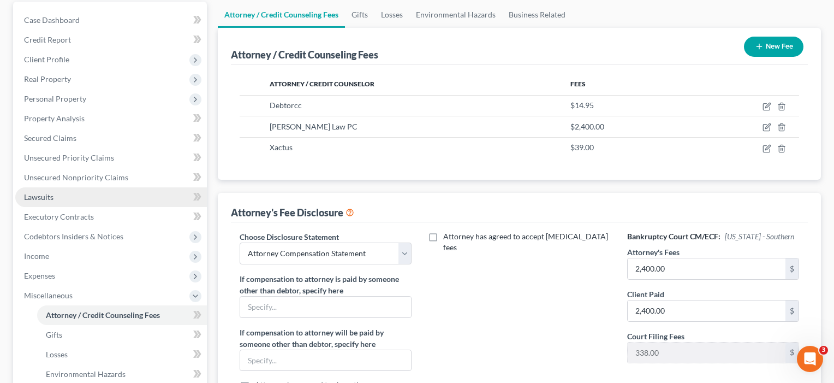
click at [54, 196] on link "Lawsuits" at bounding box center [111, 197] width 192 height 20
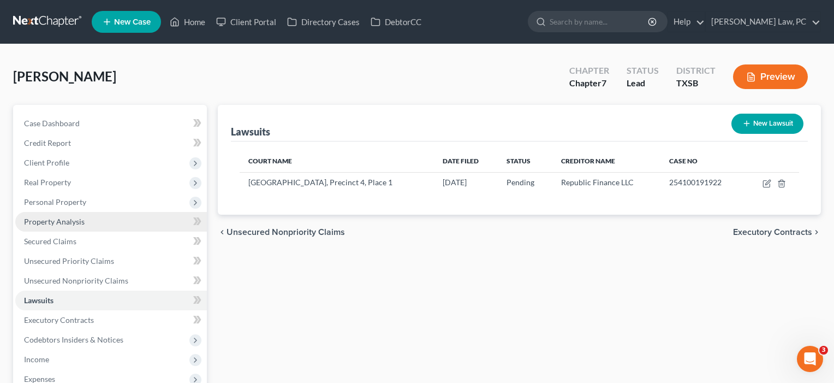
click at [56, 228] on link "Property Analysis" at bounding box center [111, 222] width 192 height 20
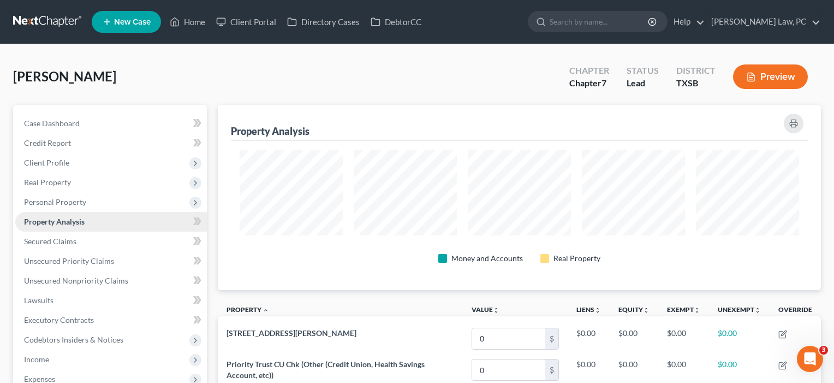
scroll to position [185, 603]
click at [55, 247] on link "Secured Claims" at bounding box center [111, 241] width 192 height 20
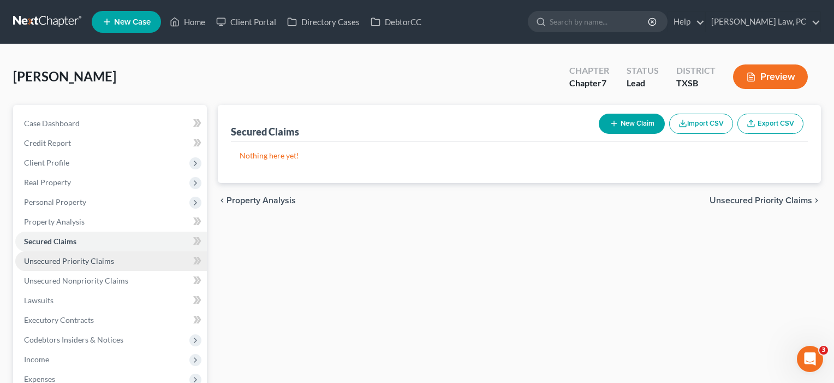
click at [53, 262] on span "Unsecured Priority Claims" at bounding box center [69, 260] width 90 height 9
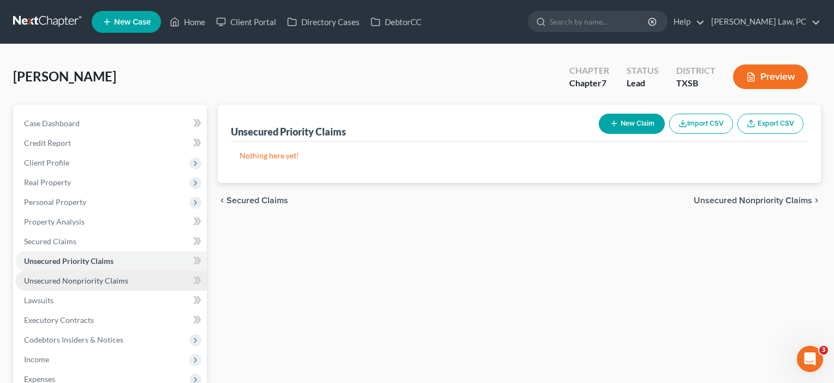
click at [51, 281] on span "Unsecured Nonpriority Claims" at bounding box center [76, 280] width 104 height 9
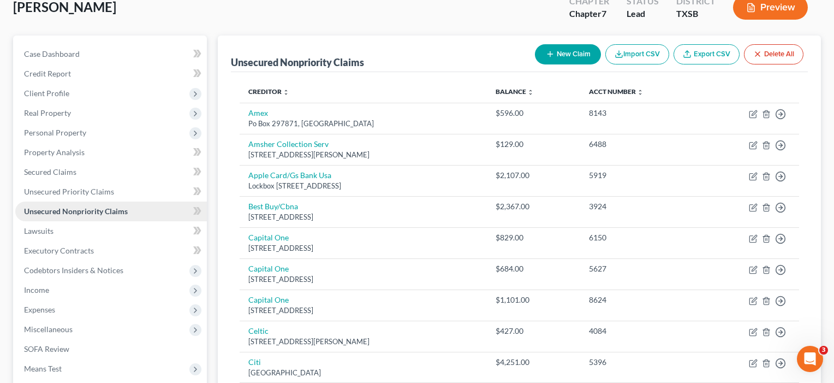
scroll to position [70, 0]
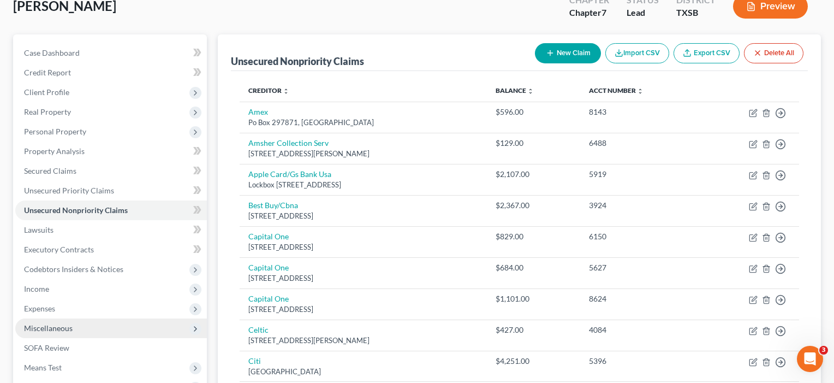
click at [53, 326] on span "Miscellaneous" at bounding box center [48, 327] width 49 height 9
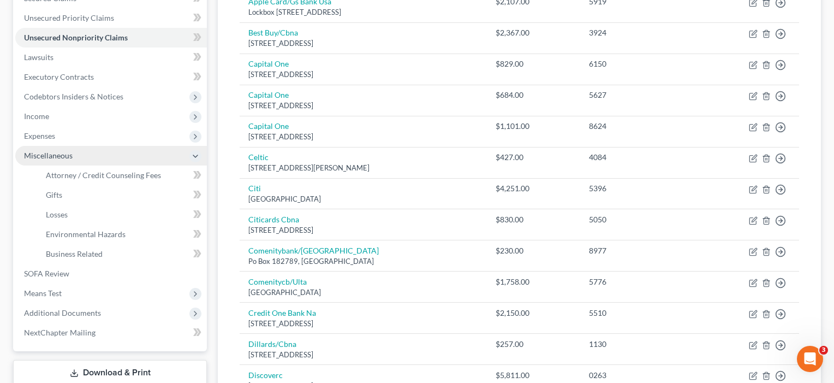
scroll to position [251, 0]
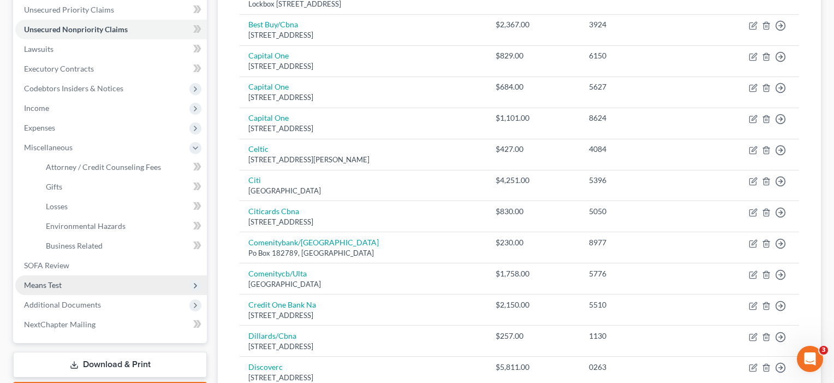
click at [53, 287] on span "Means Test" at bounding box center [43, 284] width 38 height 9
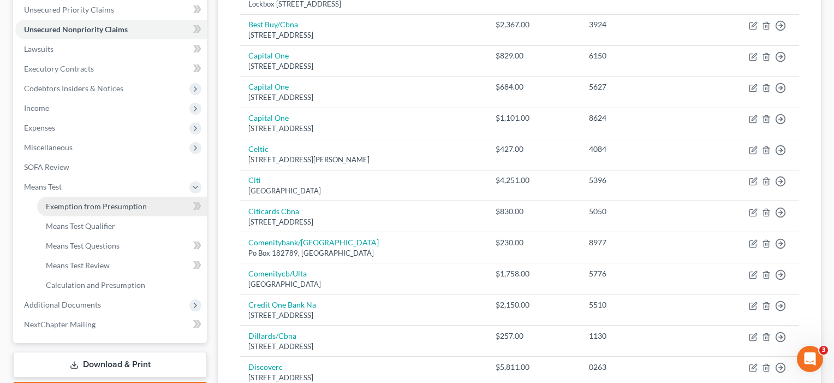
click at [84, 212] on link "Exemption from Presumption" at bounding box center [122, 206] width 170 height 20
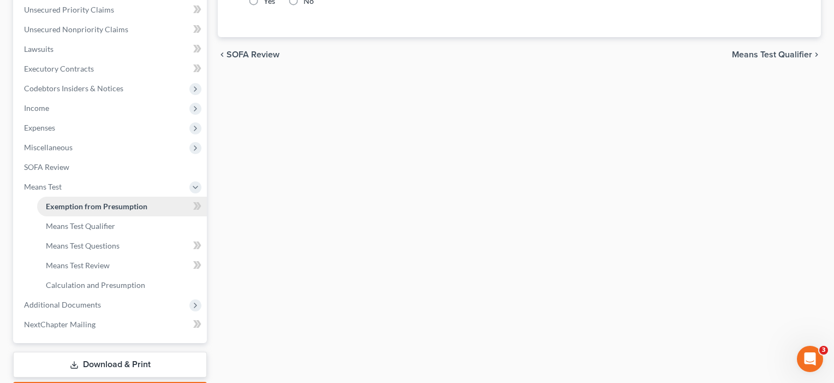
scroll to position [58, 0]
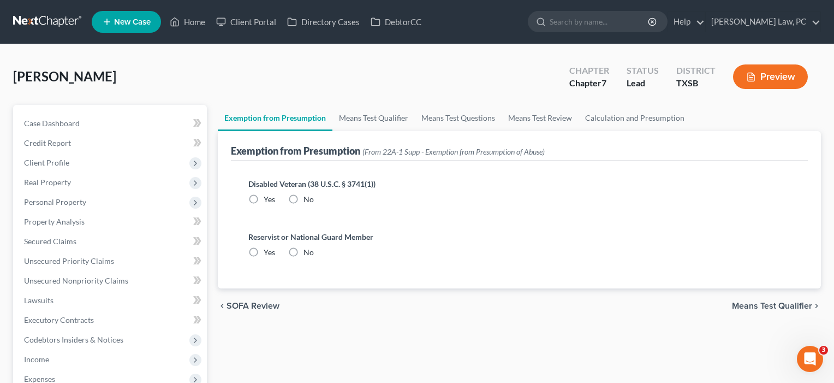
click at [303, 199] on label "No" at bounding box center [308, 199] width 10 height 11
click at [308, 199] on input "No" at bounding box center [311, 197] width 7 height 7
radio input "true"
click at [303, 251] on label "No" at bounding box center [308, 252] width 10 height 11
click at [308, 251] on input "No" at bounding box center [311, 250] width 7 height 7
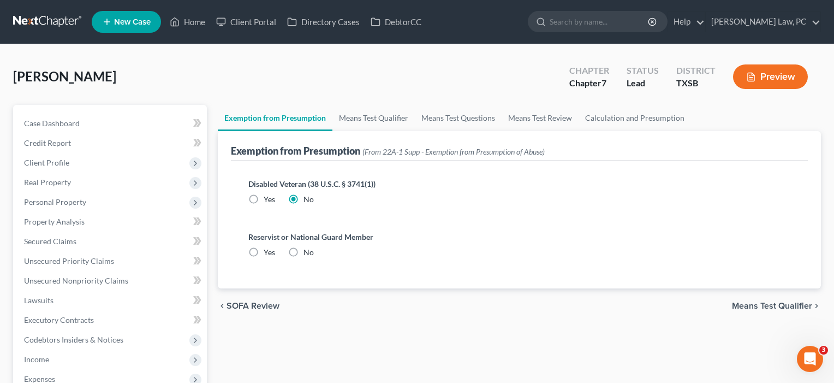
radio input "true"
click at [749, 304] on span "Means Test Qualifier" at bounding box center [772, 305] width 80 height 9
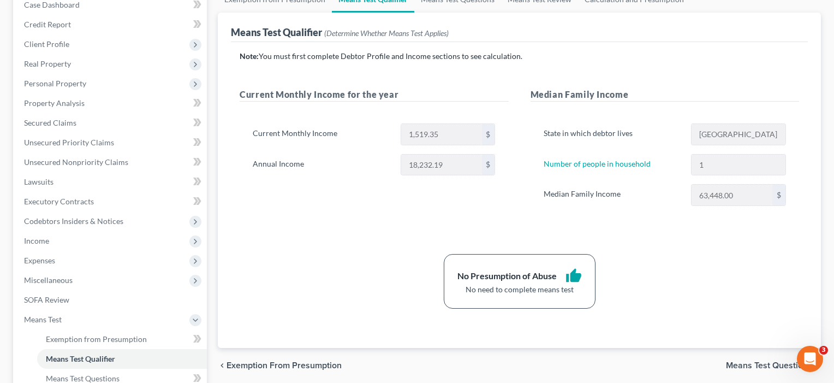
scroll to position [56, 0]
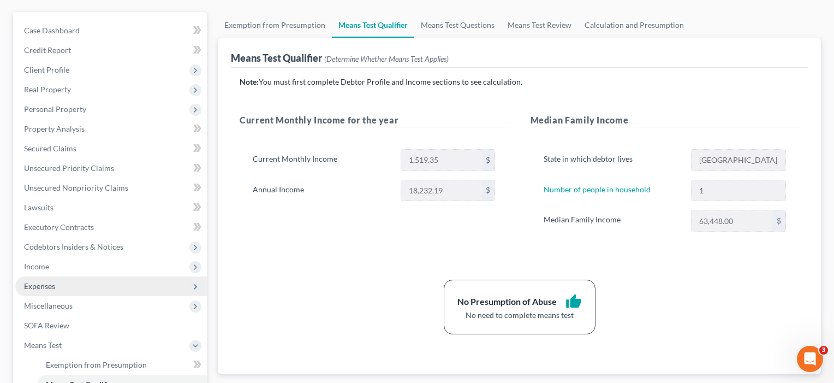
click at [41, 287] on span "Expenses" at bounding box center [39, 285] width 31 height 9
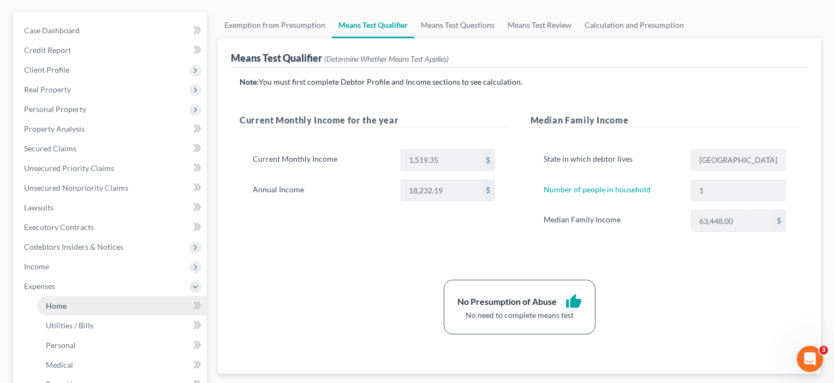
click at [50, 301] on span "Home" at bounding box center [56, 305] width 21 height 9
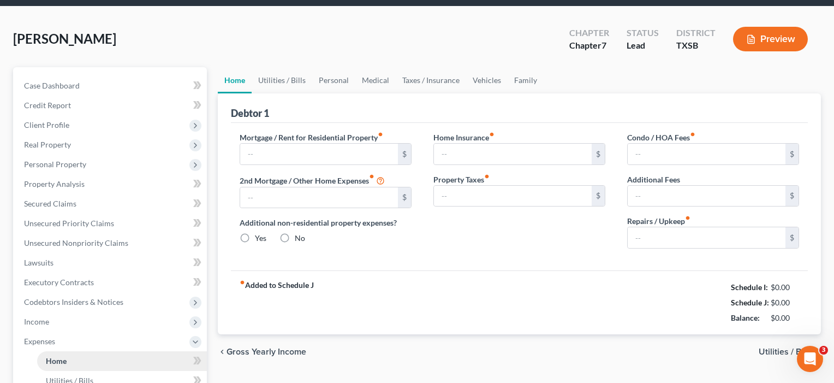
type input "0.00"
radio input "true"
type input "0.00"
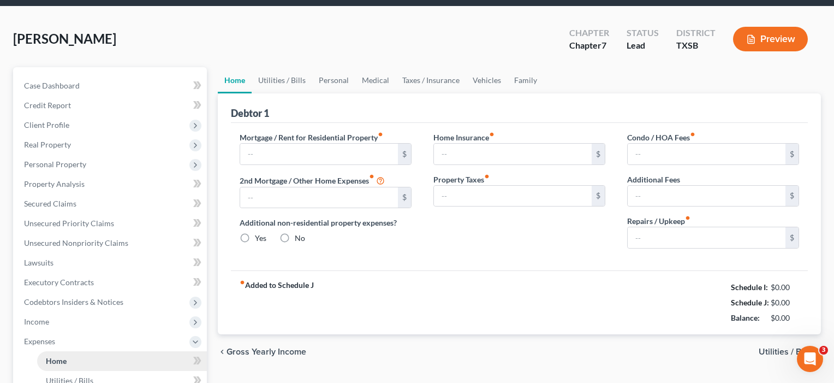
type input "0.00"
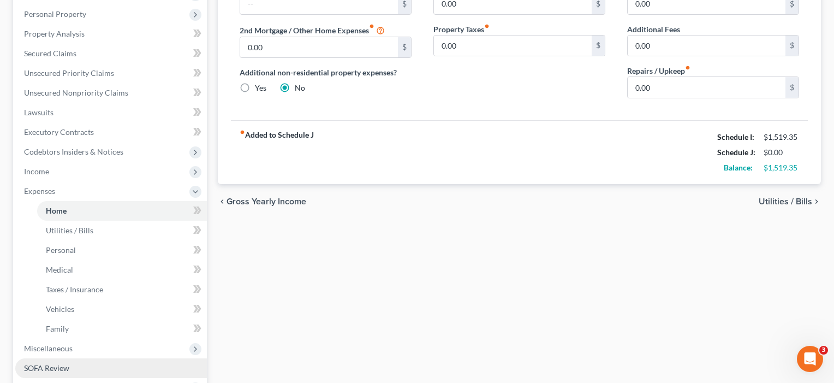
scroll to position [187, 0]
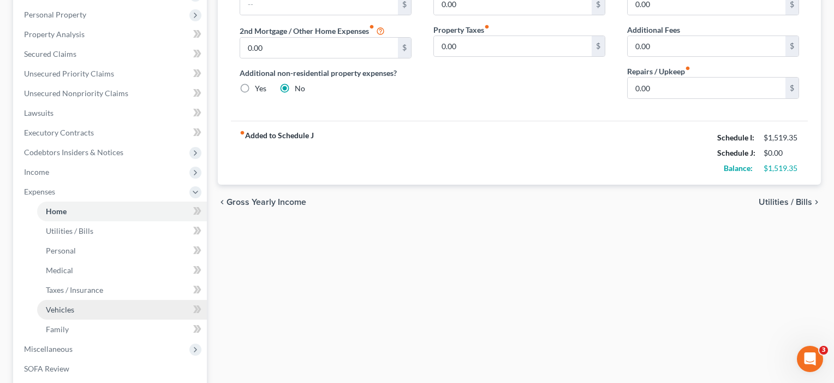
click at [62, 308] on span "Vehicles" at bounding box center [60, 309] width 28 height 9
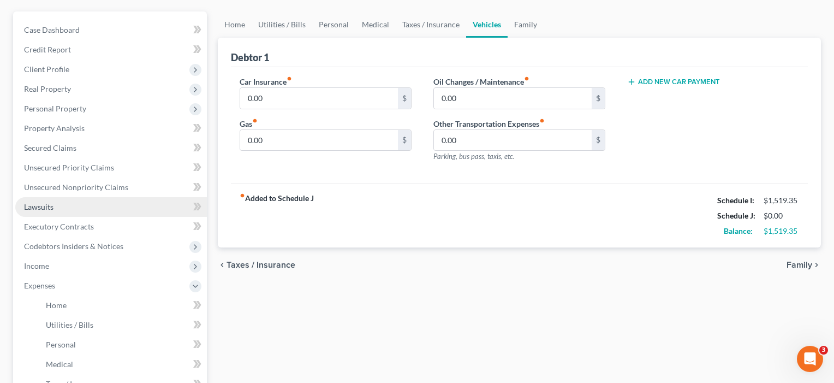
scroll to position [140, 0]
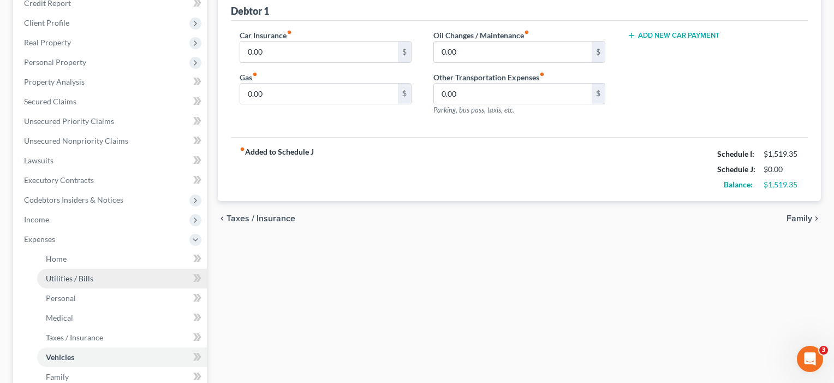
click at [65, 279] on span "Utilities / Bills" at bounding box center [69, 277] width 47 height 9
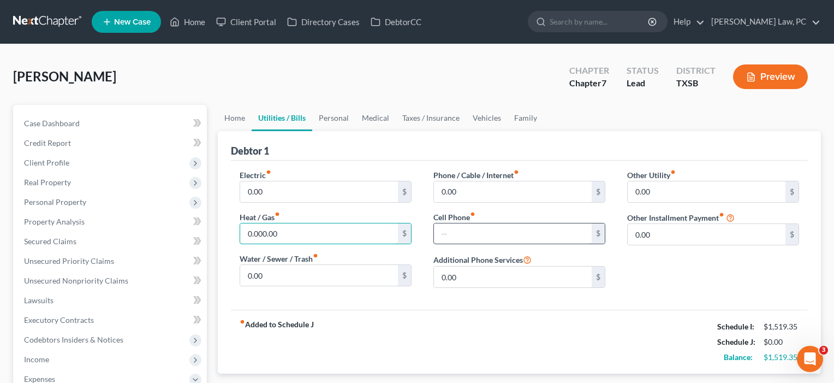
type input "0.000.00"
click at [509, 232] on input "text" at bounding box center [513, 233] width 158 height 21
type input "120"
click at [466, 319] on div "fiber_manual_record Added to Schedule J Schedule I: $1,519.35 Schedule J: $120.…" at bounding box center [519, 341] width 577 height 64
click at [301, 238] on input "0.000.00" at bounding box center [319, 233] width 158 height 21
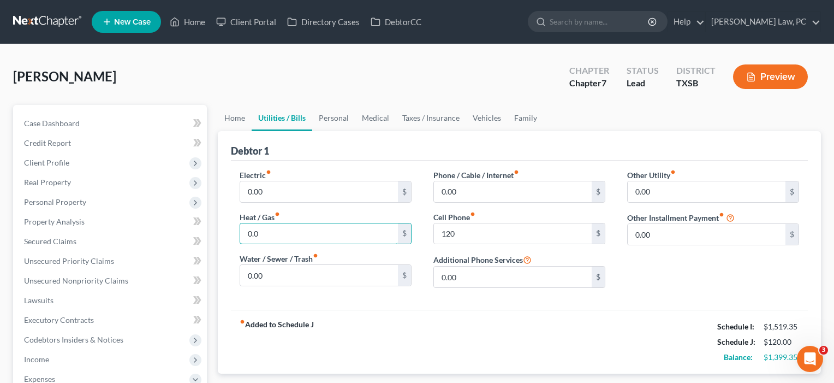
type input "0.0"
click at [376, 305] on div "Electric fiber_manual_record 0.00 $ Heat / Gas fiber_manual_record 0.0 $ Water …" at bounding box center [519, 234] width 577 height 149
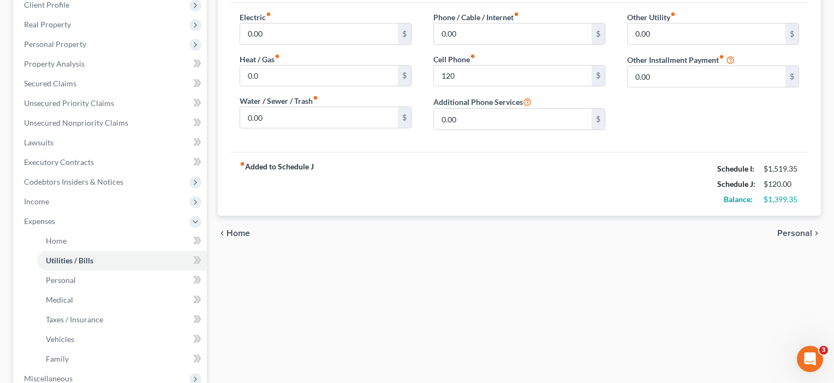
scroll to position [169, 0]
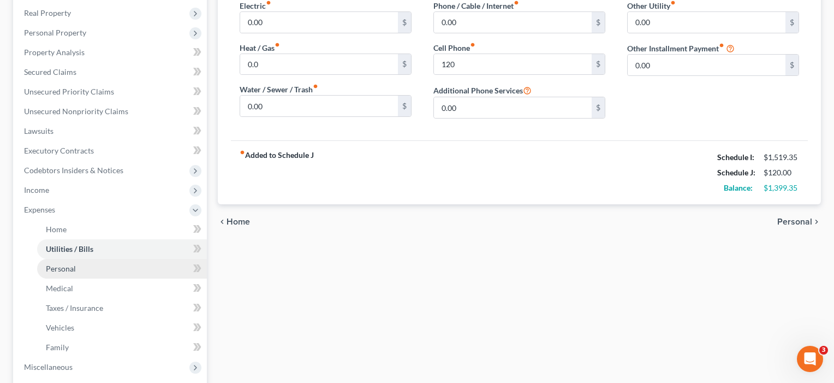
click at [70, 268] on span "Personal" at bounding box center [61, 268] width 30 height 9
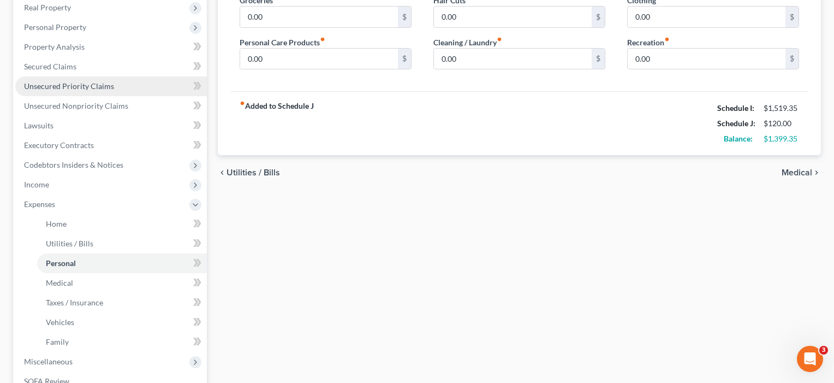
scroll to position [186, 0]
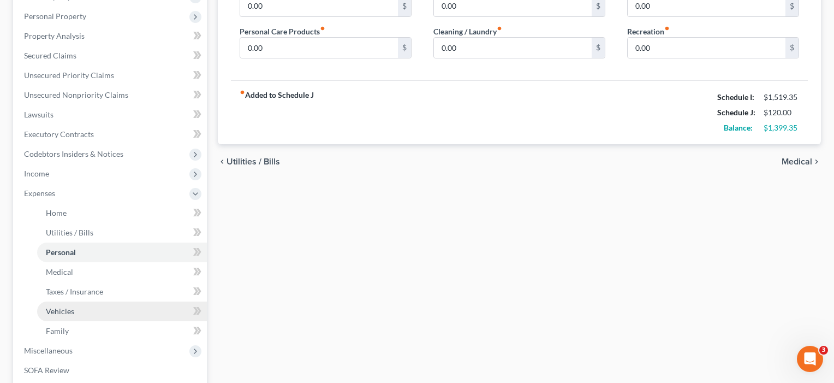
click at [63, 312] on span "Vehicles" at bounding box center [60, 310] width 28 height 9
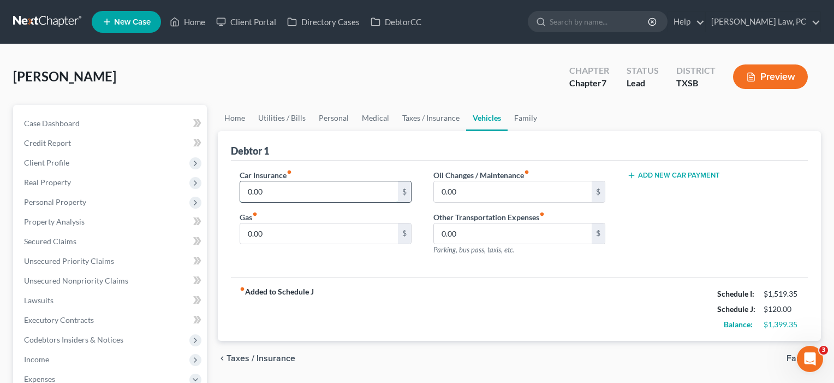
click at [271, 196] on input "0.00" at bounding box center [319, 191] width 158 height 21
drag, startPoint x: 272, startPoint y: 193, endPoint x: 229, endPoint y: 189, distance: 42.8
click at [229, 189] on div "Car Insurance fiber_manual_record 0.00 $ Gas fiber_manual_record 0.00 $" at bounding box center [326, 216] width 194 height 95
type input "75"
drag, startPoint x: 279, startPoint y: 238, endPoint x: 203, endPoint y: 236, distance: 75.9
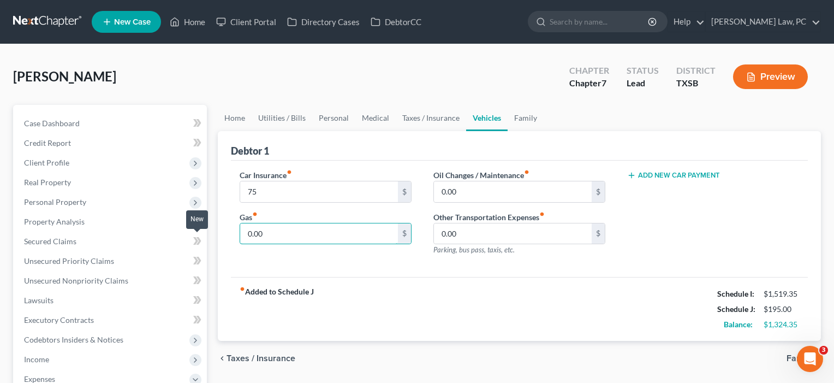
type input "40"
drag, startPoint x: 477, startPoint y: 196, endPoint x: 395, endPoint y: 187, distance: 83.0
click at [395, 187] on div "Car Insurance fiber_manual_record 75 $ Gas fiber_manual_record 40 $ Oil Changes…" at bounding box center [519, 216] width 581 height 95
type input "2"
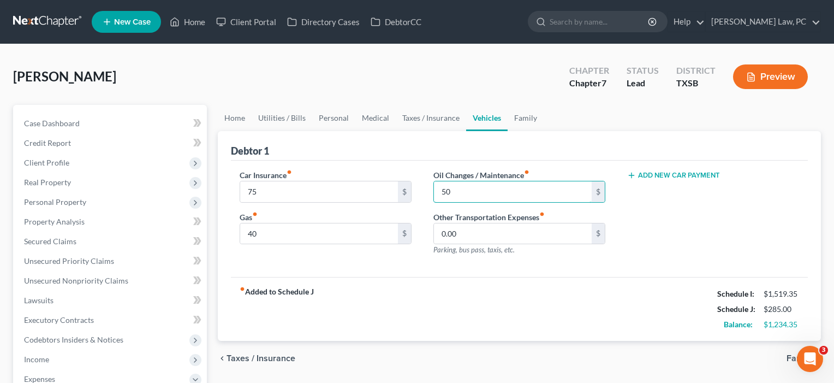
type input "50"
click at [349, 266] on div "Car Insurance fiber_manual_record 75 $ Gas fiber_manual_record 40 $ Oil Changes…" at bounding box center [519, 218] width 577 height 117
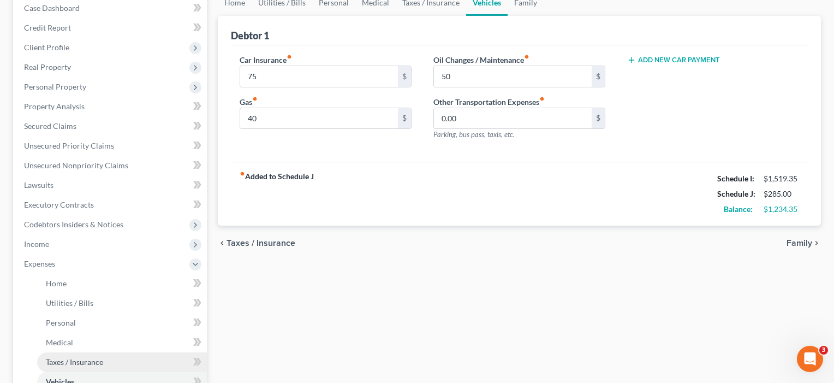
scroll to position [118, 0]
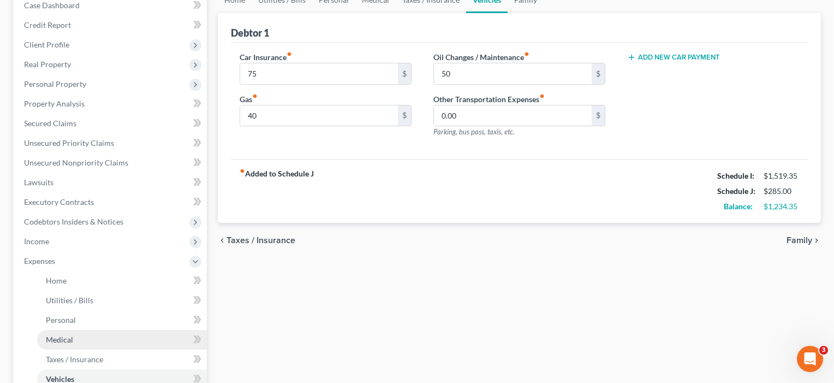
click at [77, 340] on link "Medical" at bounding box center [122, 340] width 170 height 20
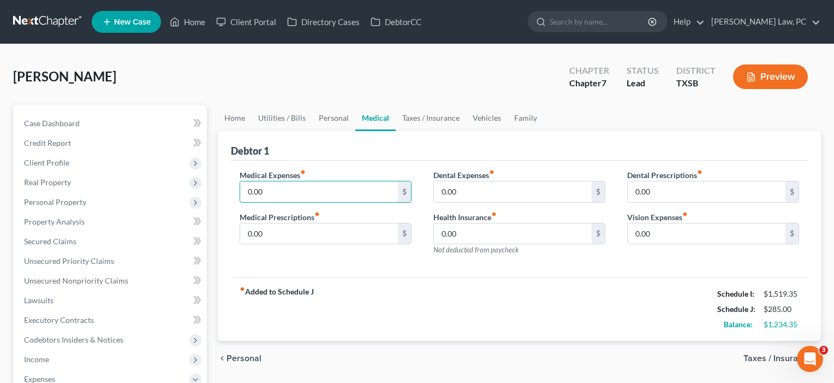
drag, startPoint x: 276, startPoint y: 195, endPoint x: 228, endPoint y: 190, distance: 48.3
click at [228, 190] on div "Debtor 1 Medical Expenses fiber_manual_record 0.00 $ Medical Prescriptions fibe…" at bounding box center [519, 236] width 603 height 210
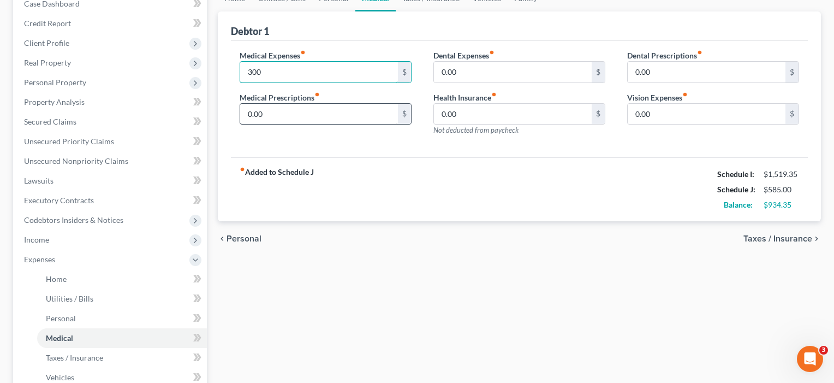
scroll to position [144, 0]
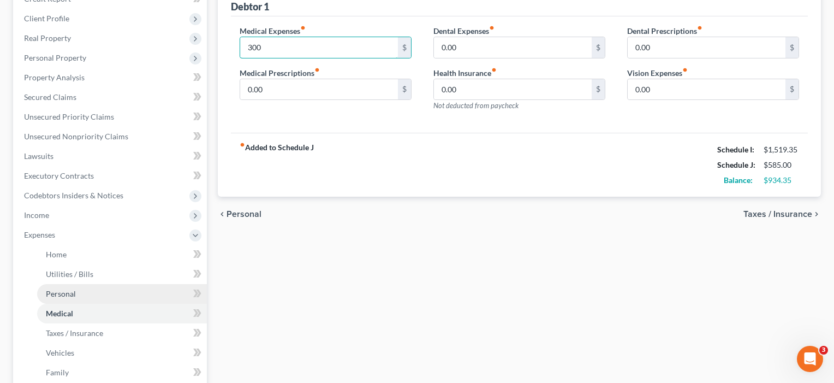
type input "300"
click at [73, 293] on span "Personal" at bounding box center [61, 293] width 30 height 9
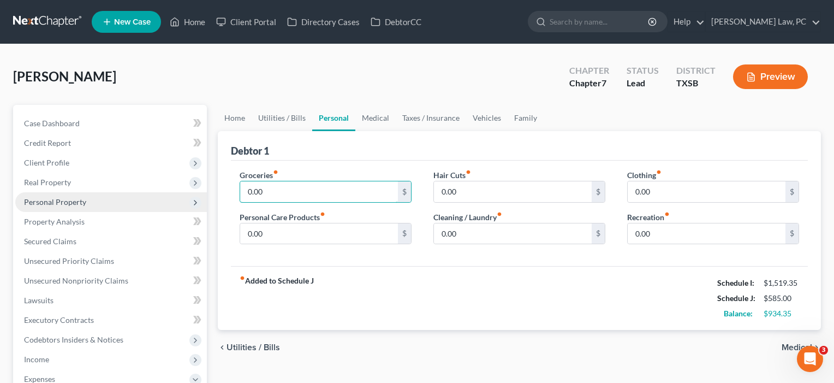
drag, startPoint x: 278, startPoint y: 195, endPoint x: 204, endPoint y: 192, distance: 73.7
type input "400"
drag, startPoint x: 468, startPoint y: 193, endPoint x: 409, endPoint y: 189, distance: 59.7
click at [409, 189] on div "Groceries fiber_manual_record 400 $ Personal Care Products fiber_manual_record …" at bounding box center [519, 211] width 581 height 84
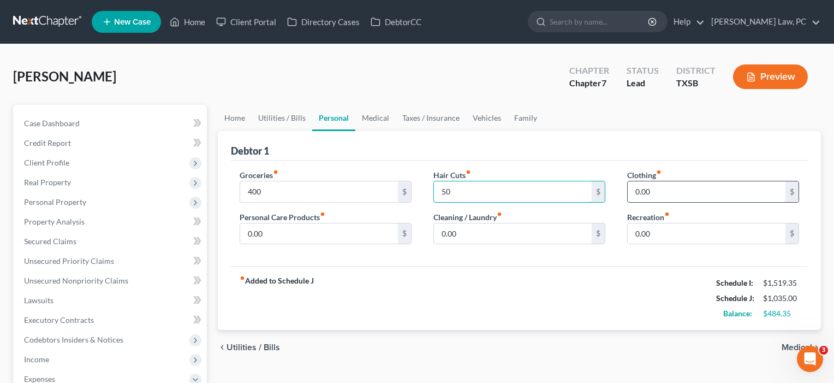
type input "50"
drag, startPoint x: 657, startPoint y: 194, endPoint x: 605, endPoint y: 189, distance: 52.1
click at [605, 189] on div "Groceries fiber_manual_record 400 $ Personal Care Products fiber_manual_record …" at bounding box center [519, 211] width 581 height 84
type input "50"
drag, startPoint x: 487, startPoint y: 234, endPoint x: 418, endPoint y: 234, distance: 68.8
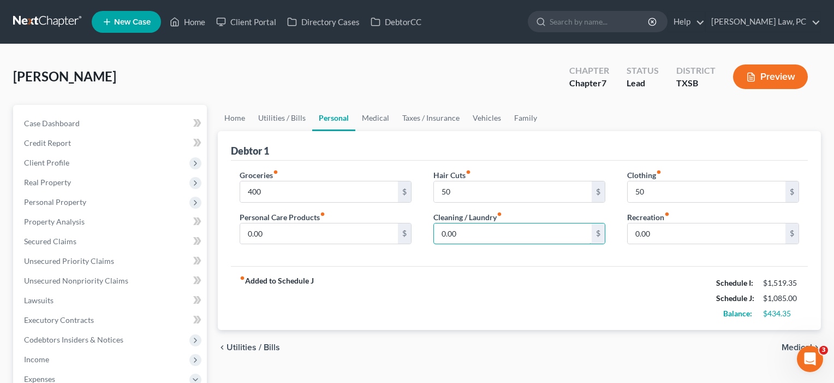
click at [418, 234] on div "Groceries fiber_manual_record 400 $ Personal Care Products fiber_manual_record …" at bounding box center [519, 211] width 581 height 84
type input "35"
drag, startPoint x: 281, startPoint y: 231, endPoint x: 239, endPoint y: 225, distance: 42.5
click at [239, 225] on div "Groceries fiber_manual_record 400 $ Personal Care Products fiber_manual_record …" at bounding box center [326, 211] width 194 height 84
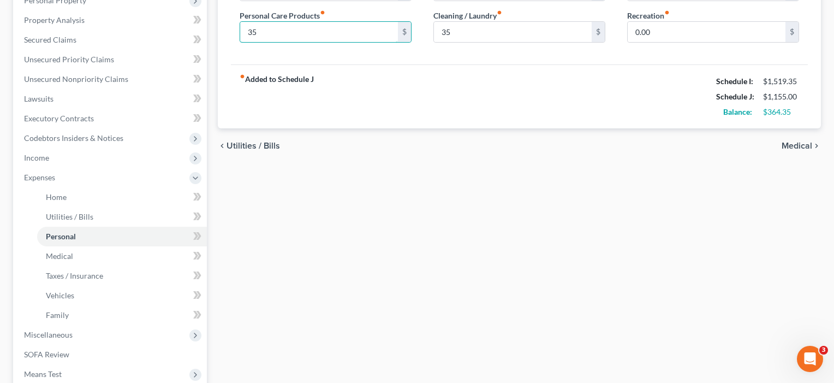
scroll to position [229, 0]
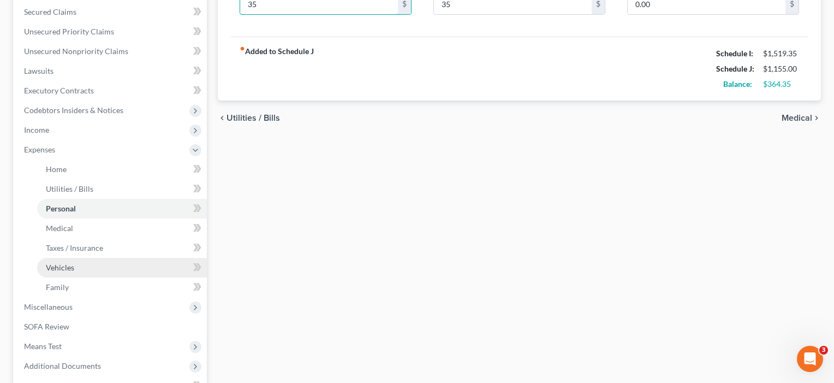
type input "35"
click at [70, 270] on span "Vehicles" at bounding box center [60, 267] width 28 height 9
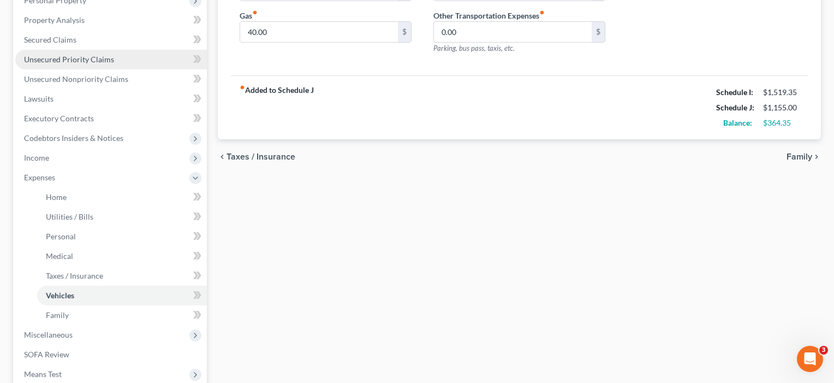
scroll to position [204, 0]
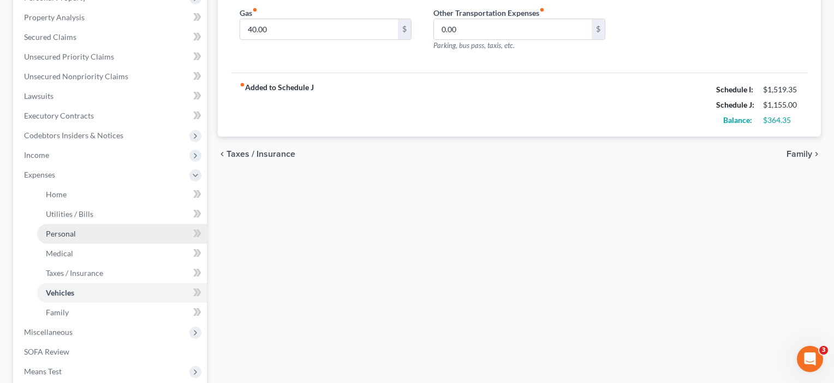
click at [60, 237] on span "Personal" at bounding box center [61, 233] width 30 height 9
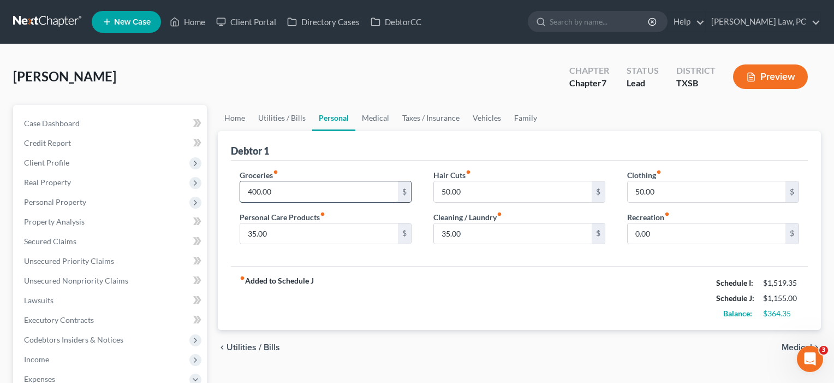
click at [261, 192] on input "400.00" at bounding box center [319, 191] width 158 height 21
type input "440.00"
click at [482, 166] on div "Groceries fiber_manual_record 440.00 $ Personal Care Products fiber_manual_reco…" at bounding box center [519, 213] width 577 height 106
drag, startPoint x: 661, startPoint y: 235, endPoint x: 619, endPoint y: 233, distance: 42.6
click at [619, 233] on div "Clothing fiber_manual_record 50.00 $ Recreation fiber_manual_record 0.00 $" at bounding box center [713, 211] width 194 height 84
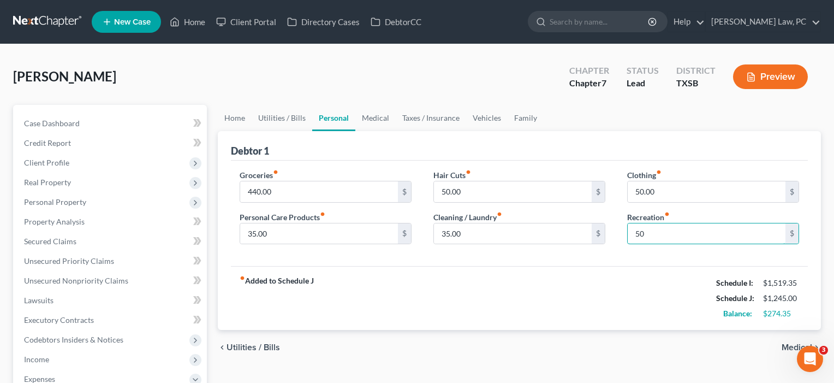
type input "50"
click at [564, 275] on div "fiber_manual_record Added to Schedule J Schedule I: $1,519.35 Schedule J: $1,24…" at bounding box center [519, 298] width 577 height 64
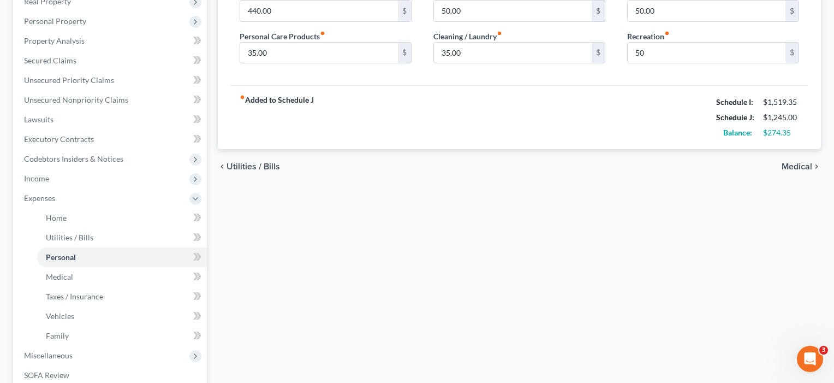
scroll to position [186, 0]
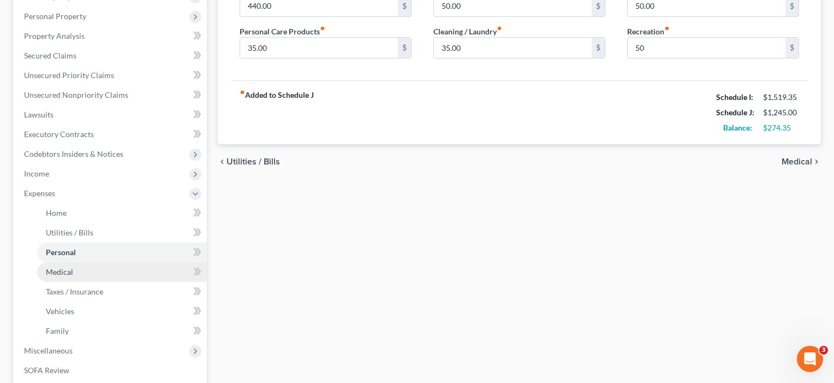
click at [75, 277] on link "Medical" at bounding box center [122, 272] width 170 height 20
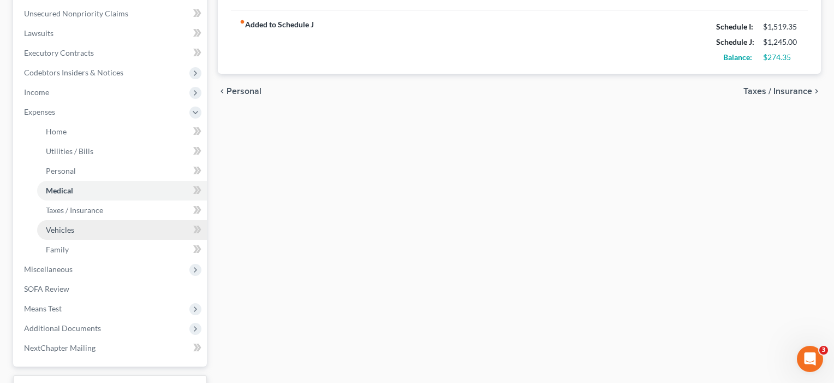
click at [61, 227] on span "Vehicles" at bounding box center [60, 229] width 28 height 9
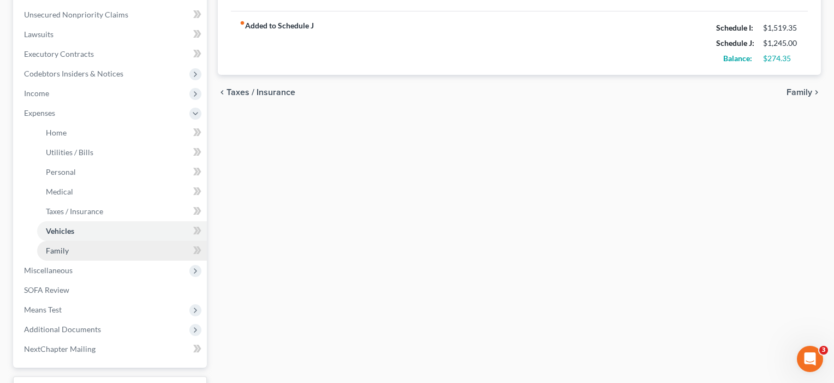
click at [53, 251] on span "Family" at bounding box center [57, 250] width 23 height 9
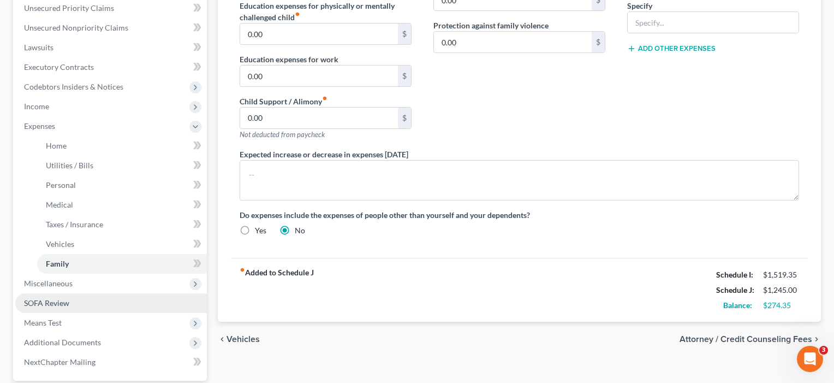
scroll to position [252, 0]
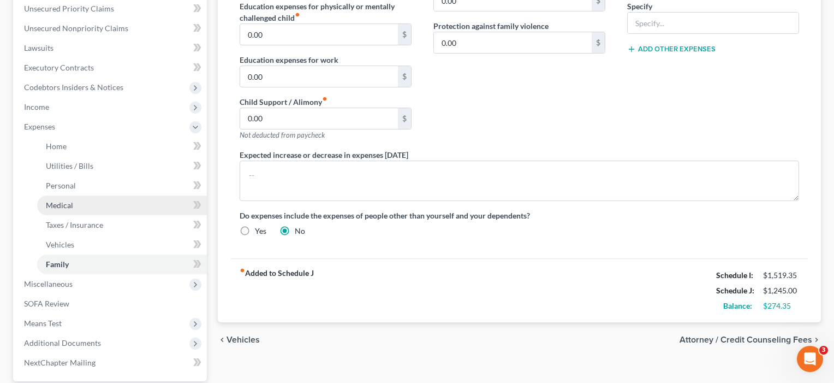
click at [70, 200] on span "Medical" at bounding box center [59, 204] width 27 height 9
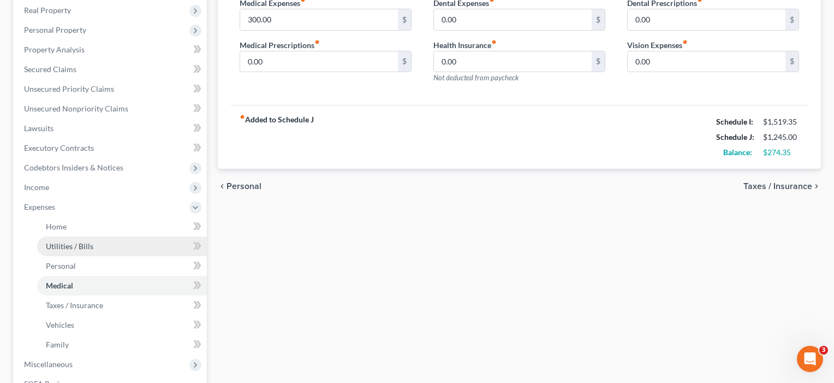
click at [65, 247] on span "Utilities / Bills" at bounding box center [69, 245] width 47 height 9
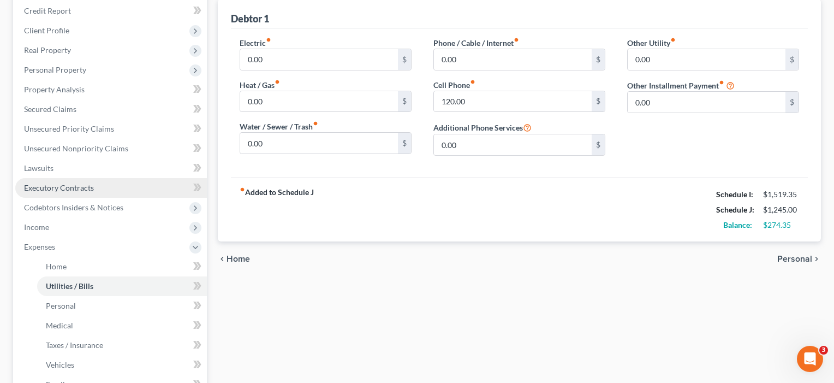
scroll to position [181, 0]
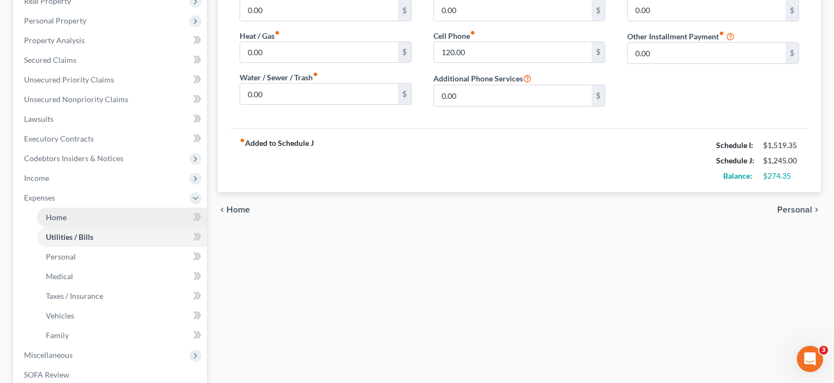
click at [67, 222] on link "Home" at bounding box center [122, 217] width 170 height 20
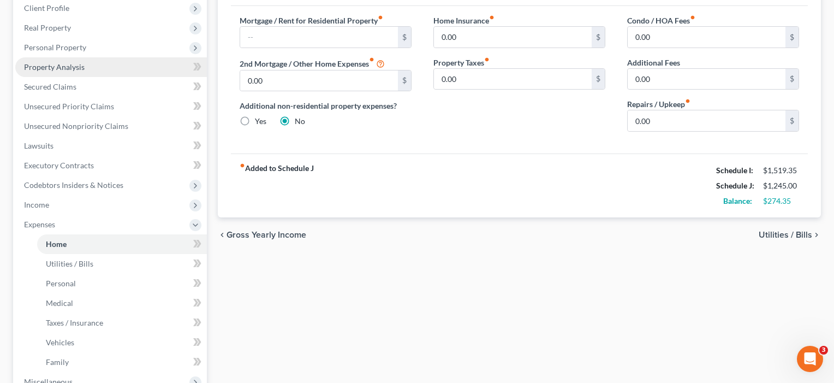
scroll to position [155, 0]
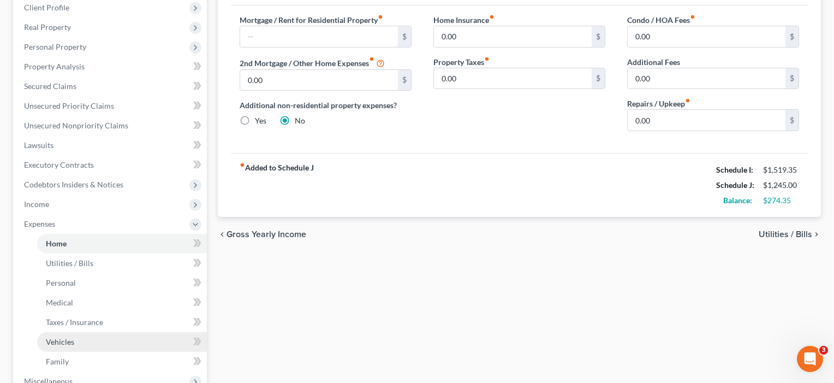
click at [58, 345] on span "Vehicles" at bounding box center [60, 341] width 28 height 9
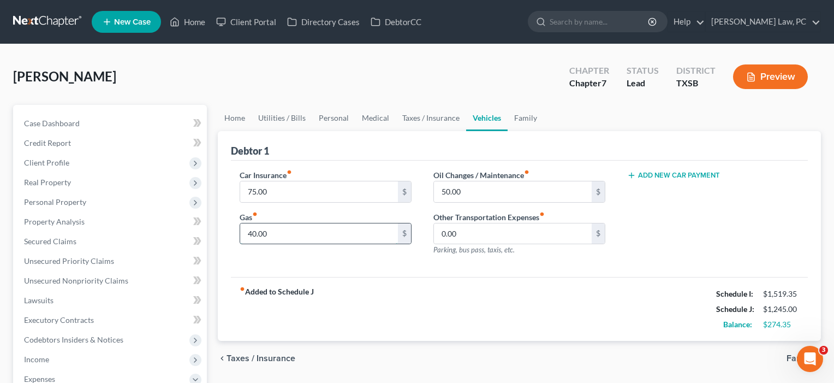
click at [253, 233] on input "40.00" at bounding box center [319, 233] width 158 height 21
type input "100.00"
click at [273, 278] on div "fiber_manual_record Added to Schedule J Schedule I: $1,519.35 Schedule J: $1,30…" at bounding box center [519, 309] width 577 height 64
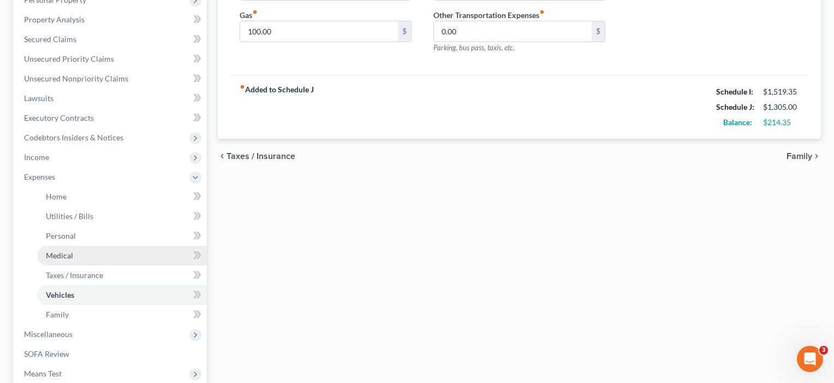
click at [70, 257] on span "Medical" at bounding box center [59, 255] width 27 height 9
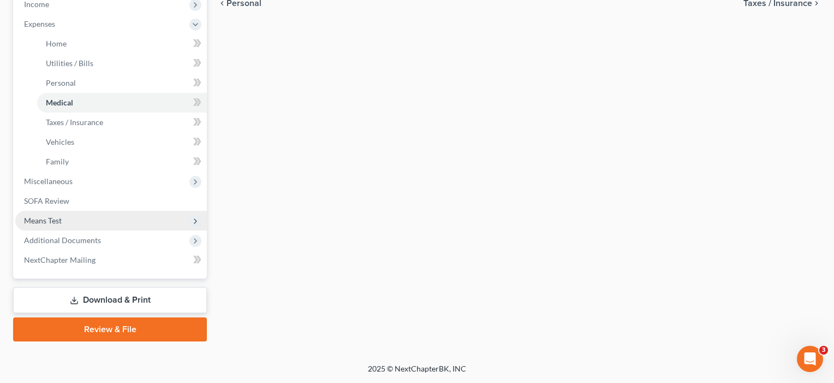
scroll to position [355, 0]
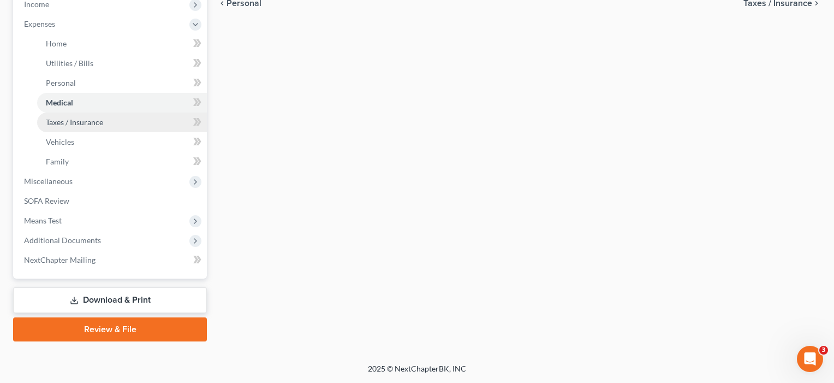
click at [79, 122] on span "Taxes / Insurance" at bounding box center [74, 121] width 57 height 9
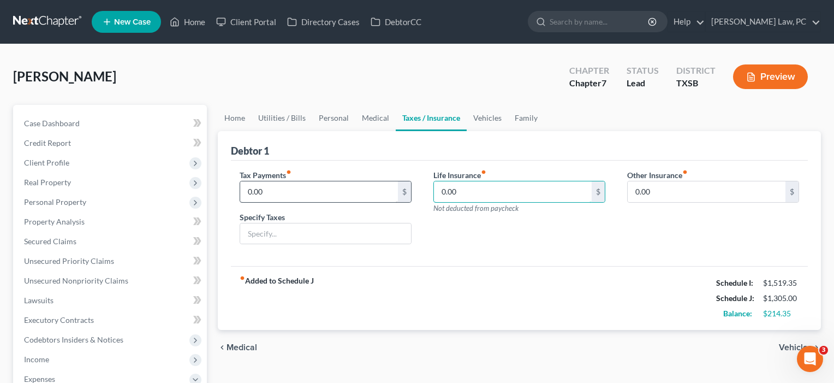
drag, startPoint x: 461, startPoint y: 194, endPoint x: 391, endPoint y: 190, distance: 70.0
click at [391, 190] on div "Tax Payments fiber_manual_record 0.00 $ Specify Taxes Life Insurance fiber_manu…" at bounding box center [519, 211] width 581 height 84
type input "15"
click at [442, 232] on div "Life Insurance fiber_manual_record 15 $ Not deducted from paycheck" at bounding box center [519, 211] width 194 height 84
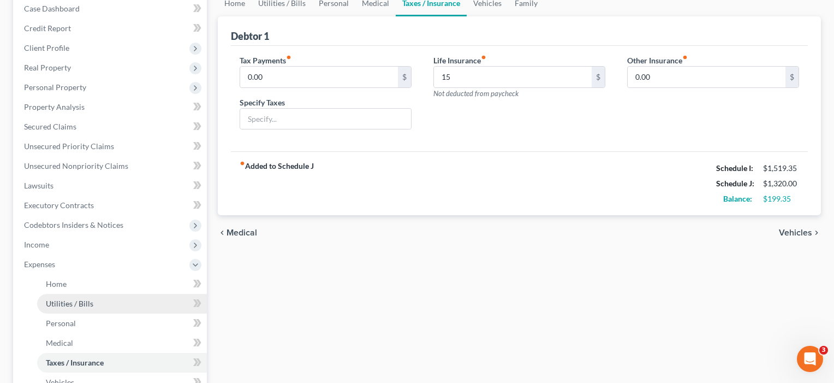
click at [65, 303] on span "Utilities / Bills" at bounding box center [69, 303] width 47 height 9
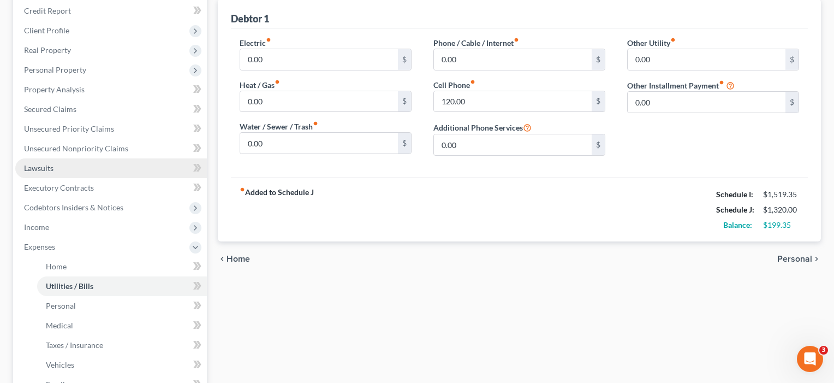
scroll to position [138, 0]
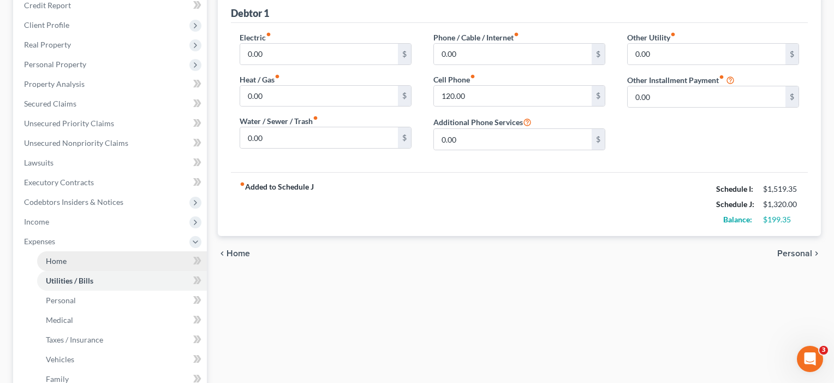
click at [59, 263] on span "Home" at bounding box center [56, 260] width 21 height 9
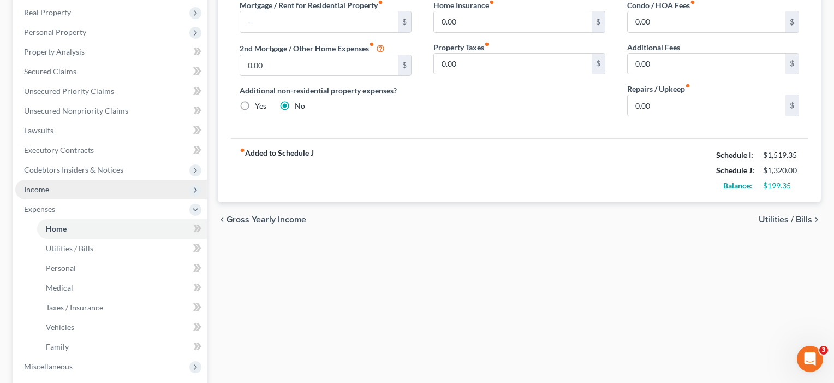
scroll to position [179, 0]
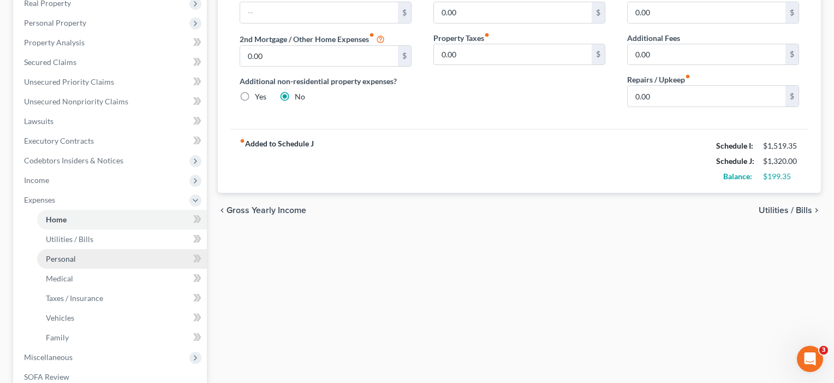
click at [59, 262] on span "Personal" at bounding box center [61, 258] width 30 height 9
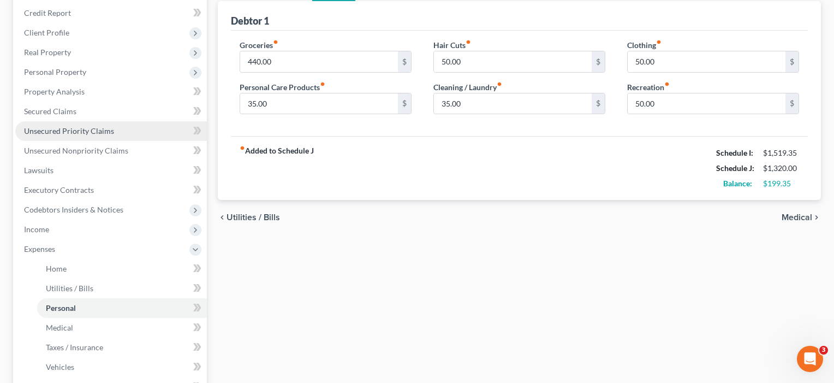
scroll to position [133, 0]
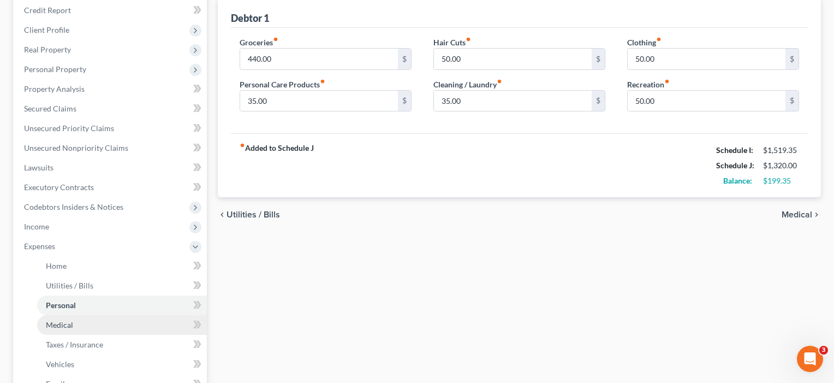
click at [62, 328] on span "Medical" at bounding box center [59, 324] width 27 height 9
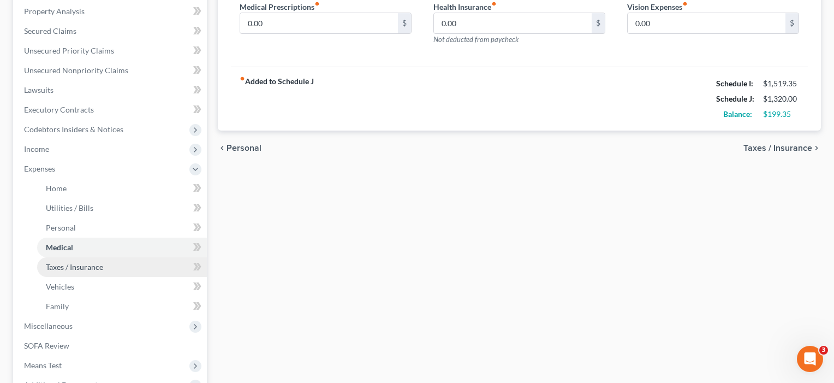
click at [64, 269] on span "Taxes / Insurance" at bounding box center [74, 266] width 57 height 9
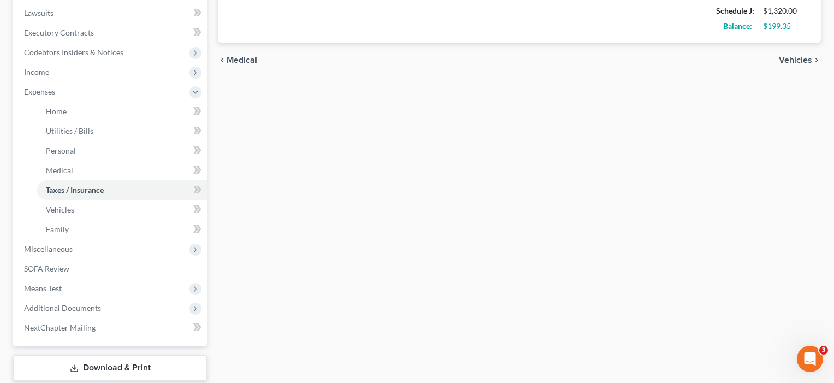
scroll to position [302, 0]
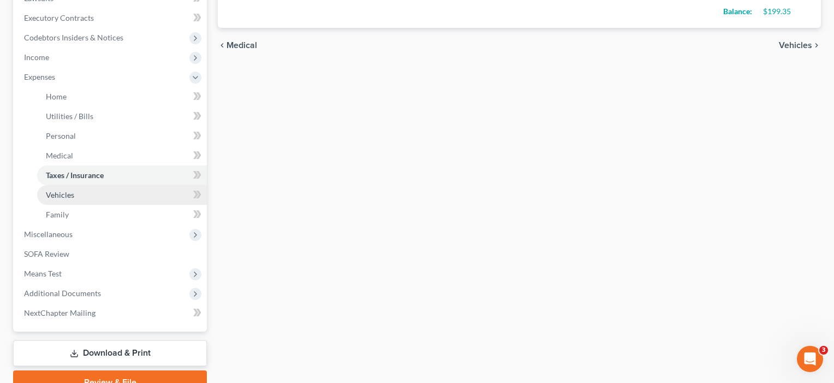
click at [78, 193] on link "Vehicles" at bounding box center [122, 195] width 170 height 20
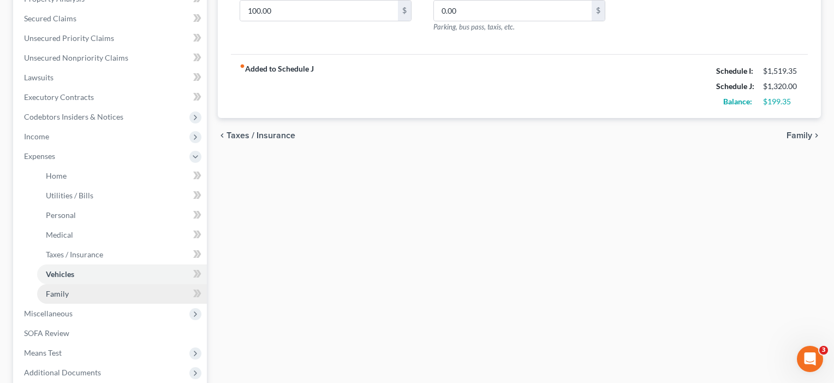
click at [57, 294] on span "Family" at bounding box center [57, 293] width 23 height 9
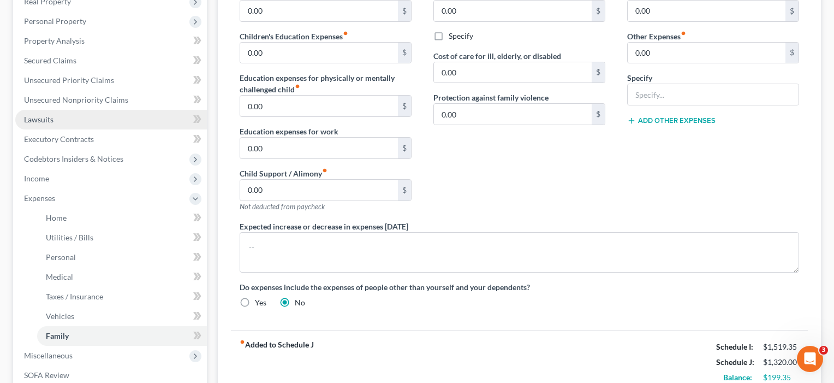
scroll to position [182, 0]
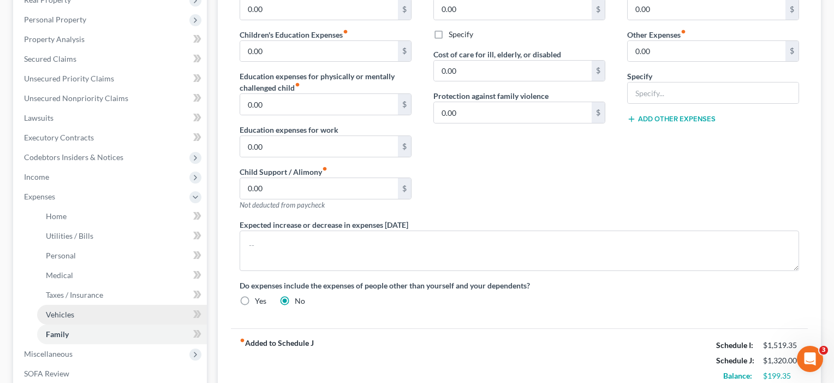
click at [59, 320] on link "Vehicles" at bounding box center [122, 315] width 170 height 20
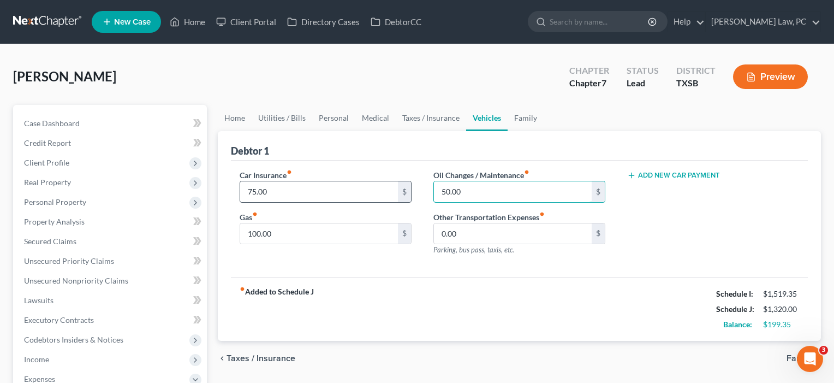
drag, startPoint x: 481, startPoint y: 194, endPoint x: 403, endPoint y: 190, distance: 78.7
click at [403, 190] on div "Car Insurance fiber_manual_record 75.00 $ Gas fiber_manual_record 100.00 $ Oil …" at bounding box center [519, 216] width 581 height 95
type input "100"
click at [367, 261] on div "Car Insurance fiber_manual_record 75.00 $ Gas fiber_manual_record 100.00 $" at bounding box center [326, 216] width 194 height 95
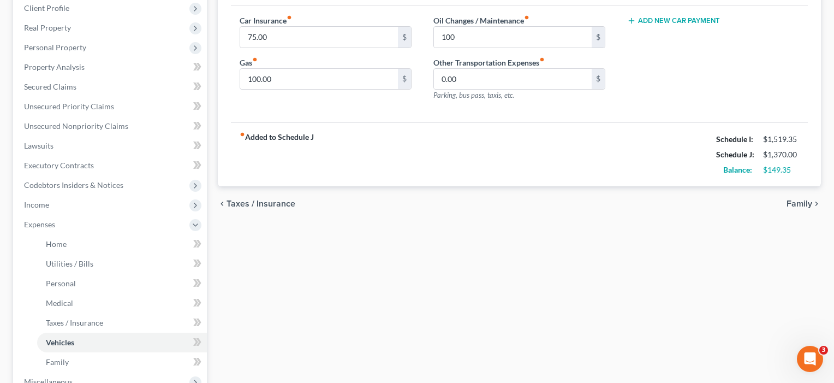
scroll to position [163, 0]
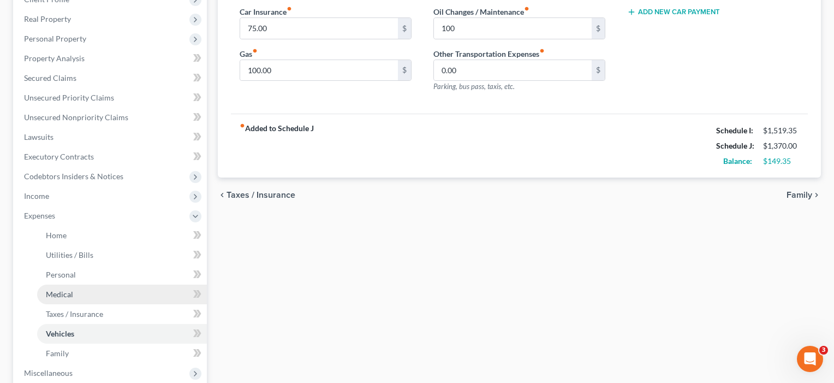
click at [72, 295] on span "Medical" at bounding box center [59, 293] width 27 height 9
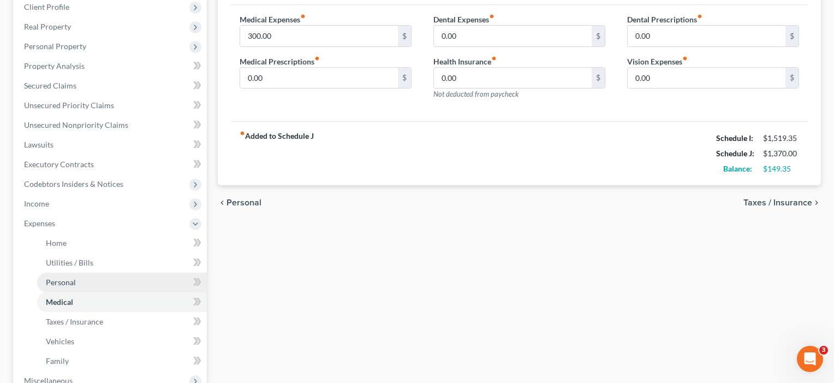
click at [63, 286] on span "Personal" at bounding box center [61, 281] width 30 height 9
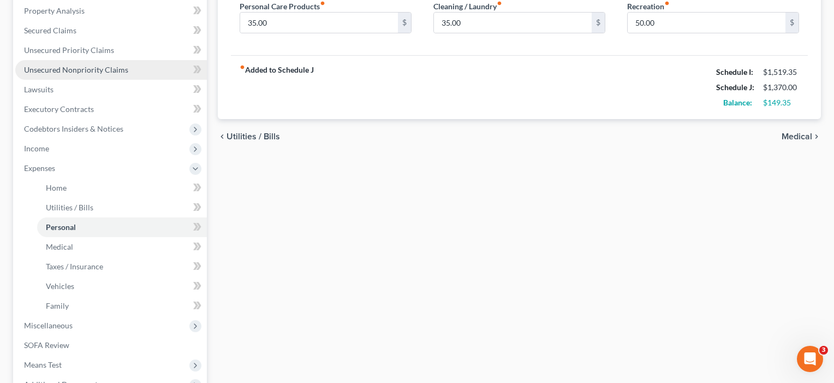
scroll to position [213, 0]
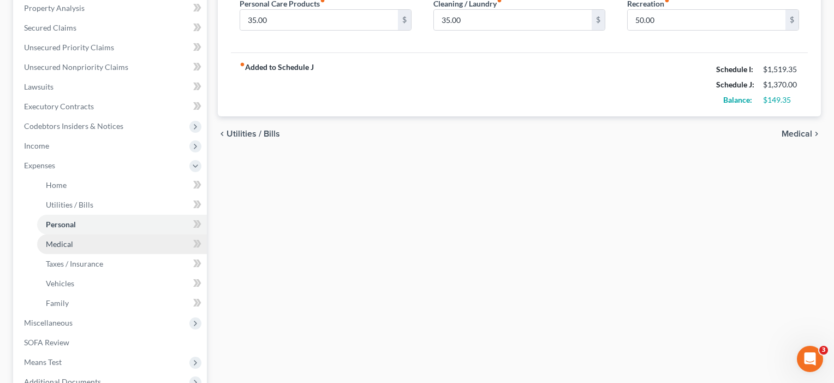
click at [60, 247] on span "Medical" at bounding box center [59, 243] width 27 height 9
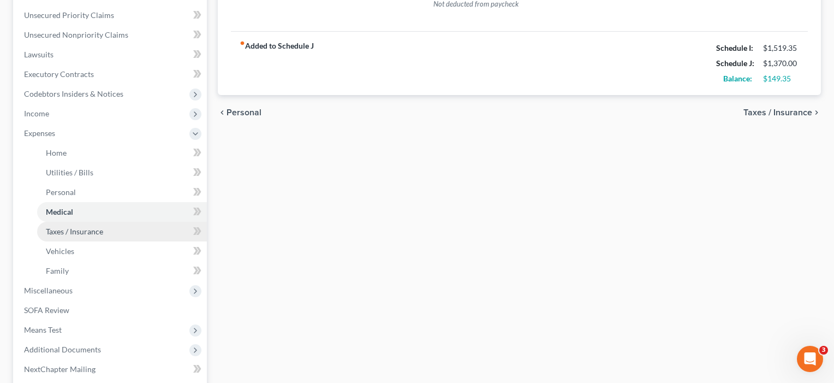
click at [61, 232] on span "Taxes / Insurance" at bounding box center [74, 231] width 57 height 9
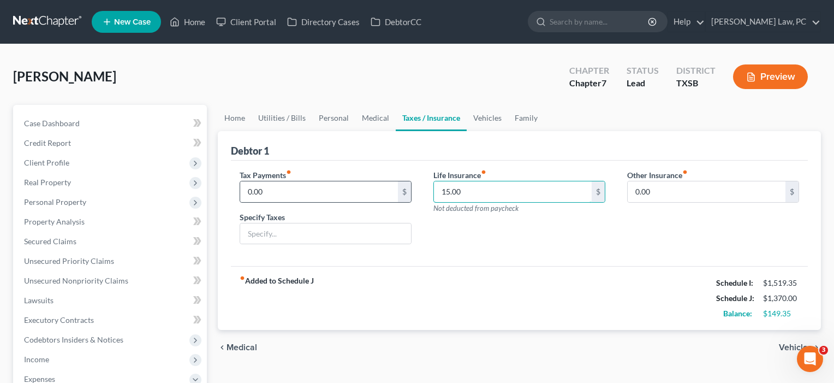
drag, startPoint x: 486, startPoint y: 196, endPoint x: 407, endPoint y: 194, distance: 79.2
click at [407, 194] on div "Tax Payments fiber_manual_record 0.00 $ Specify Taxes Life Insurance fiber_manu…" at bounding box center [519, 211] width 581 height 84
click at [473, 234] on div "Life Insurance fiber_manual_record $ Not deducted from paycheck" at bounding box center [519, 211] width 194 height 84
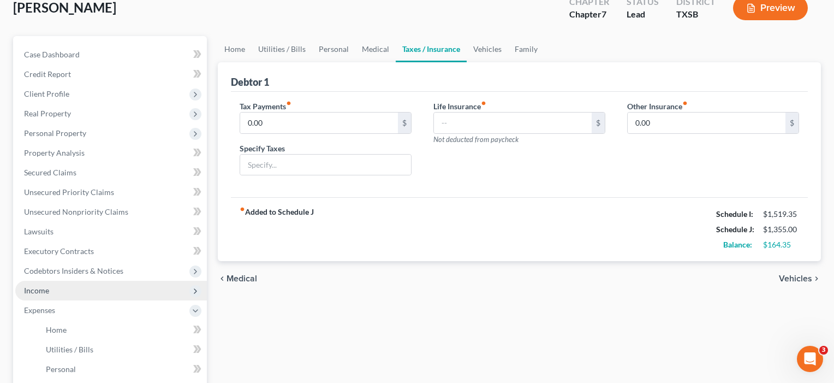
scroll to position [70, 0]
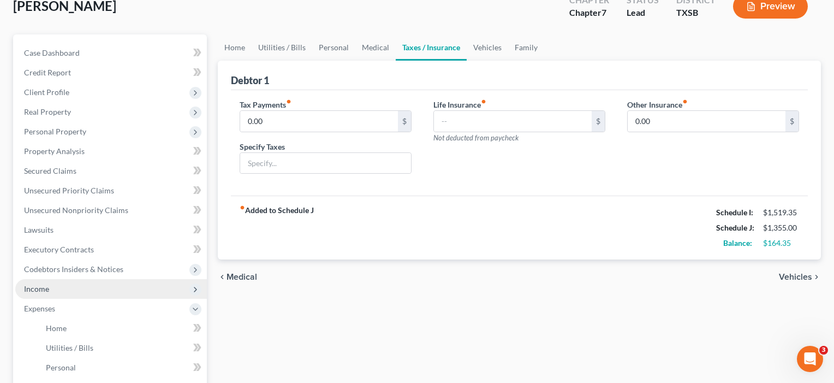
click at [51, 288] on span "Income" at bounding box center [111, 289] width 192 height 20
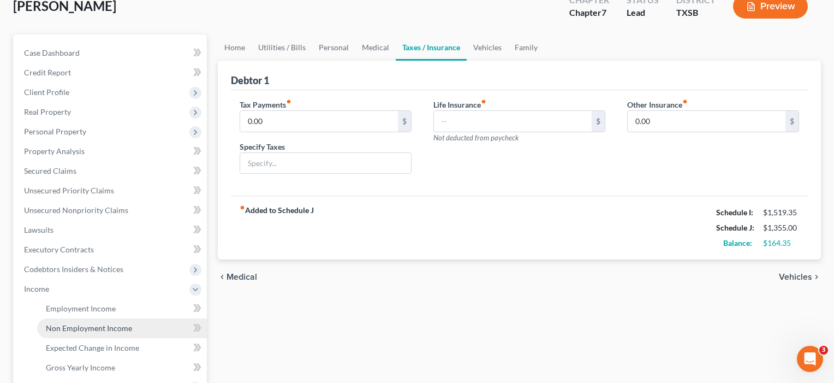
click at [65, 326] on span "Non Employment Income" at bounding box center [89, 327] width 86 height 9
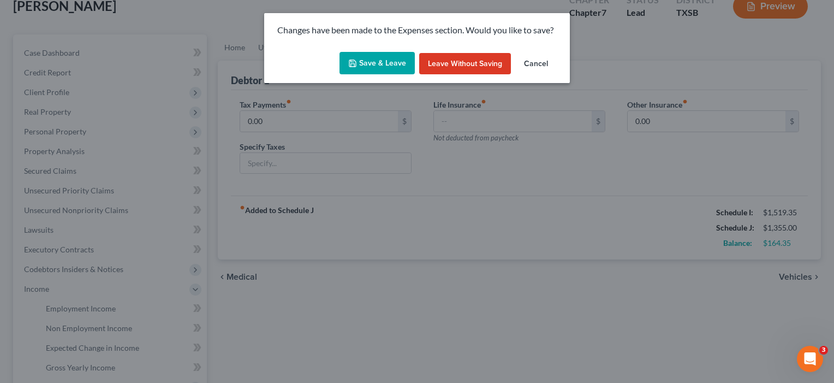
click at [381, 58] on button "Save & Leave" at bounding box center [376, 63] width 75 height 23
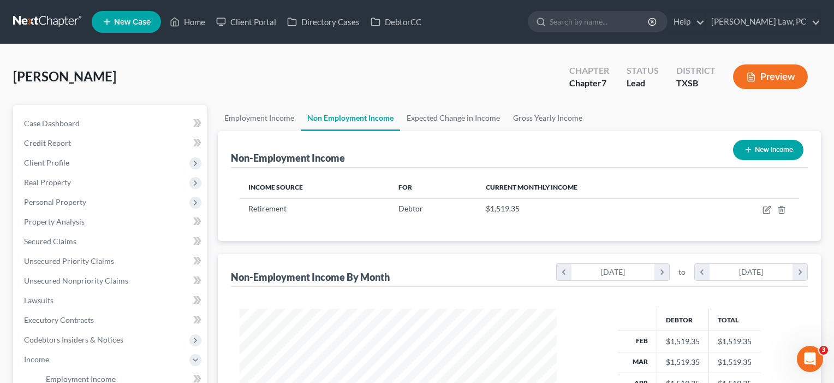
scroll to position [195, 339]
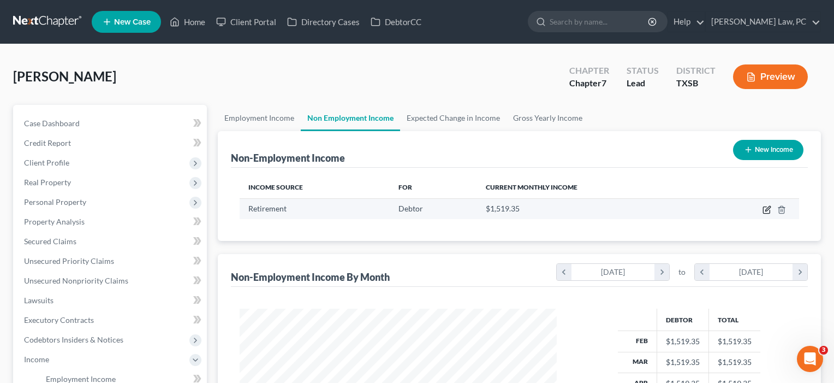
click at [767, 210] on icon "button" at bounding box center [767, 208] width 5 height 5
select select "3"
select select "0"
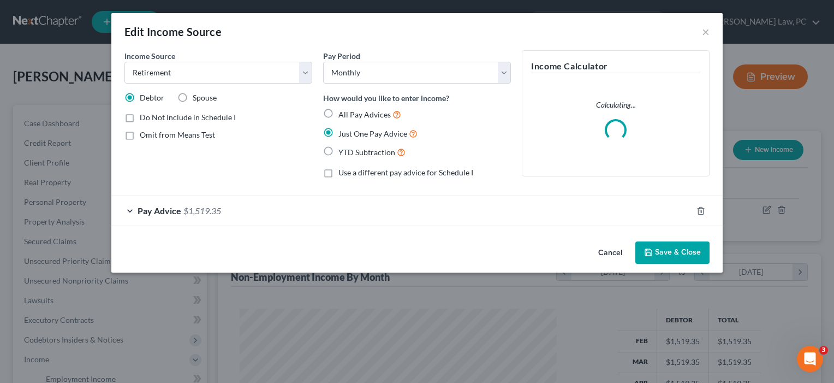
click at [359, 218] on div "Pay Advice $1,519.35" at bounding box center [401, 210] width 581 height 29
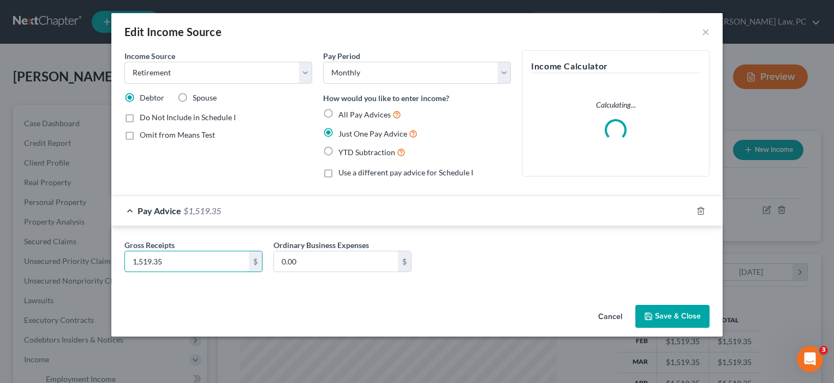
drag, startPoint x: 182, startPoint y: 263, endPoint x: 111, endPoint y: 261, distance: 70.4
click at [111, 261] on div "Gross Receipts 1,519.35 $ Ordinary Business Expenses 0.00 $" at bounding box center [416, 258] width 611 height 64
type input "1,055"
click at [664, 315] on button "Save & Close" at bounding box center [672, 316] width 74 height 23
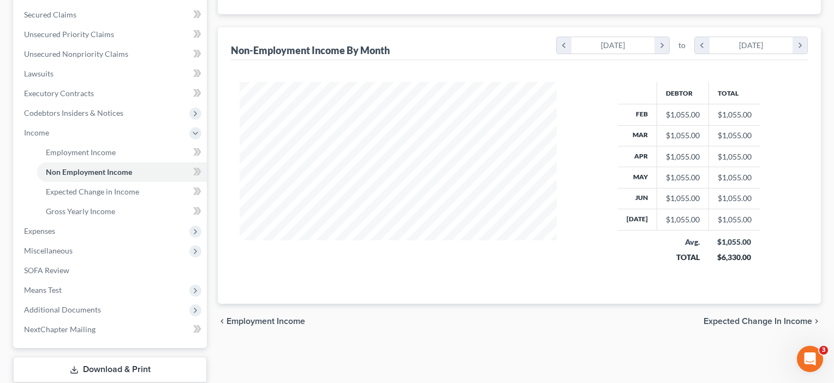
scroll to position [264, 0]
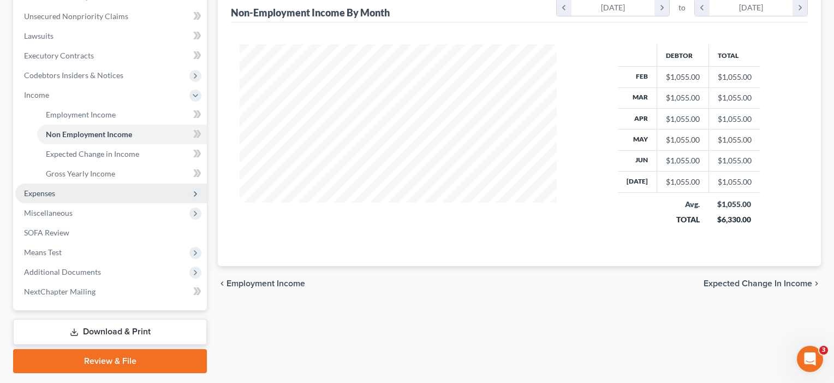
click at [44, 195] on span "Expenses" at bounding box center [39, 192] width 31 height 9
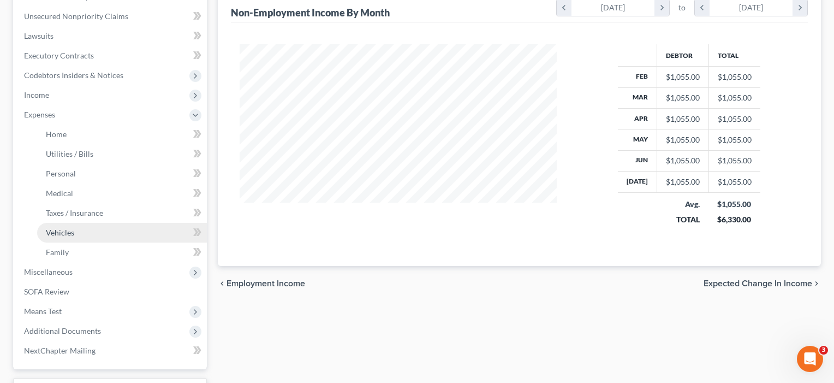
click at [58, 231] on span "Vehicles" at bounding box center [60, 232] width 28 height 9
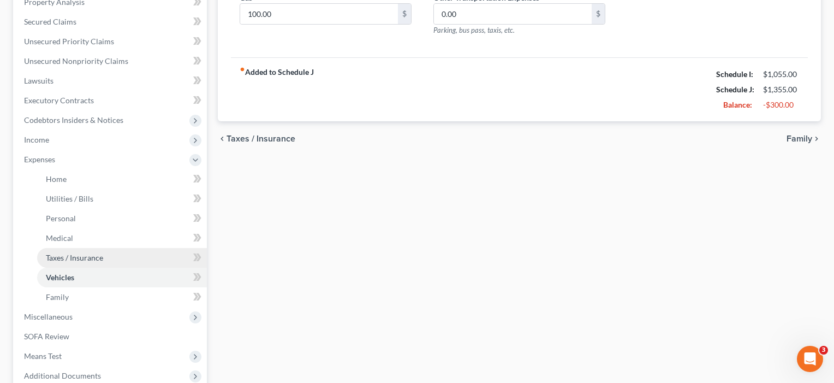
click at [56, 259] on span "Taxes / Insurance" at bounding box center [74, 257] width 57 height 9
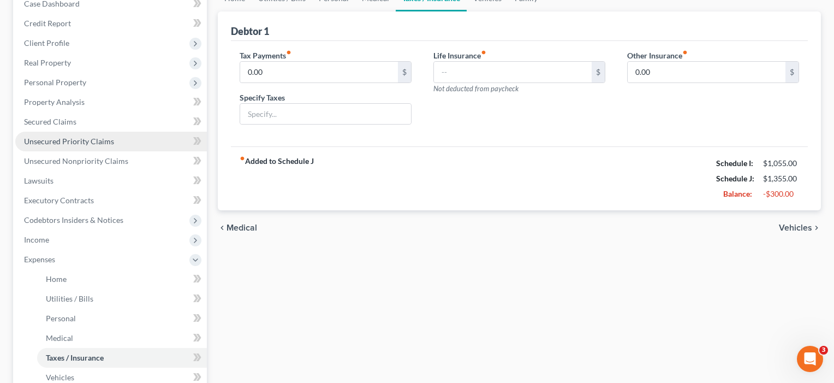
scroll to position [184, 0]
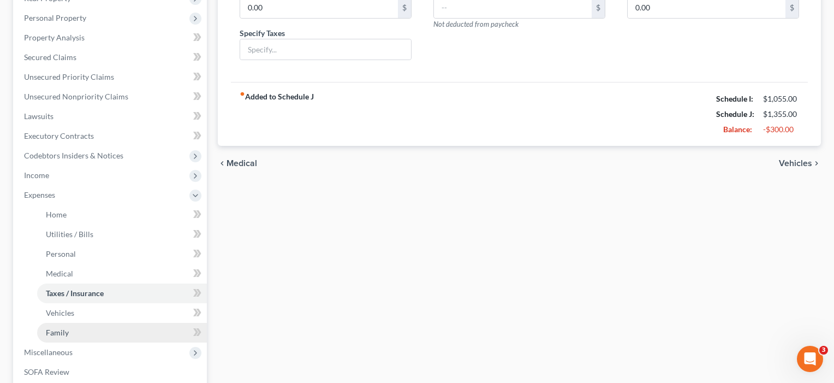
click at [63, 333] on span "Family" at bounding box center [57, 331] width 23 height 9
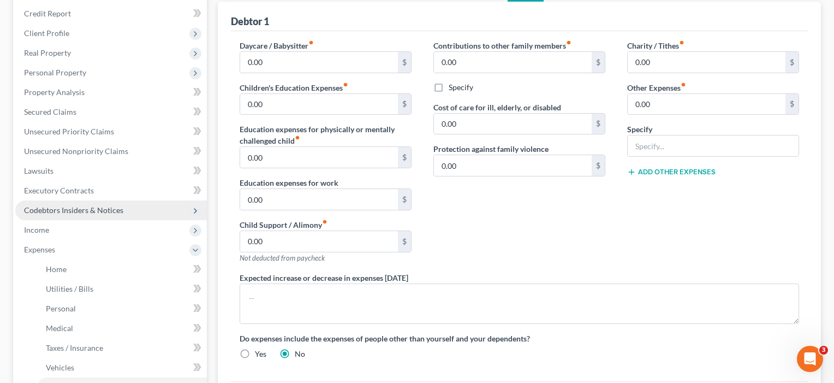
scroll to position [227, 0]
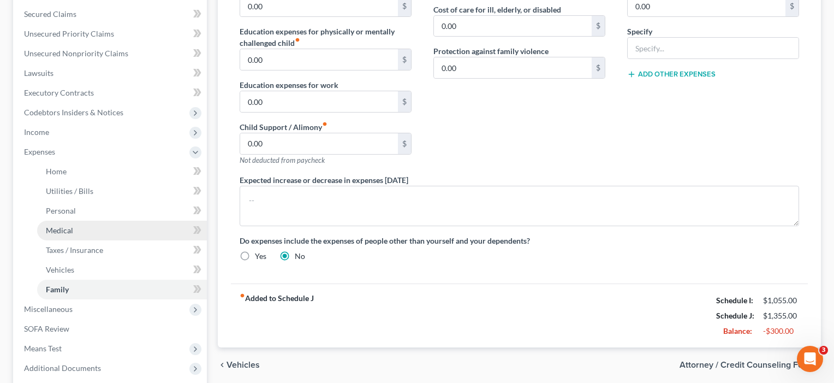
click at [68, 230] on span "Medical" at bounding box center [59, 229] width 27 height 9
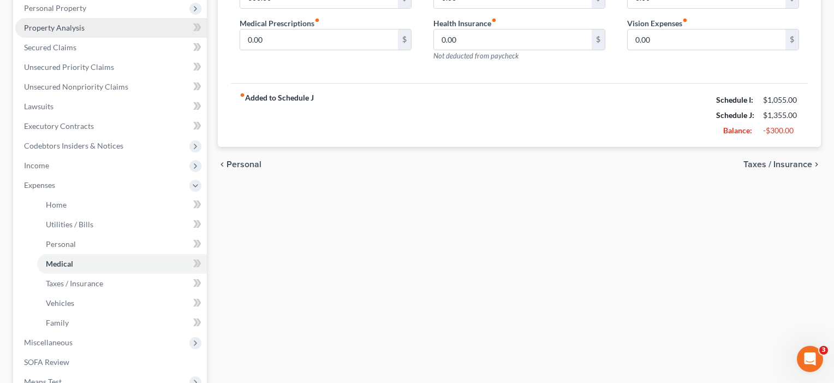
scroll to position [317, 0]
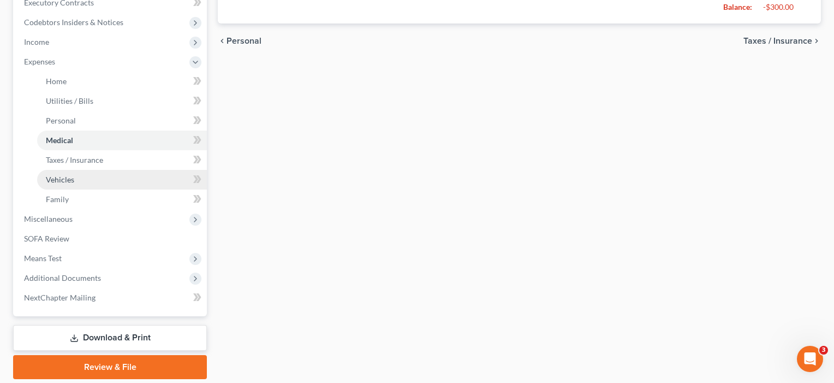
click at [64, 181] on span "Vehicles" at bounding box center [60, 179] width 28 height 9
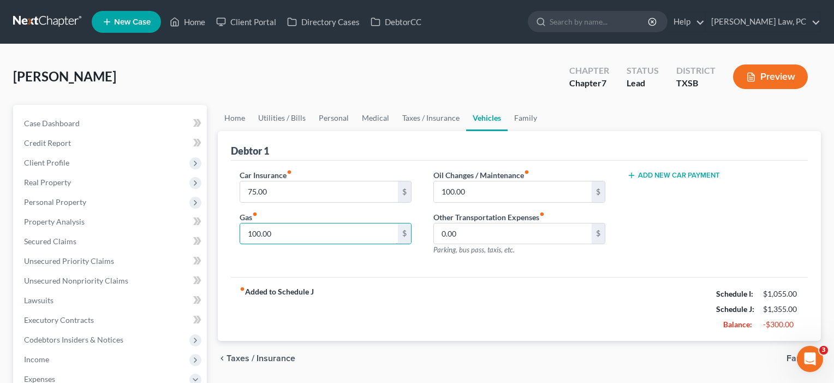
drag, startPoint x: 294, startPoint y: 238, endPoint x: 230, endPoint y: 235, distance: 64.5
click at [230, 235] on div "Car Insurance fiber_manual_record 75.00 $ Gas fiber_manual_record 100.00 $" at bounding box center [326, 216] width 194 height 95
type input "50"
drag, startPoint x: 475, startPoint y: 196, endPoint x: 417, endPoint y: 190, distance: 58.2
click at [417, 190] on div "Car Insurance fiber_manual_record 75.00 $ Gas fiber_manual_record 50 $ Oil Chan…" at bounding box center [519, 216] width 581 height 95
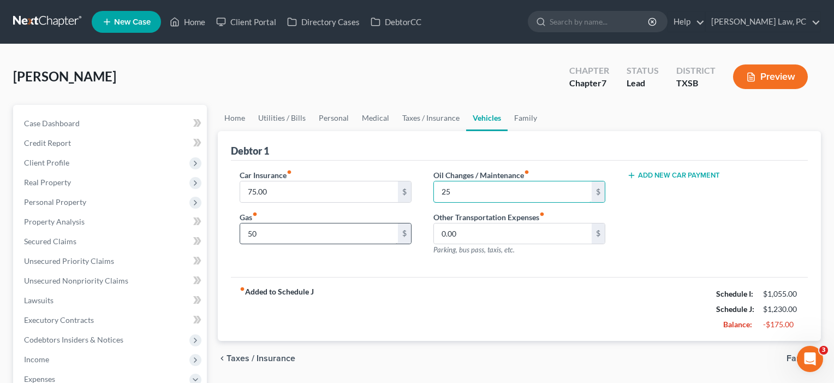
type input "25"
drag, startPoint x: 287, startPoint y: 241, endPoint x: 227, endPoint y: 233, distance: 60.5
click at [227, 233] on div "Debtor 1 Car Insurance fiber_manual_record 75.00 $ Gas fiber_manual_record 50 $…" at bounding box center [519, 236] width 603 height 210
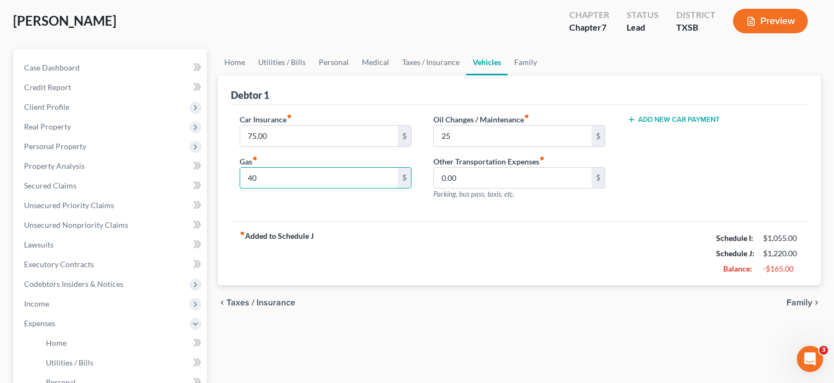
scroll to position [142, 0]
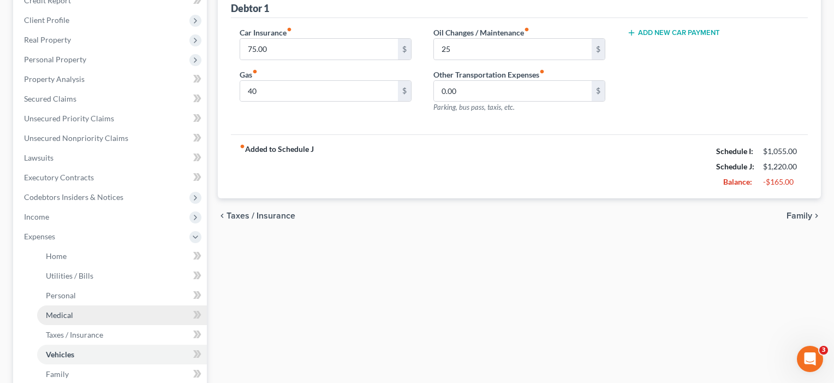
click at [63, 313] on span "Medical" at bounding box center [59, 314] width 27 height 9
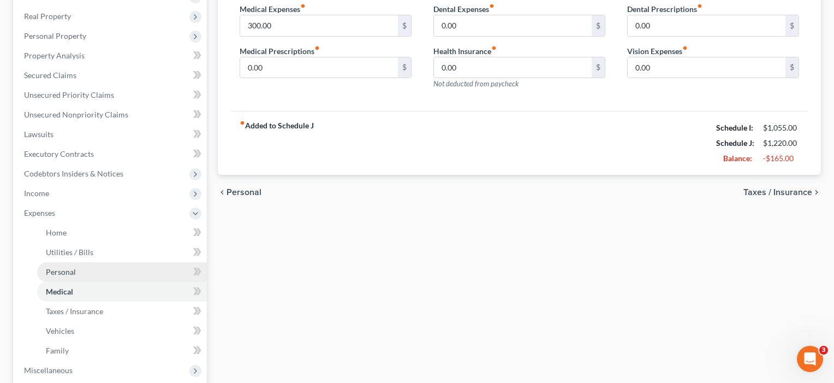
click at [64, 273] on span "Personal" at bounding box center [61, 271] width 30 height 9
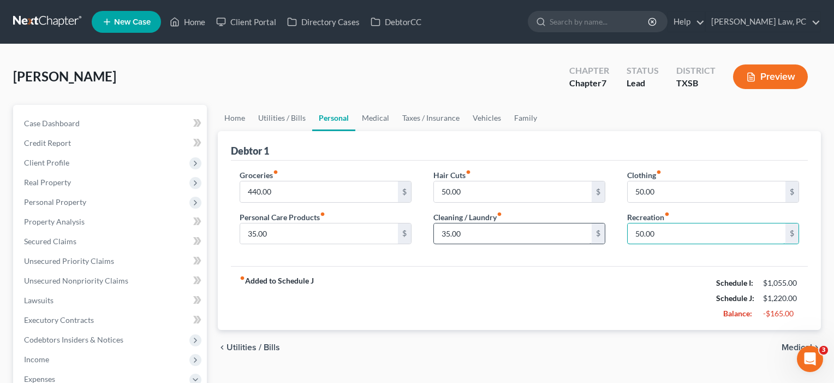
drag, startPoint x: 663, startPoint y: 234, endPoint x: 570, endPoint y: 234, distance: 92.8
click at [570, 234] on div "Groceries fiber_manual_record 440.00 $ Personal Care Products fiber_manual_reco…" at bounding box center [519, 211] width 581 height 84
drag, startPoint x: 672, startPoint y: 195, endPoint x: 584, endPoint y: 195, distance: 87.9
click at [584, 195] on div "Groceries fiber_manual_record 440.00 $ Personal Care Products fiber_manual_reco…" at bounding box center [519, 211] width 581 height 84
drag, startPoint x: 470, startPoint y: 195, endPoint x: 419, endPoint y: 195, distance: 50.8
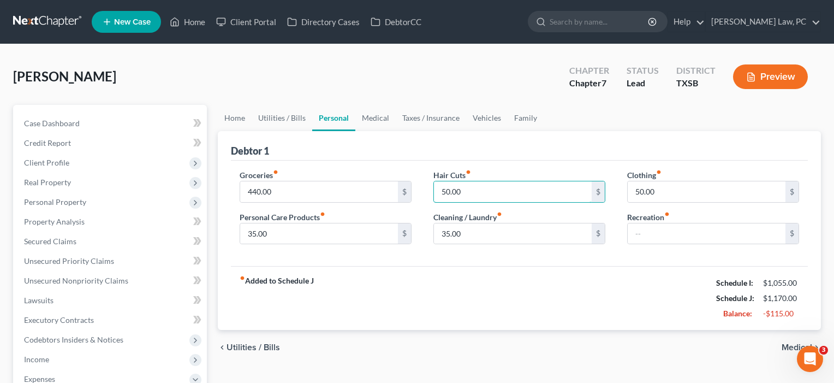
click at [419, 195] on div "Groceries fiber_manual_record 440.00 $ Personal Care Products fiber_manual_reco…" at bounding box center [519, 211] width 581 height 84
drag, startPoint x: 664, startPoint y: 195, endPoint x: 610, endPoint y: 193, distance: 54.6
click at [610, 193] on div "Groceries fiber_manual_record 440.00 $ Personal Care Products fiber_manual_reco…" at bounding box center [519, 211] width 581 height 84
drag, startPoint x: 464, startPoint y: 237, endPoint x: 418, endPoint y: 234, distance: 46.5
click at [418, 234] on div "Groceries fiber_manual_record 440.00 $ Personal Care Products fiber_manual_reco…" at bounding box center [519, 211] width 581 height 84
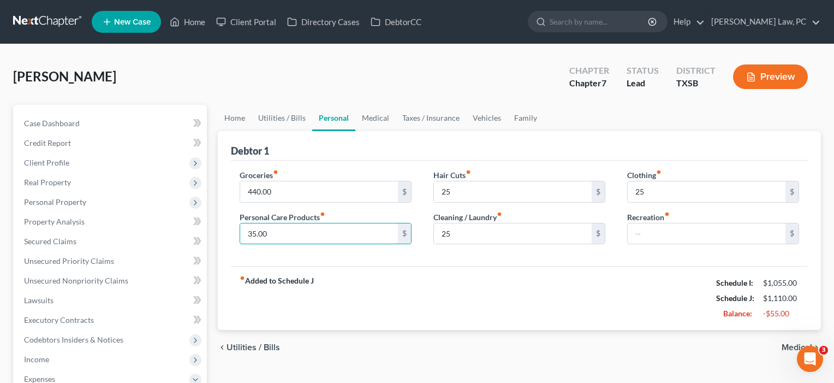
drag, startPoint x: 251, startPoint y: 237, endPoint x: 220, endPoint y: 236, distance: 30.0
click at [220, 236] on div "Debtor 1 Groceries fiber_manual_record 440.00 $ Personal Care Products fiber_ma…" at bounding box center [519, 230] width 603 height 199
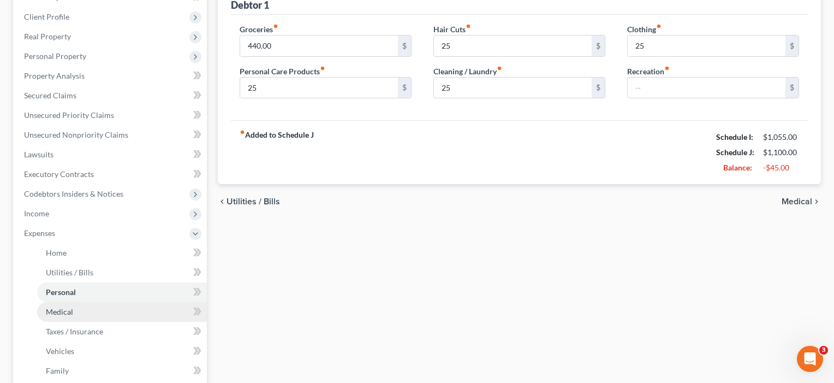
click at [76, 315] on link "Medical" at bounding box center [122, 312] width 170 height 20
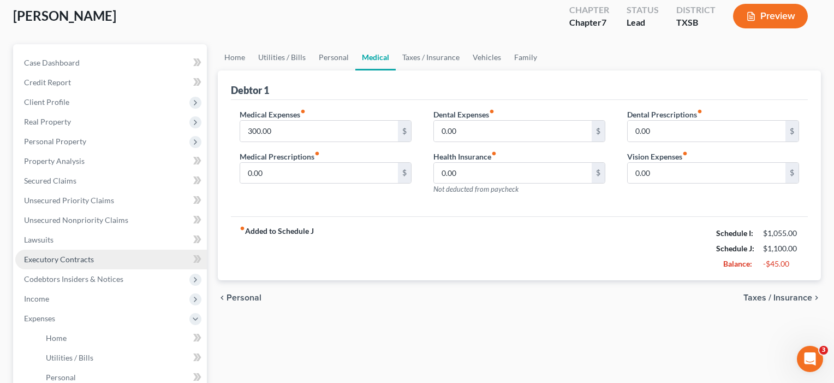
scroll to position [96, 0]
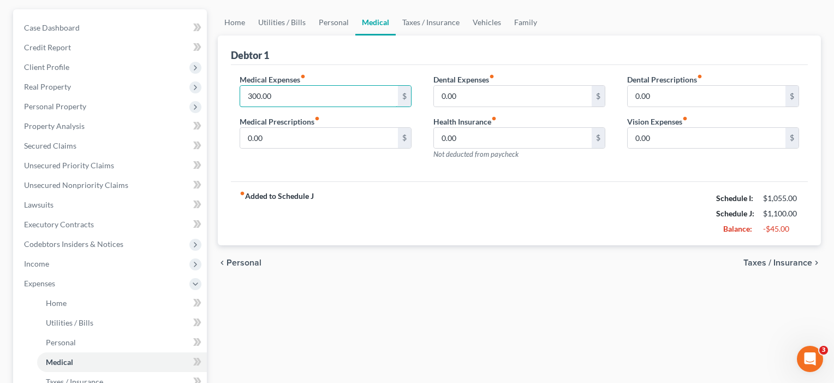
drag, startPoint x: 277, startPoint y: 98, endPoint x: 214, endPoint y: 94, distance: 62.9
click at [214, 94] on div "Home Utilities / Bills Personal Medical Taxes / Insurance Vehicles Family Debto…" at bounding box center [519, 304] width 614 height 591
click at [326, 168] on div "Medical Expenses fiber_manual_record 250 $ Medical Prescriptions fiber_manual_r…" at bounding box center [326, 121] width 194 height 95
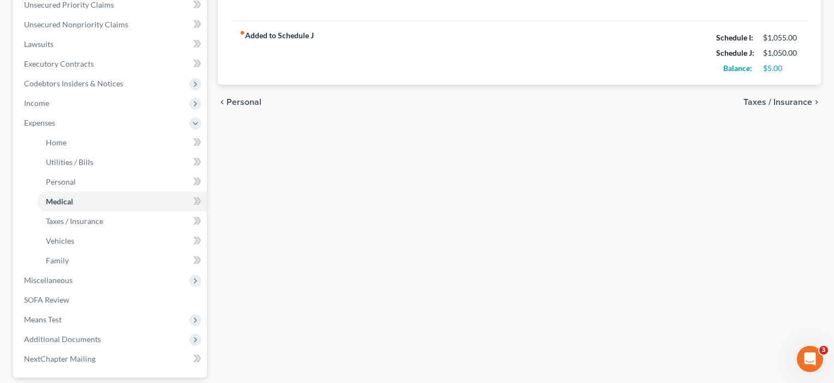
scroll to position [259, 0]
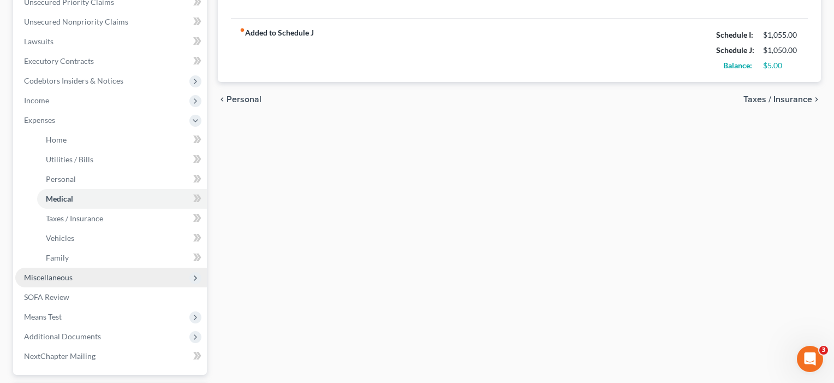
click at [53, 275] on span "Miscellaneous" at bounding box center [48, 276] width 49 height 9
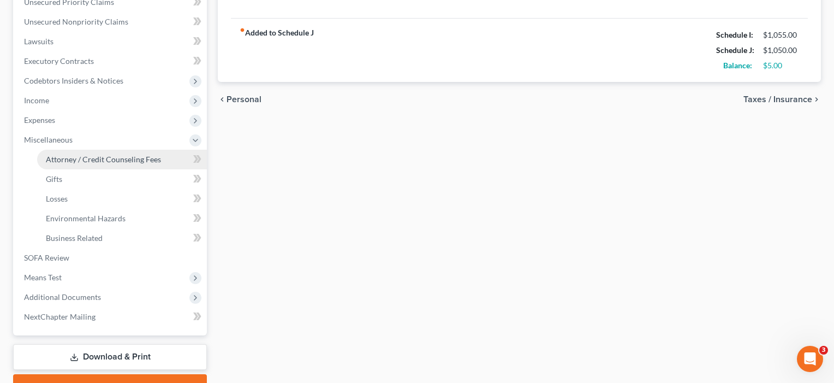
click at [98, 161] on span "Attorney / Credit Counseling Fees" at bounding box center [103, 158] width 115 height 9
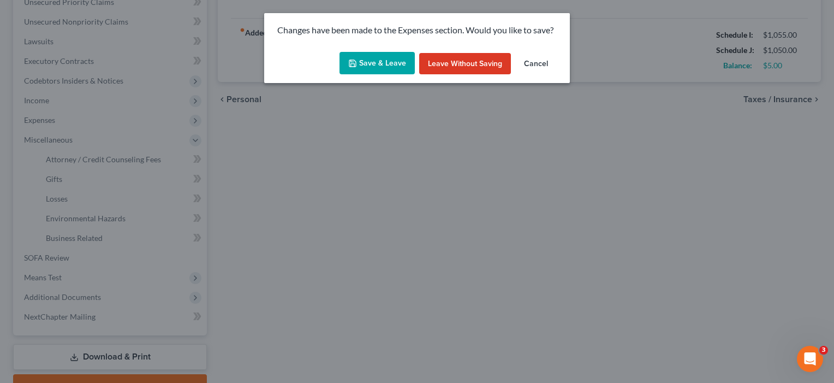
click at [380, 68] on button "Save & Leave" at bounding box center [376, 63] width 75 height 23
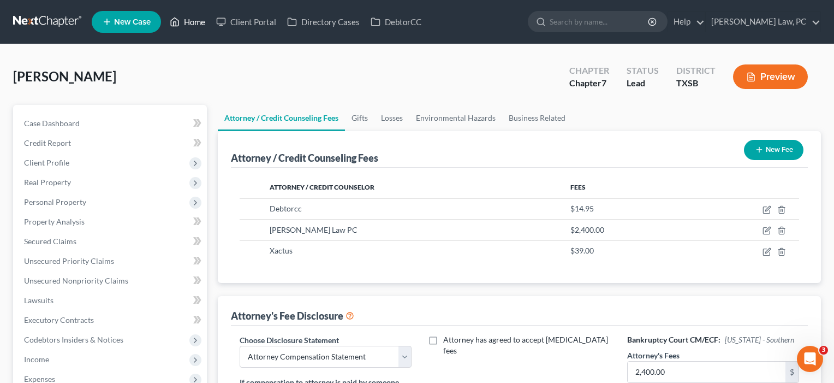
click at [197, 23] on link "Home" at bounding box center [187, 22] width 46 height 20
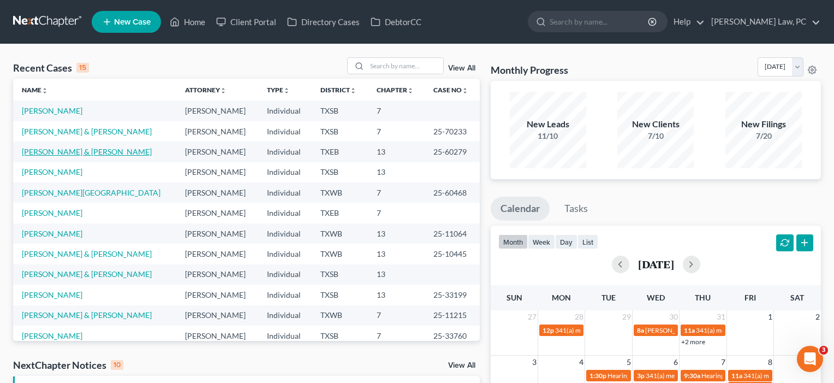
click at [82, 152] on link "Ledesma, Steven & Delisa" at bounding box center [87, 151] width 130 height 9
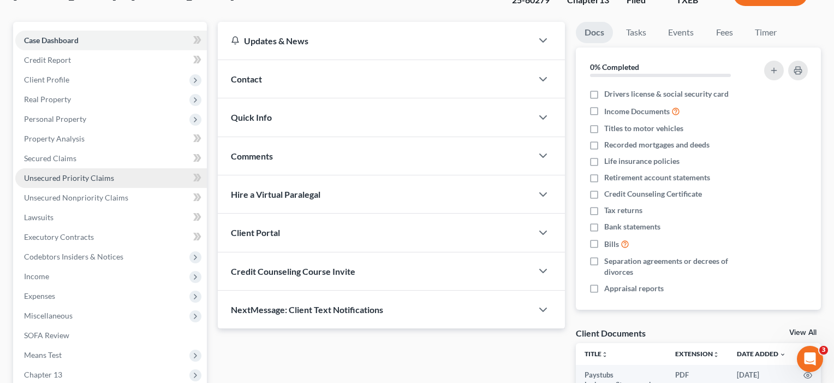
scroll to position [104, 0]
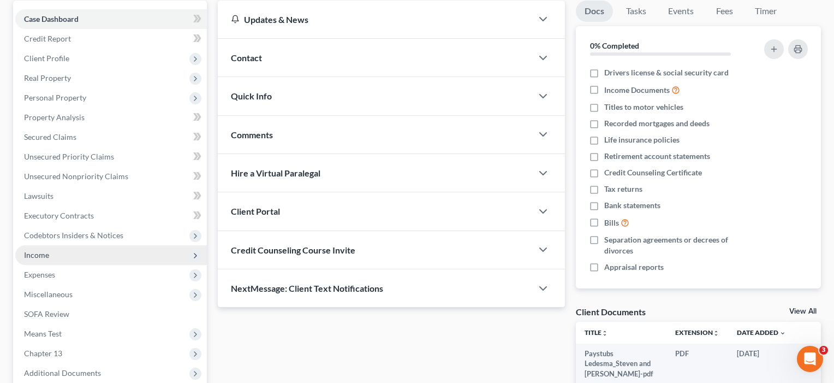
click at [59, 256] on span "Income" at bounding box center [111, 255] width 192 height 20
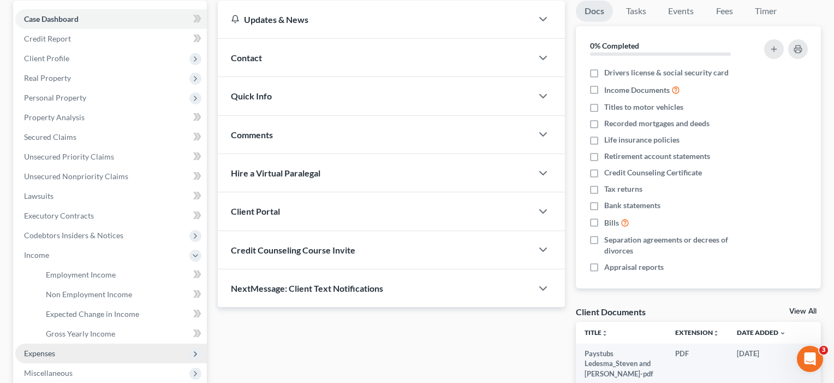
click at [50, 356] on span "Expenses" at bounding box center [39, 352] width 31 height 9
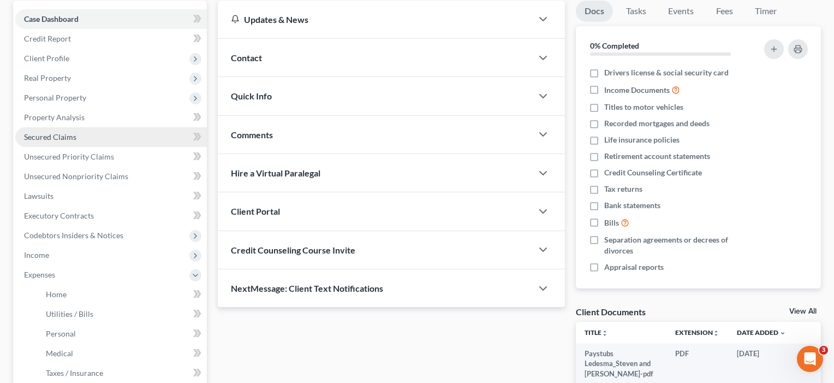
click at [53, 137] on span "Secured Claims" at bounding box center [50, 136] width 52 height 9
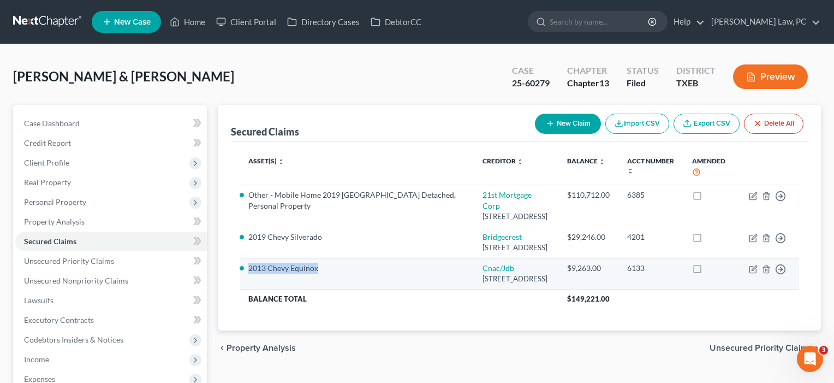
drag, startPoint x: 323, startPoint y: 283, endPoint x: 251, endPoint y: 281, distance: 71.5
click at [251, 273] on li "2013 Chevy Equinox" at bounding box center [356, 268] width 217 height 11
click at [283, 273] on li "2013 Chevy Equinox" at bounding box center [356, 268] width 217 height 11
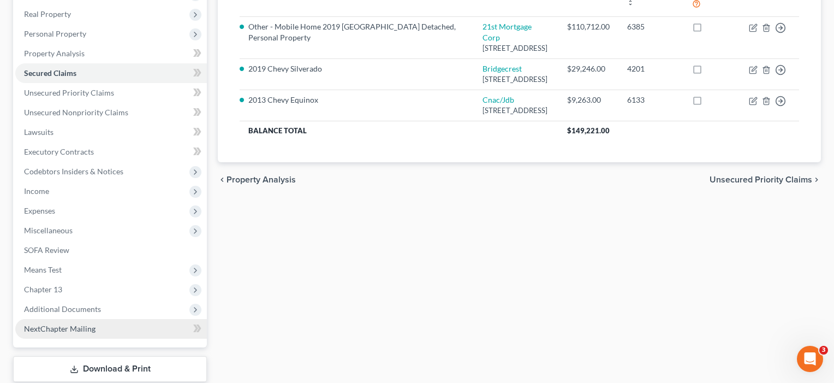
scroll to position [213, 0]
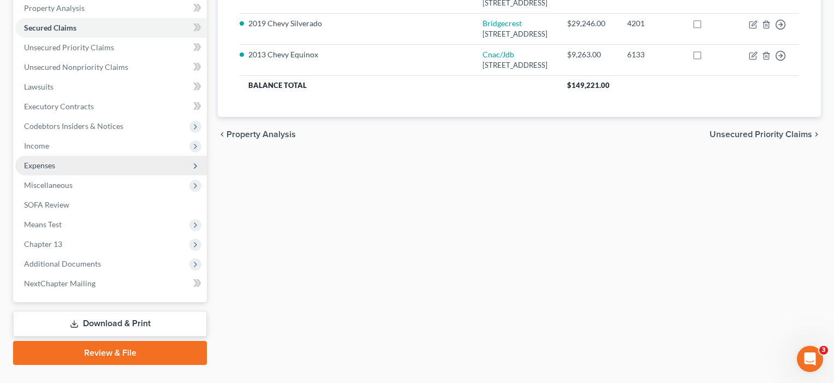
click at [48, 168] on span "Expenses" at bounding box center [39, 164] width 31 height 9
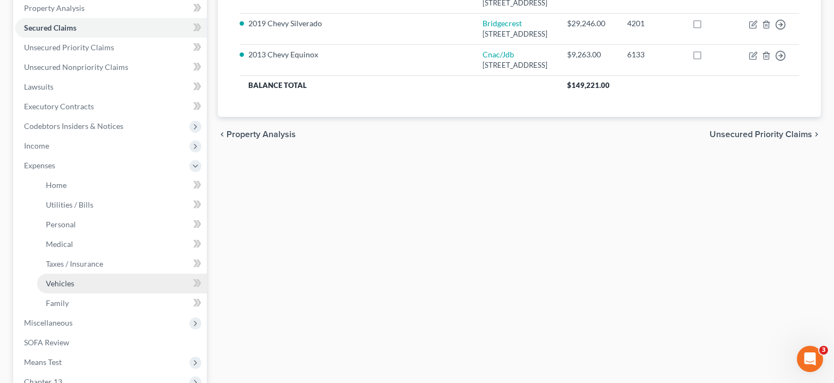
click at [62, 283] on span "Vehicles" at bounding box center [60, 282] width 28 height 9
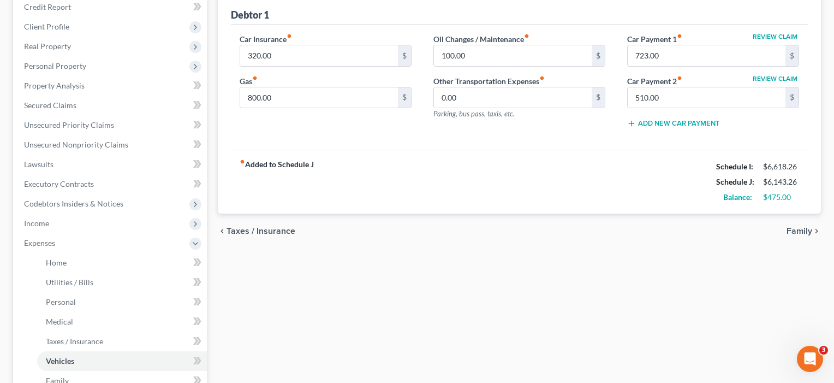
scroll to position [100, 0]
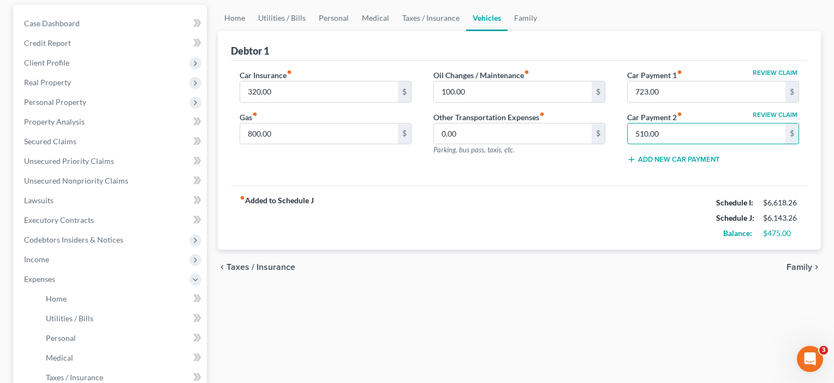
drag, startPoint x: 667, startPoint y: 133, endPoint x: 607, endPoint y: 130, distance: 60.1
click at [607, 130] on div "Car Insurance fiber_manual_record 320.00 $ Gas fiber_manual_record 800.00 $ Oil…" at bounding box center [519, 121] width 581 height 104
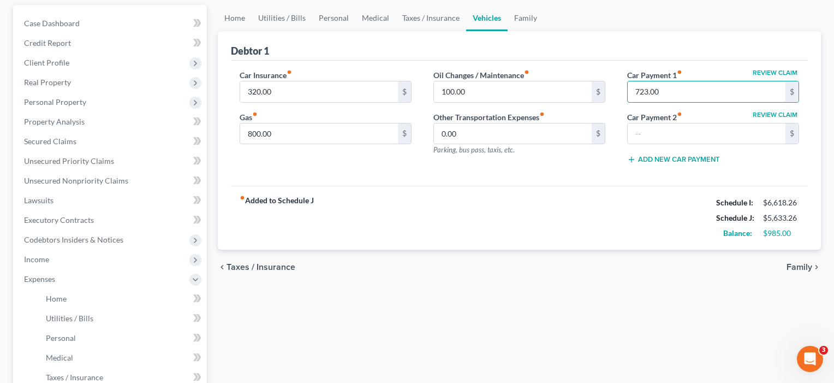
drag, startPoint x: 676, startPoint y: 90, endPoint x: 613, endPoint y: 88, distance: 62.8
click at [613, 88] on div "Car Insurance fiber_manual_record 320.00 $ Gas fiber_manual_record 800.00 $ Oil…" at bounding box center [519, 121] width 581 height 104
click at [572, 184] on div "Car Insurance fiber_manual_record 320.00 $ Gas fiber_manual_record 800.00 $ Oil…" at bounding box center [519, 124] width 577 height 126
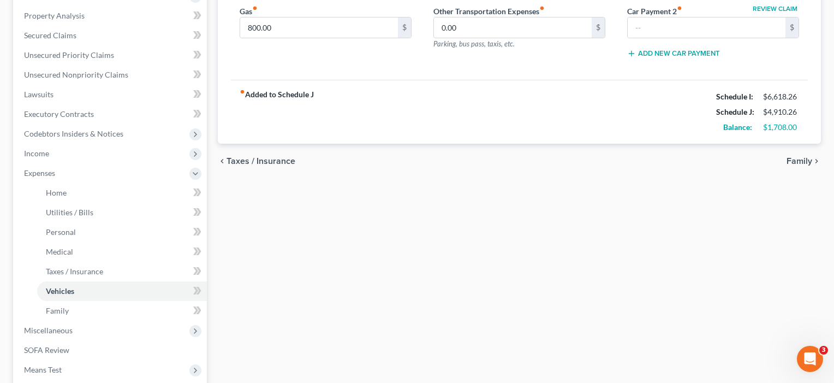
scroll to position [217, 0]
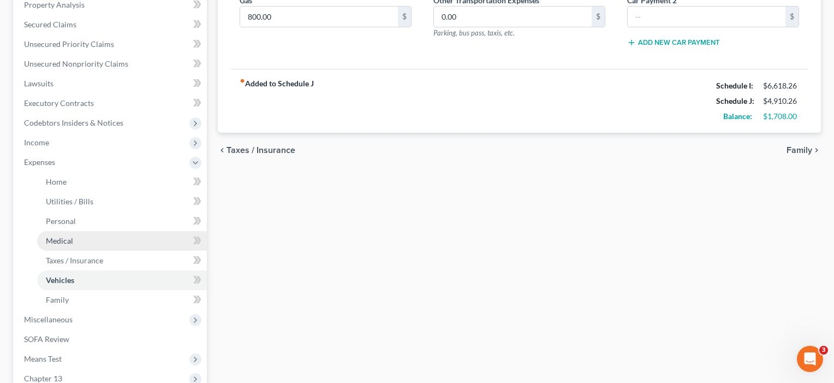
click at [61, 242] on span "Medical" at bounding box center [59, 240] width 27 height 9
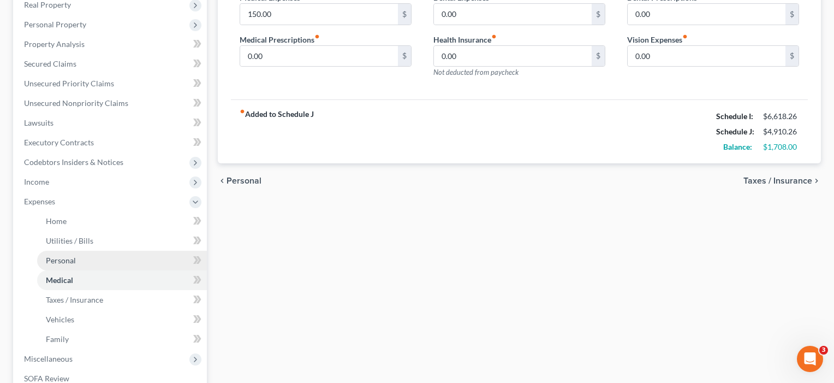
click at [53, 260] on span "Personal" at bounding box center [61, 259] width 30 height 9
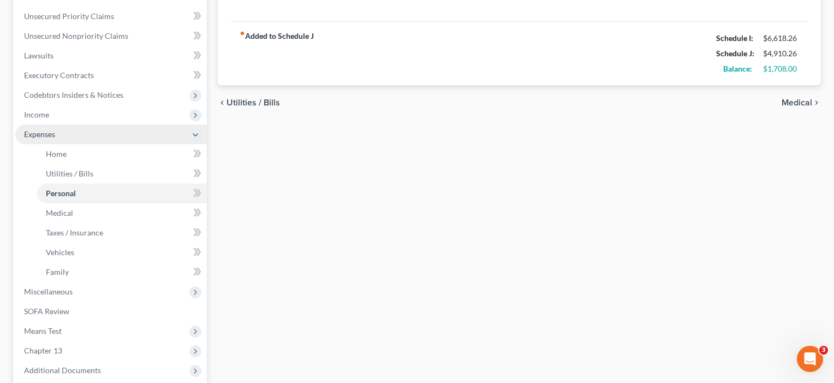
scroll to position [248, 0]
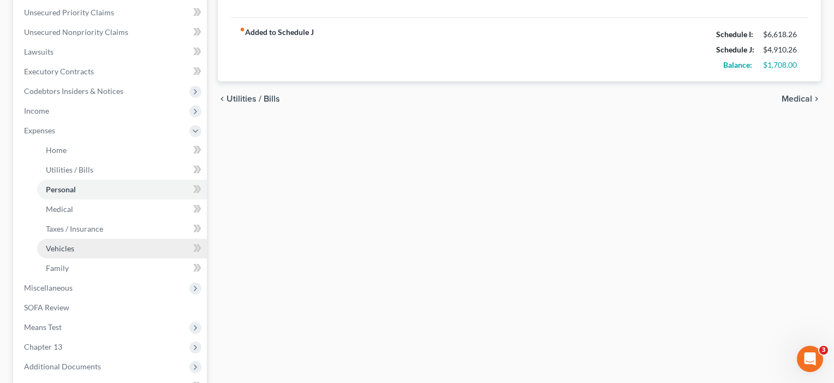
click at [56, 249] on span "Vehicles" at bounding box center [60, 247] width 28 height 9
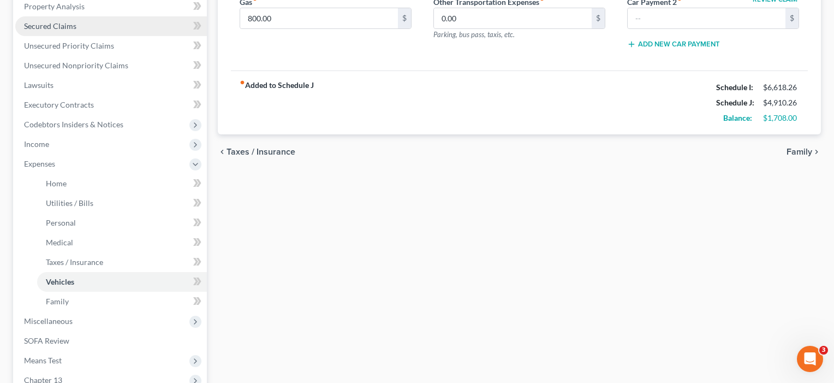
scroll to position [238, 0]
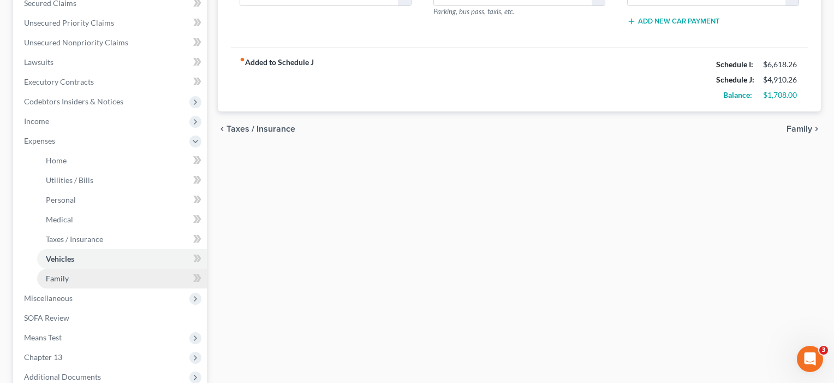
click at [56, 281] on span "Family" at bounding box center [57, 277] width 23 height 9
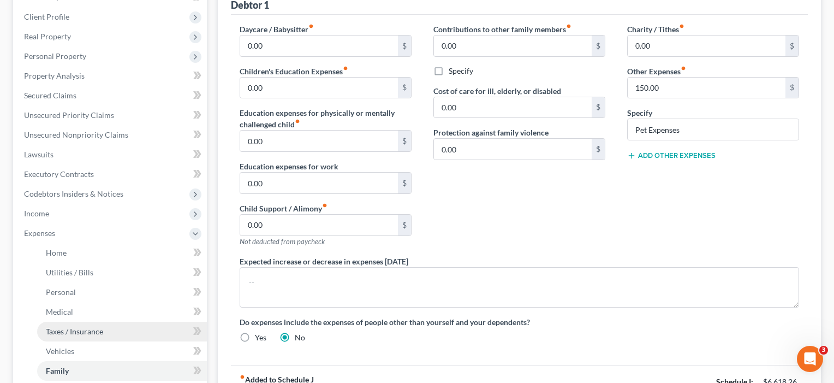
scroll to position [136, 0]
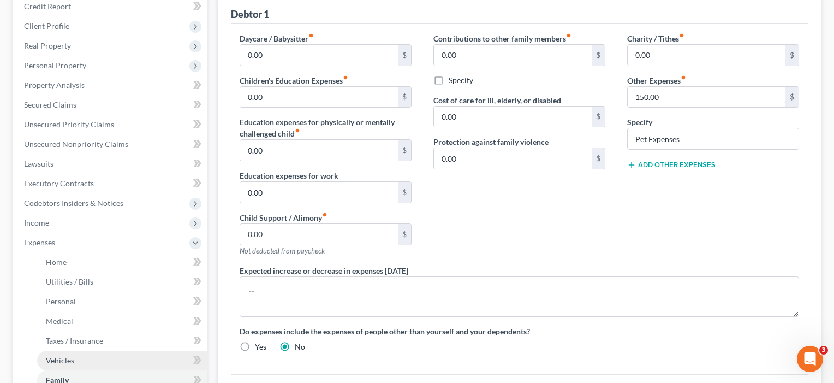
click at [60, 359] on span "Vehicles" at bounding box center [60, 359] width 28 height 9
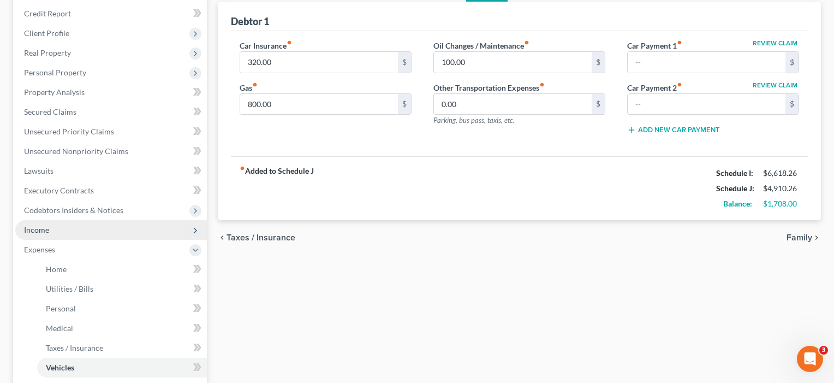
scroll to position [132, 0]
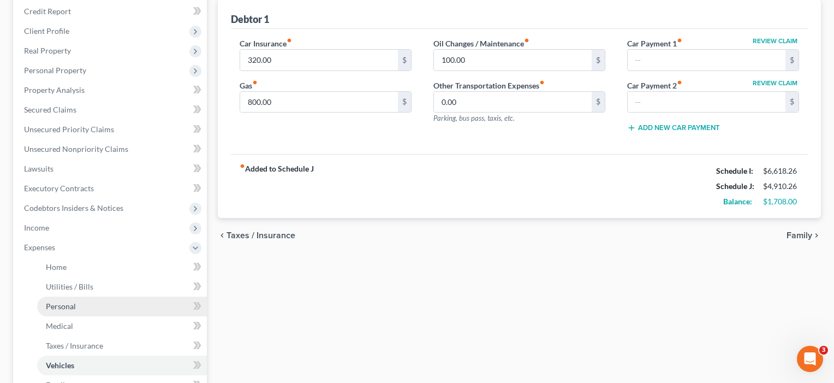
click at [66, 303] on span "Personal" at bounding box center [61, 305] width 30 height 9
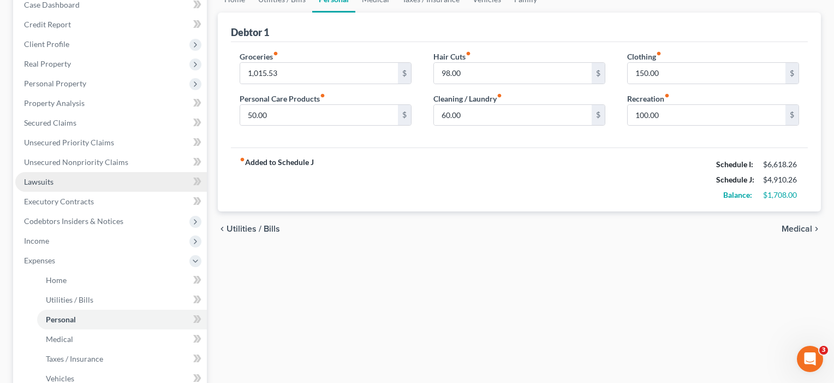
scroll to position [122, 0]
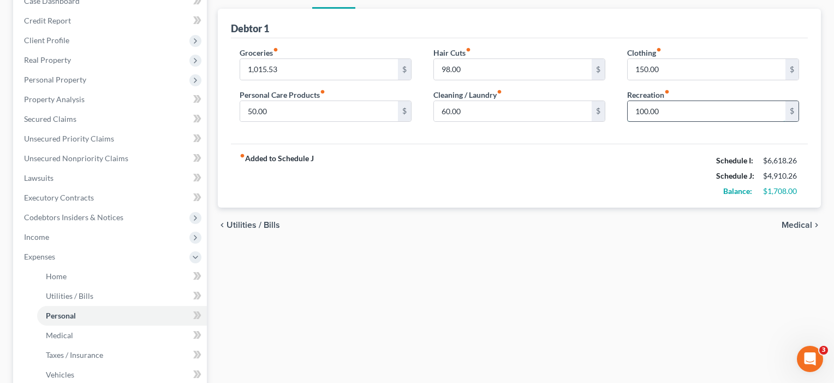
click at [647, 111] on input "100.00" at bounding box center [707, 111] width 158 height 21
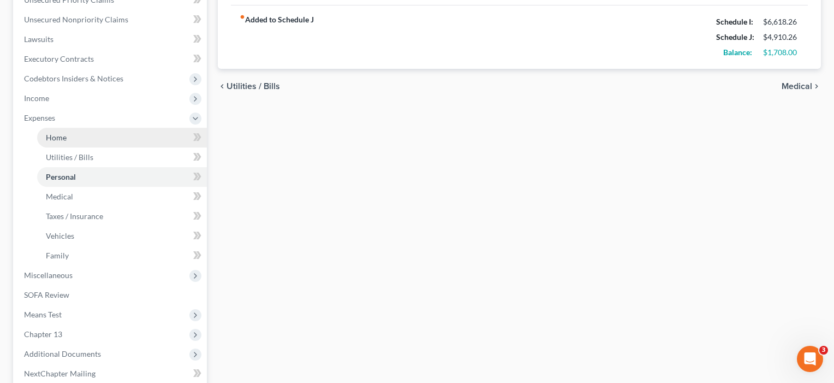
scroll to position [301, 0]
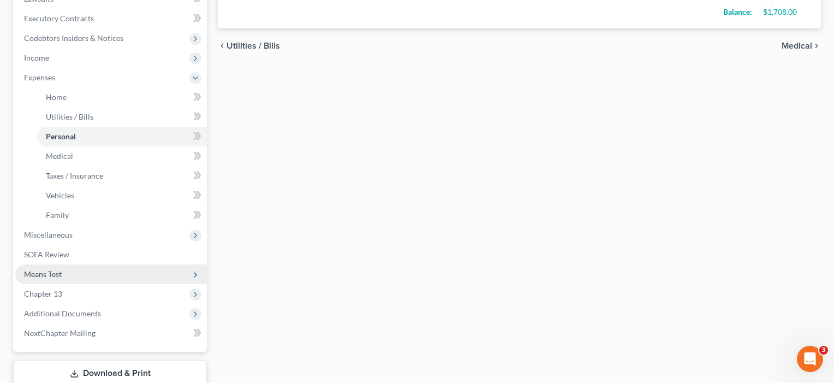
click at [54, 273] on span "Means Test" at bounding box center [43, 273] width 38 height 9
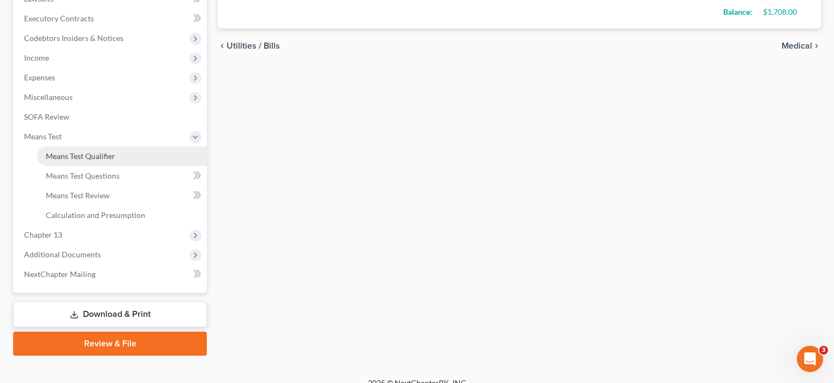
click at [84, 158] on span "Means Test Qualifier" at bounding box center [80, 155] width 69 height 9
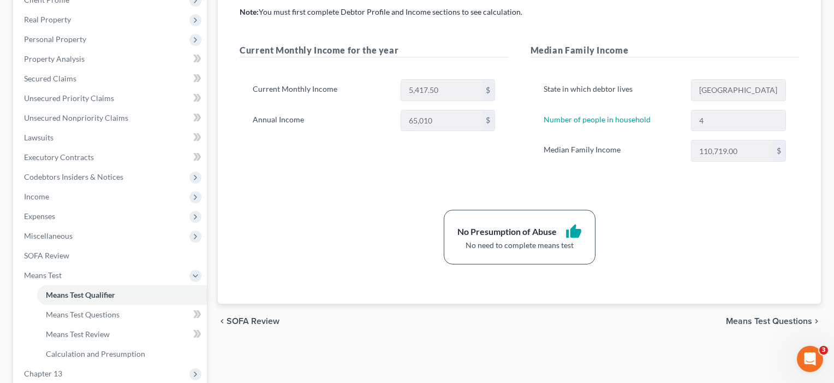
scroll to position [182, 0]
